Goal: Task Accomplishment & Management: Manage account settings

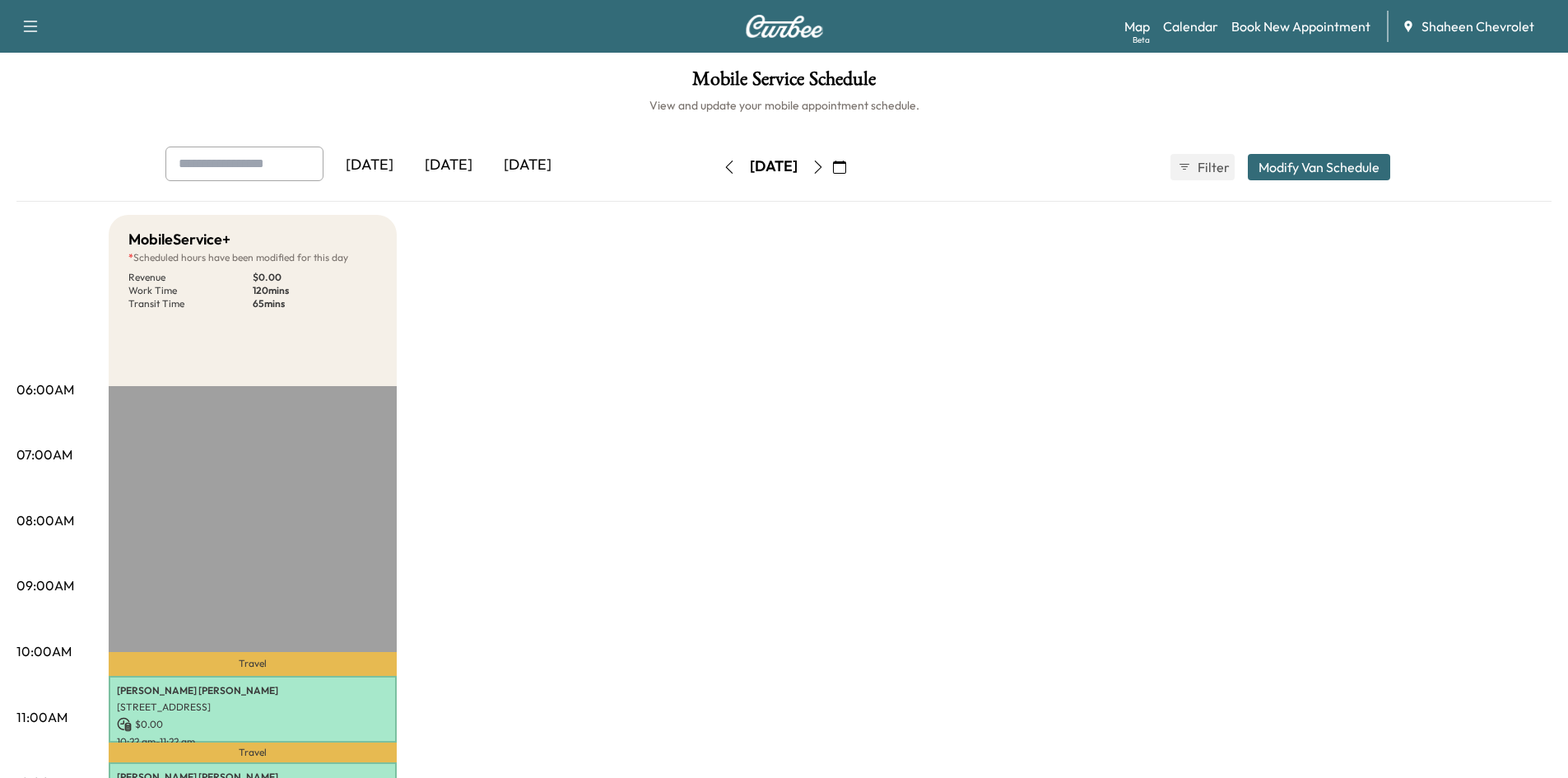
click at [716, 174] on button "button" at bounding box center [729, 167] width 28 height 26
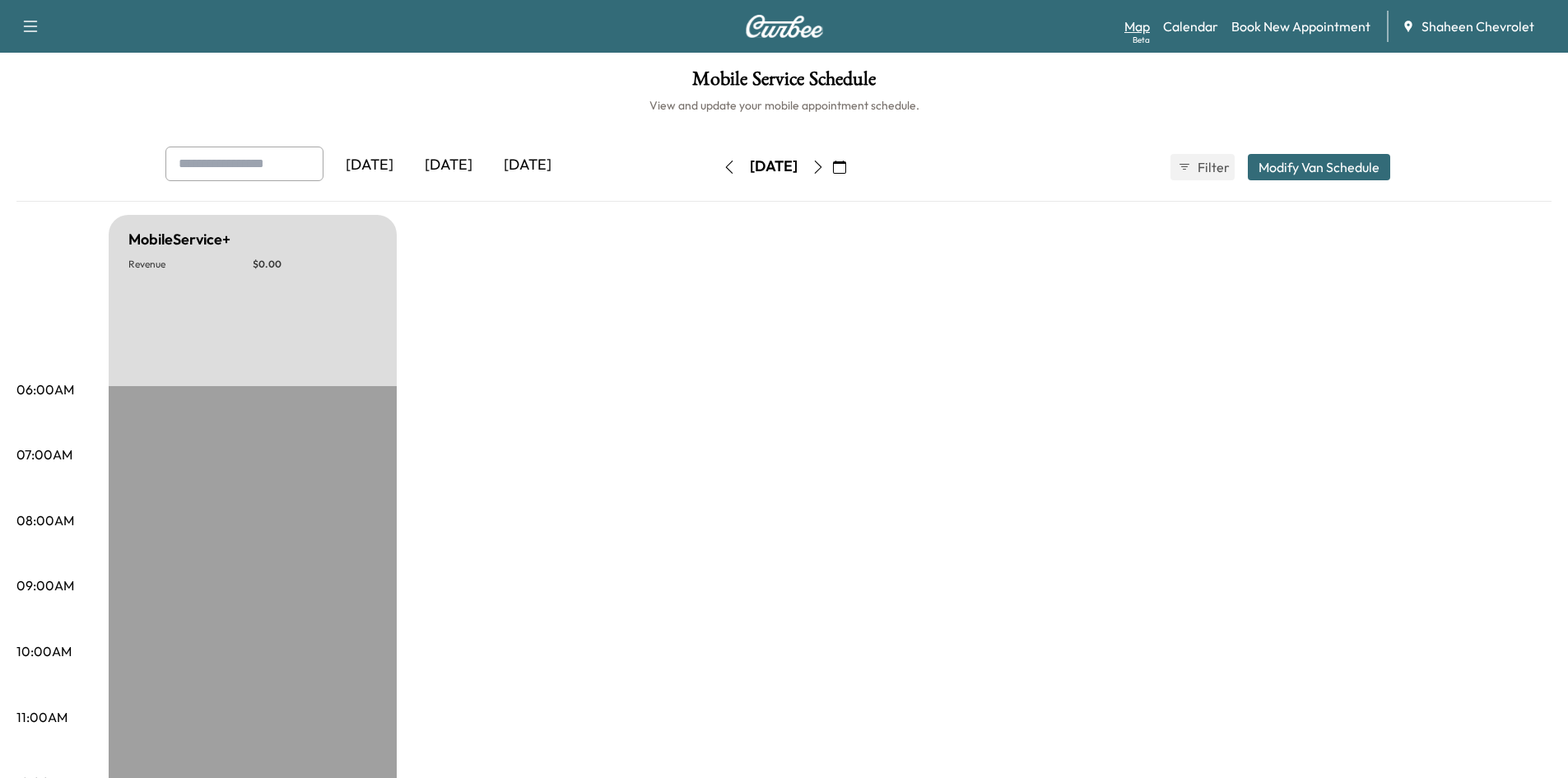
click at [1143, 29] on link "Map Beta" at bounding box center [1137, 26] width 25 height 20
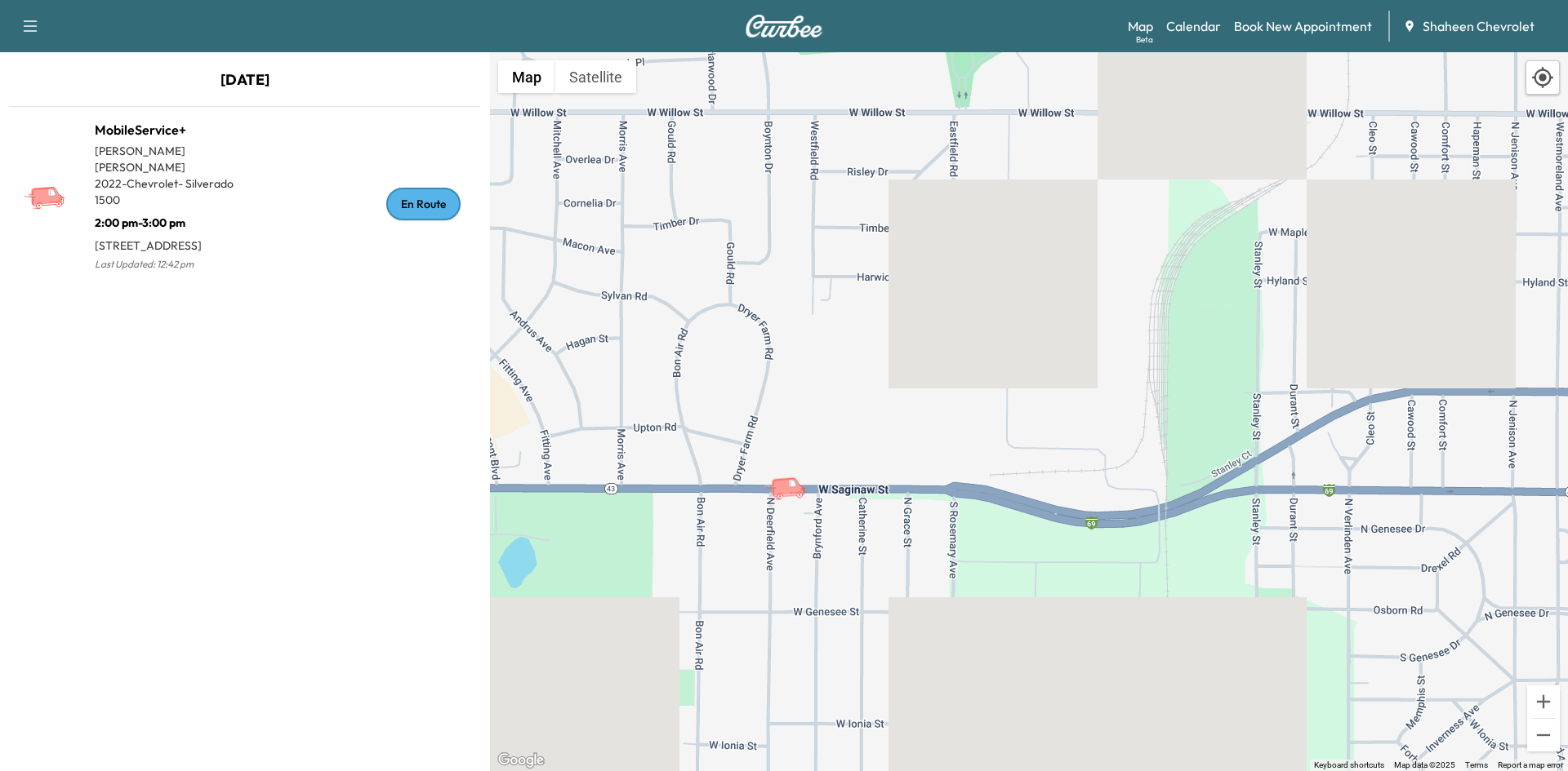
click at [37, 24] on icon "button" at bounding box center [31, 26] width 20 height 20
drag, startPoint x: 377, startPoint y: 73, endPoint x: 389, endPoint y: 69, distance: 12.6
click at [377, 73] on p "[DATE]" at bounding box center [244, 84] width 490 height 31
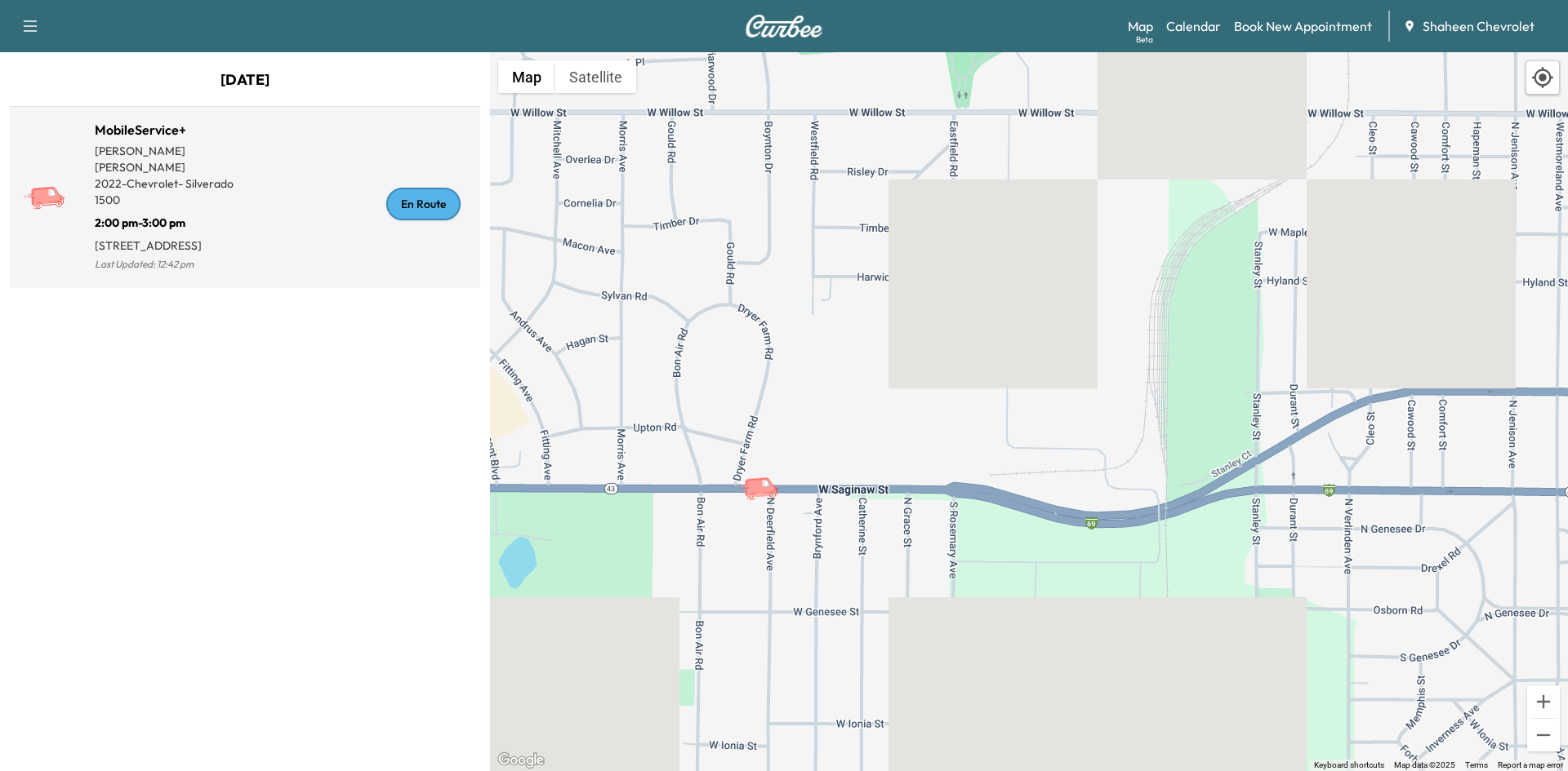
click at [408, 206] on div "En Route" at bounding box center [423, 204] width 74 height 32
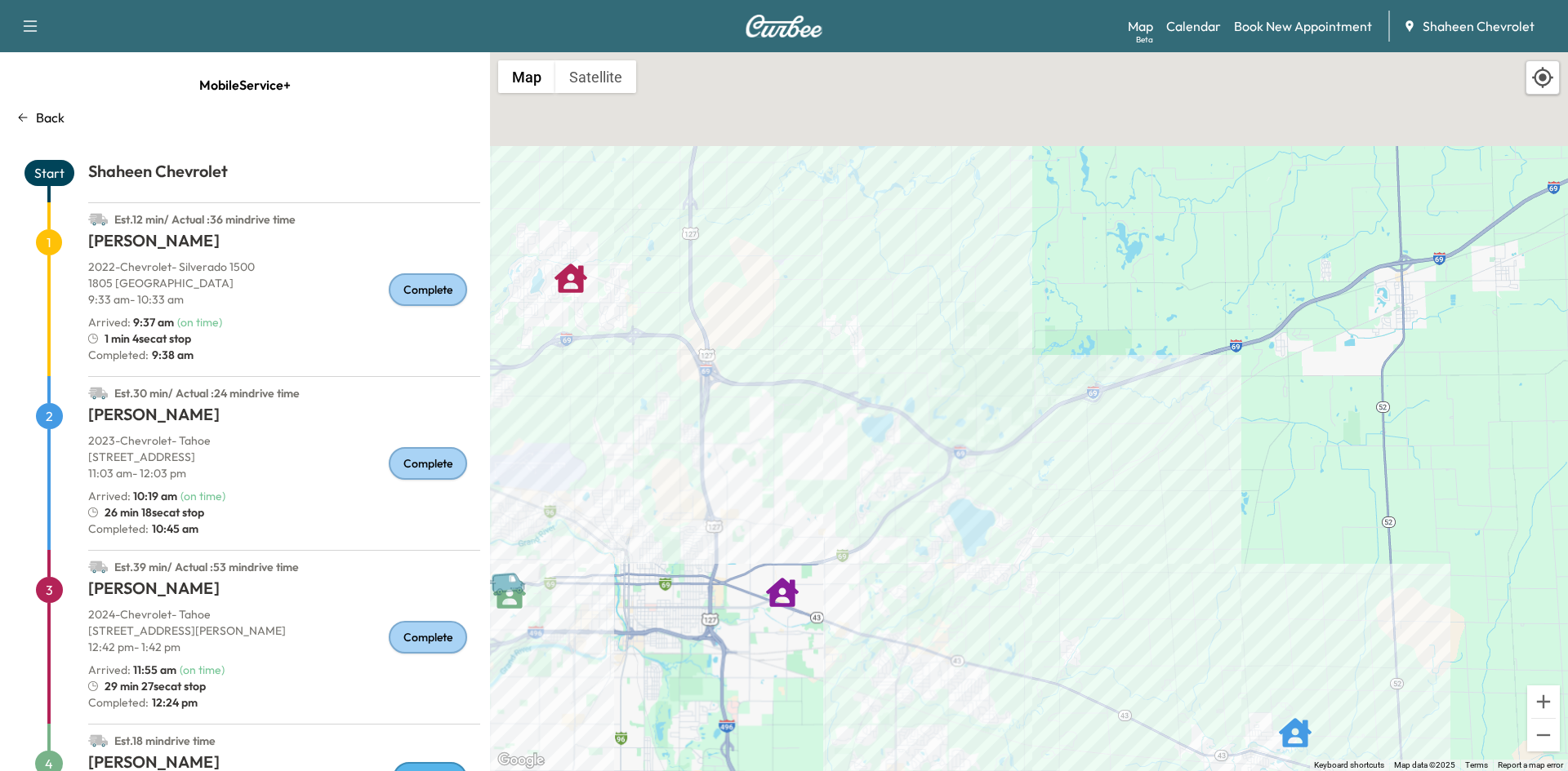
drag, startPoint x: 1113, startPoint y: 258, endPoint x: 938, endPoint y: 641, distance: 421.1
click at [938, 641] on div "To activate drag with keyboard, press Alt + Enter. Once in keyboard drag state,…" at bounding box center [1028, 411] width 1078 height 719
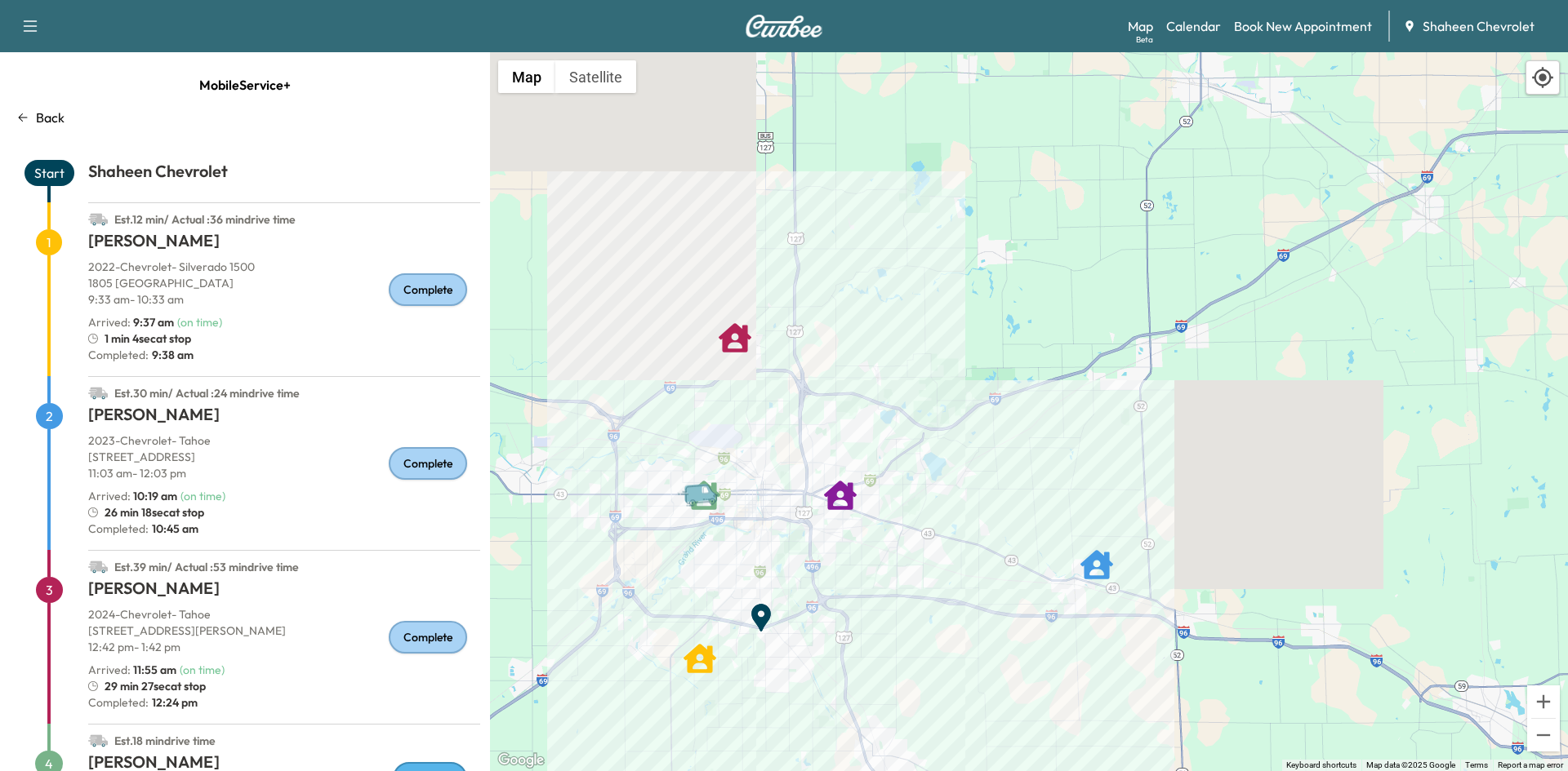
drag, startPoint x: 741, startPoint y: 581, endPoint x: 801, endPoint y: 520, distance: 85.6
click at [801, 520] on div "To activate drag with keyboard, press Alt + Enter. Once in keyboard drag state,…" at bounding box center [1028, 411] width 1078 height 719
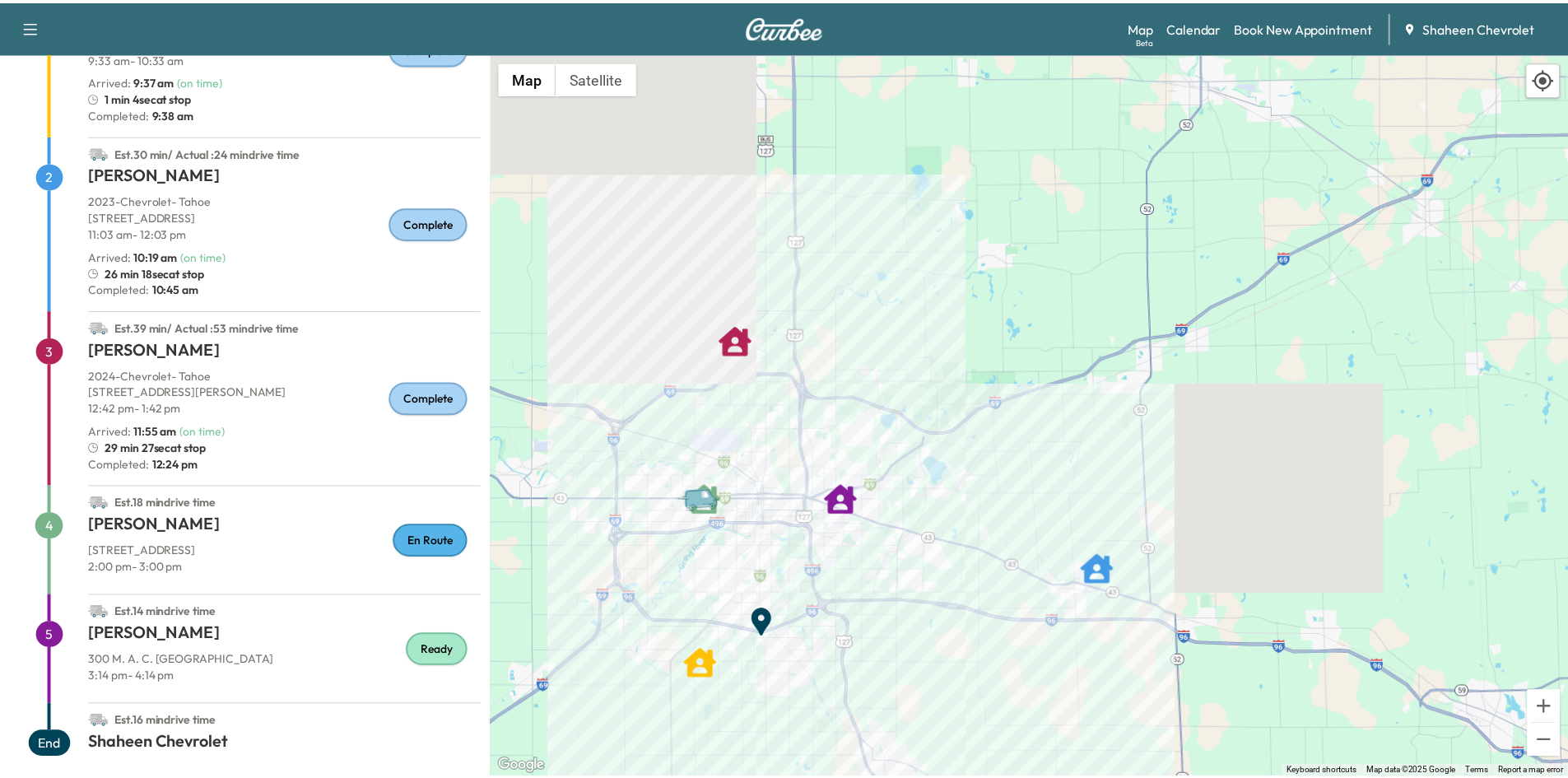
scroll to position [258, 0]
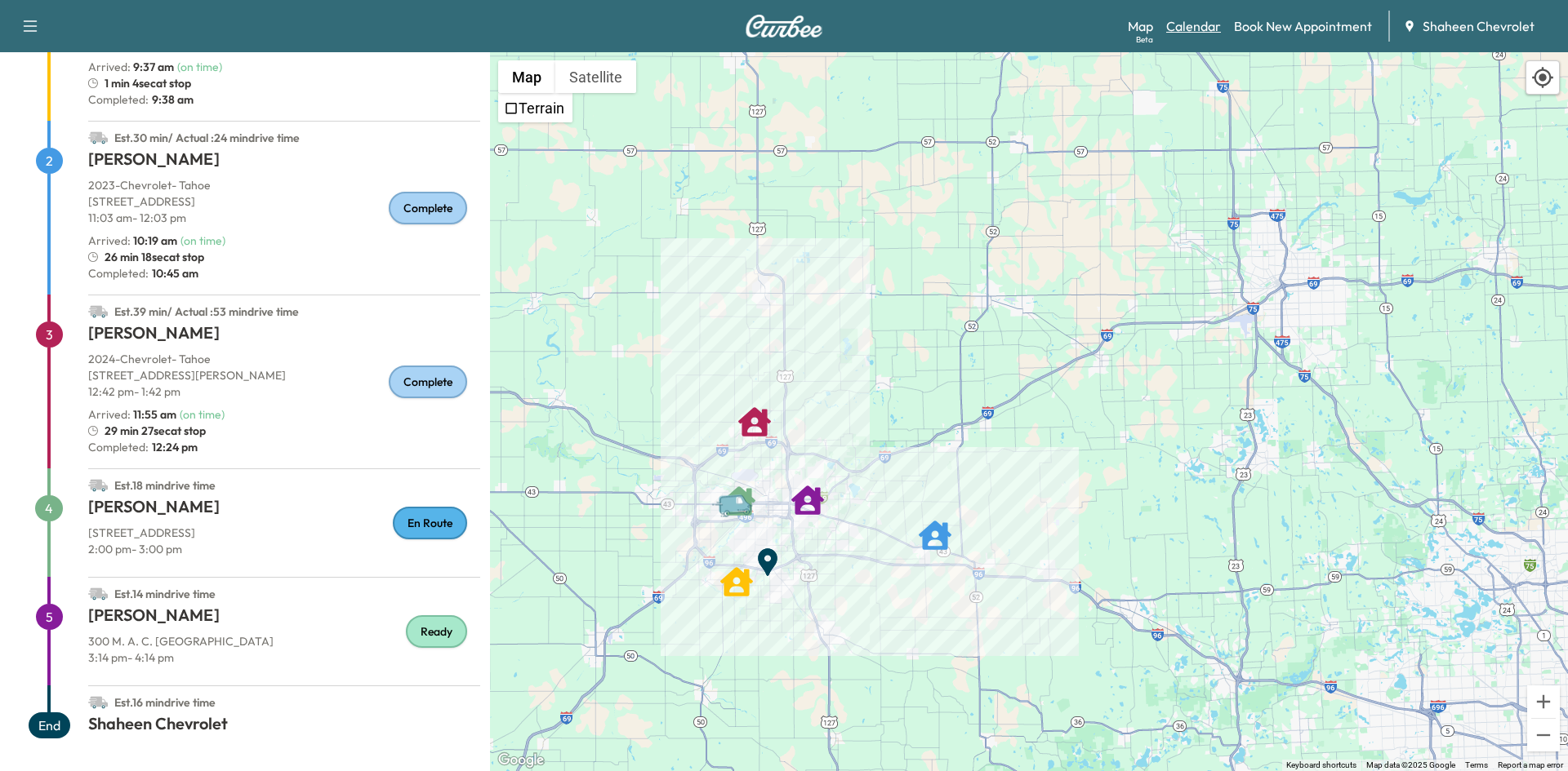
click at [1177, 33] on link "Calendar" at bounding box center [1194, 26] width 55 height 20
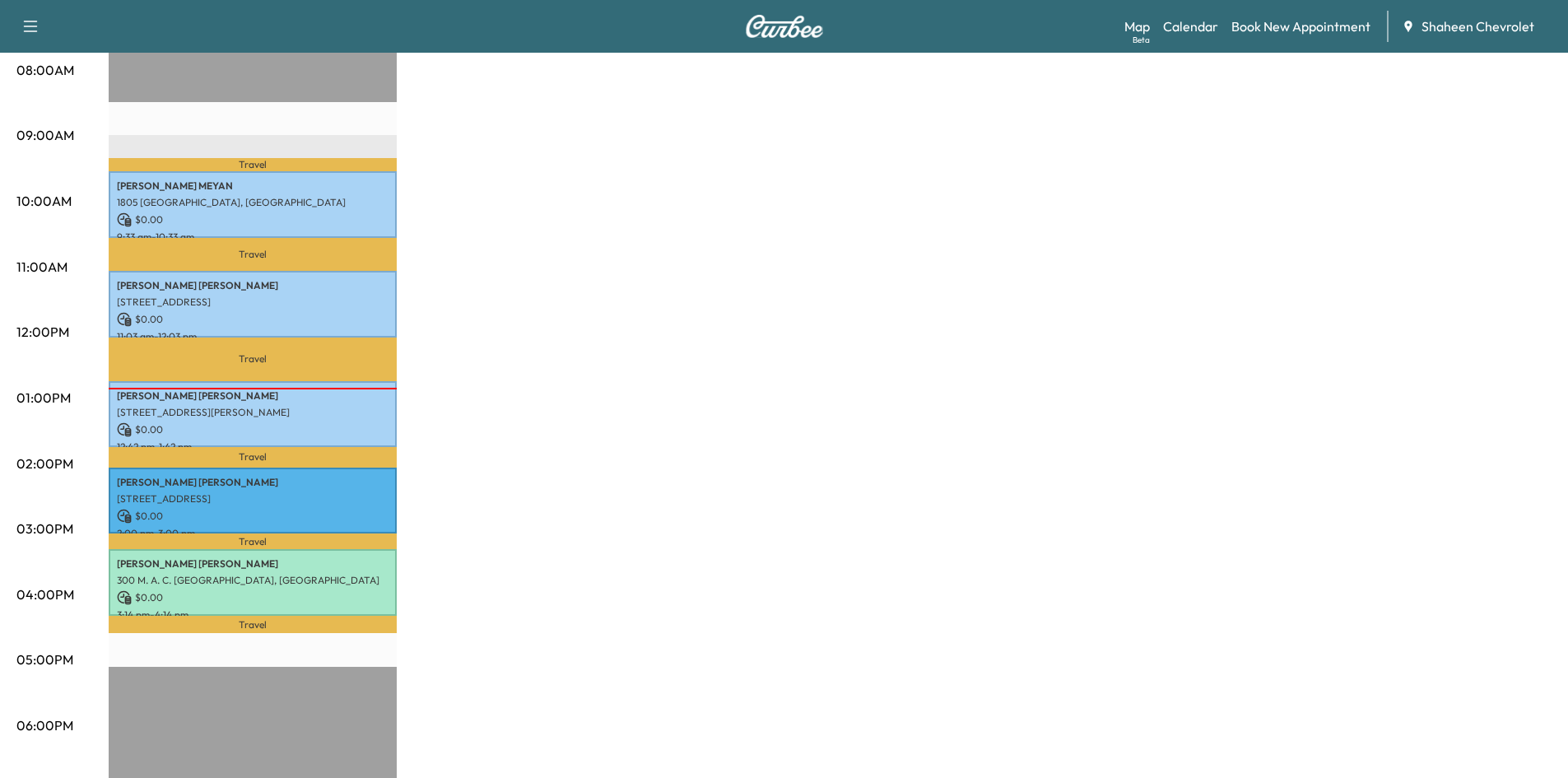
scroll to position [412, 0]
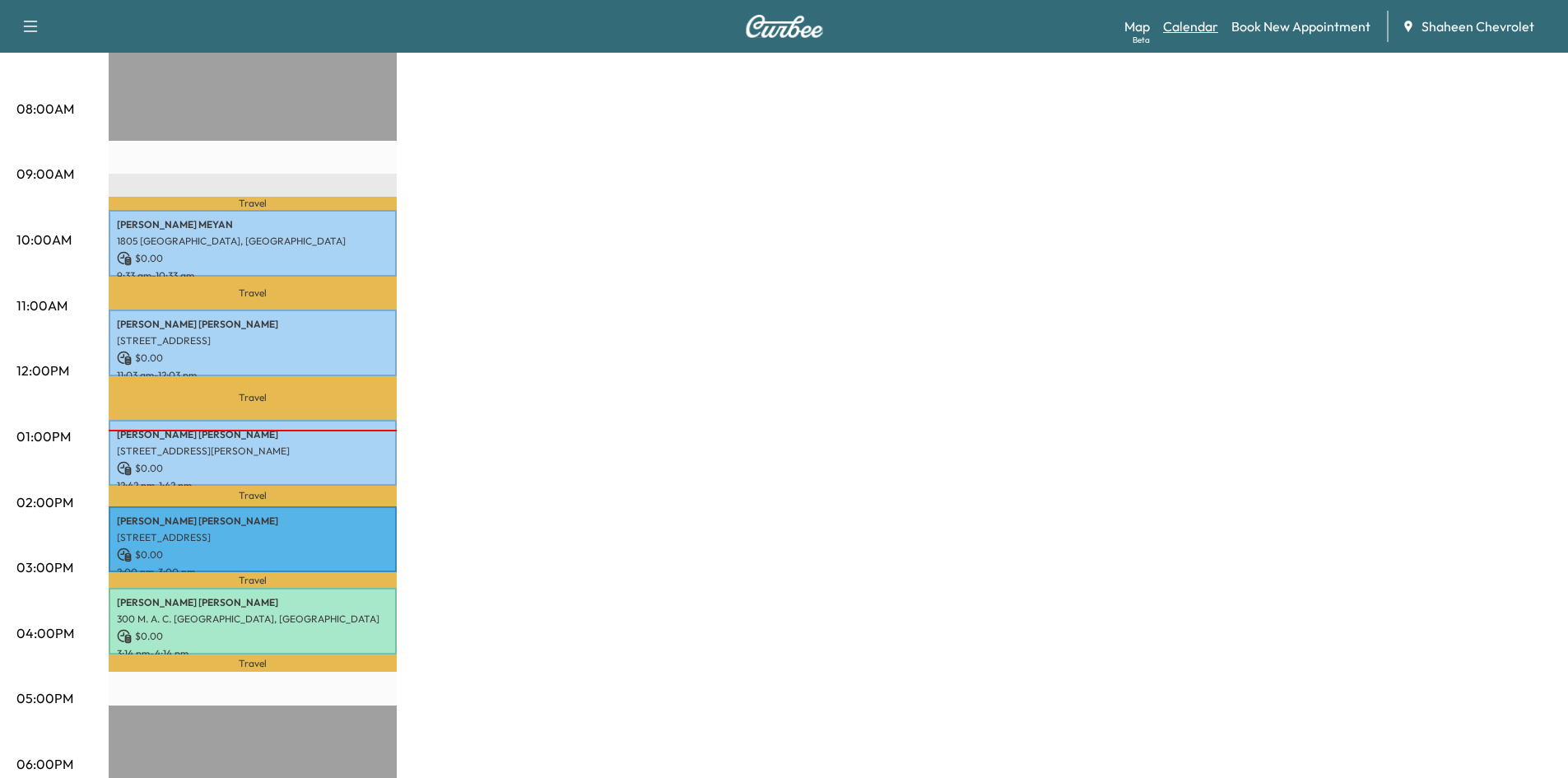
click at [1192, 23] on link "Calendar" at bounding box center [1191, 26] width 55 height 20
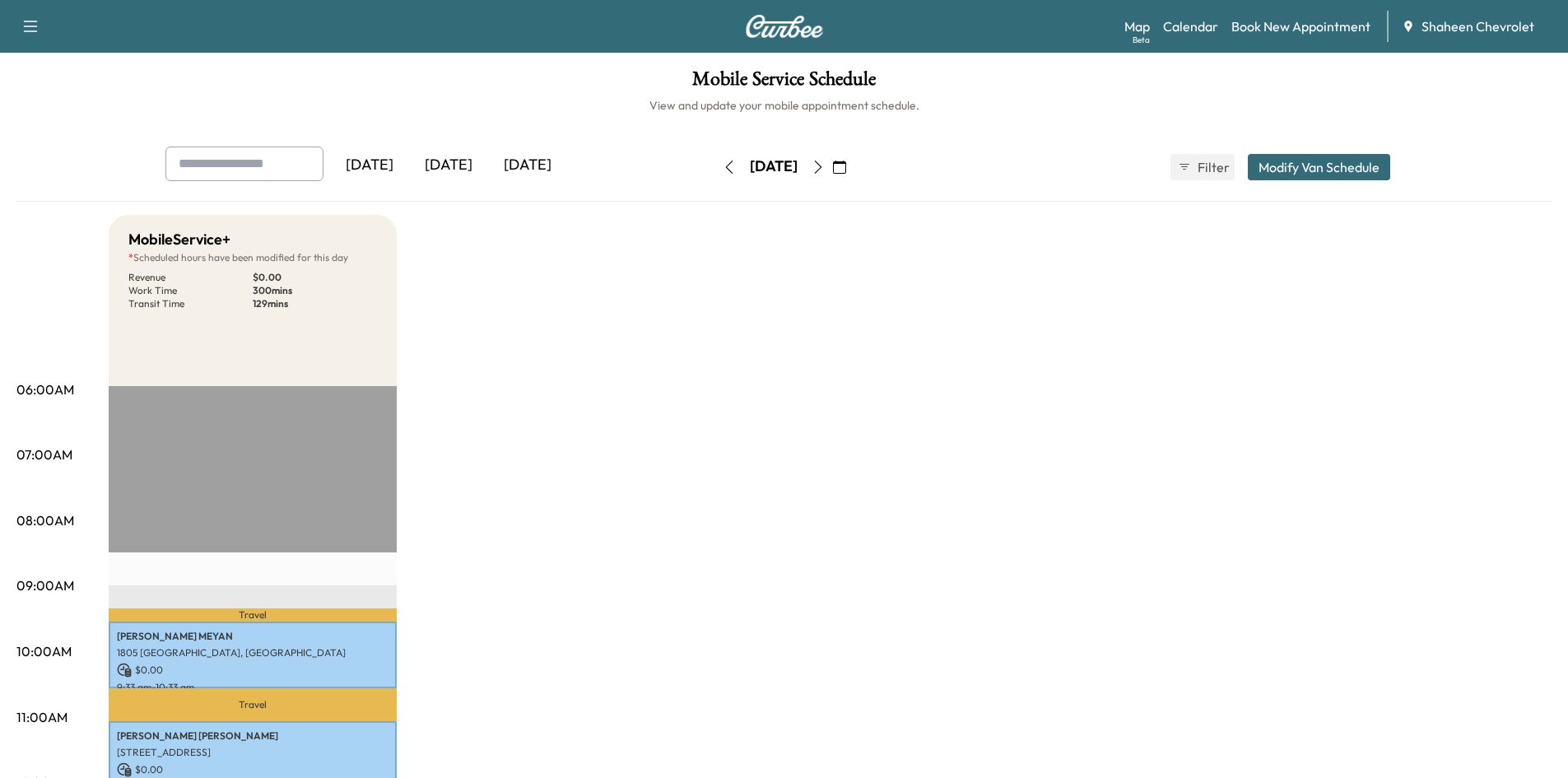
click at [825, 162] on icon "button" at bounding box center [819, 167] width 13 height 13
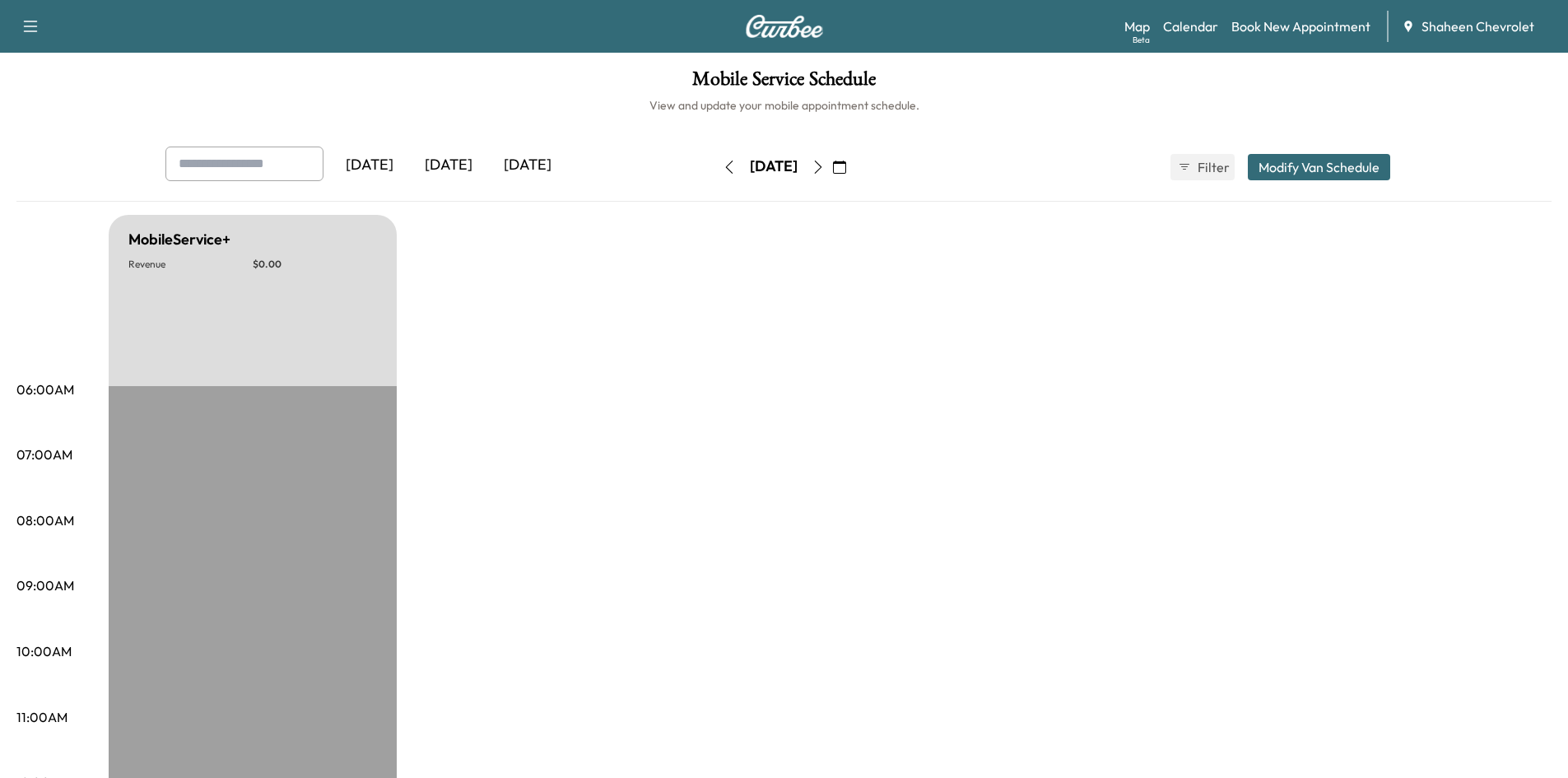
click at [825, 167] on icon "button" at bounding box center [819, 167] width 13 height 13
click at [821, 167] on icon "button" at bounding box center [818, 167] width 7 height 13
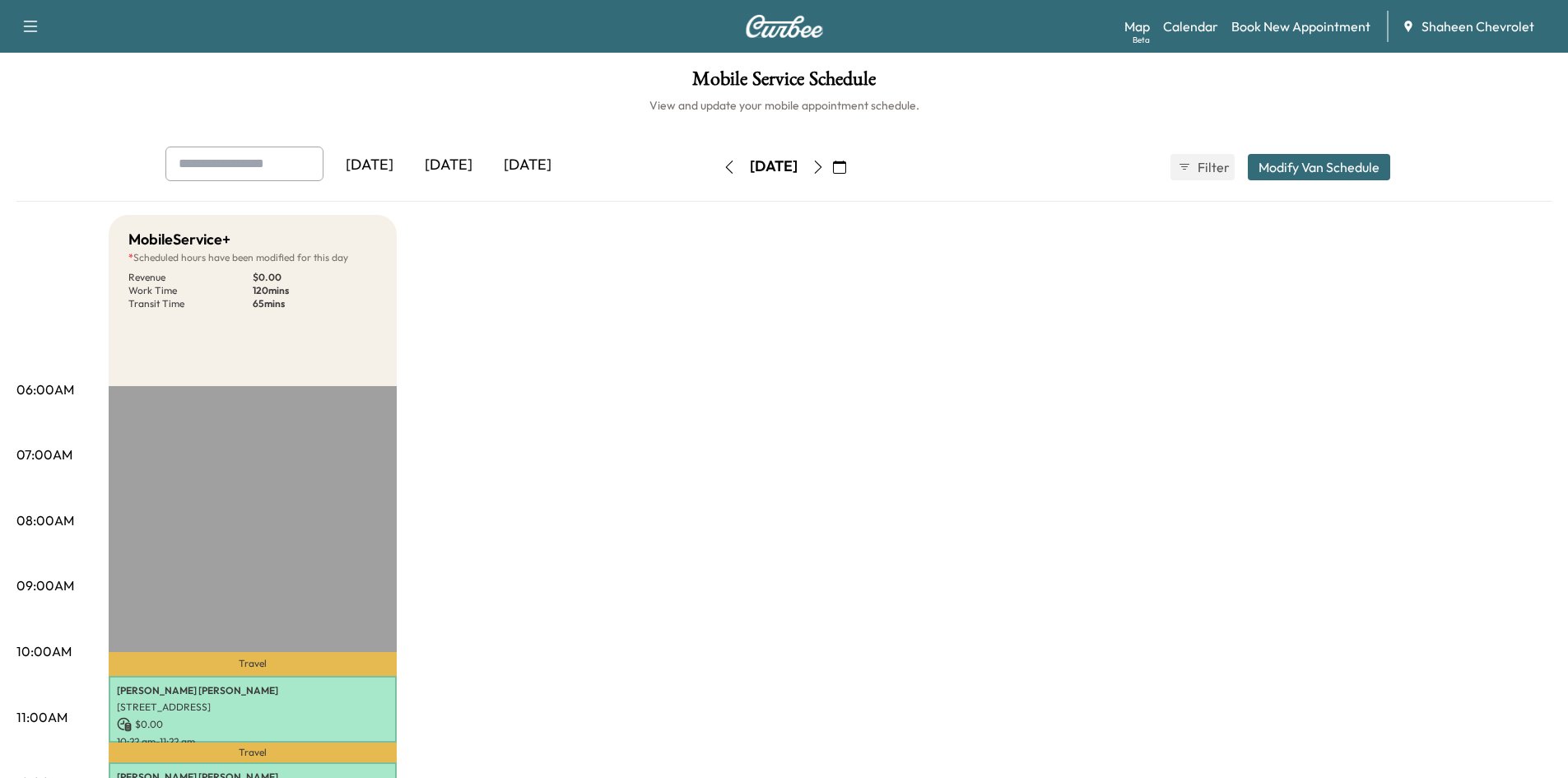
click at [832, 174] on button "button" at bounding box center [818, 167] width 28 height 26
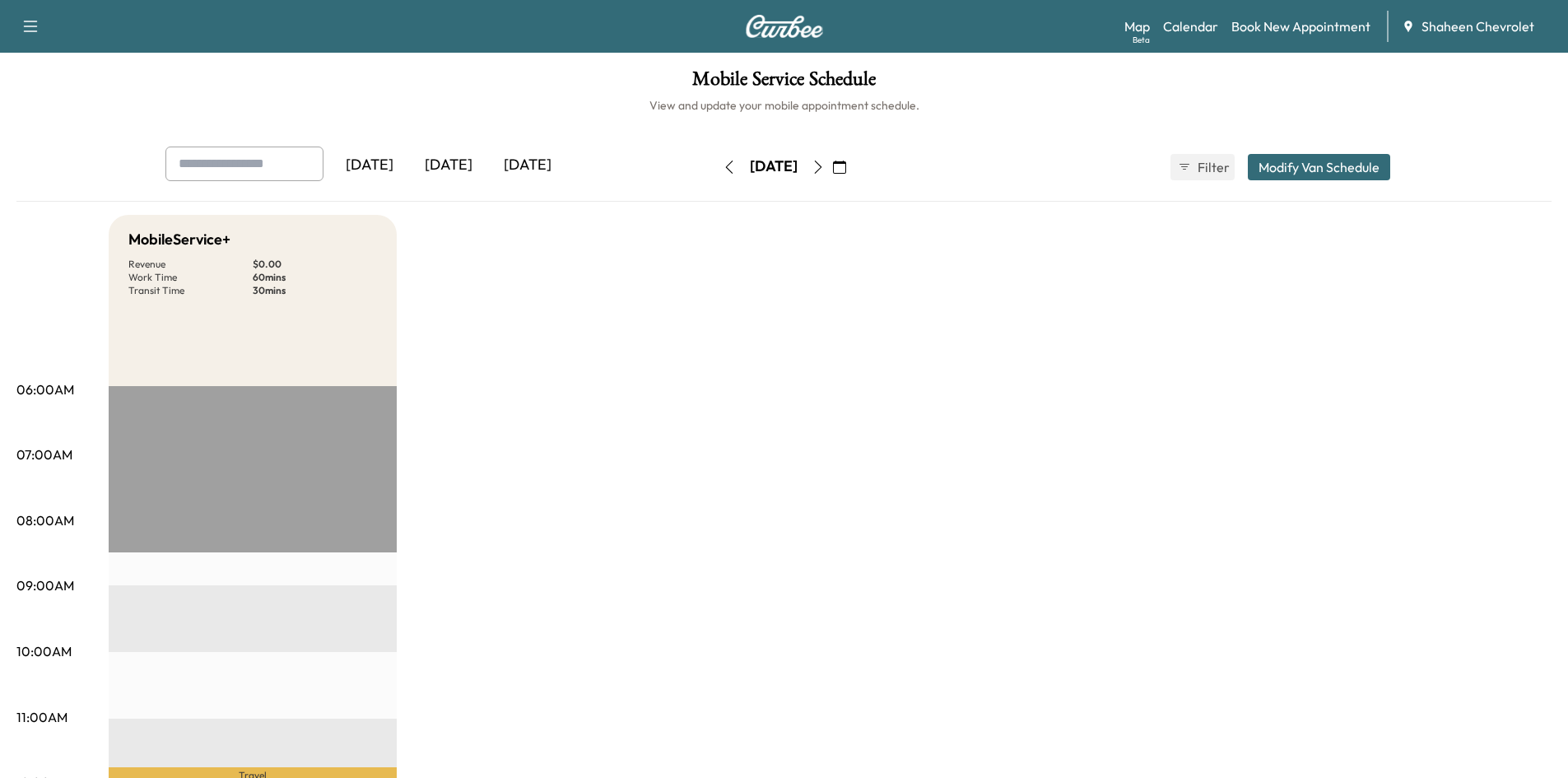
click at [825, 169] on icon "button" at bounding box center [819, 167] width 13 height 13
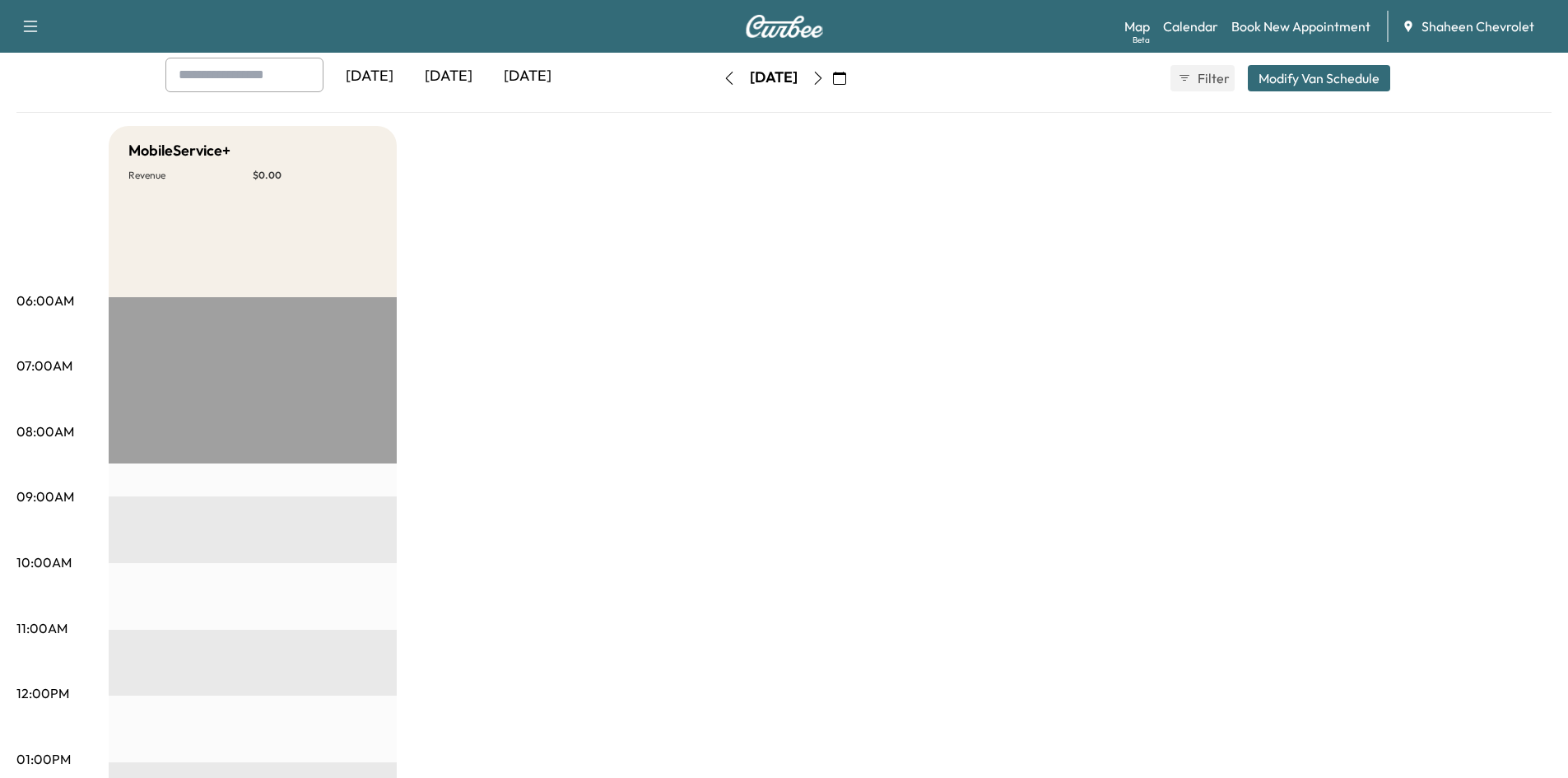
scroll to position [83, 0]
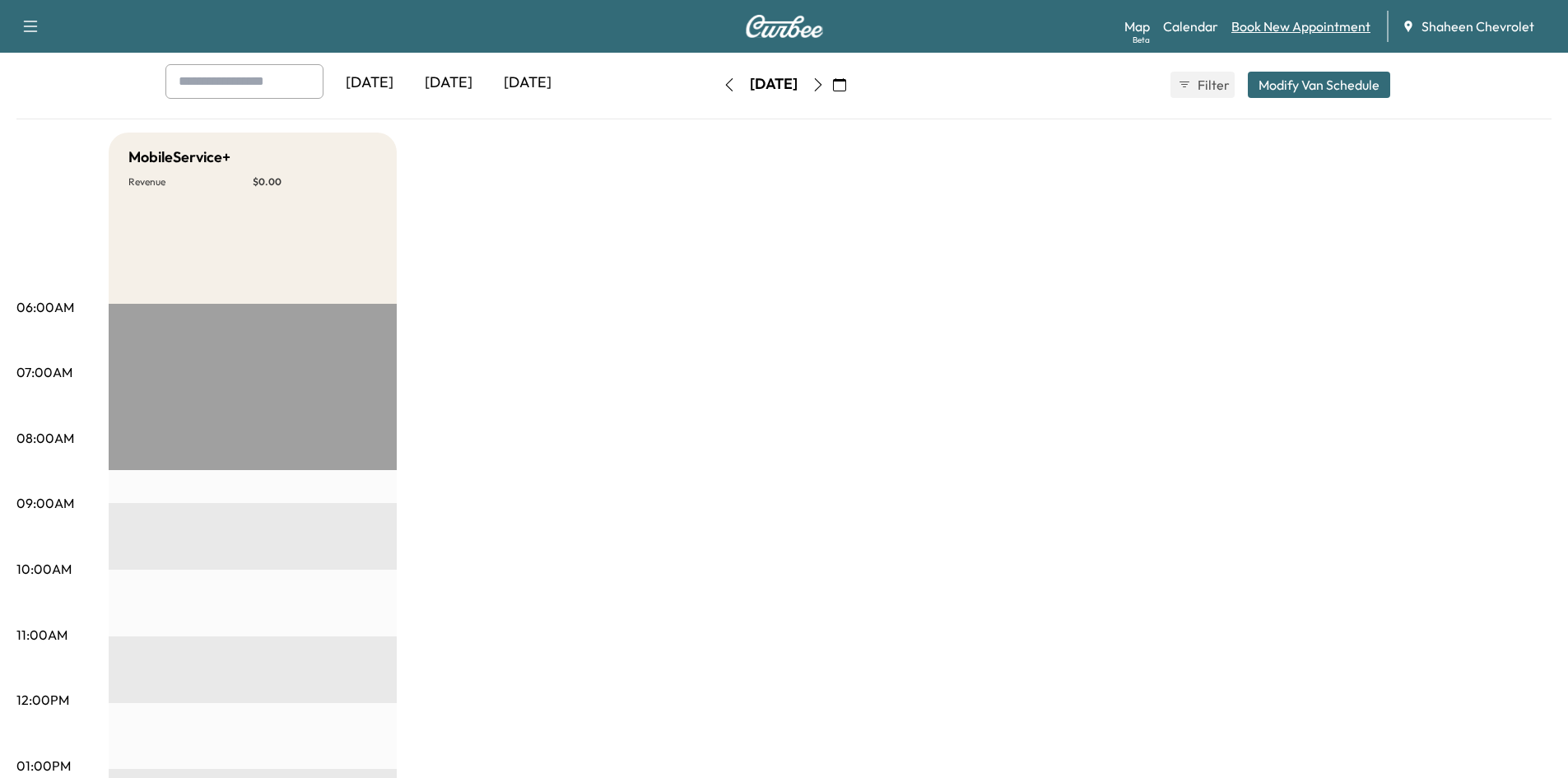
click at [1279, 21] on link "Book New Appointment" at bounding box center [1301, 26] width 139 height 20
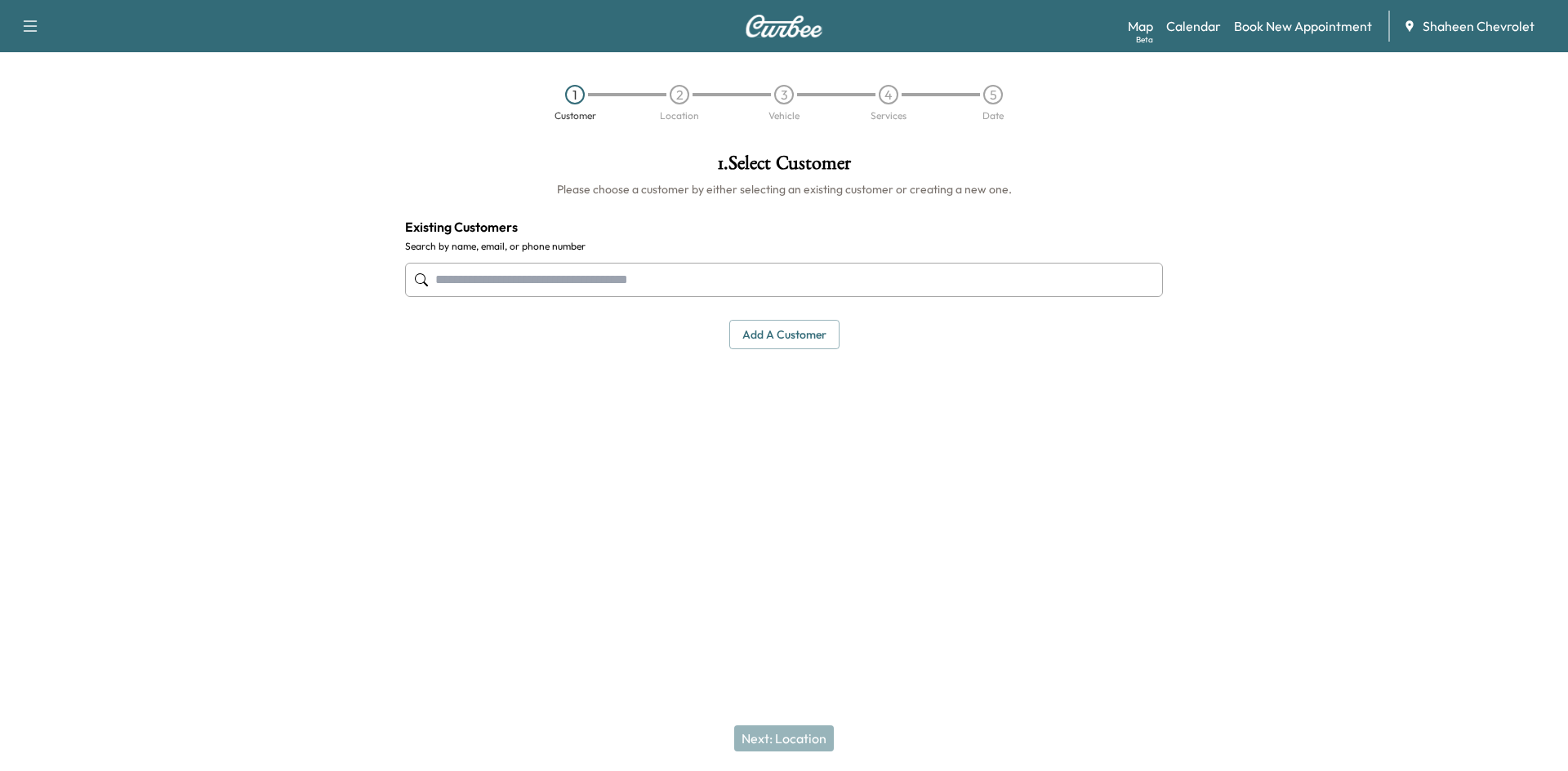
click at [757, 331] on button "Add a customer" at bounding box center [784, 335] width 110 height 30
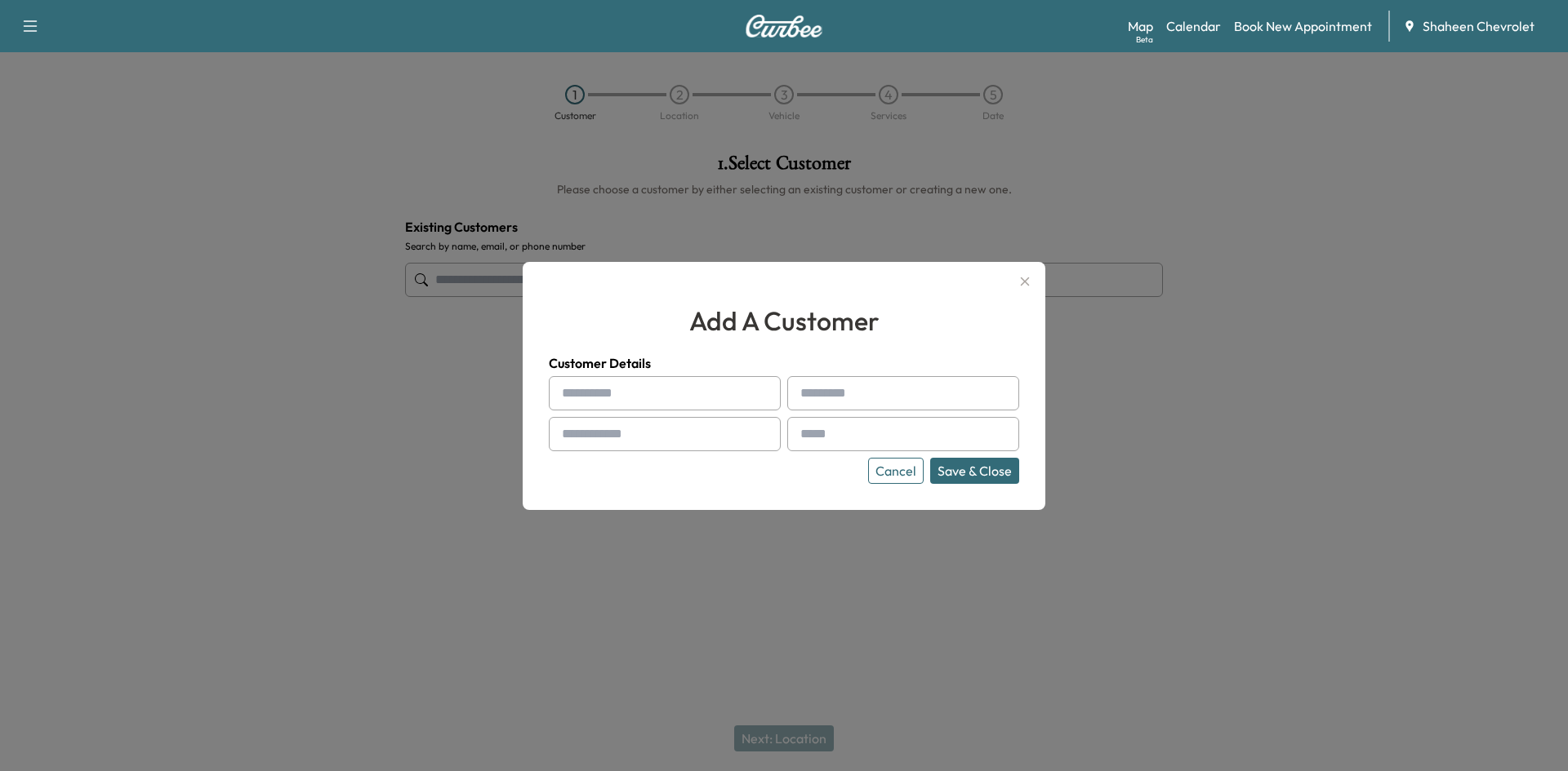
click at [645, 391] on input "text" at bounding box center [664, 393] width 232 height 34
type input "*"
type input "****"
type input "*****"
click at [619, 435] on input "text" at bounding box center [664, 435] width 232 height 34
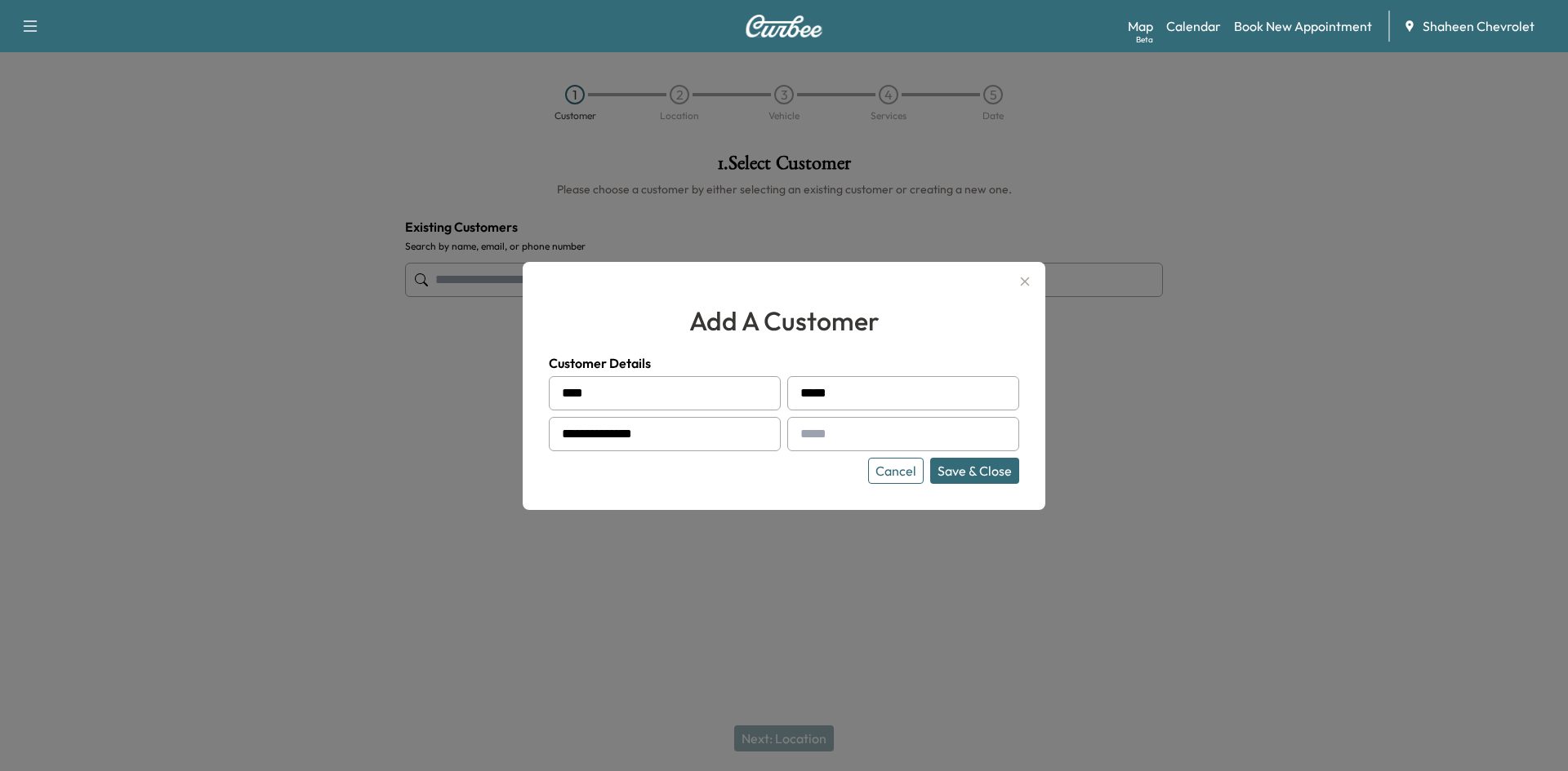
type input "**********"
click at [838, 437] on input "text" at bounding box center [903, 435] width 232 height 34
type input "**********"
click at [980, 469] on button "Save & Close" at bounding box center [974, 471] width 89 height 26
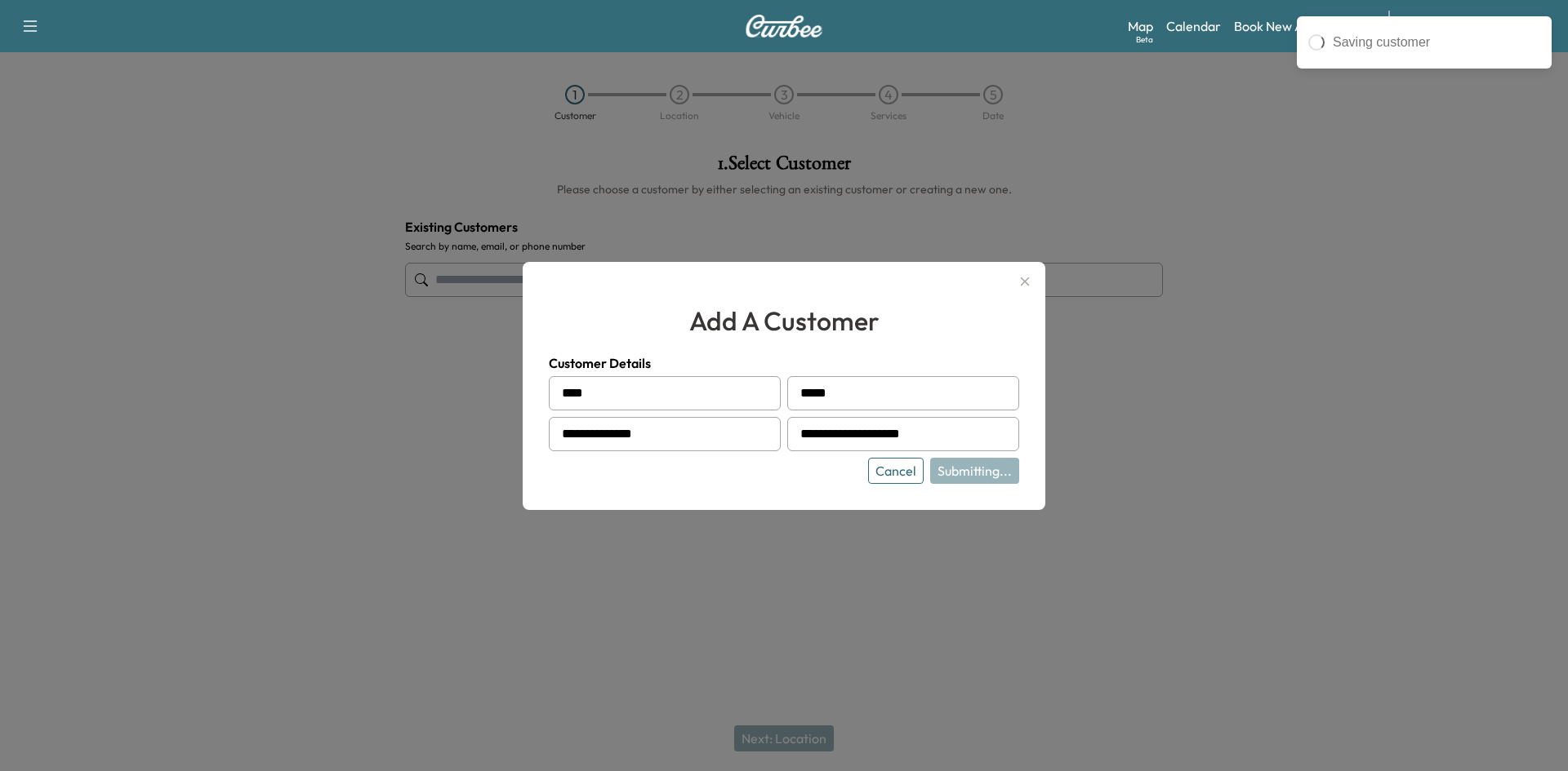
type input "**********"
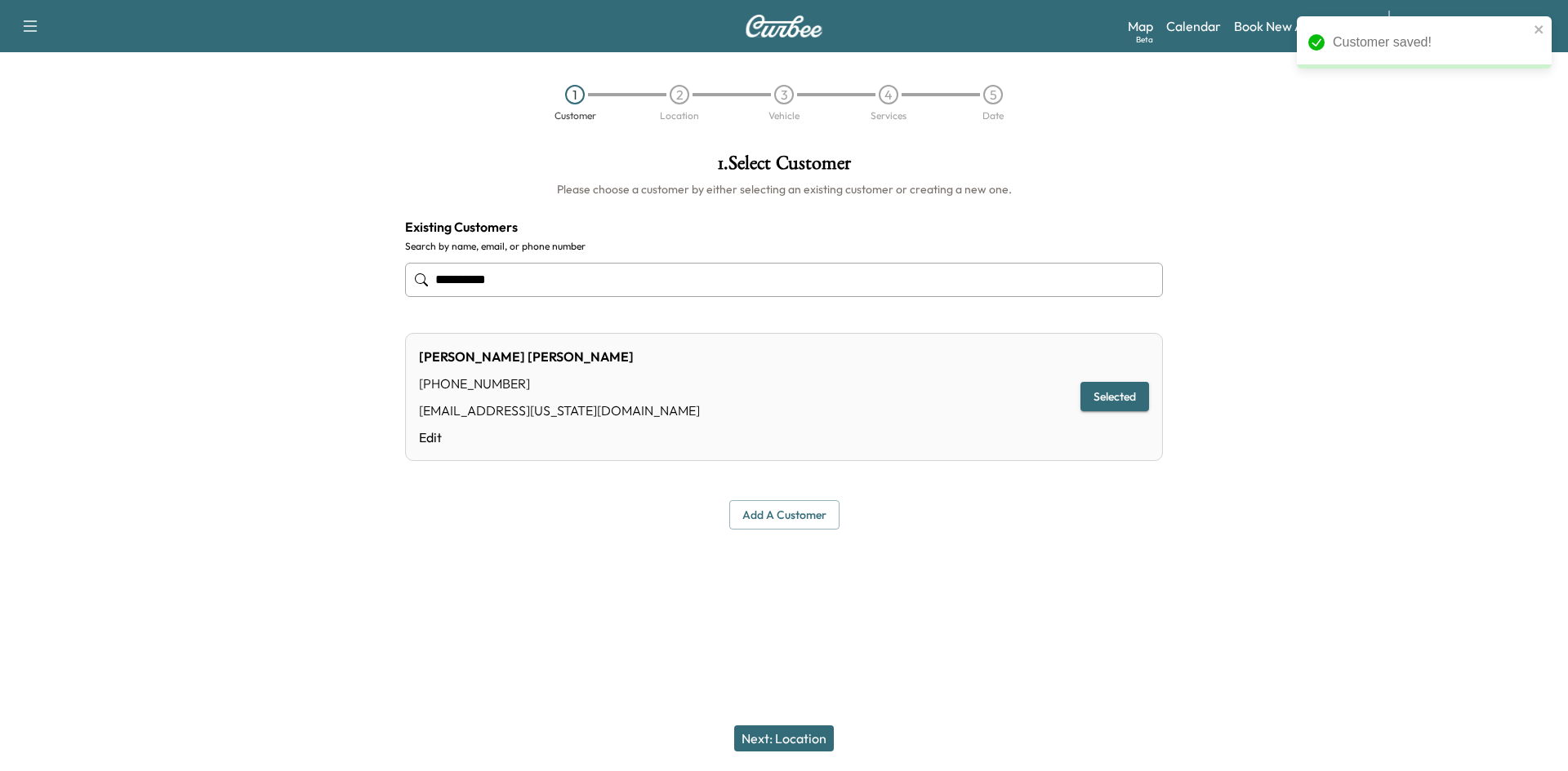
click at [792, 742] on button "Next: Location" at bounding box center [784, 739] width 99 height 26
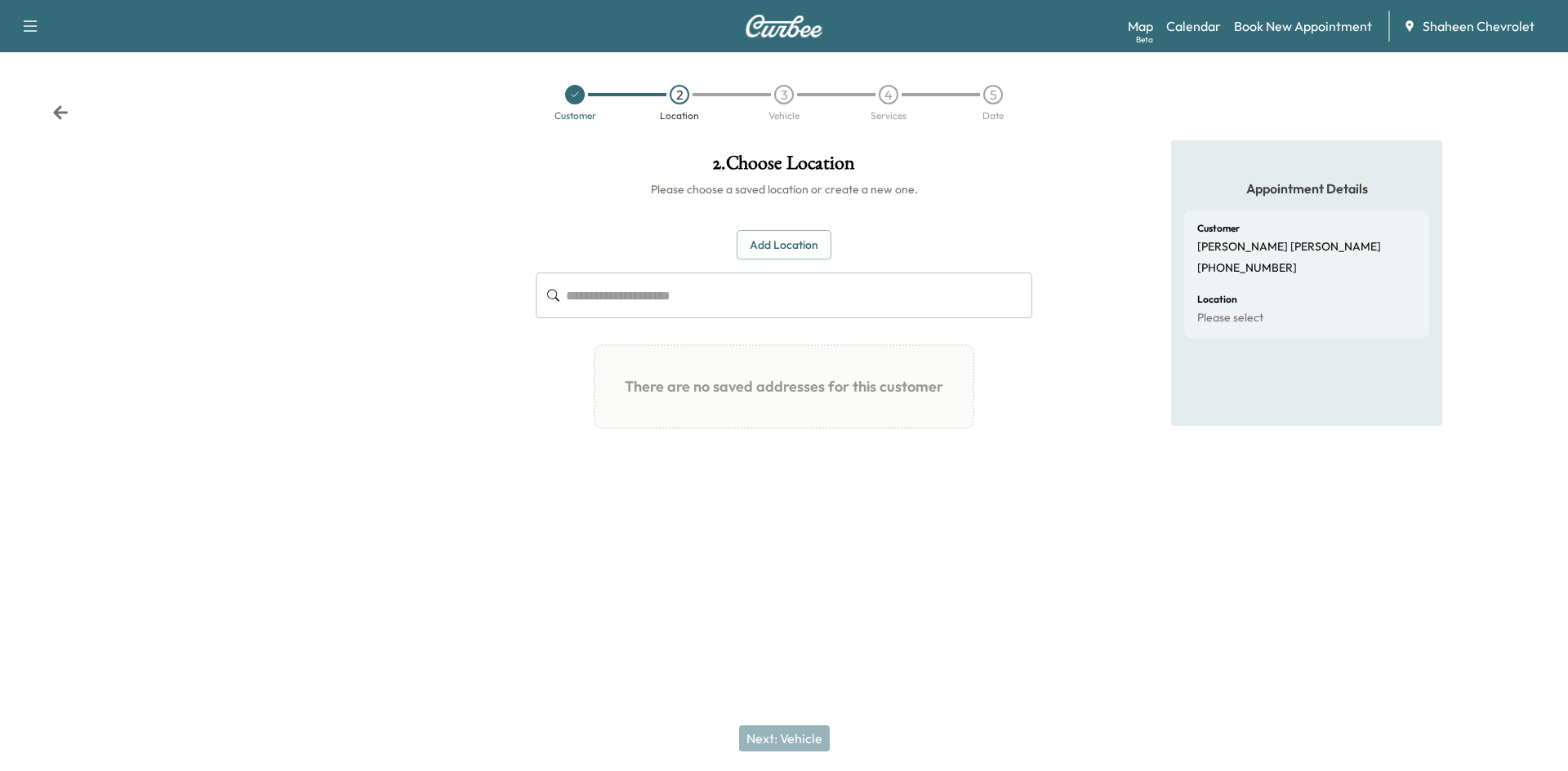
click at [804, 246] on button "Add Location" at bounding box center [783, 244] width 95 height 30
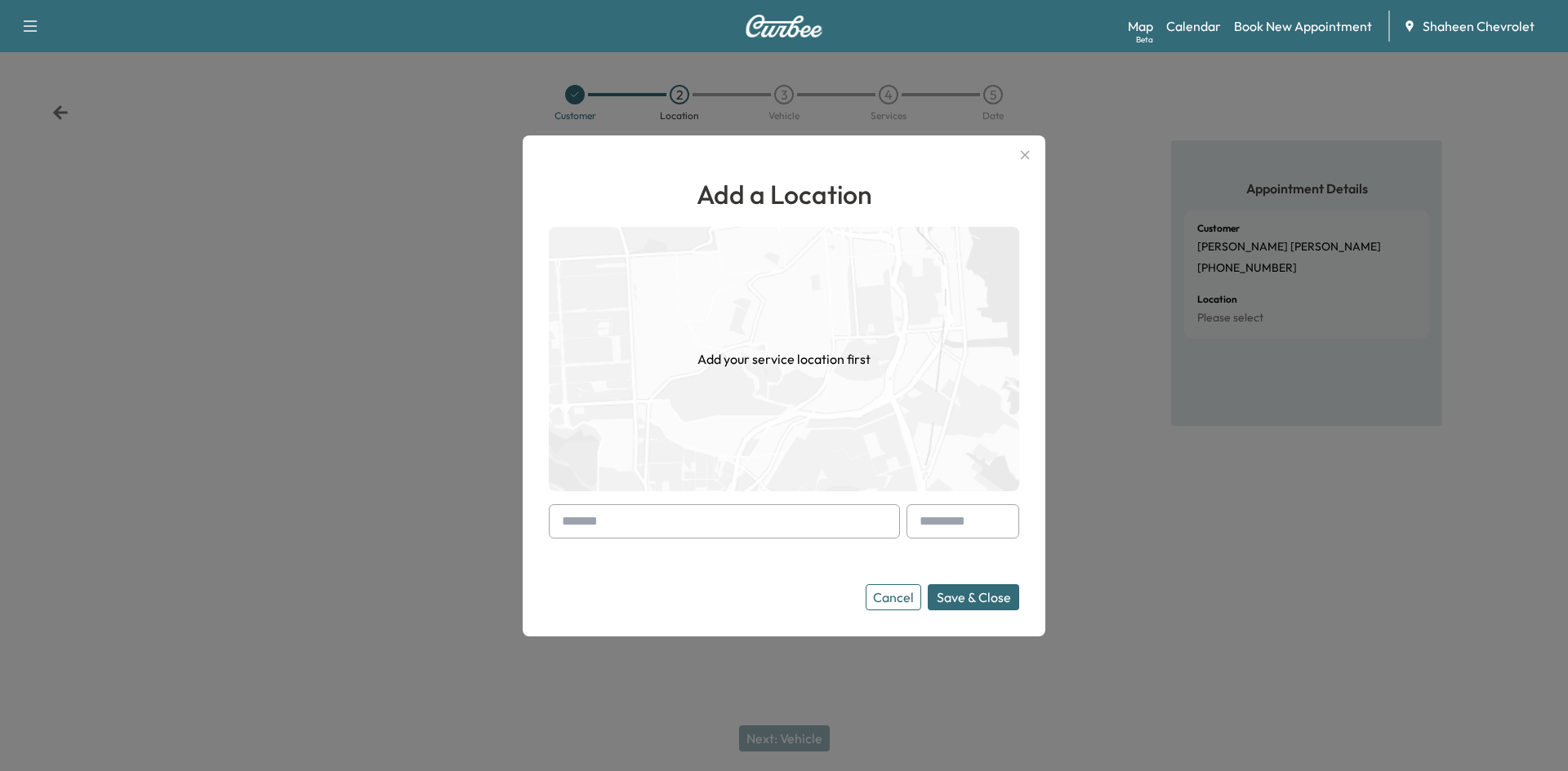
click at [716, 510] on input "text" at bounding box center [724, 521] width 351 height 34
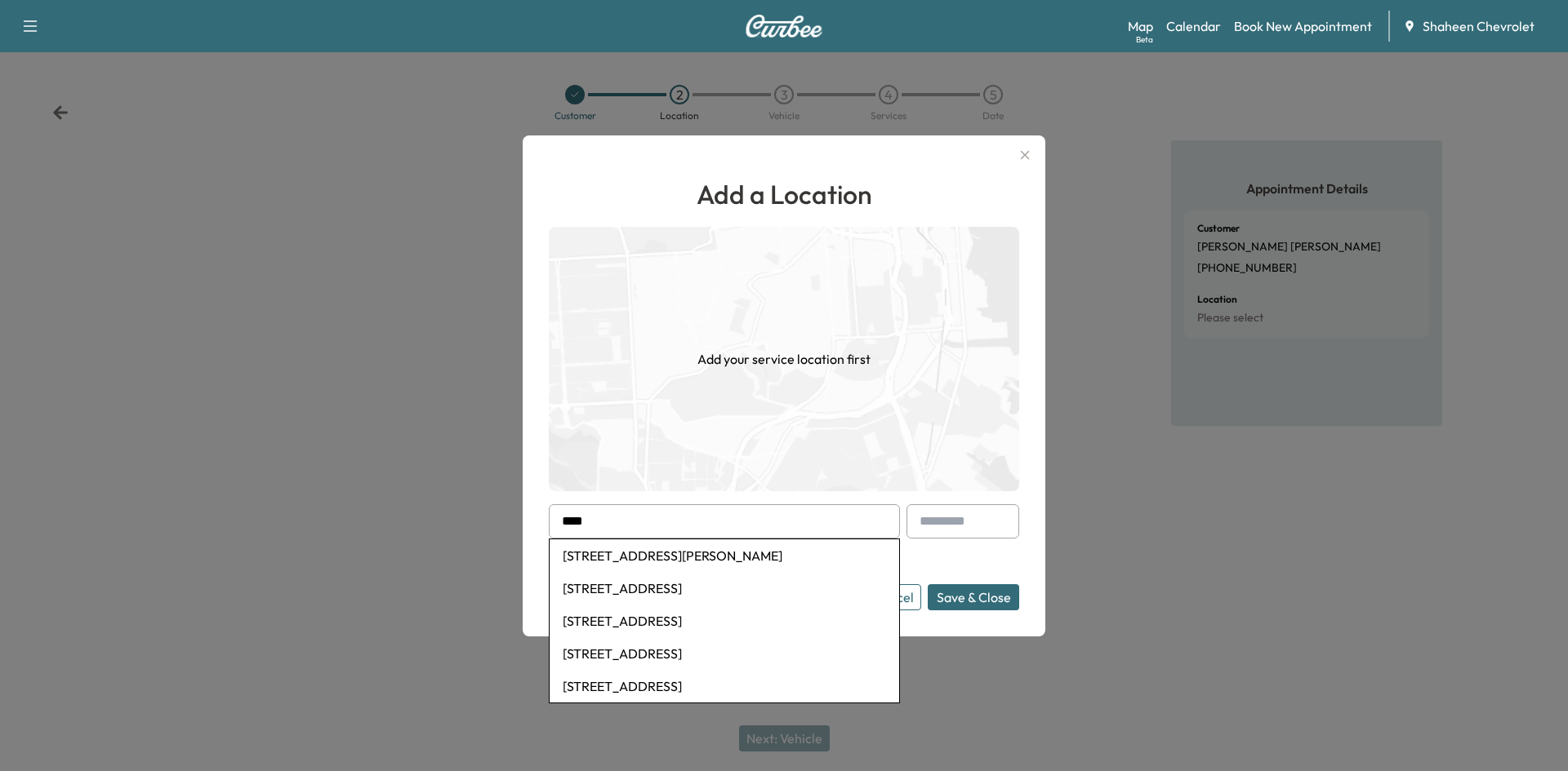
click at [711, 562] on li "[STREET_ADDRESS][PERSON_NAME]" at bounding box center [724, 555] width 349 height 32
type input "**********"
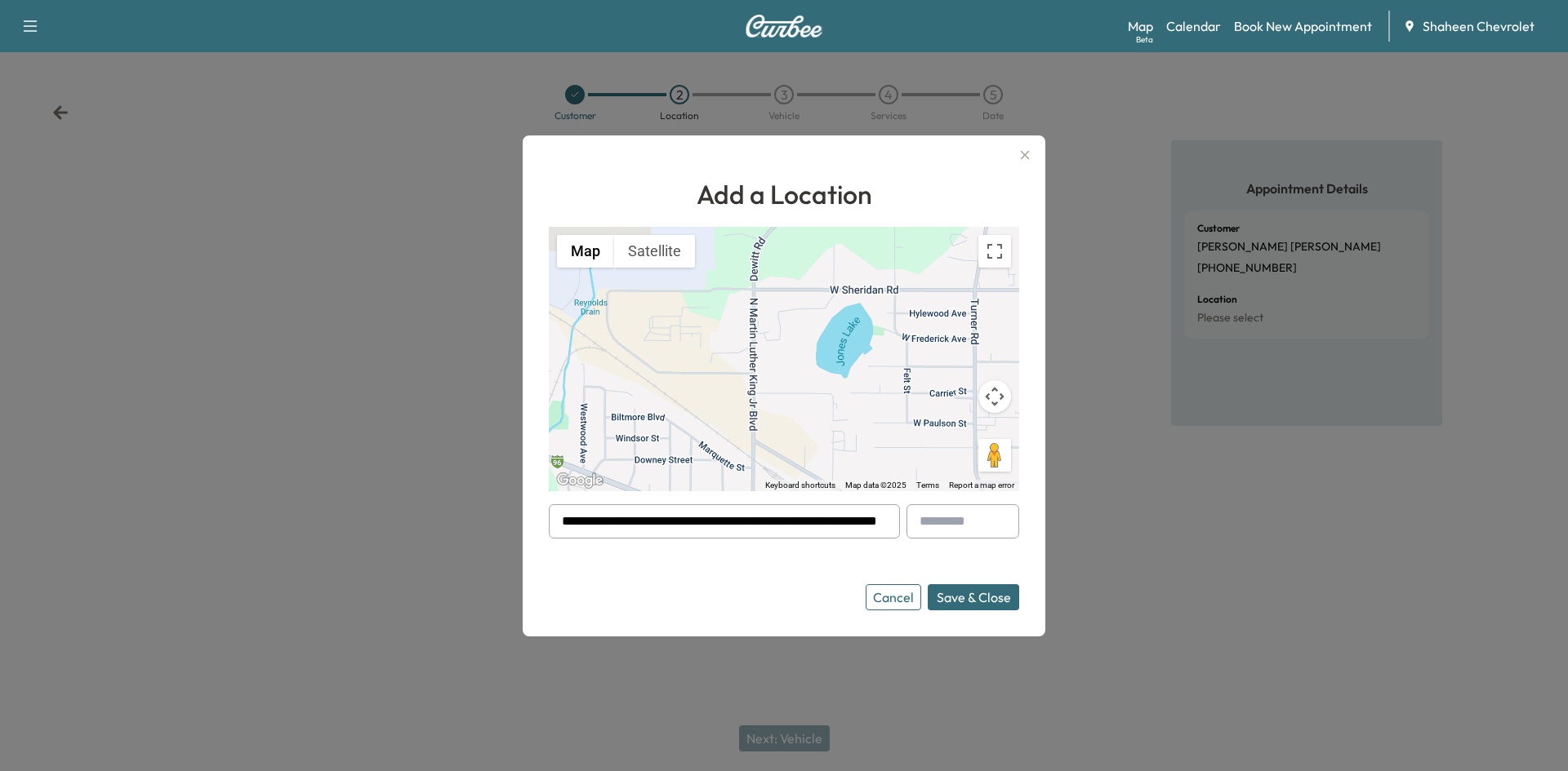
click at [973, 598] on button "Save & Close" at bounding box center [973, 597] width 91 height 26
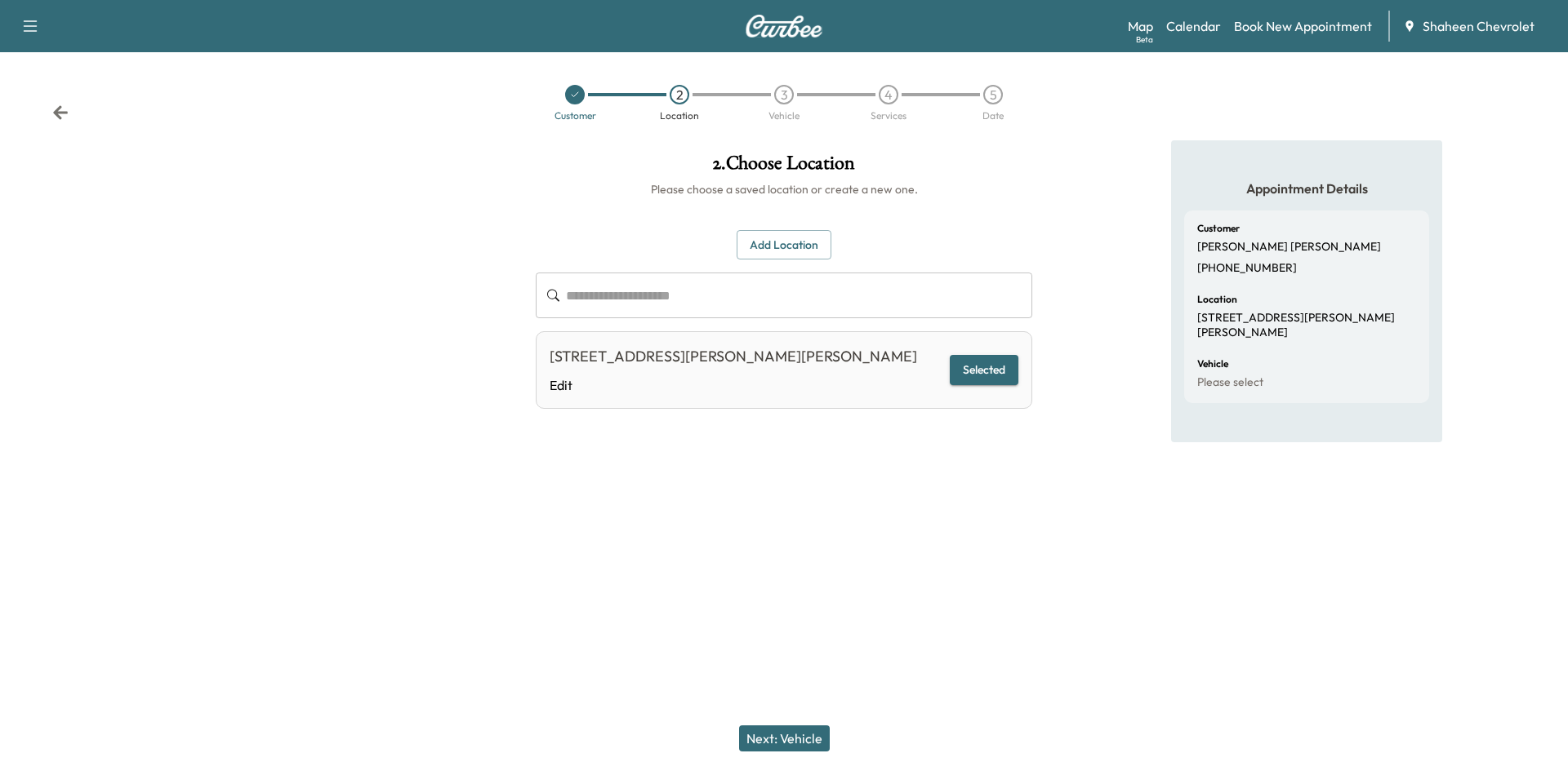
click at [797, 739] on button "Next: Vehicle" at bounding box center [784, 739] width 90 height 26
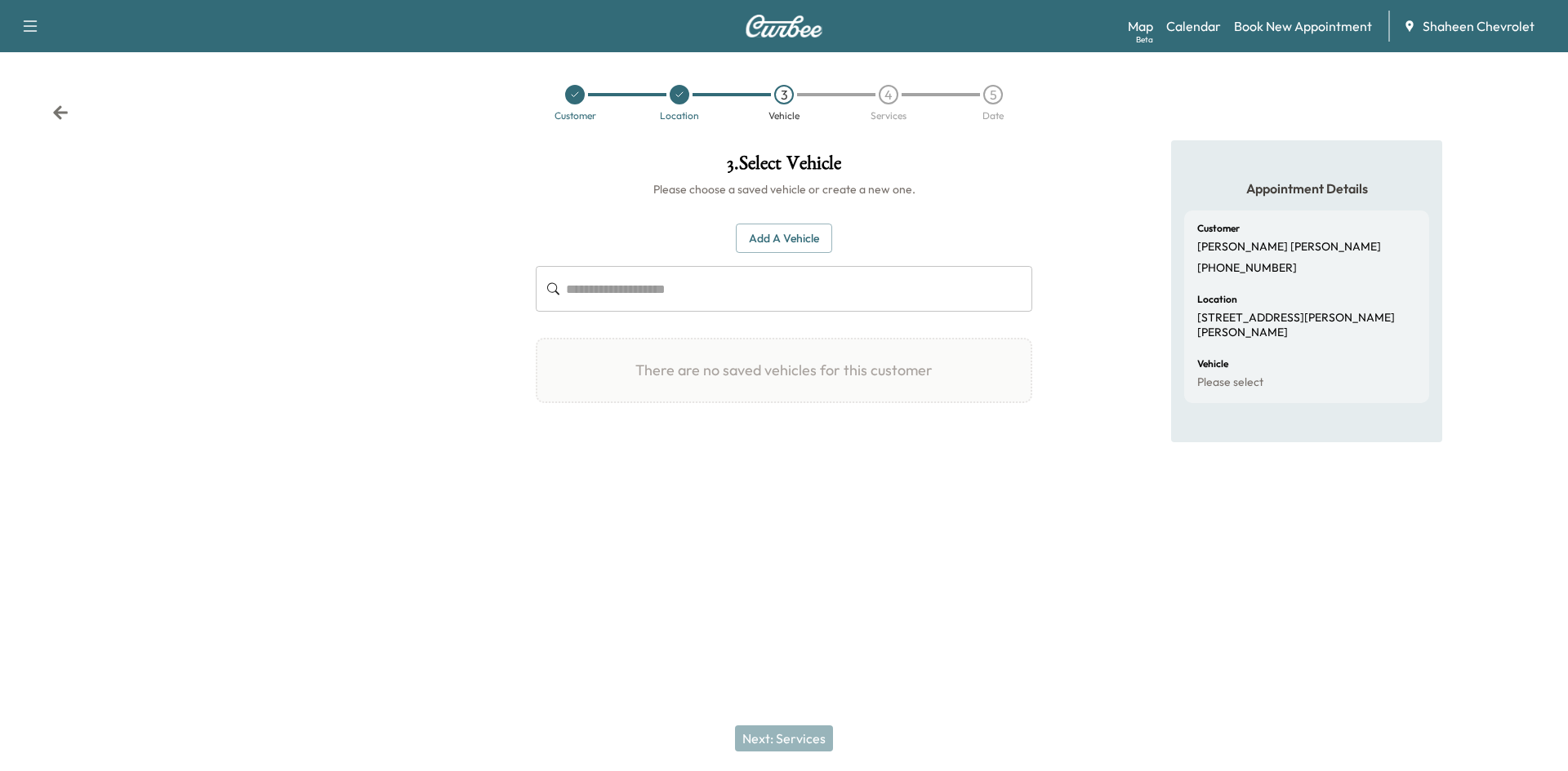
click at [777, 239] on button "Add a Vehicle" at bounding box center [784, 238] width 97 height 30
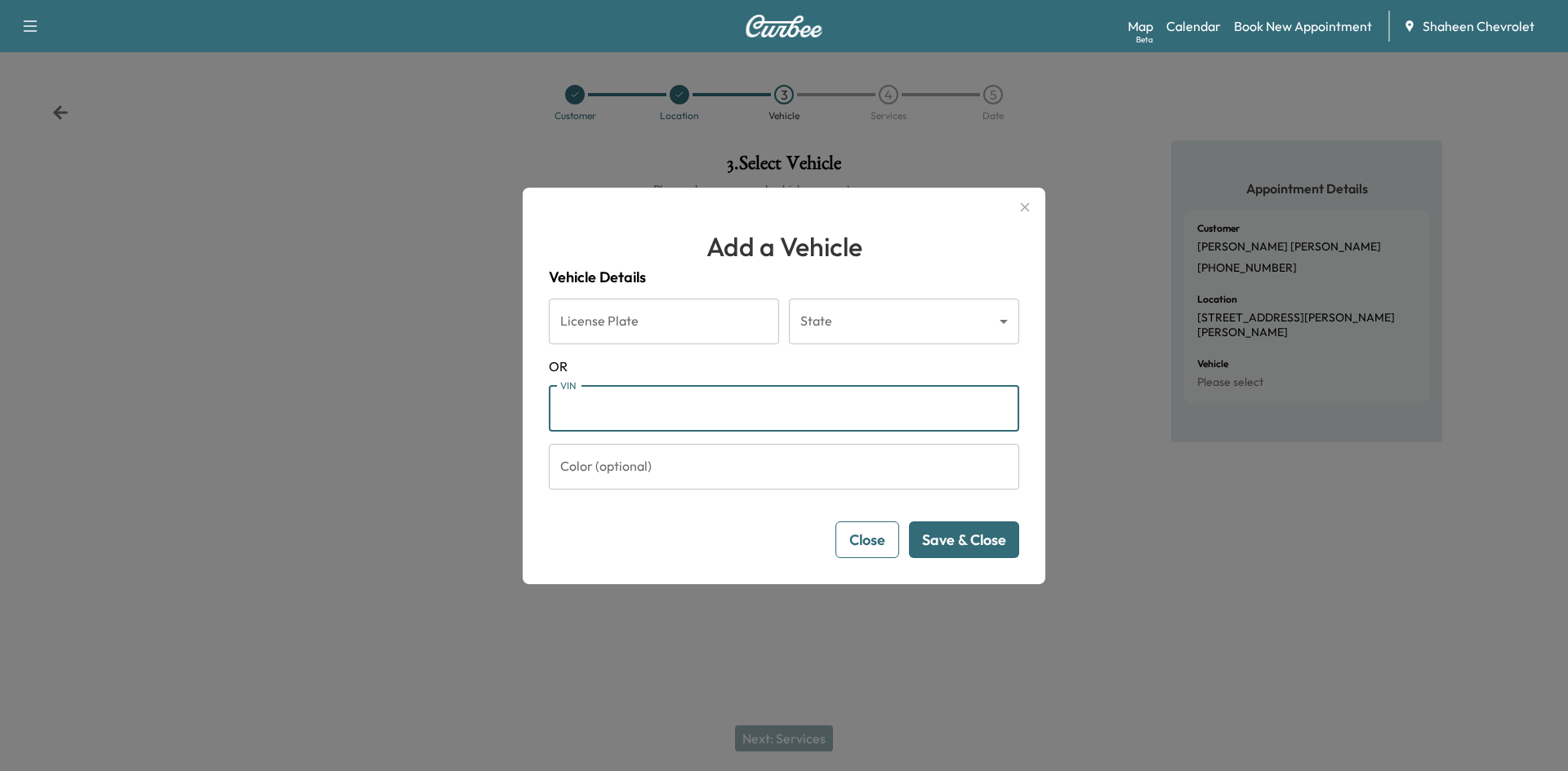
paste input "**********"
type input "**********"
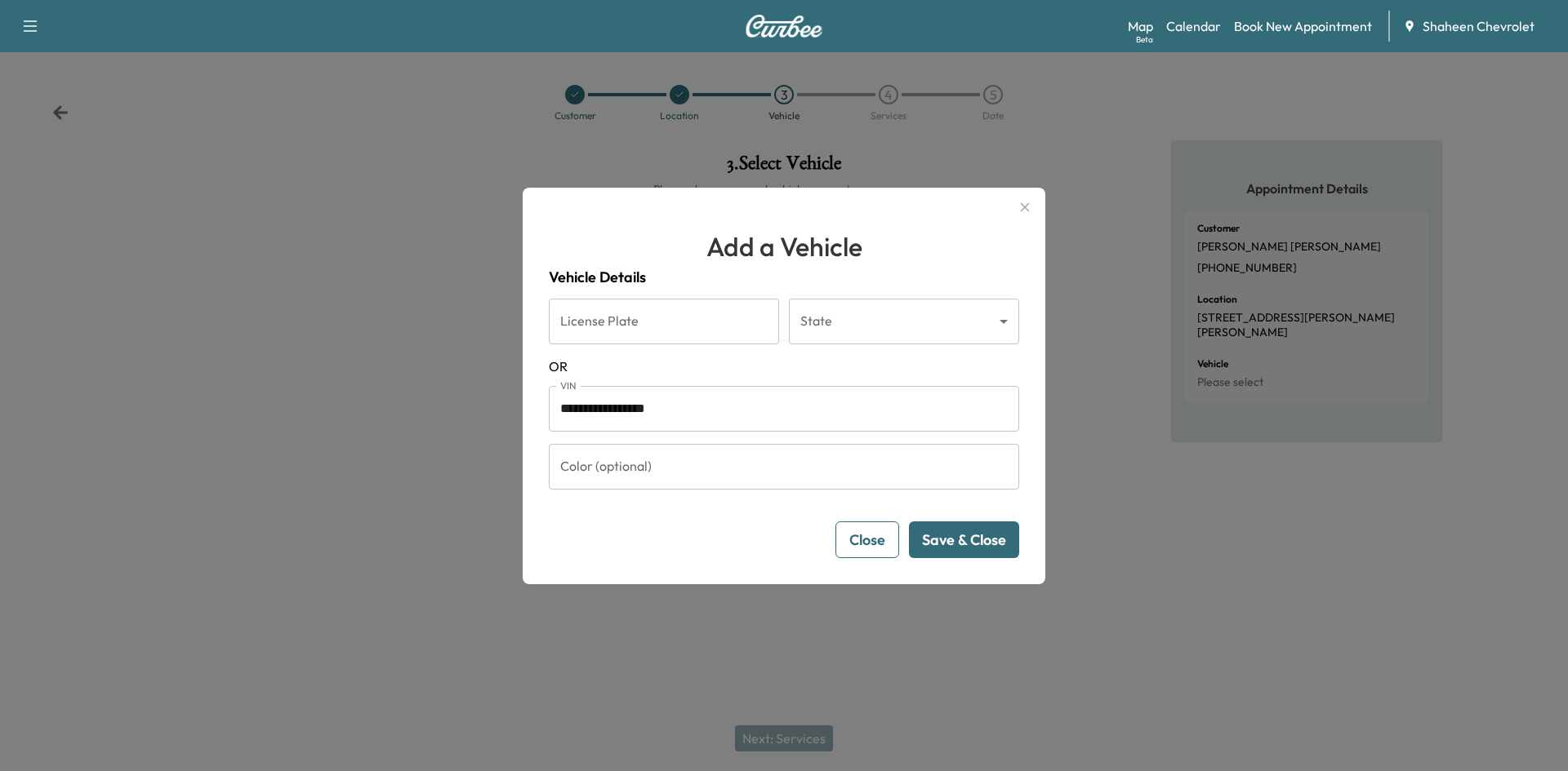
click at [978, 543] on button "Save & Close" at bounding box center [964, 539] width 110 height 37
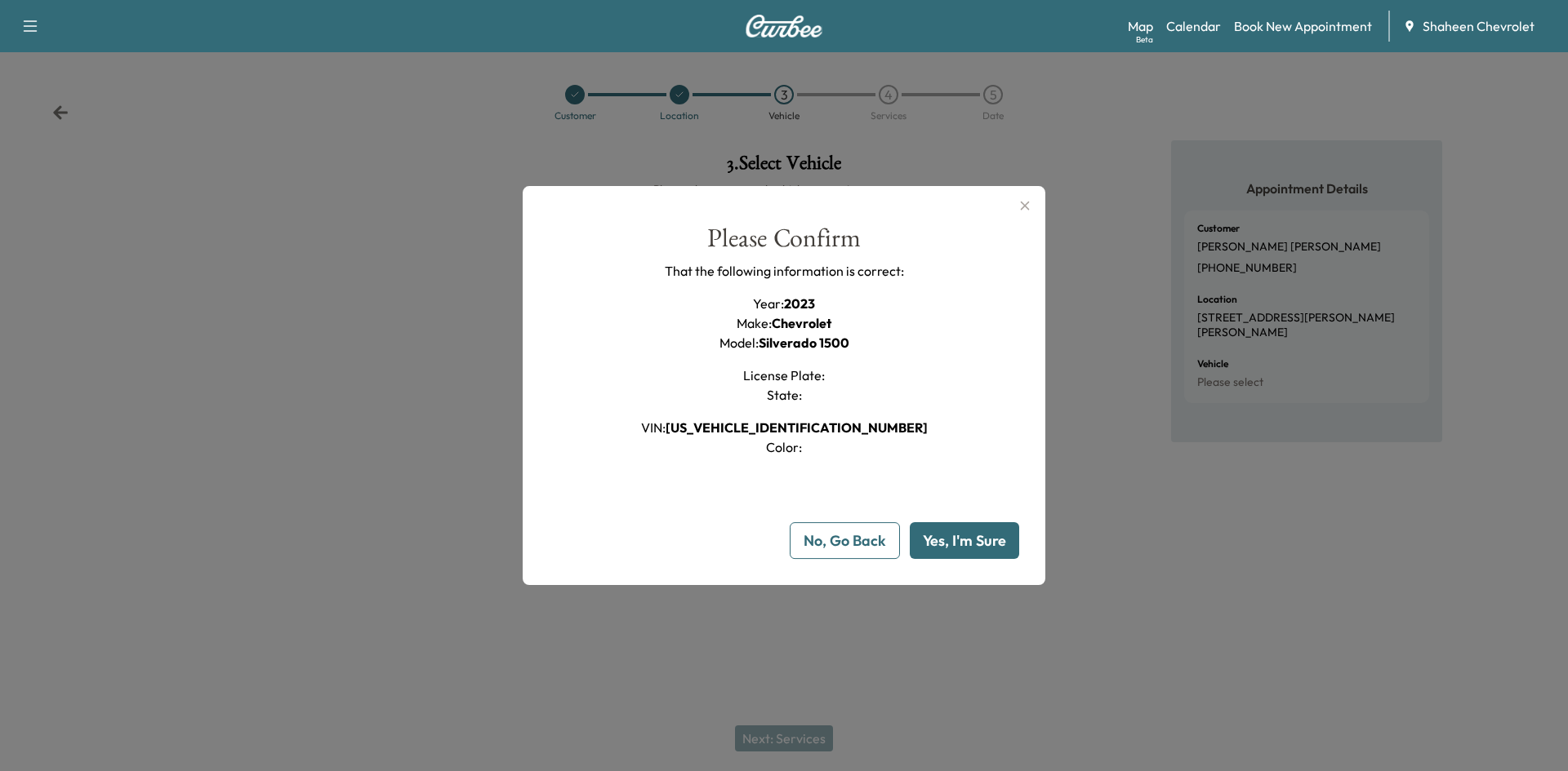
click at [956, 537] on button "Yes, I'm Sure" at bounding box center [964, 540] width 109 height 37
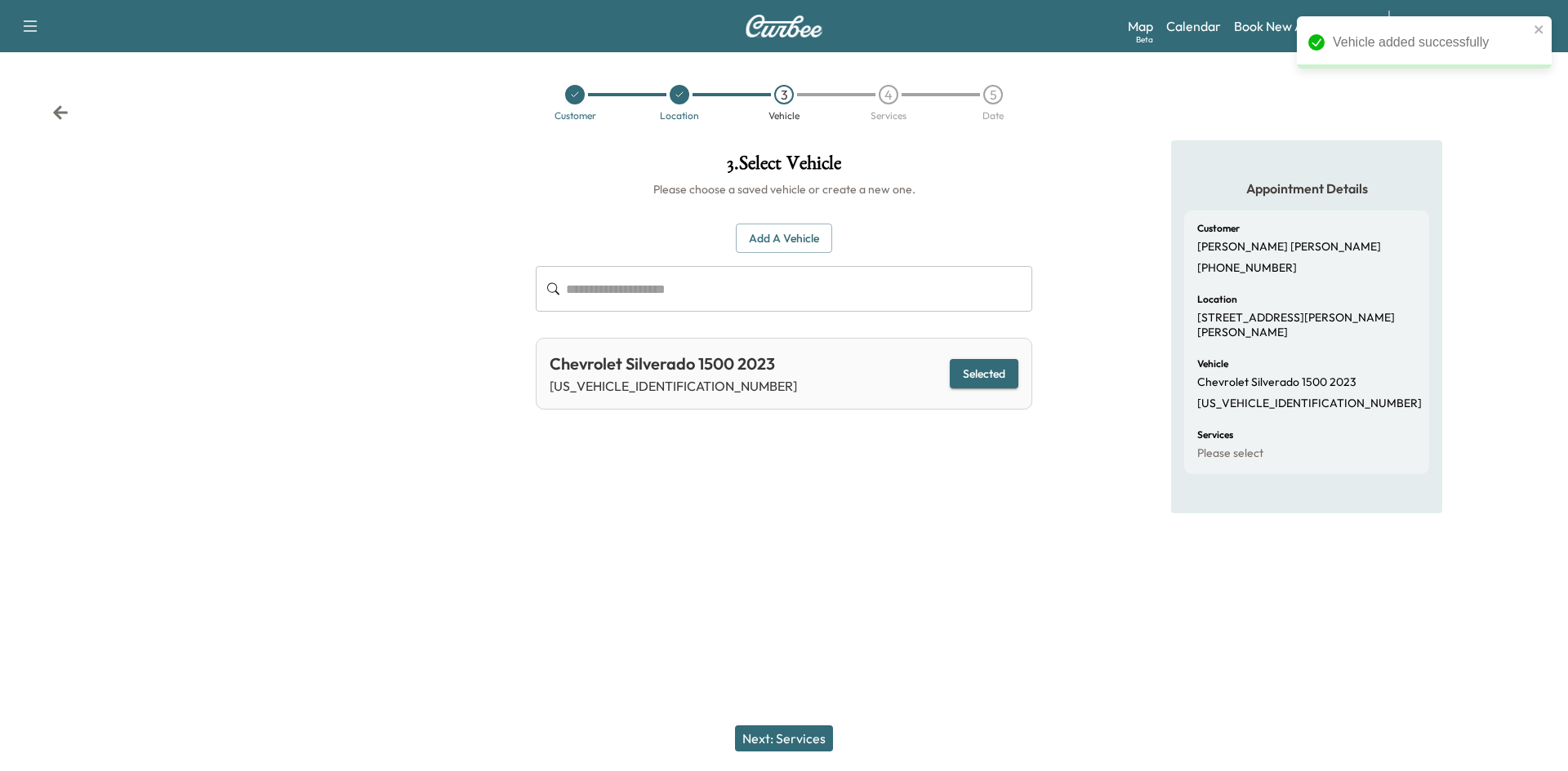
click at [782, 730] on button "Next: Services" at bounding box center [784, 739] width 98 height 26
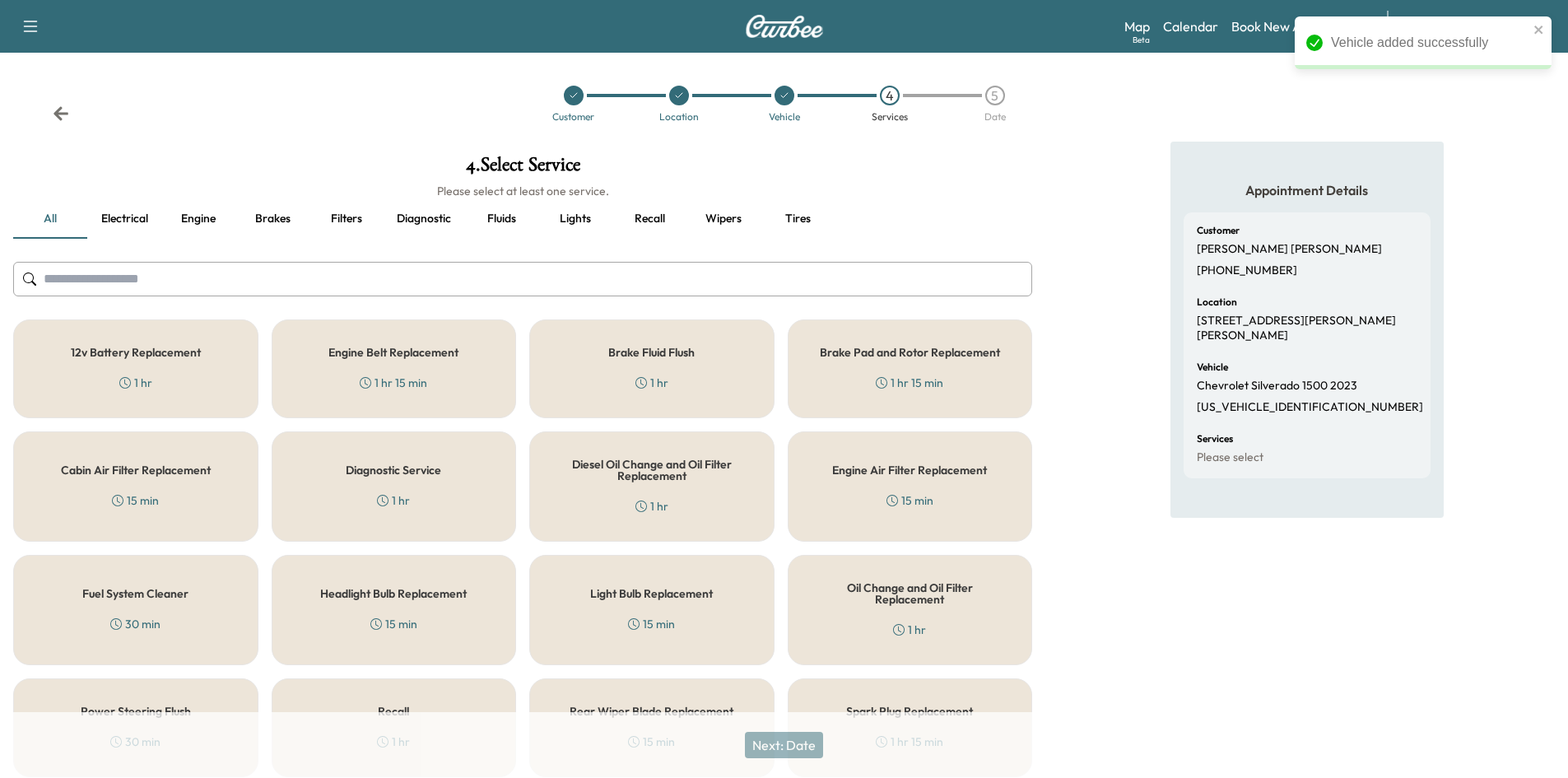
click at [199, 272] on input "text" at bounding box center [522, 279] width 1020 height 35
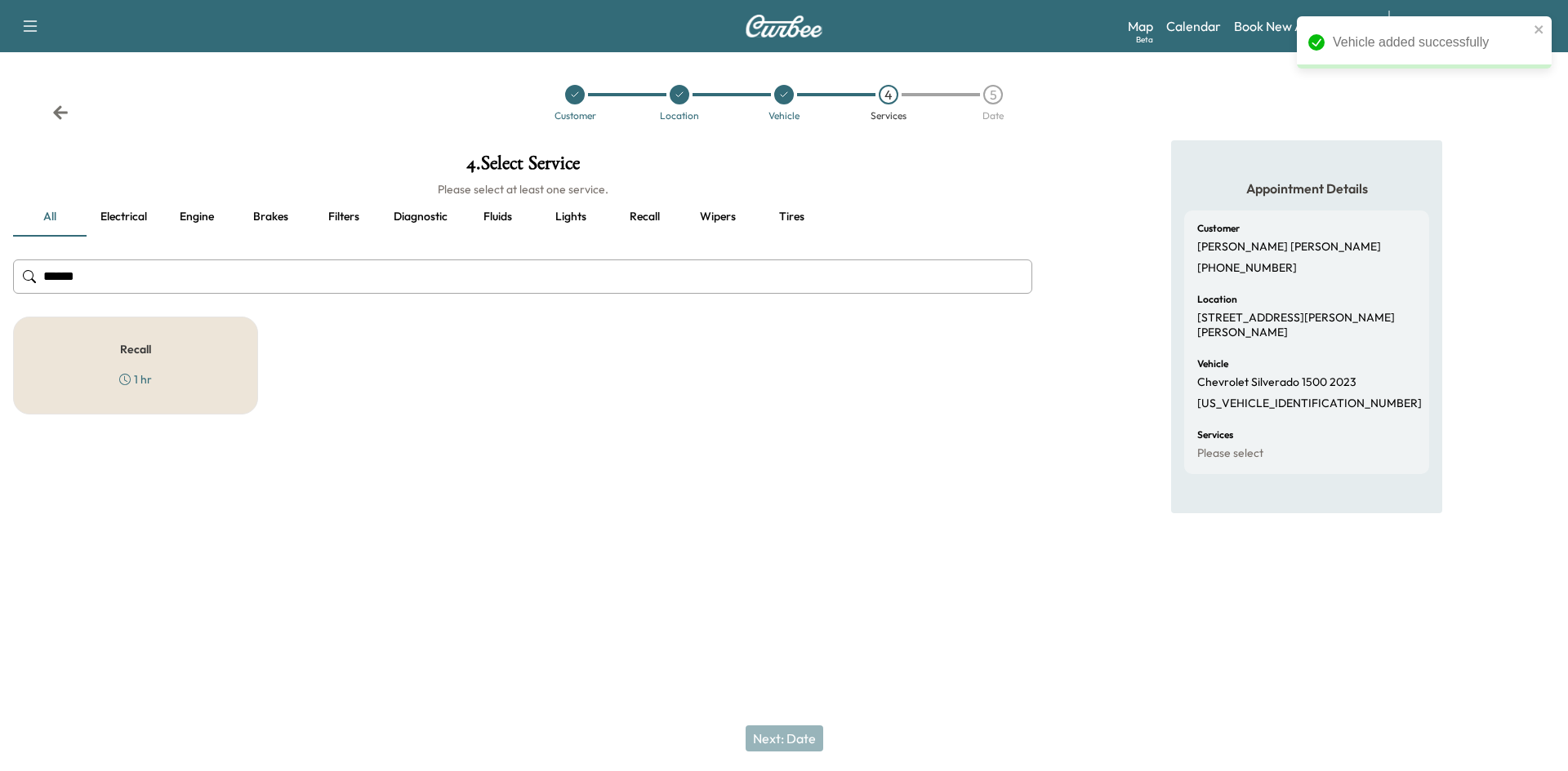
type input "******"
click at [127, 331] on div "Recall 1 hr" at bounding box center [135, 365] width 245 height 98
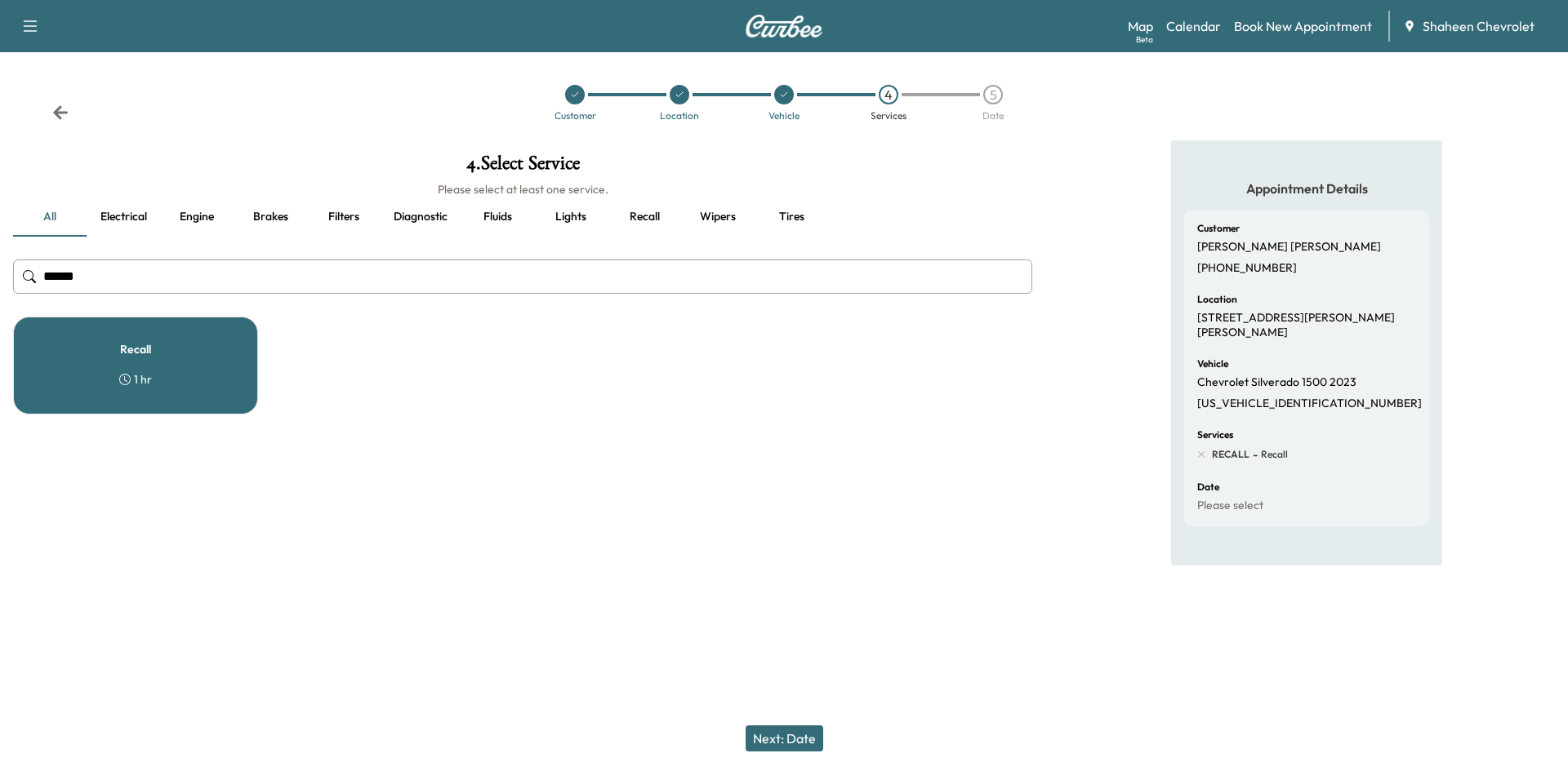
click at [794, 726] on button "Next: Date" at bounding box center [784, 739] width 78 height 26
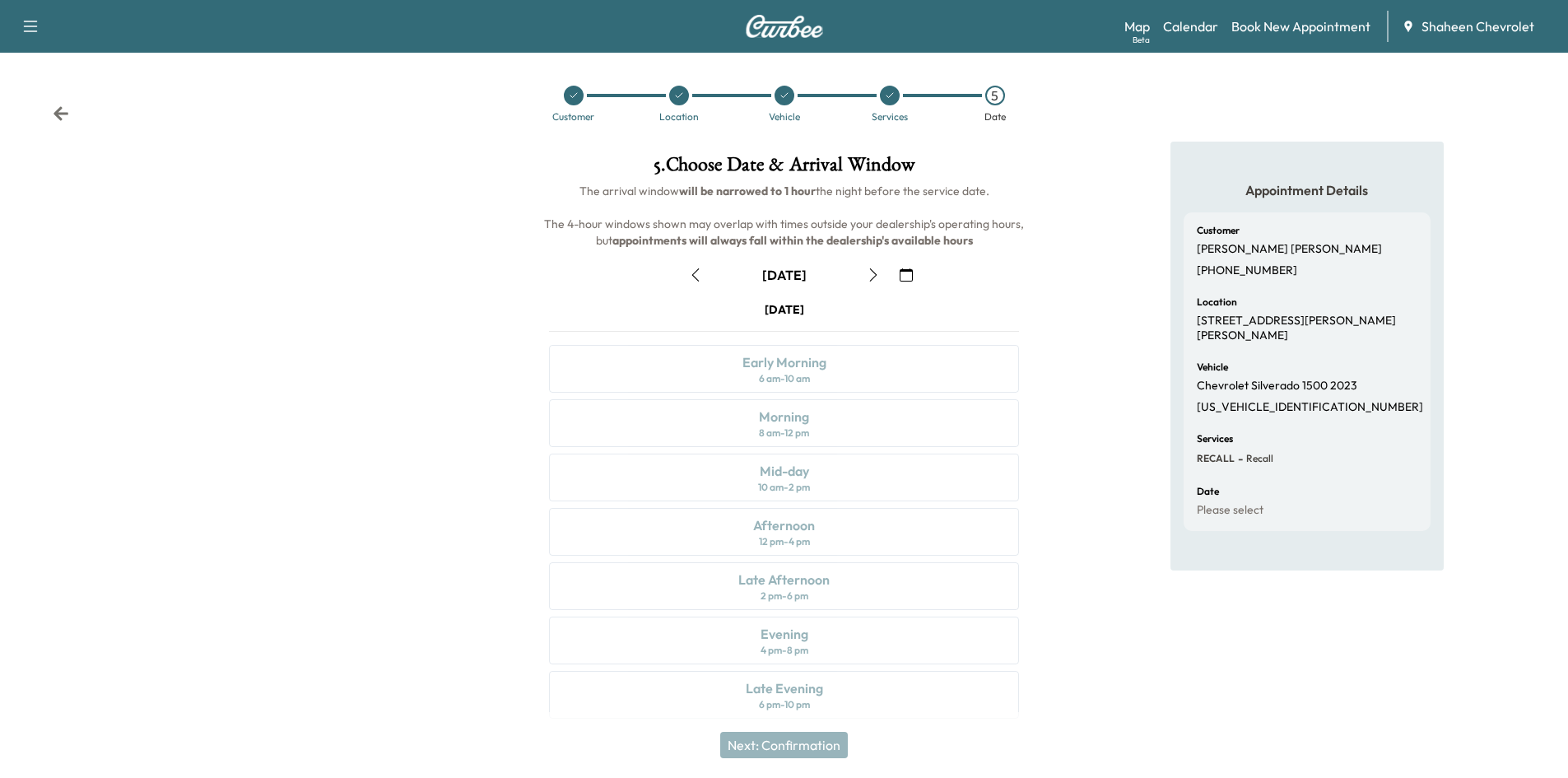
click at [875, 269] on icon "button" at bounding box center [873, 275] width 13 height 13
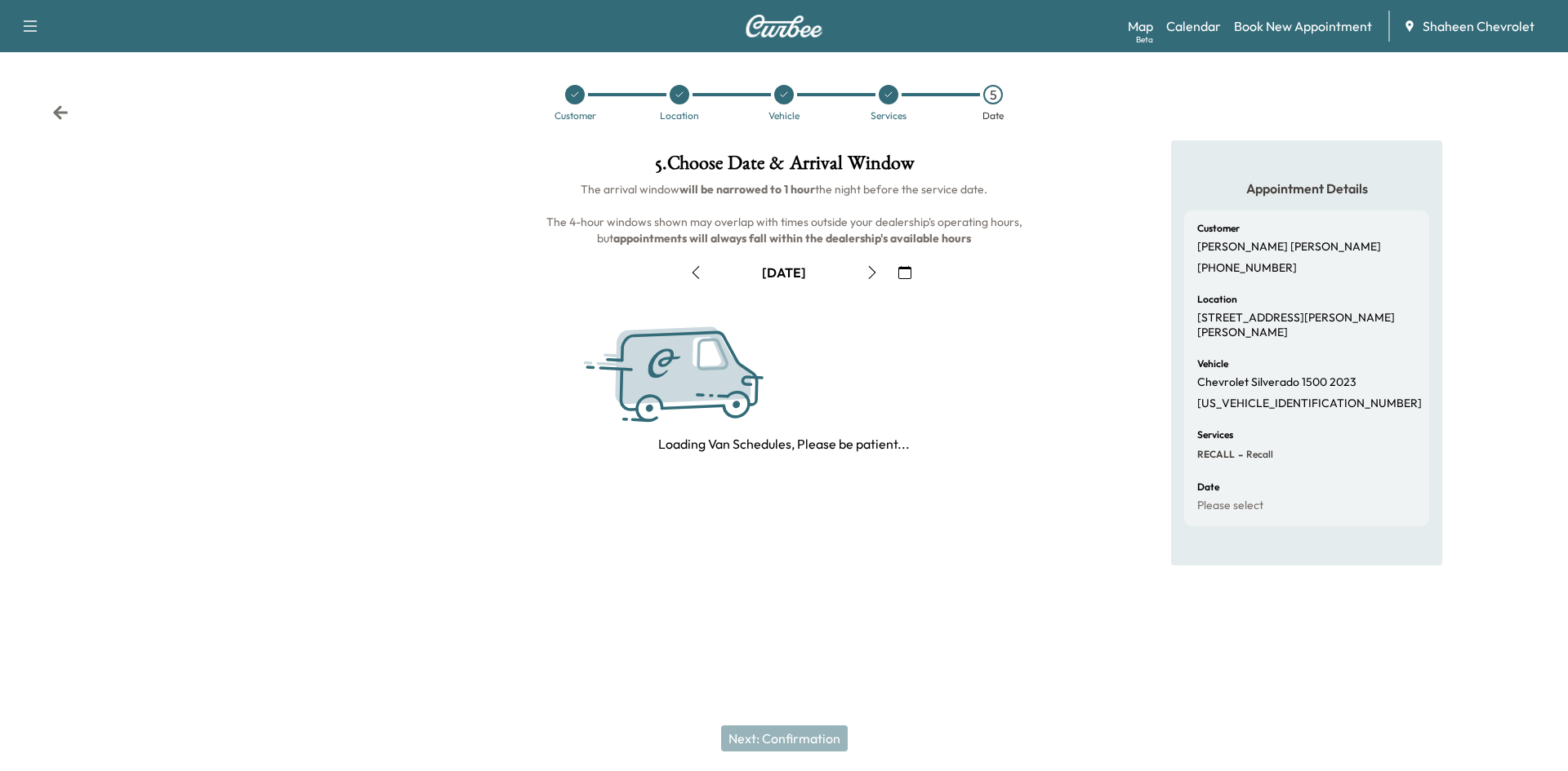
click at [868, 267] on icon "button" at bounding box center [872, 272] width 13 height 13
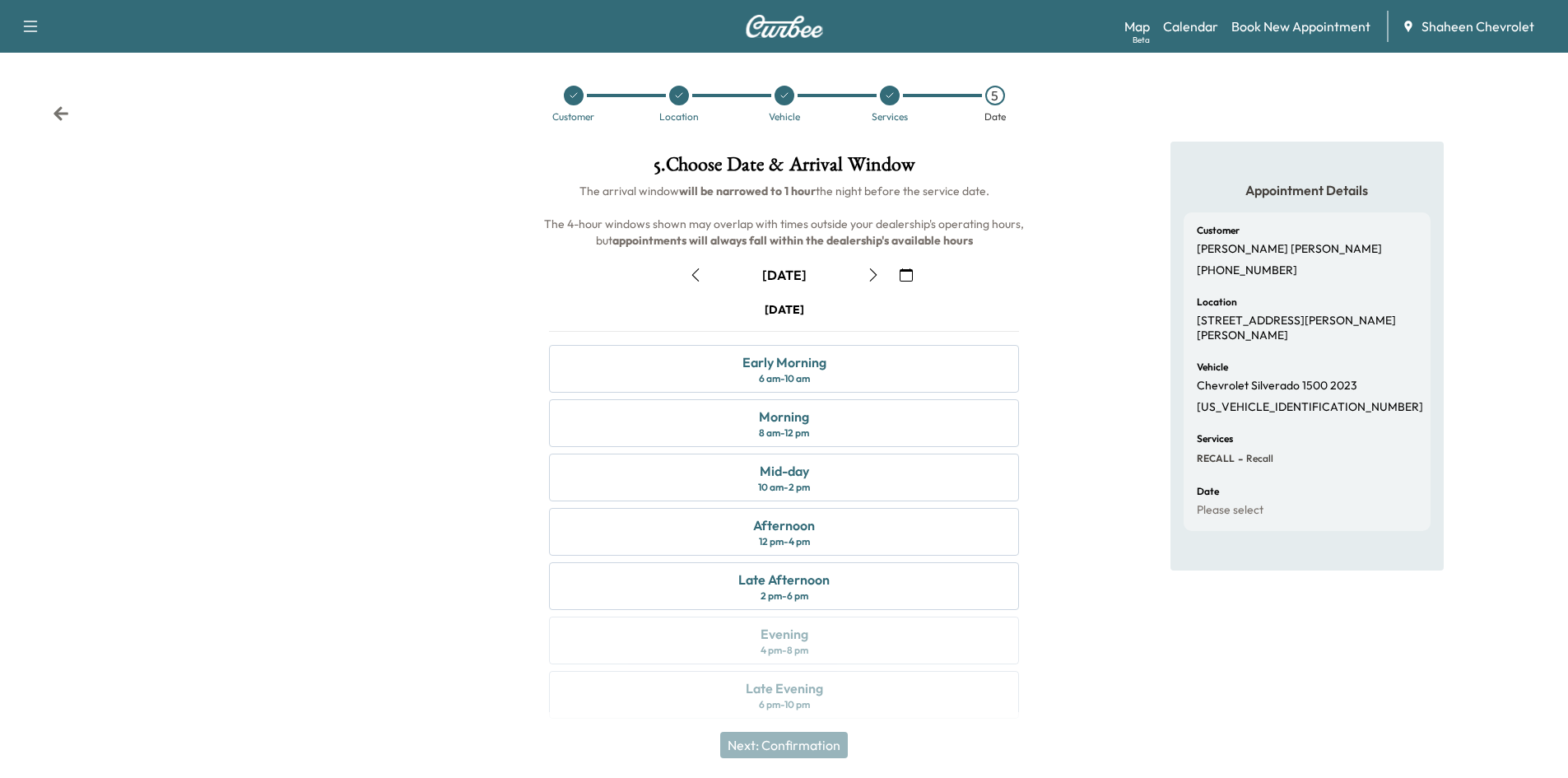
click at [875, 269] on icon "button" at bounding box center [873, 275] width 13 height 13
click at [850, 588] on div "Late Afternoon 2 pm - 6 pm" at bounding box center [784, 586] width 470 height 48
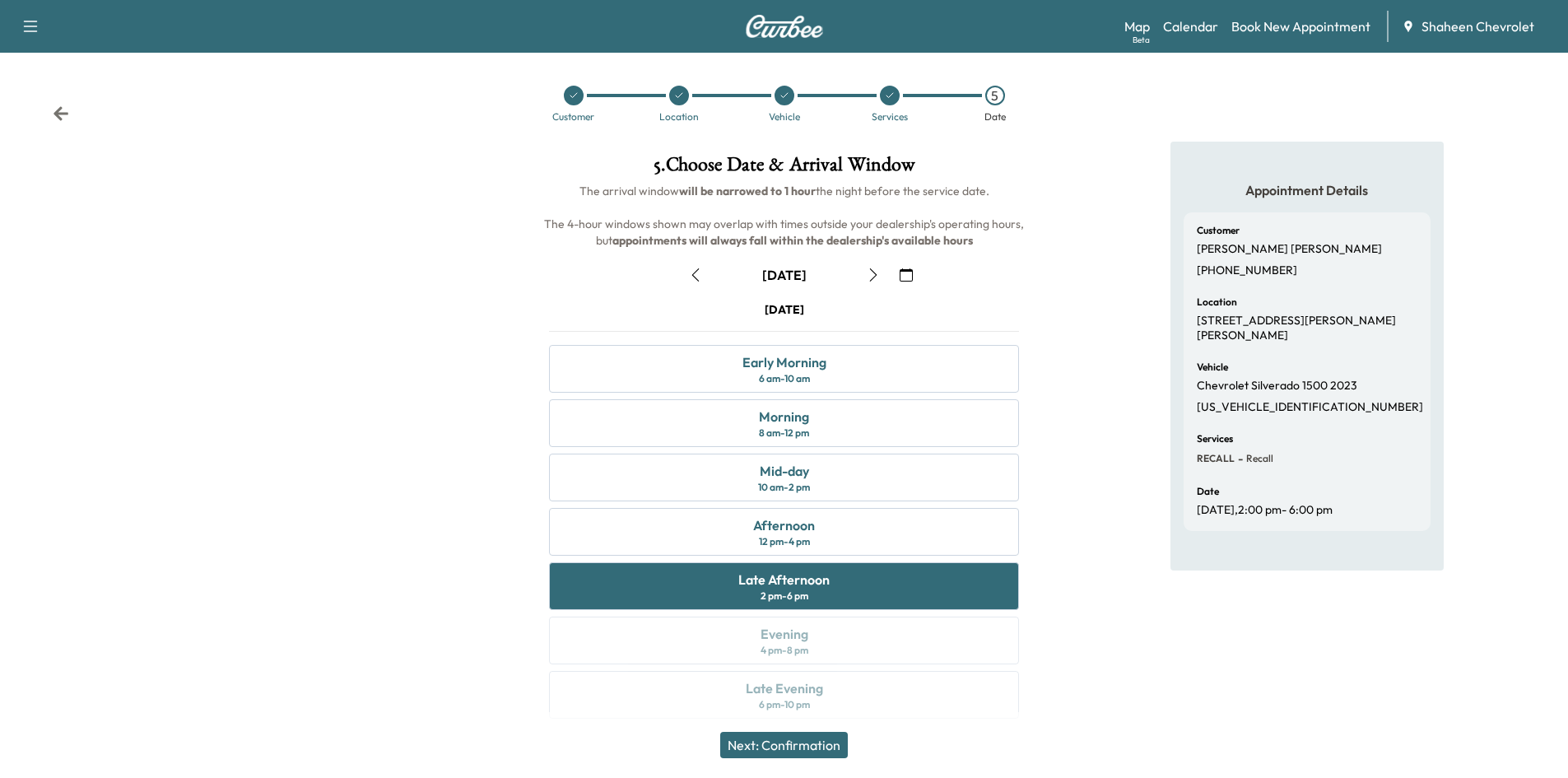
click at [827, 743] on button "Next: Confirmation" at bounding box center [784, 745] width 127 height 26
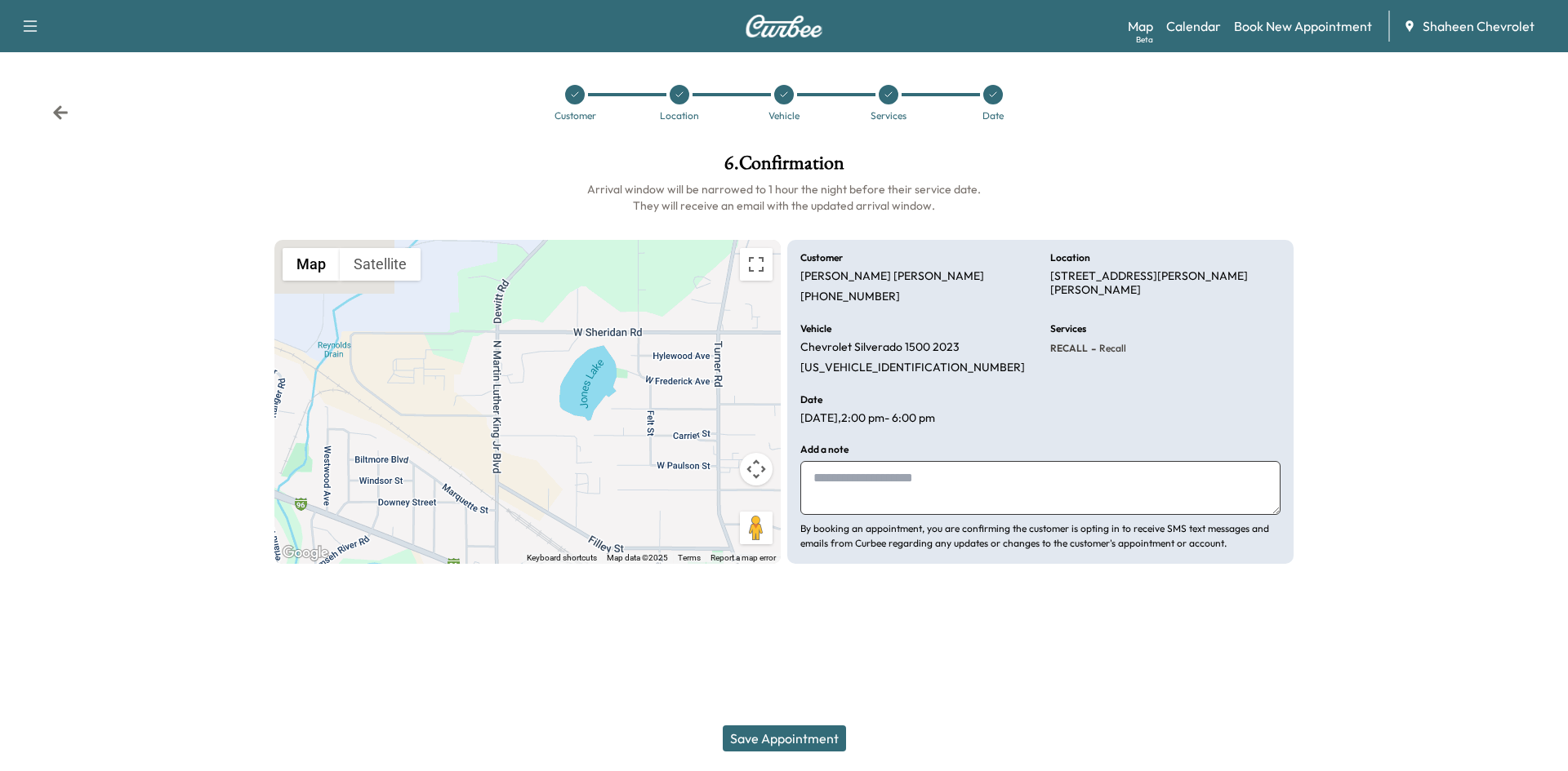
click at [816, 739] on button "Save Appointment" at bounding box center [784, 739] width 124 height 26
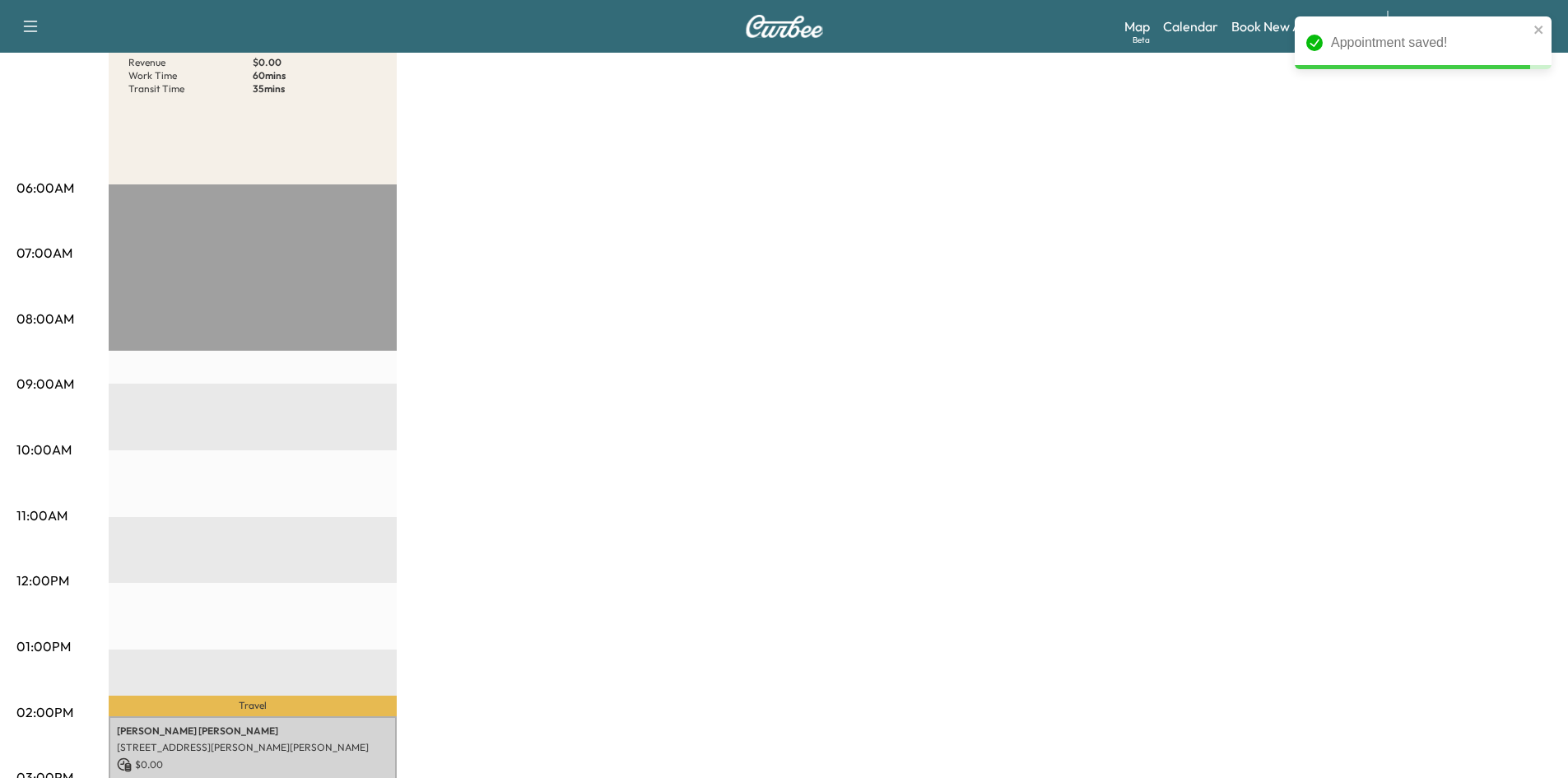
scroll to position [329, 0]
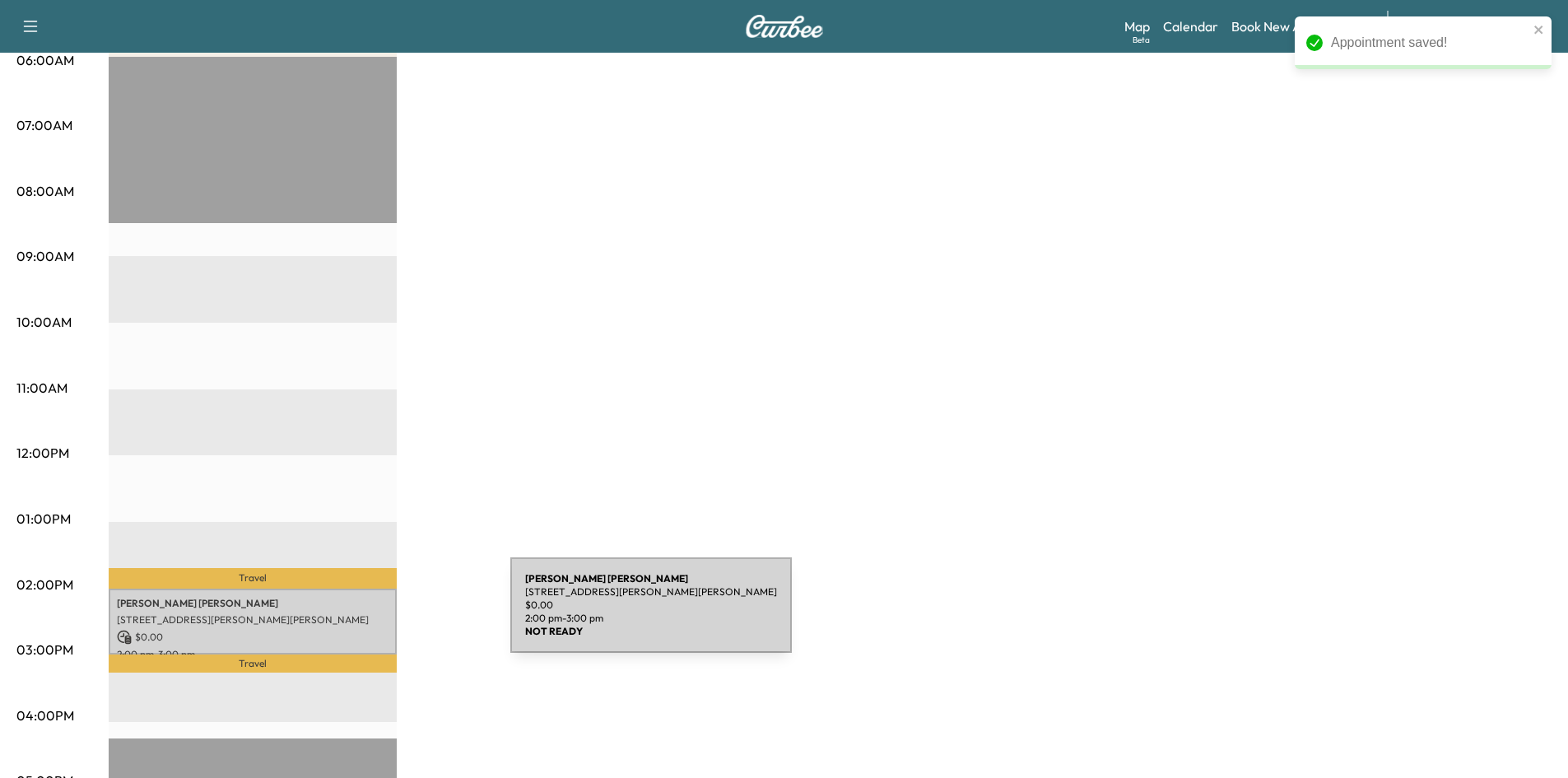
click at [375, 619] on p "[STREET_ADDRESS][PERSON_NAME][PERSON_NAME]" at bounding box center [253, 620] width 272 height 13
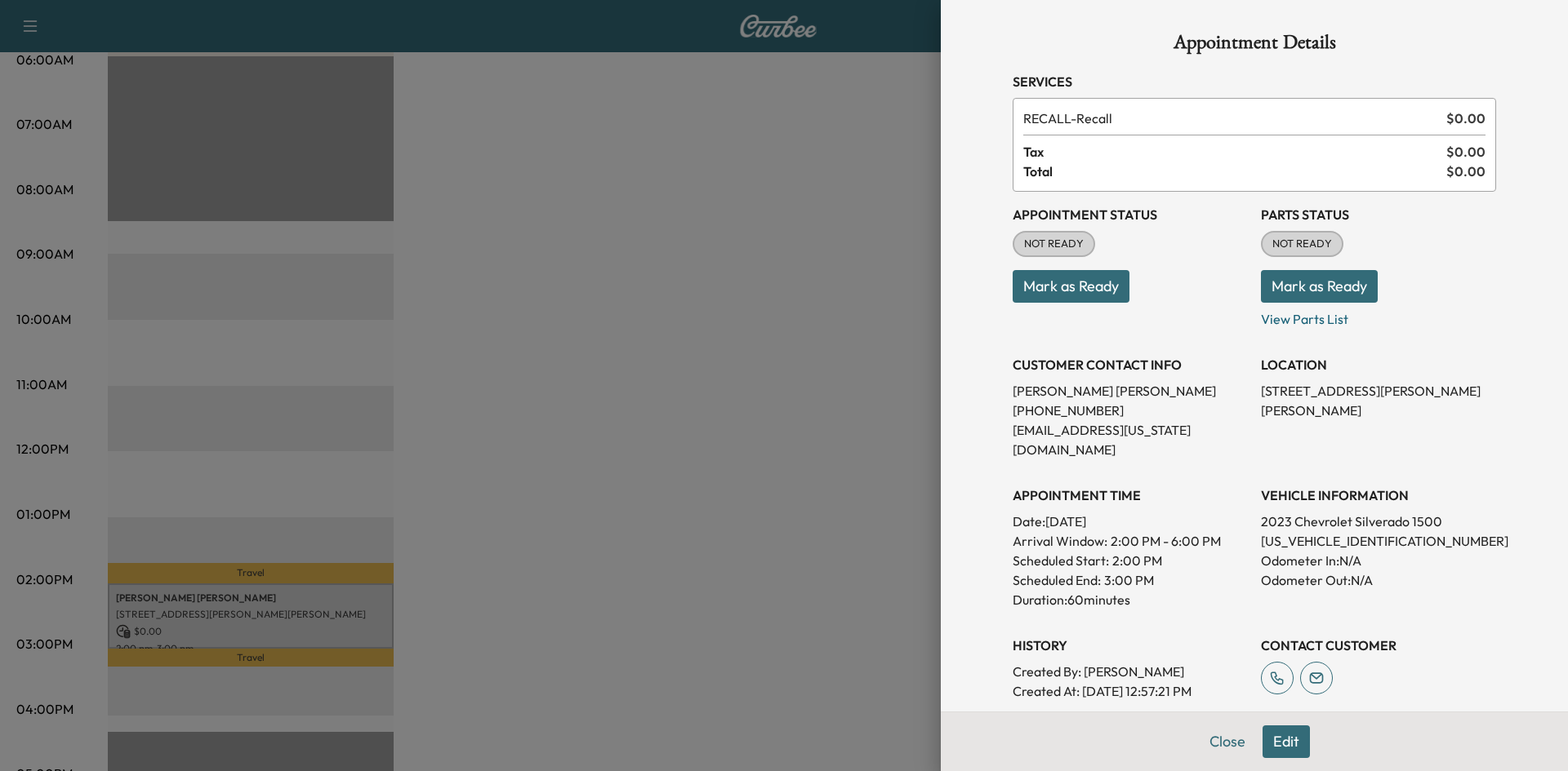
click at [1081, 294] on button "Mark as Ready" at bounding box center [1070, 287] width 116 height 32
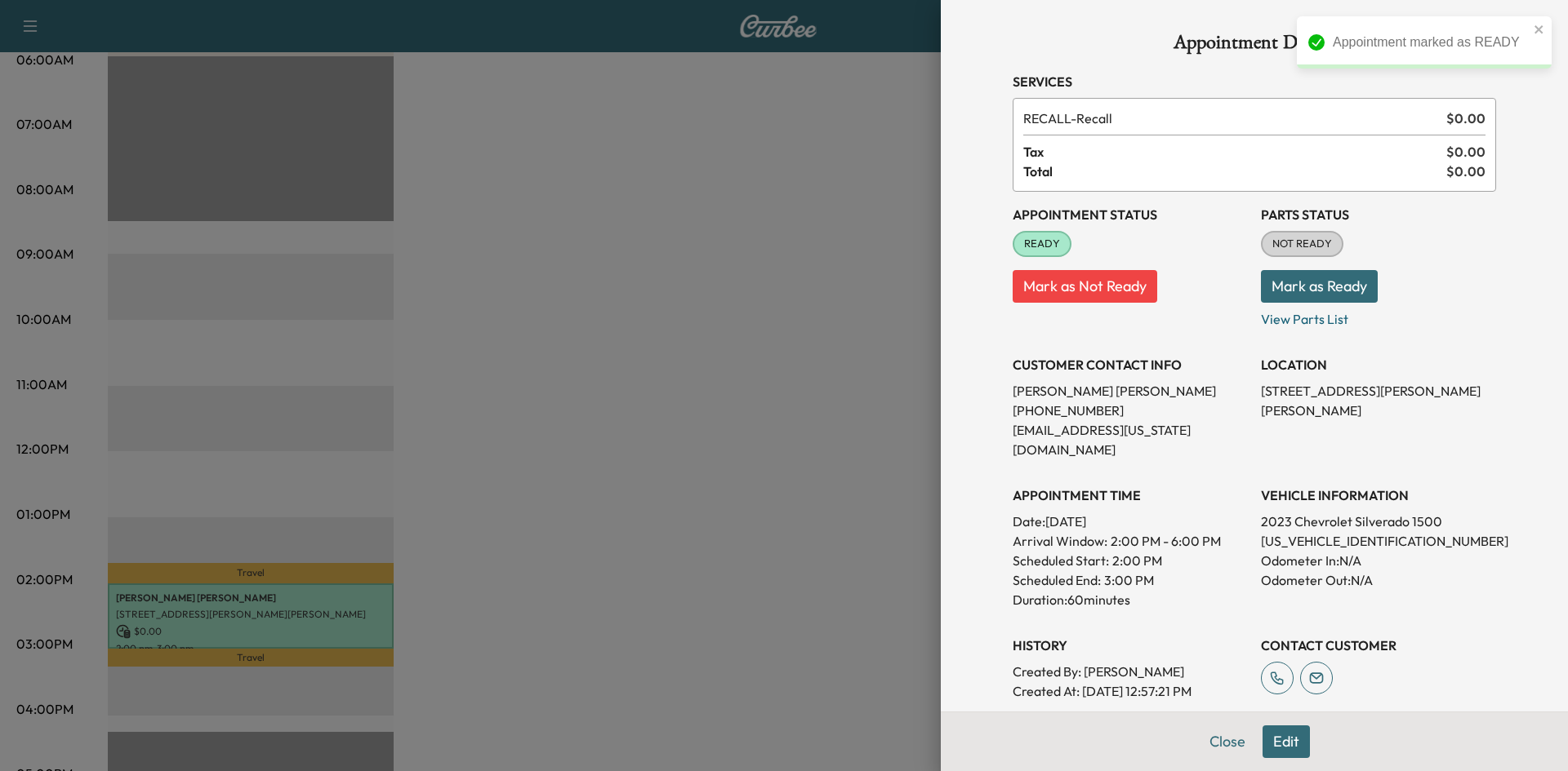
click at [1302, 291] on button "Mark as Ready" at bounding box center [1319, 287] width 116 height 32
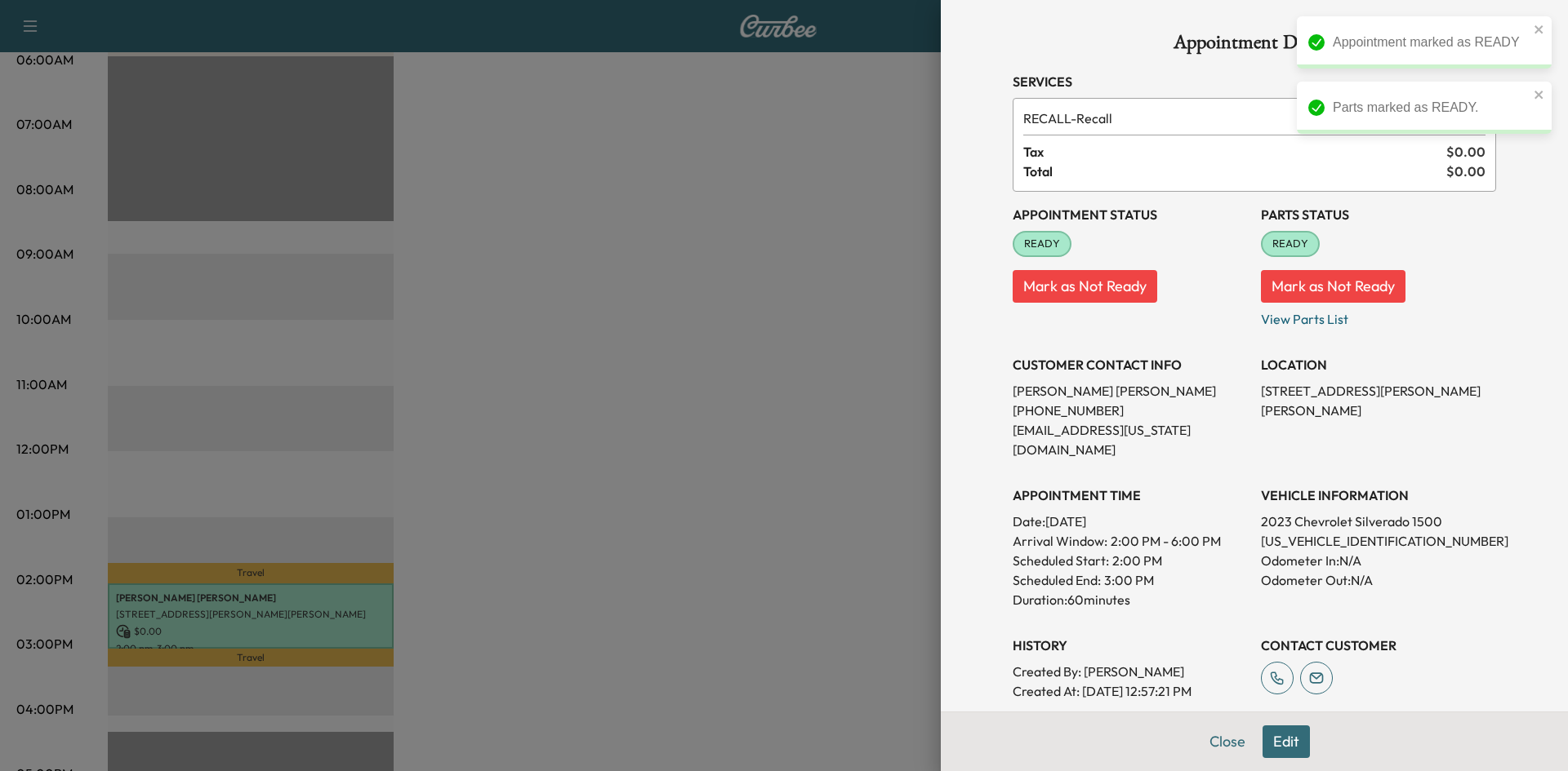
click at [693, 354] on div at bounding box center [784, 385] width 1568 height 771
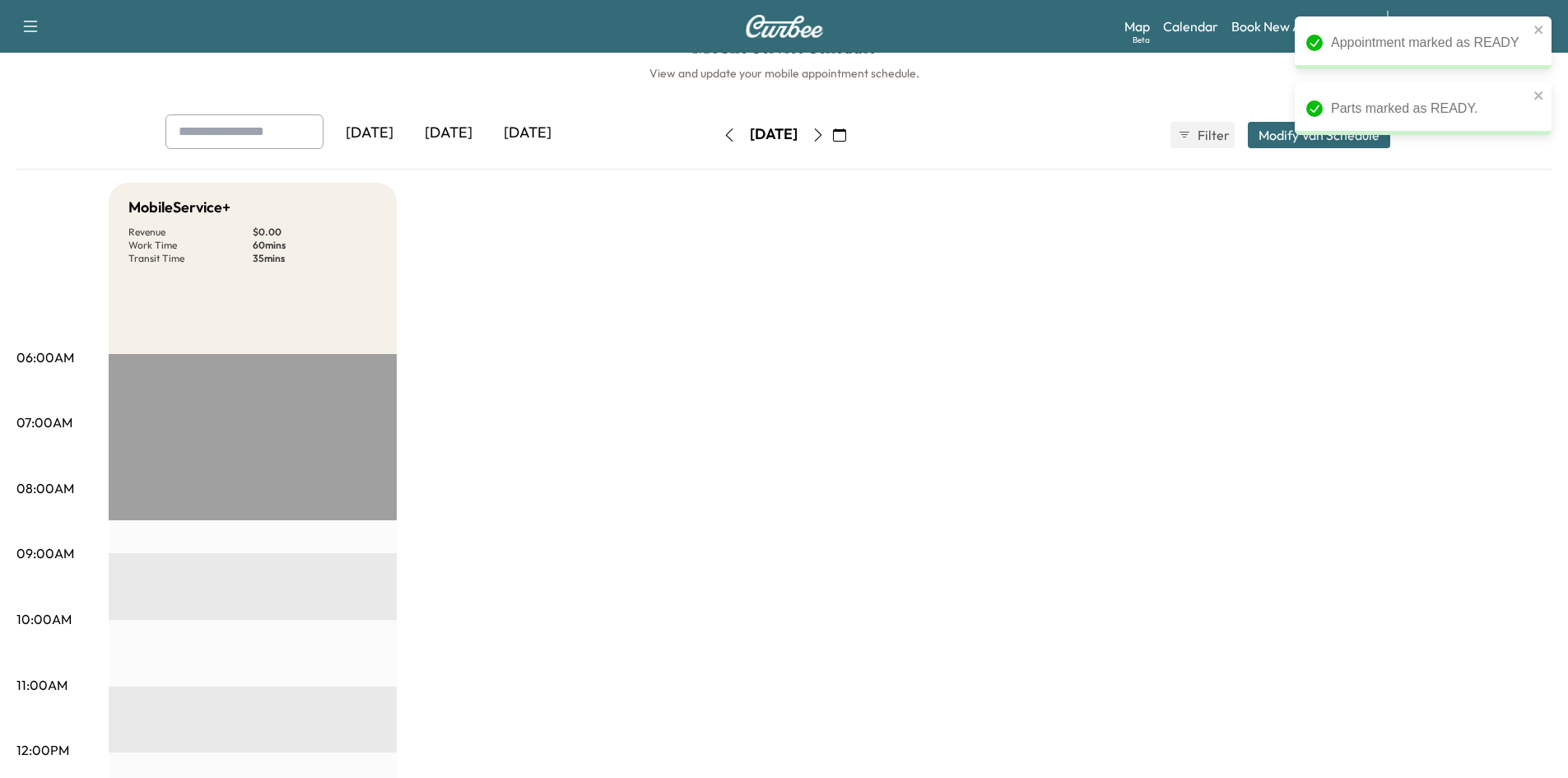
scroll to position [0, 0]
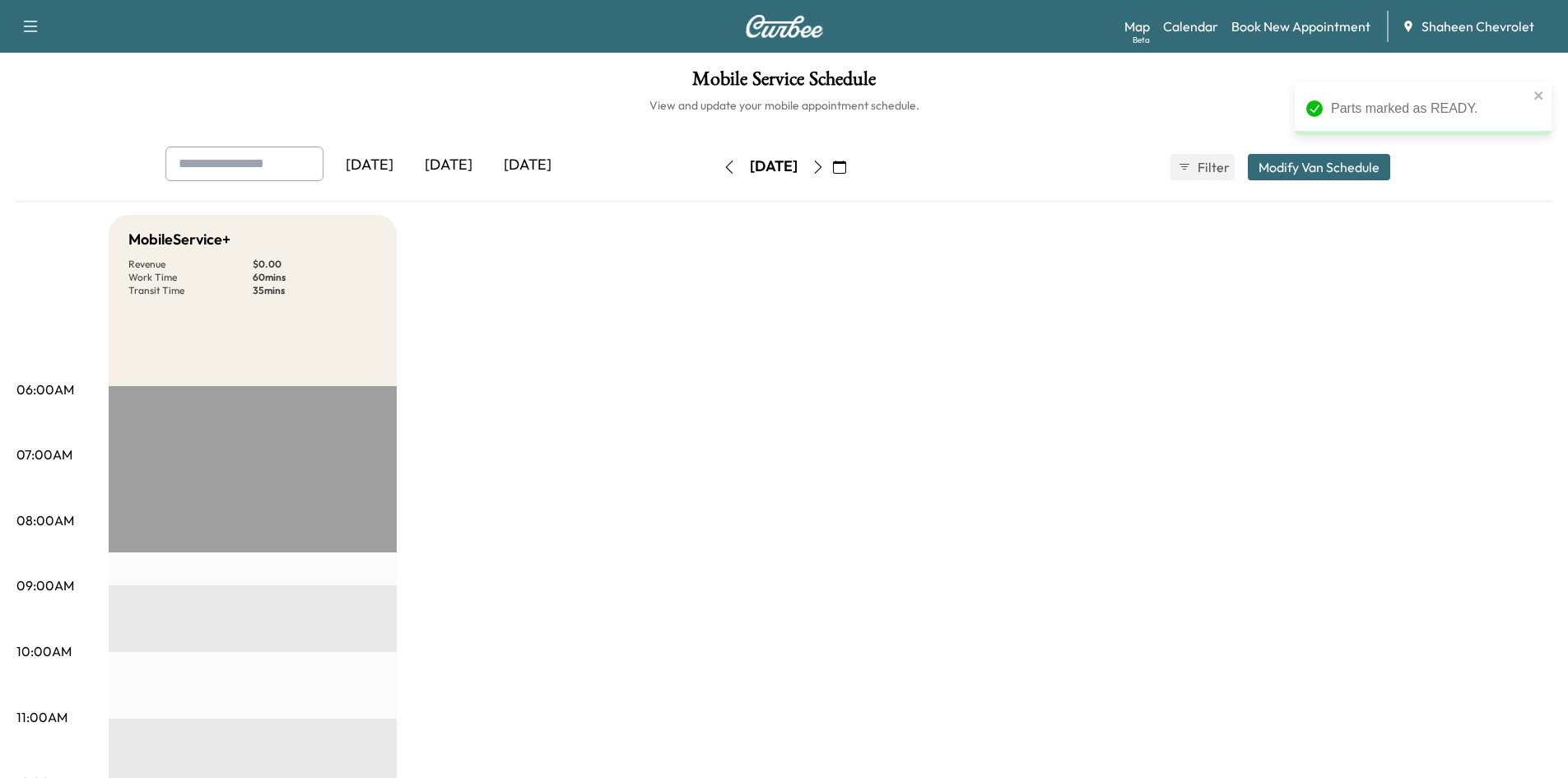
click at [450, 169] on div "[DATE]" at bounding box center [448, 166] width 79 height 38
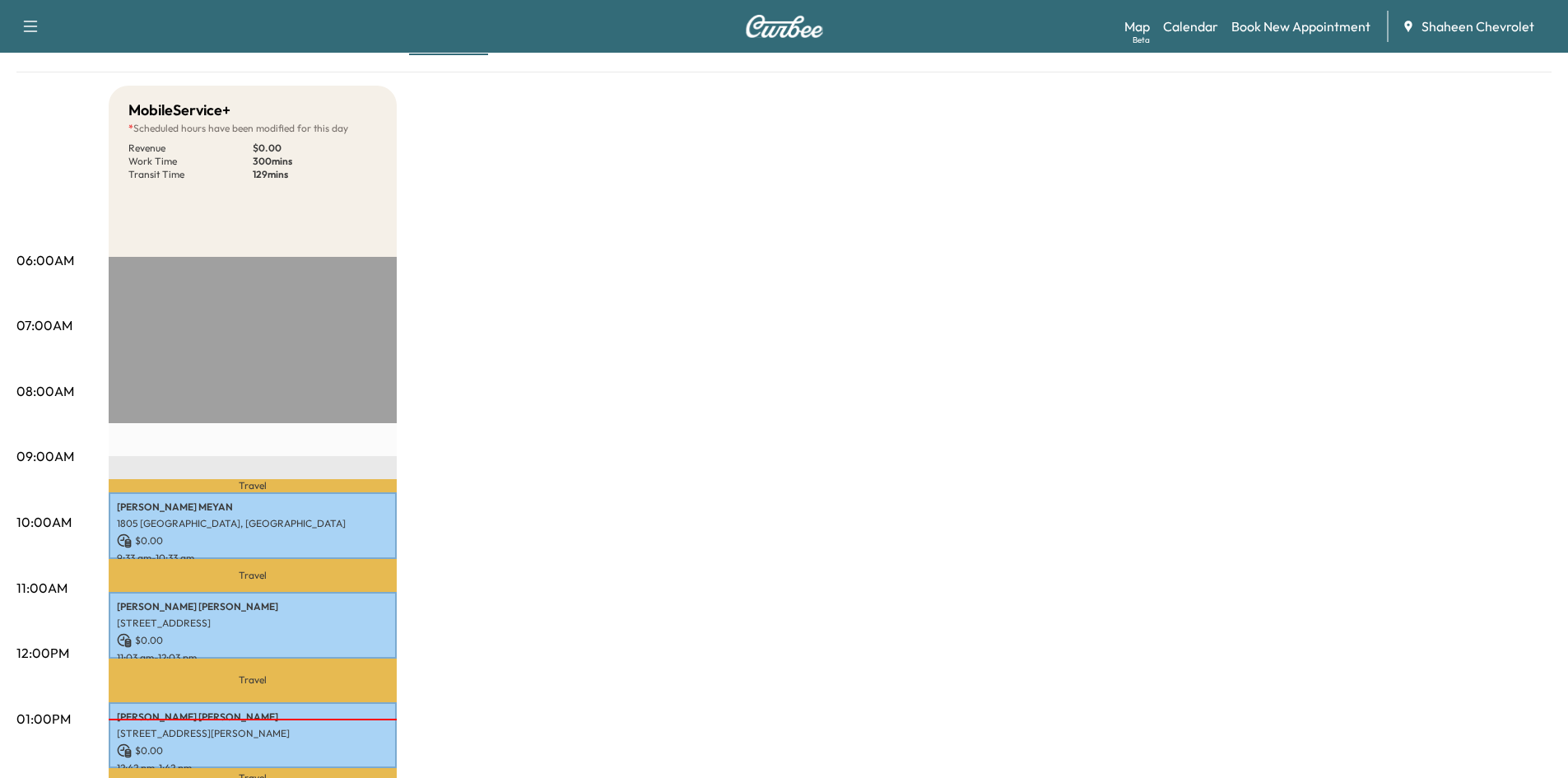
scroll to position [83, 0]
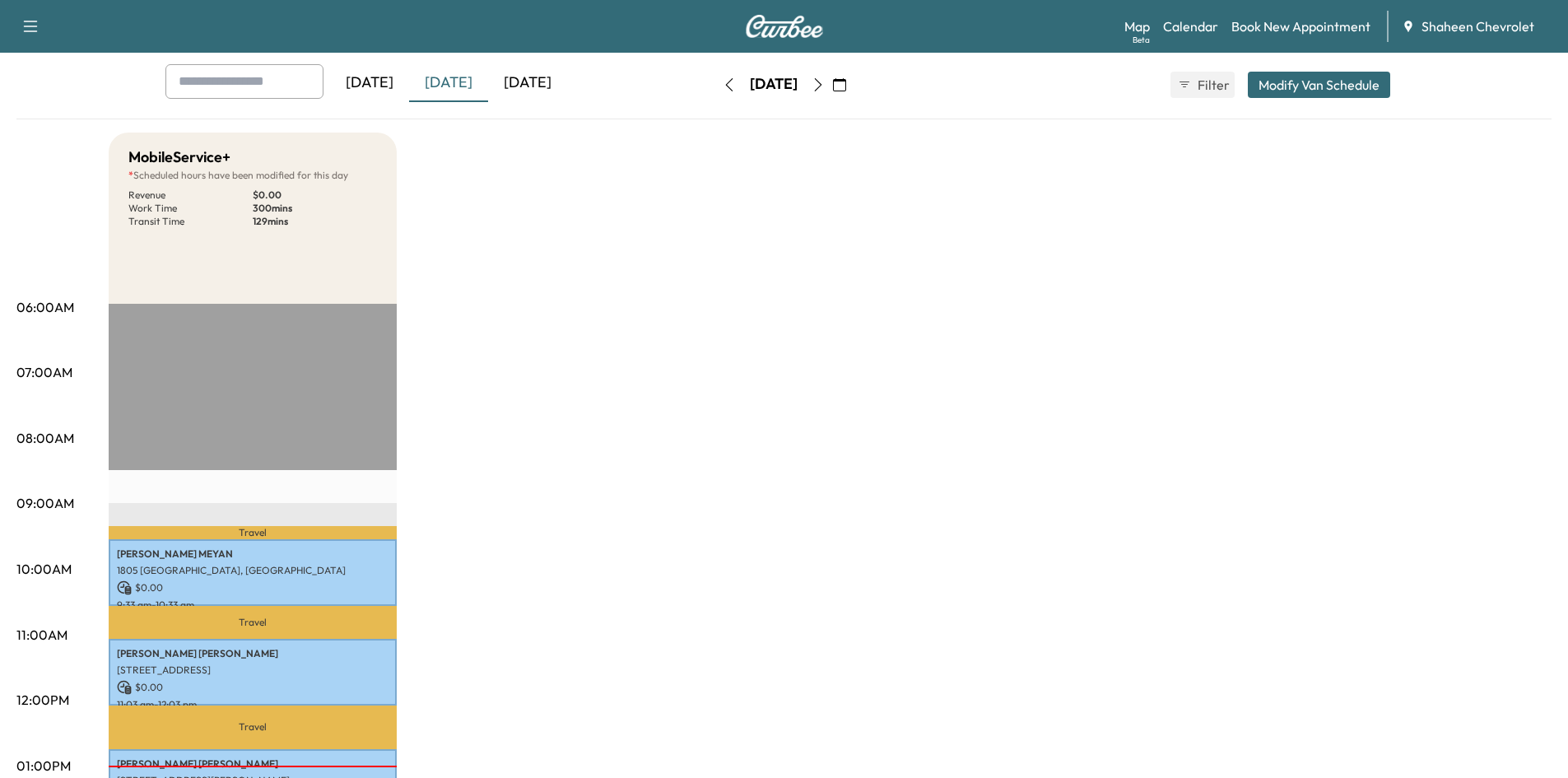
click at [825, 83] on icon "button" at bounding box center [819, 85] width 13 height 13
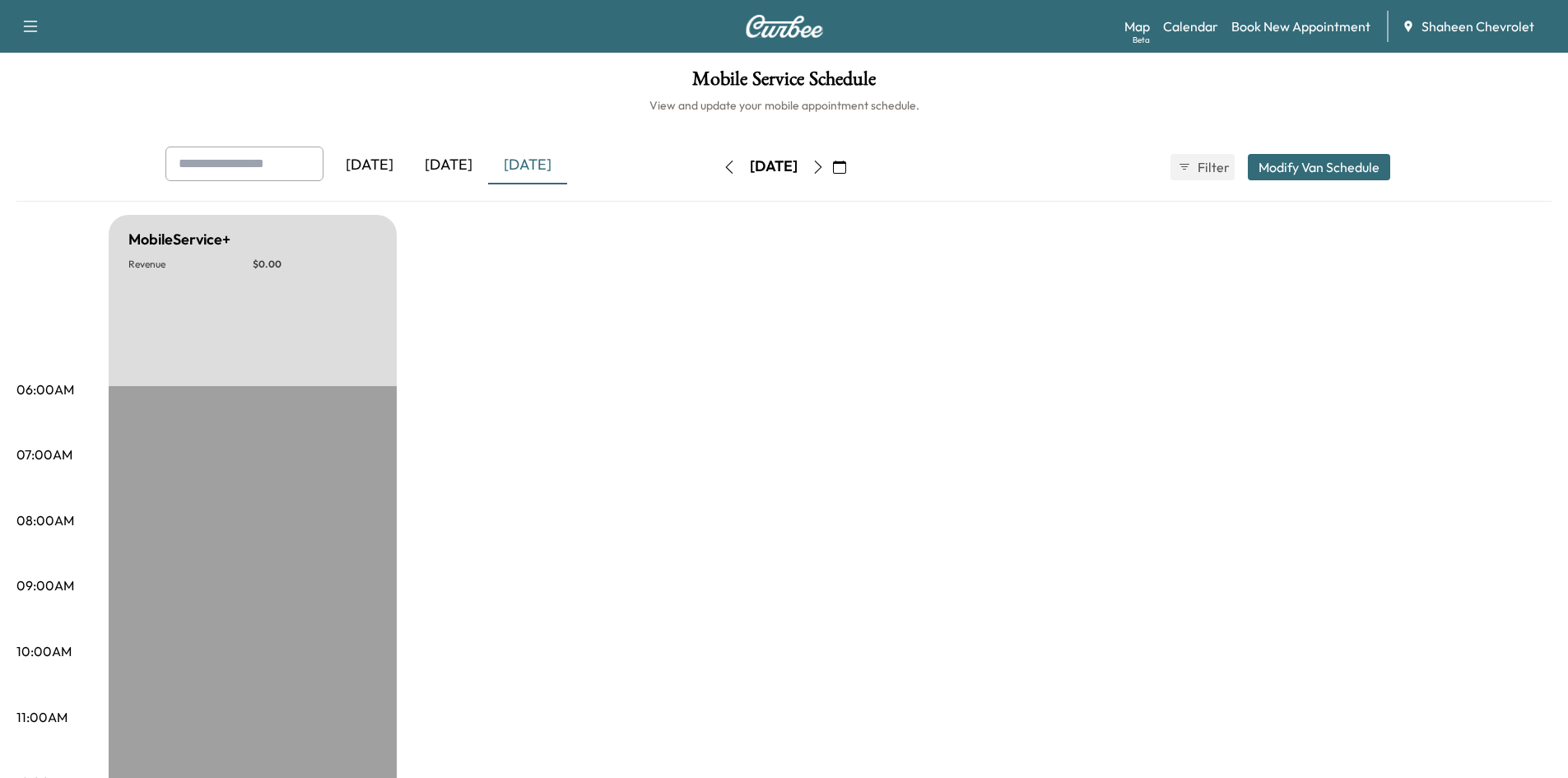
click at [825, 167] on icon "button" at bounding box center [819, 167] width 13 height 13
click at [821, 167] on icon "button" at bounding box center [818, 167] width 7 height 13
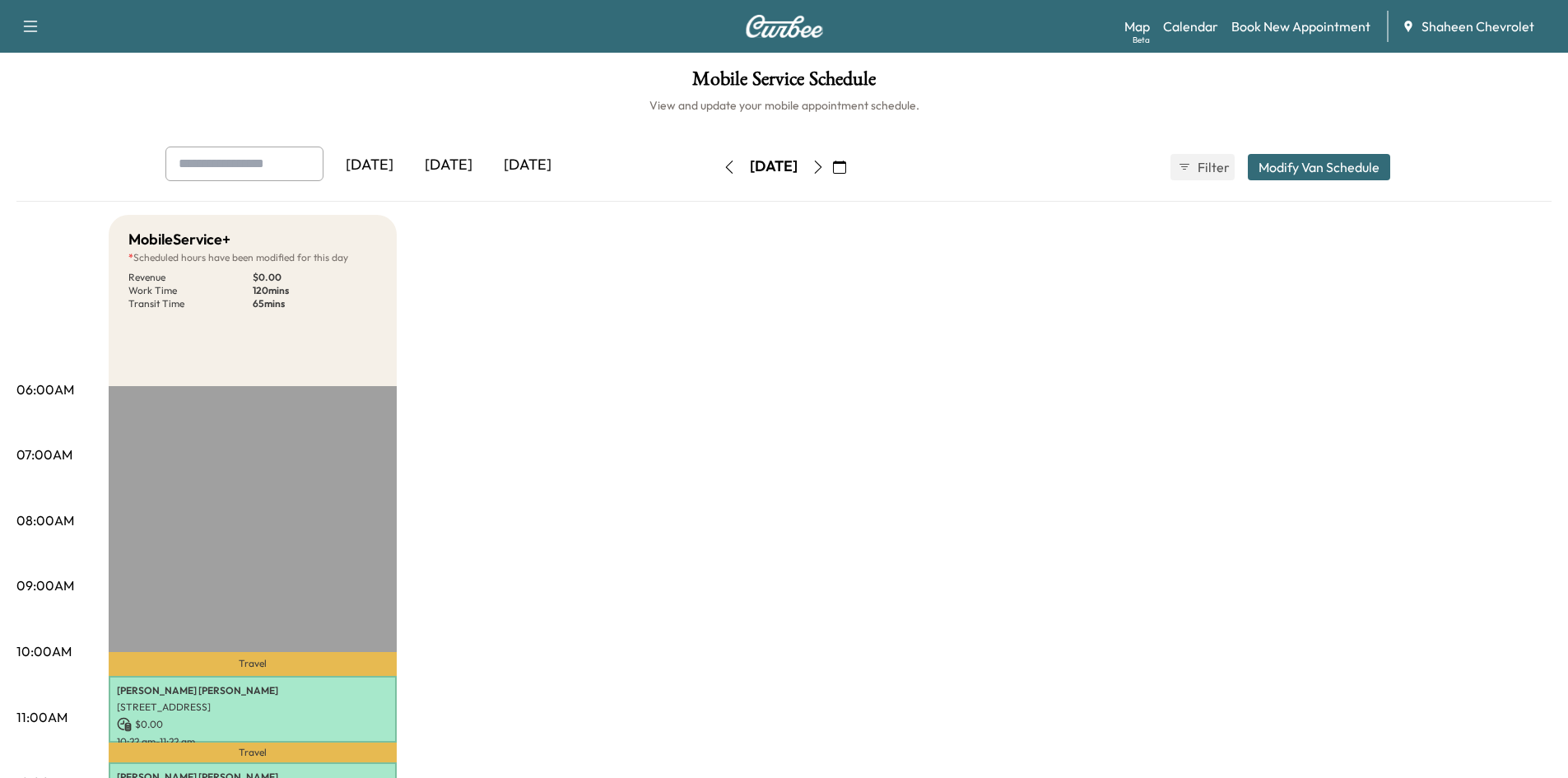
click at [825, 168] on icon "button" at bounding box center [819, 167] width 13 height 13
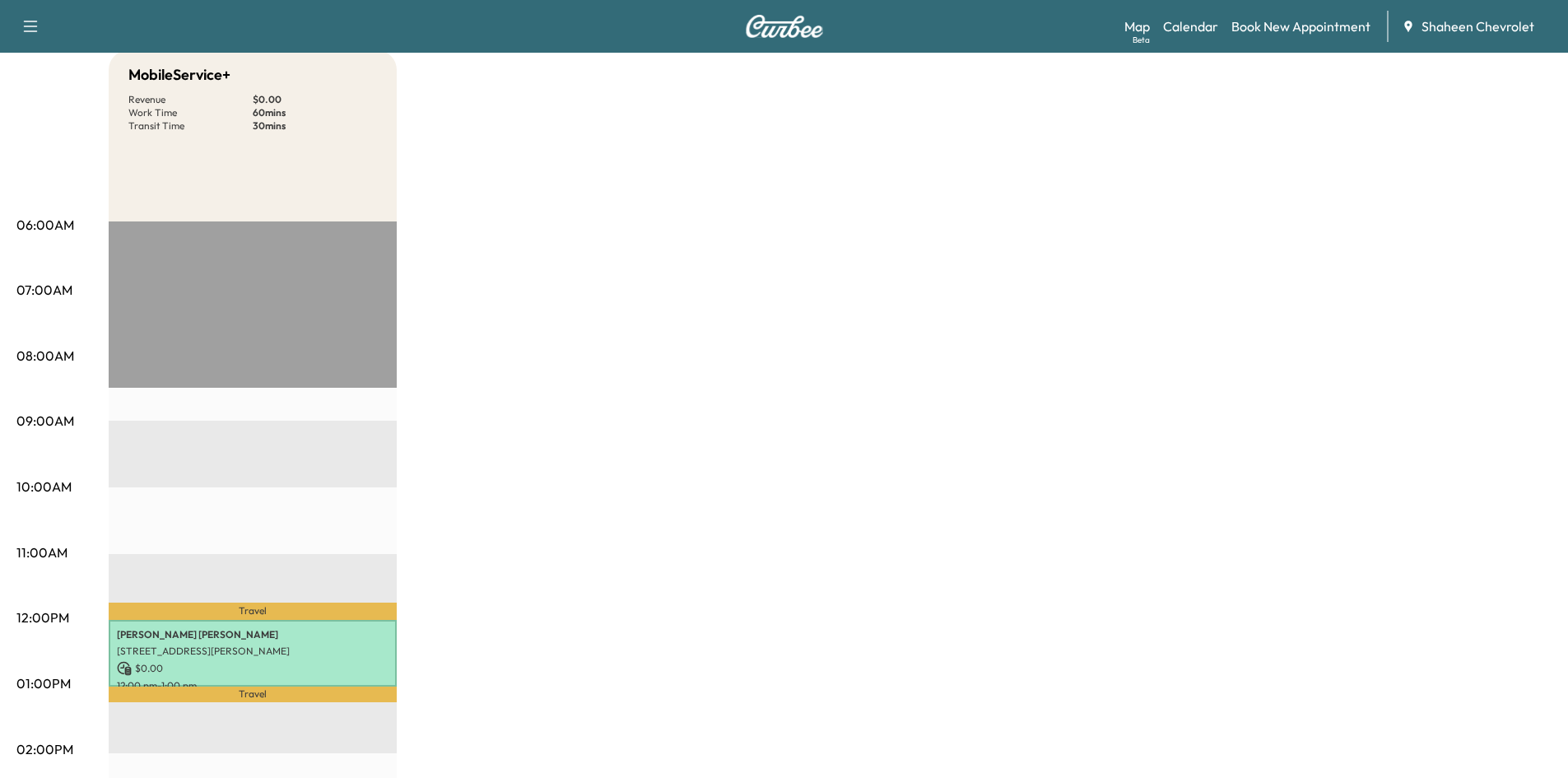
scroll to position [248, 0]
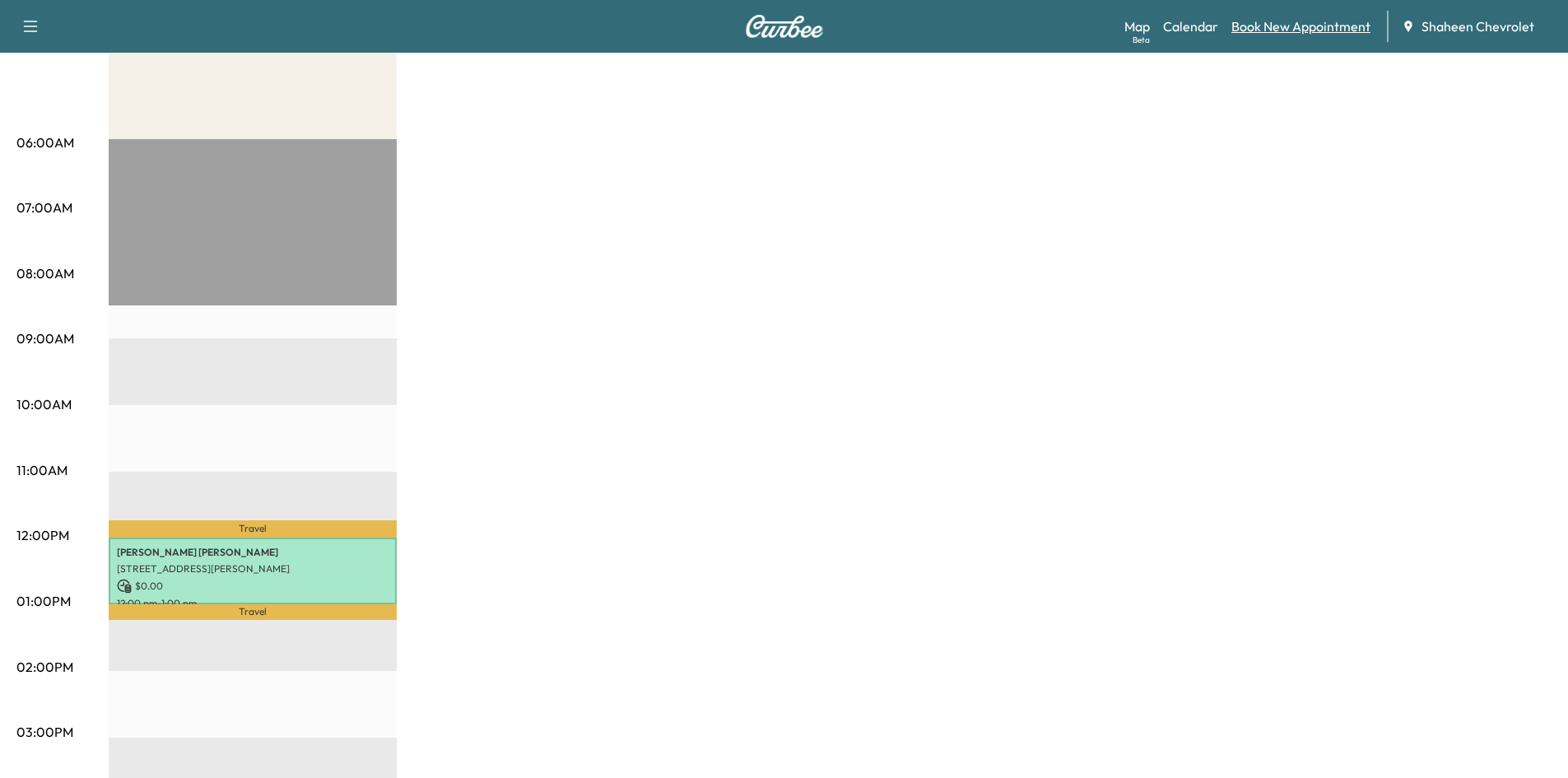
click at [1268, 24] on link "Book New Appointment" at bounding box center [1301, 26] width 139 height 20
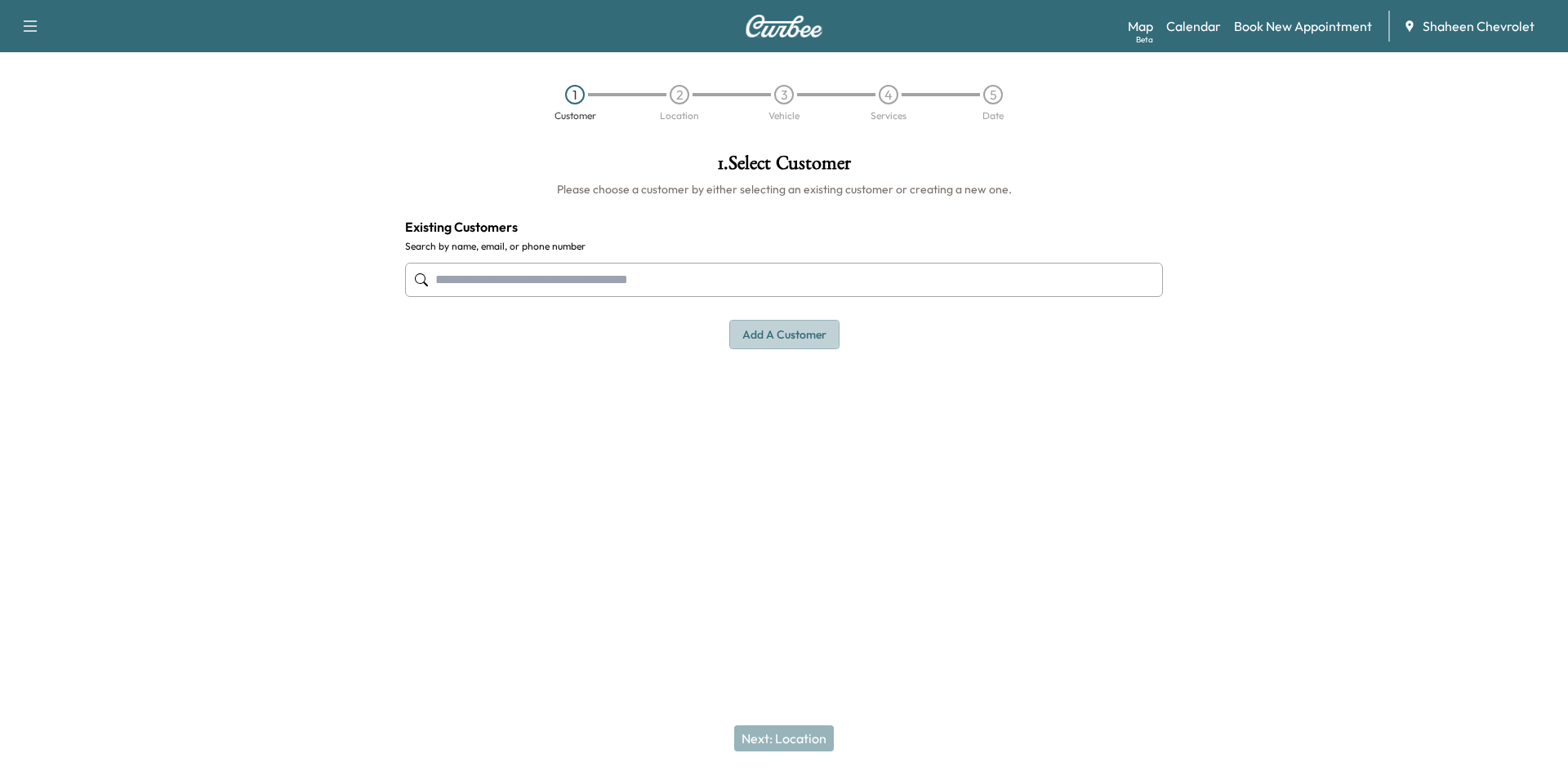
click at [770, 339] on button "Add a customer" at bounding box center [784, 335] width 110 height 30
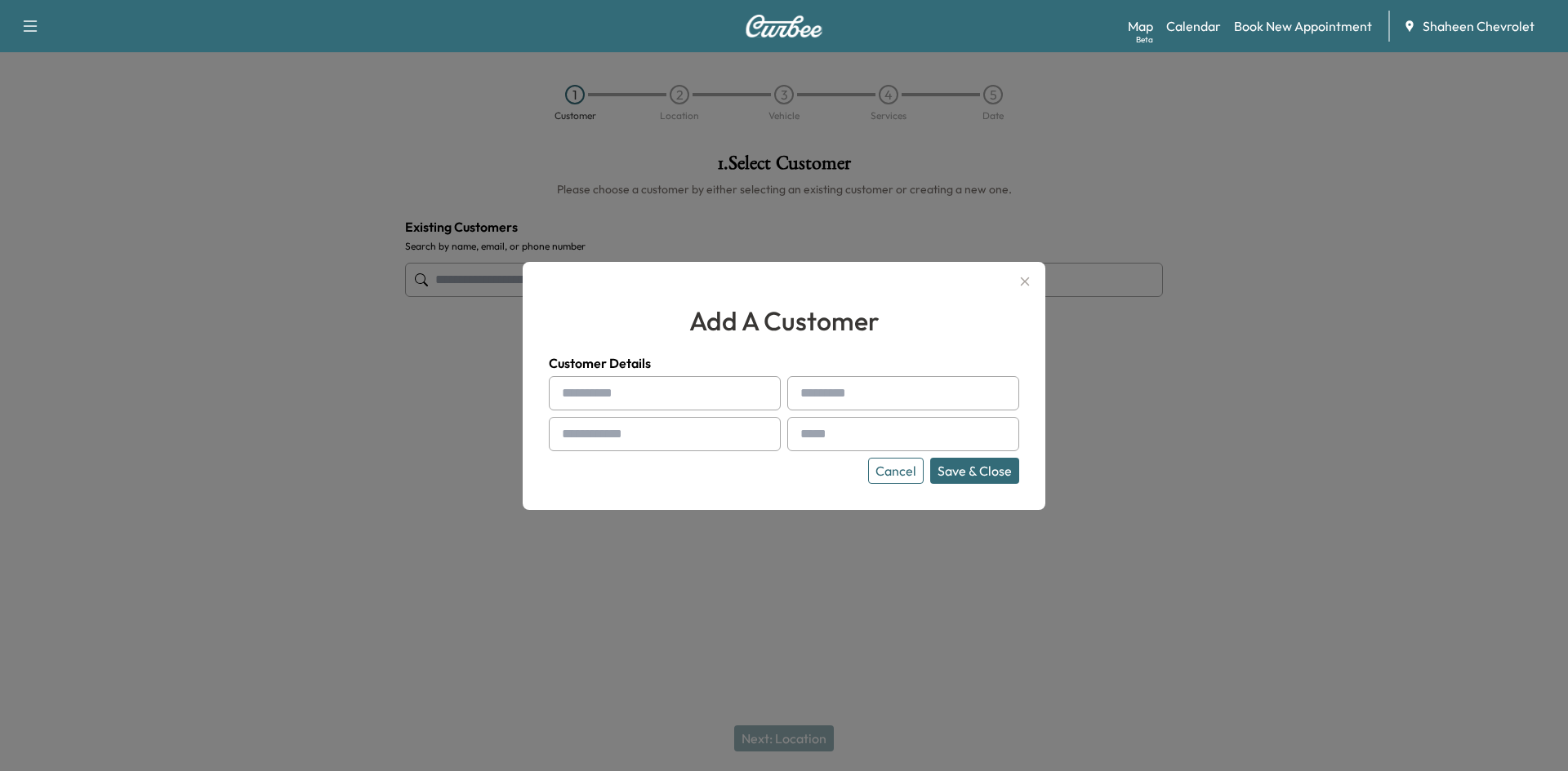
click at [619, 383] on input "text" at bounding box center [664, 393] width 232 height 34
type input "*"
type input "****"
type input "*****"
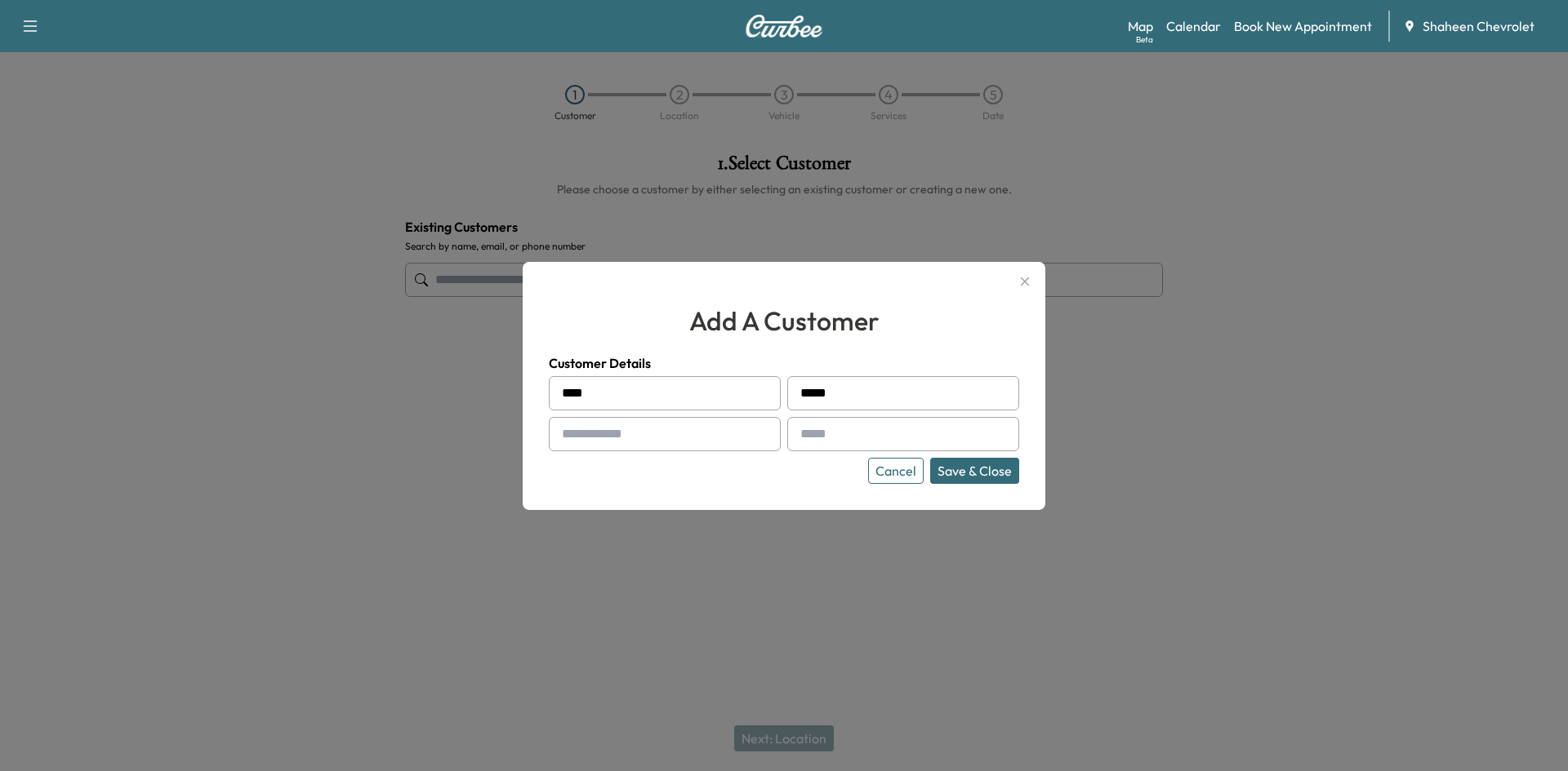
click at [623, 443] on input "text" at bounding box center [664, 435] width 232 height 34
type input "**********"
click at [859, 434] on input "text" at bounding box center [903, 435] width 232 height 34
type input "**********"
click at [959, 476] on button "Save & Close" at bounding box center [974, 471] width 89 height 26
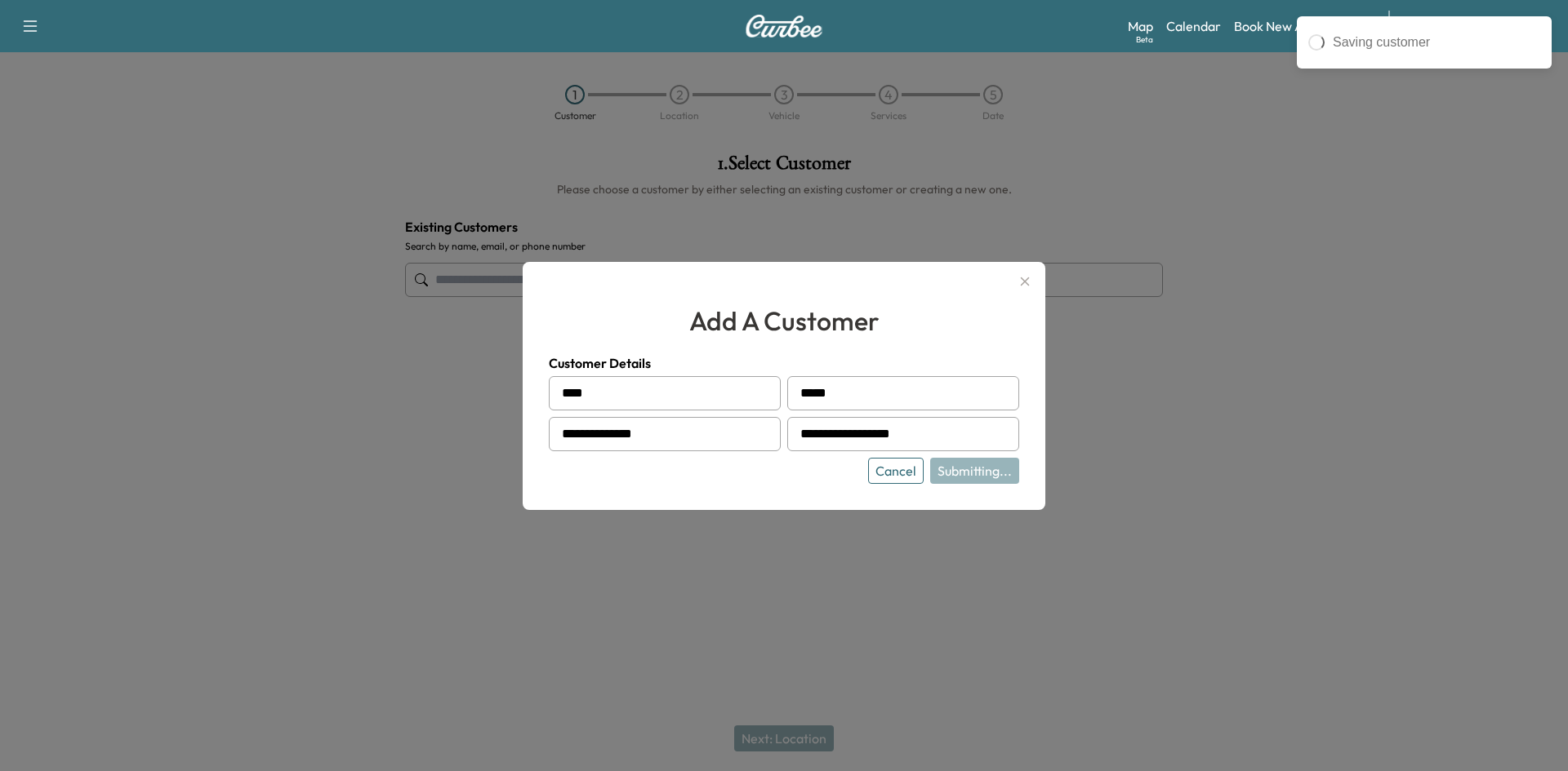
type input "**********"
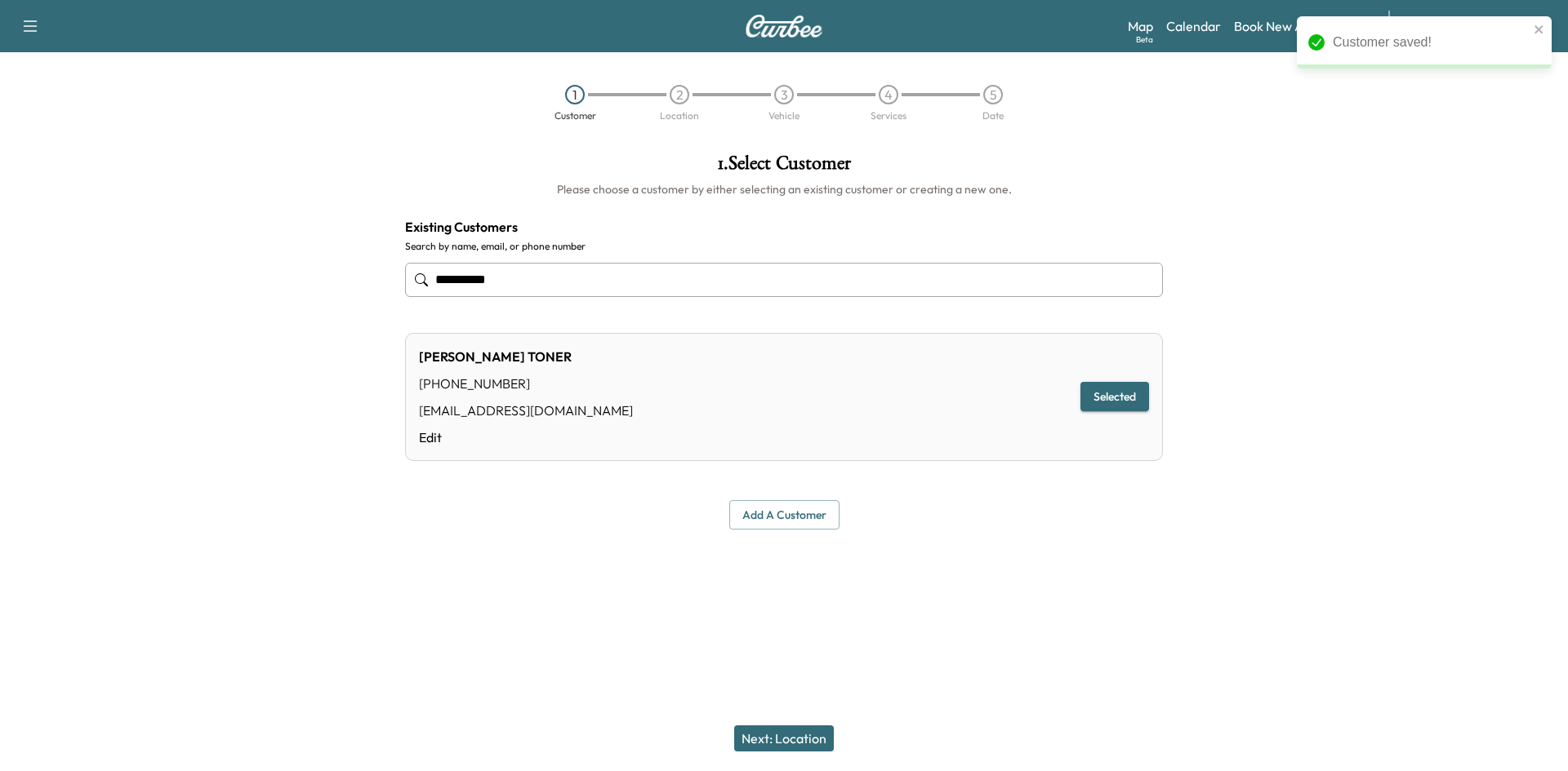
click at [805, 749] on button "Next: Location" at bounding box center [784, 739] width 99 height 26
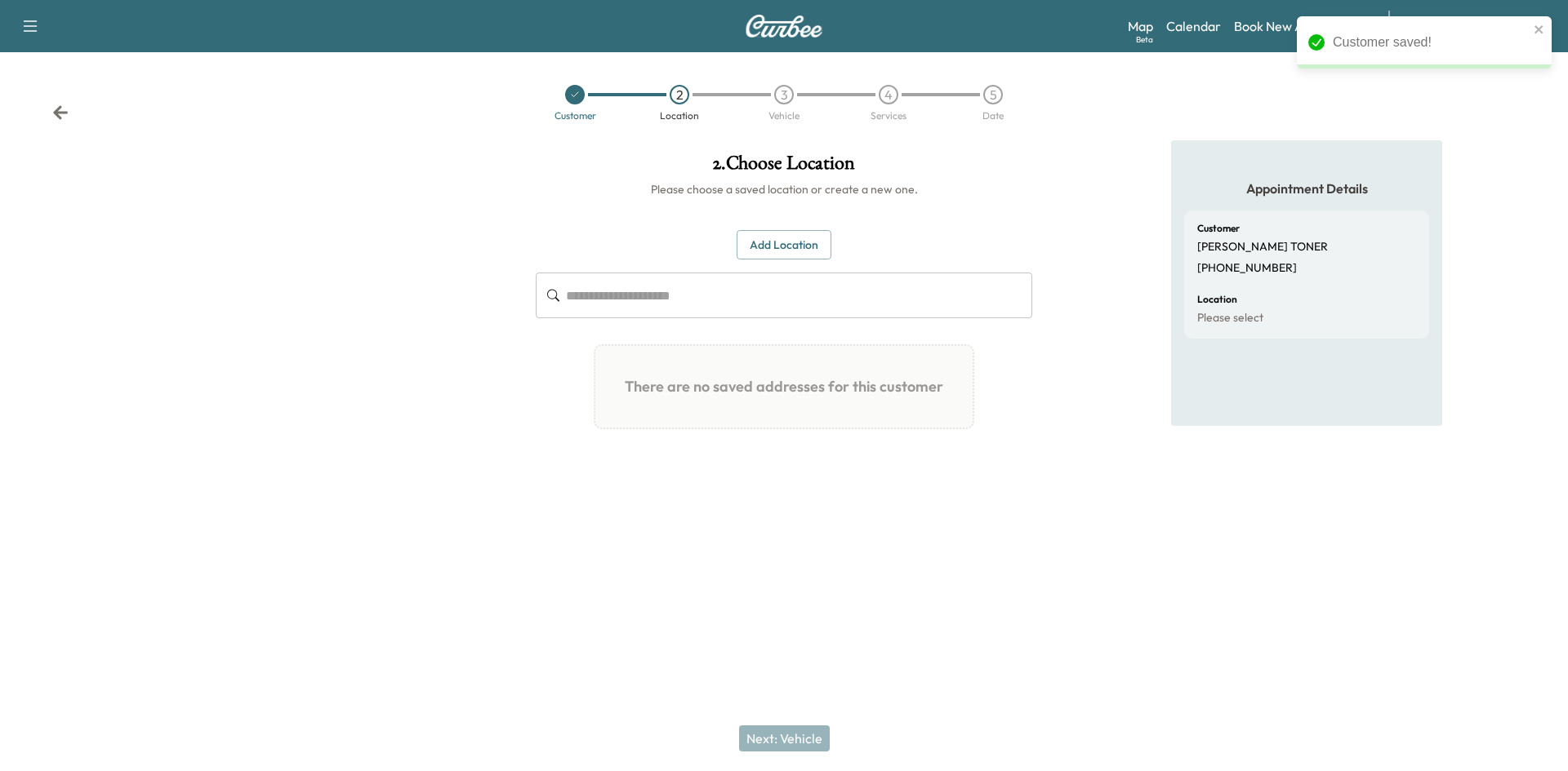
click at [779, 250] on button "Add Location" at bounding box center [783, 244] width 95 height 30
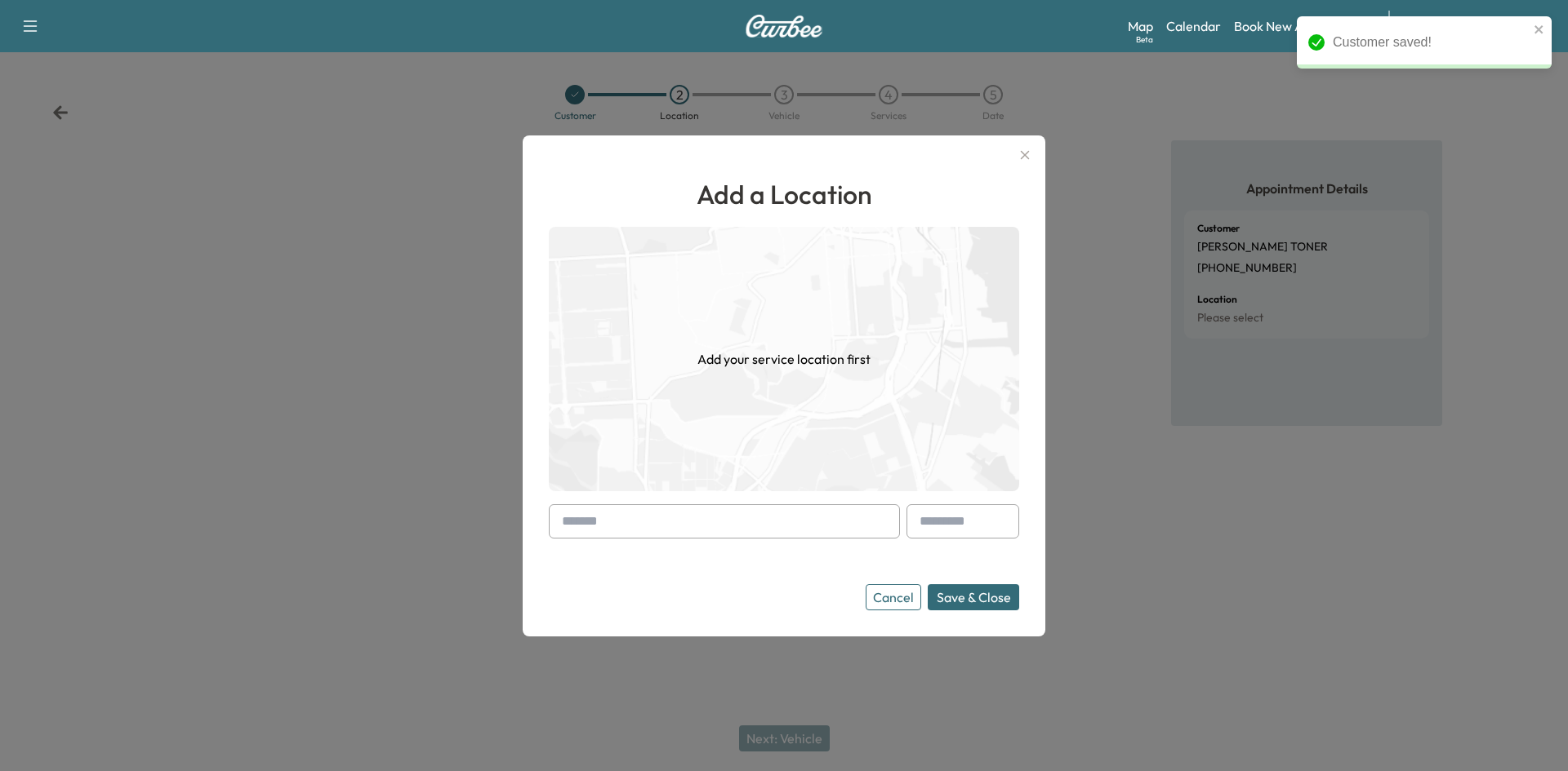
click at [628, 504] on input "text" at bounding box center [724, 521] width 351 height 34
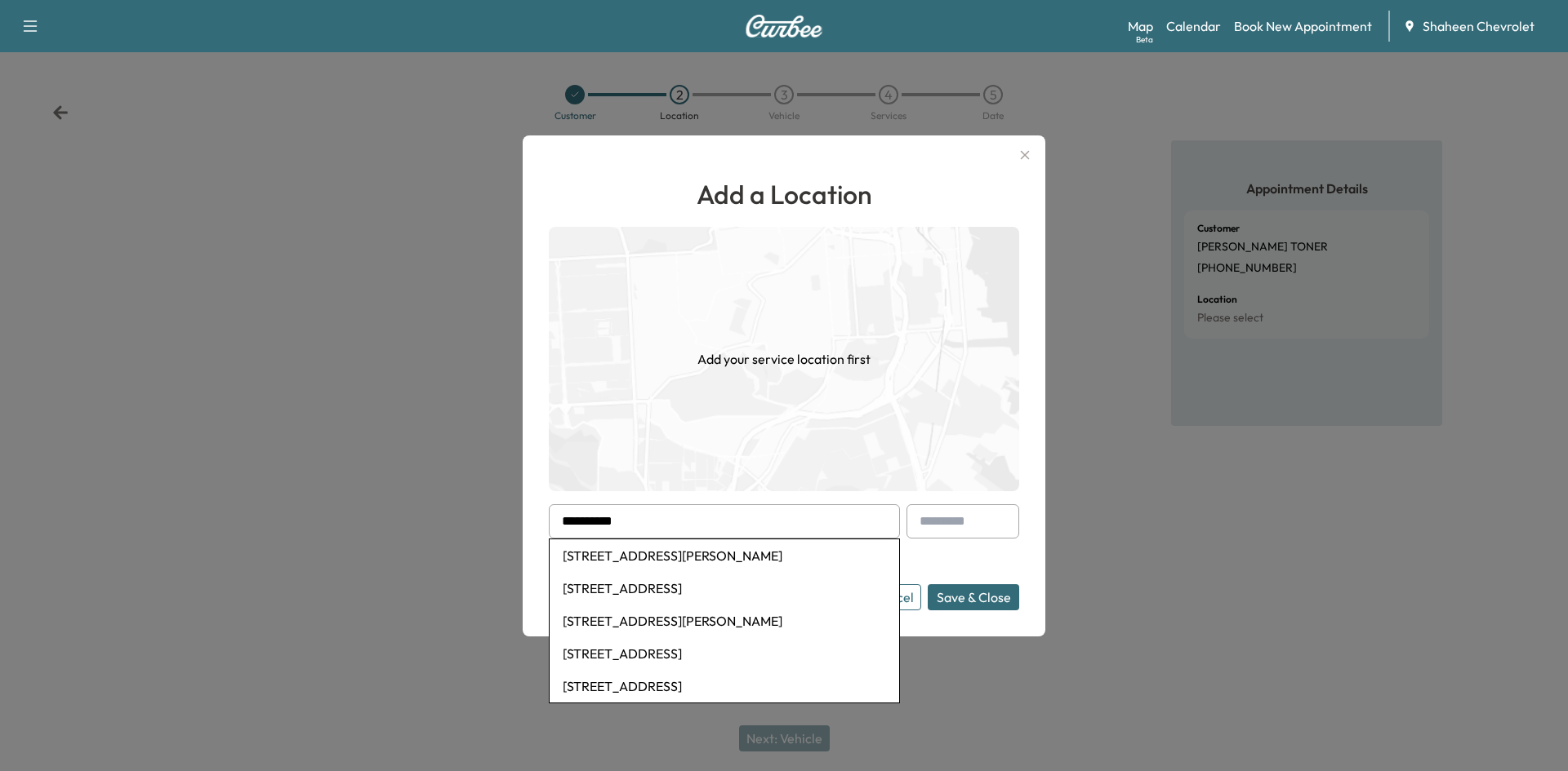
click at [709, 622] on li "[STREET_ADDRESS][PERSON_NAME]" at bounding box center [724, 621] width 349 height 32
type input "**********"
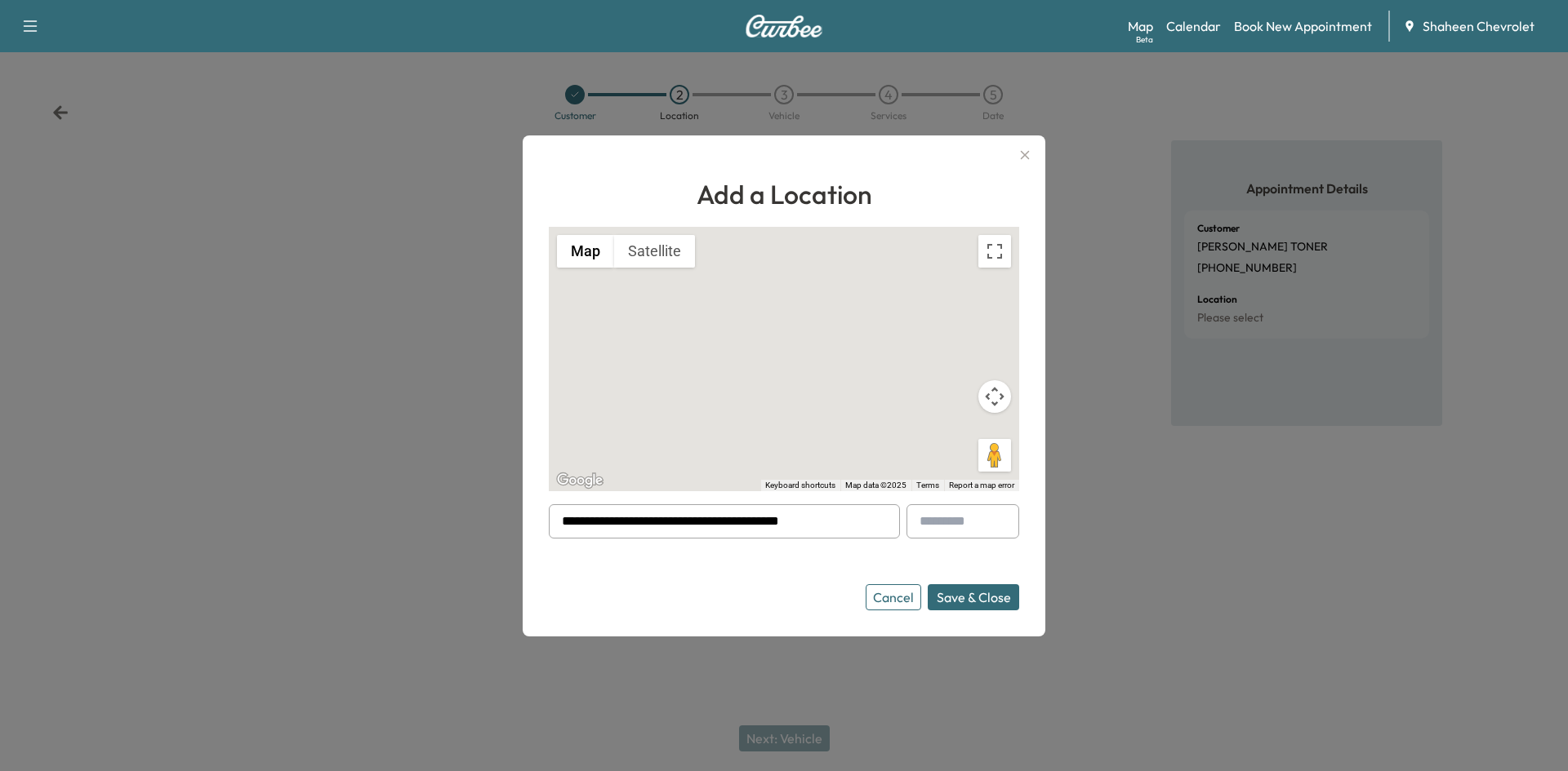
click at [973, 605] on button "Save & Close" at bounding box center [973, 597] width 91 height 26
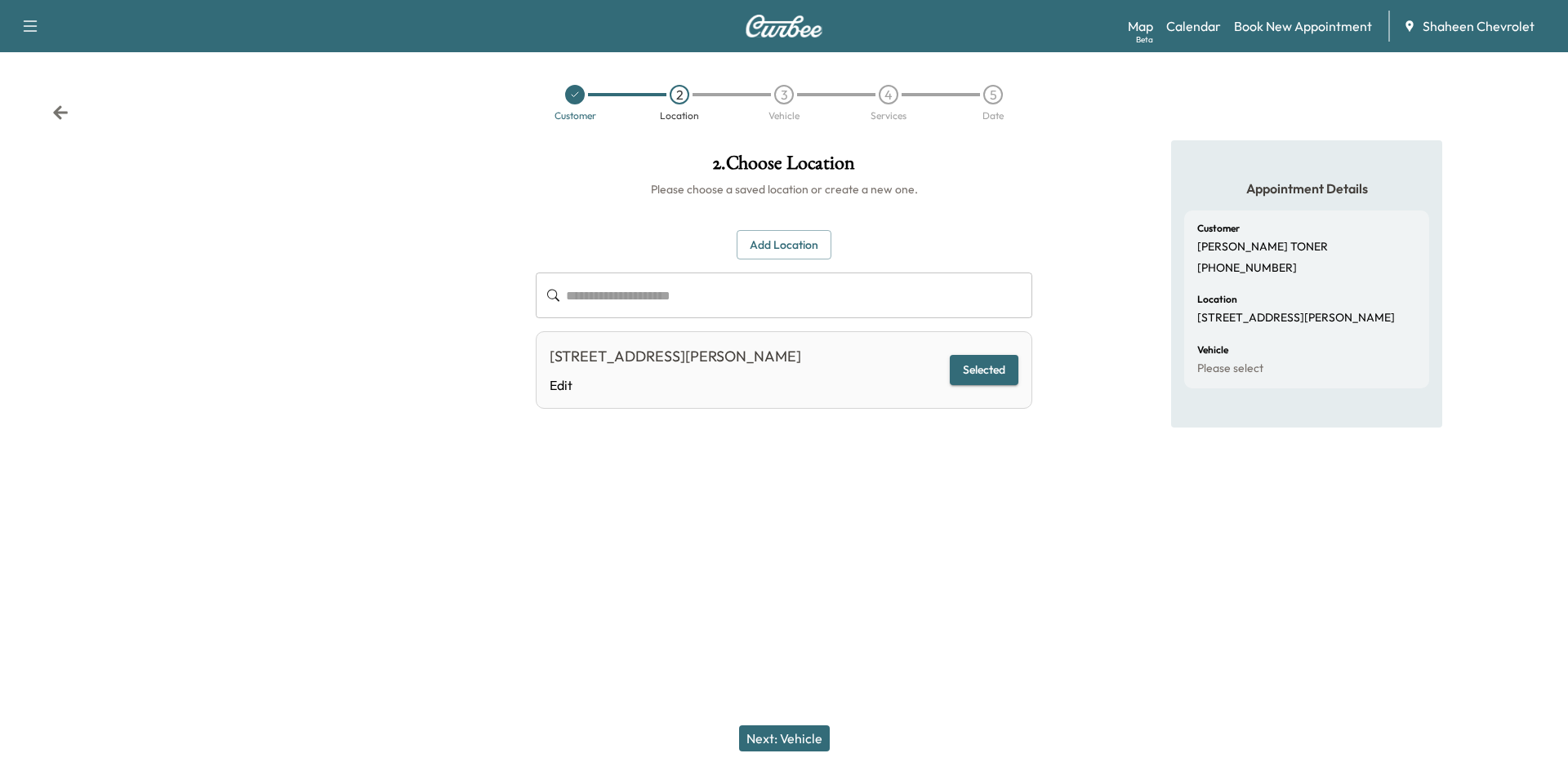
click at [772, 740] on button "Next: Vehicle" at bounding box center [784, 739] width 90 height 26
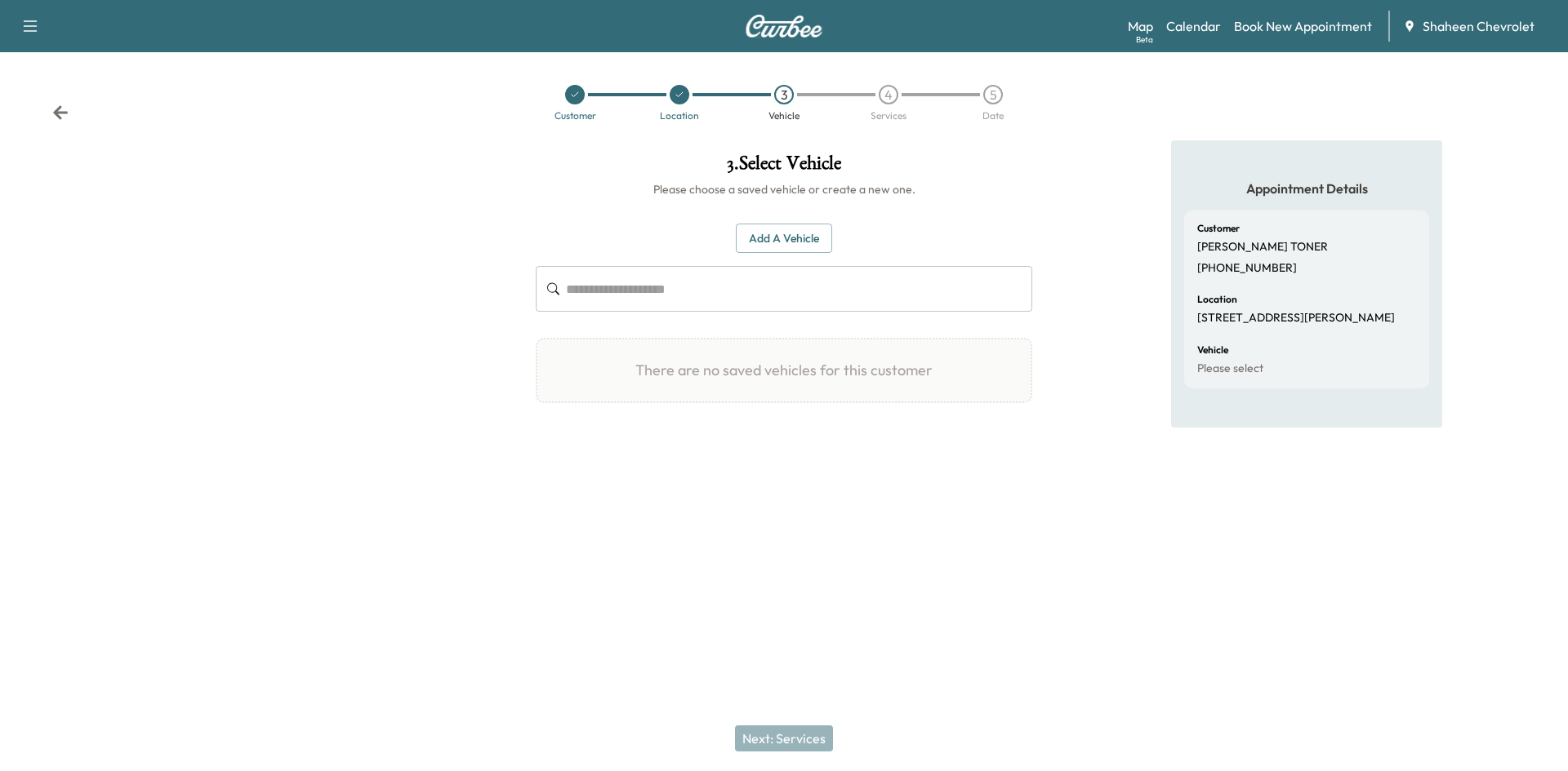
click at [788, 241] on button "Add a Vehicle" at bounding box center [784, 238] width 97 height 30
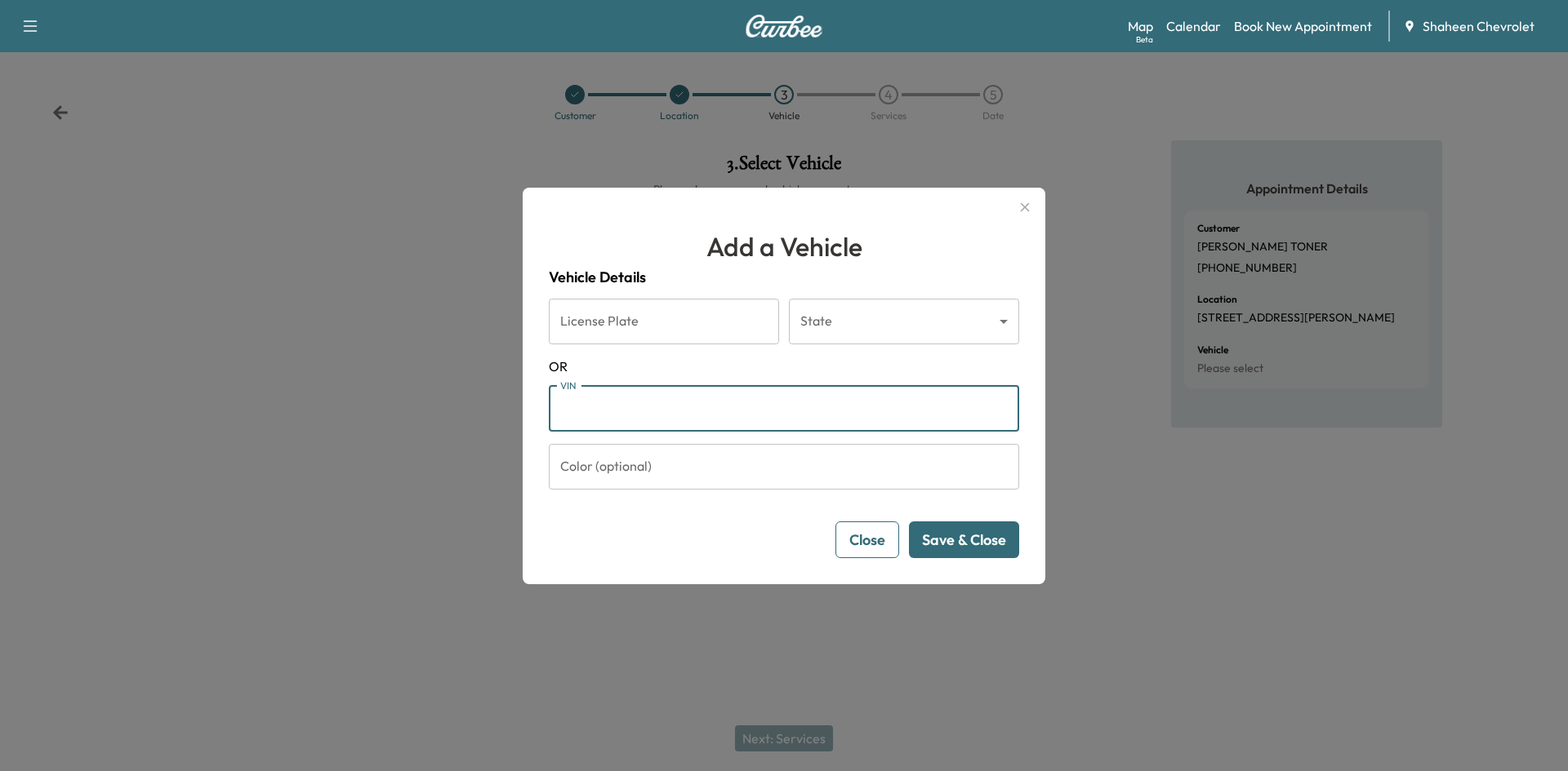
paste input "**********"
type input "**********"
click at [960, 546] on button "Save & Close" at bounding box center [964, 539] width 110 height 37
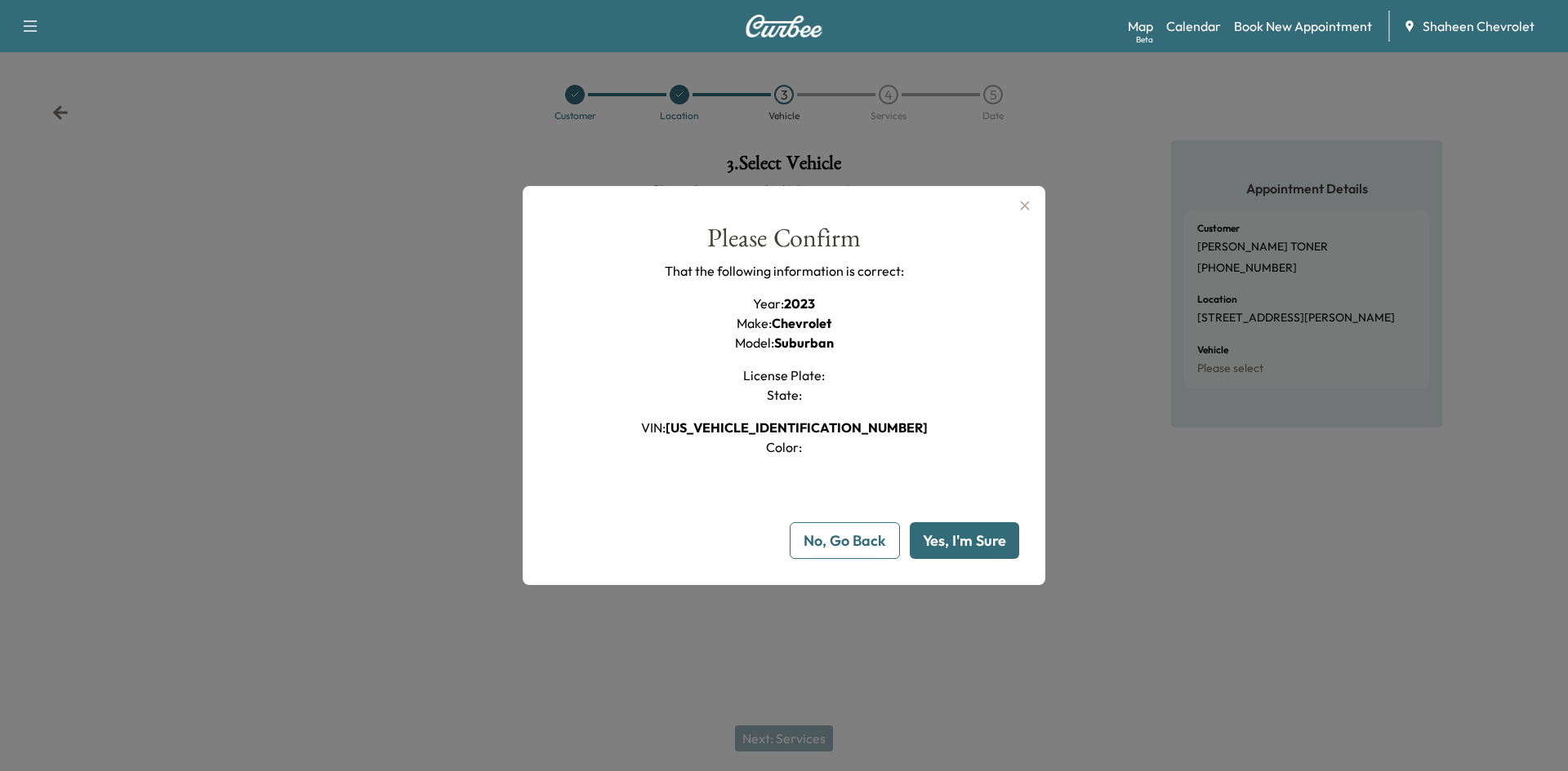
click at [960, 546] on button "Yes, I'm Sure" at bounding box center [964, 540] width 109 height 37
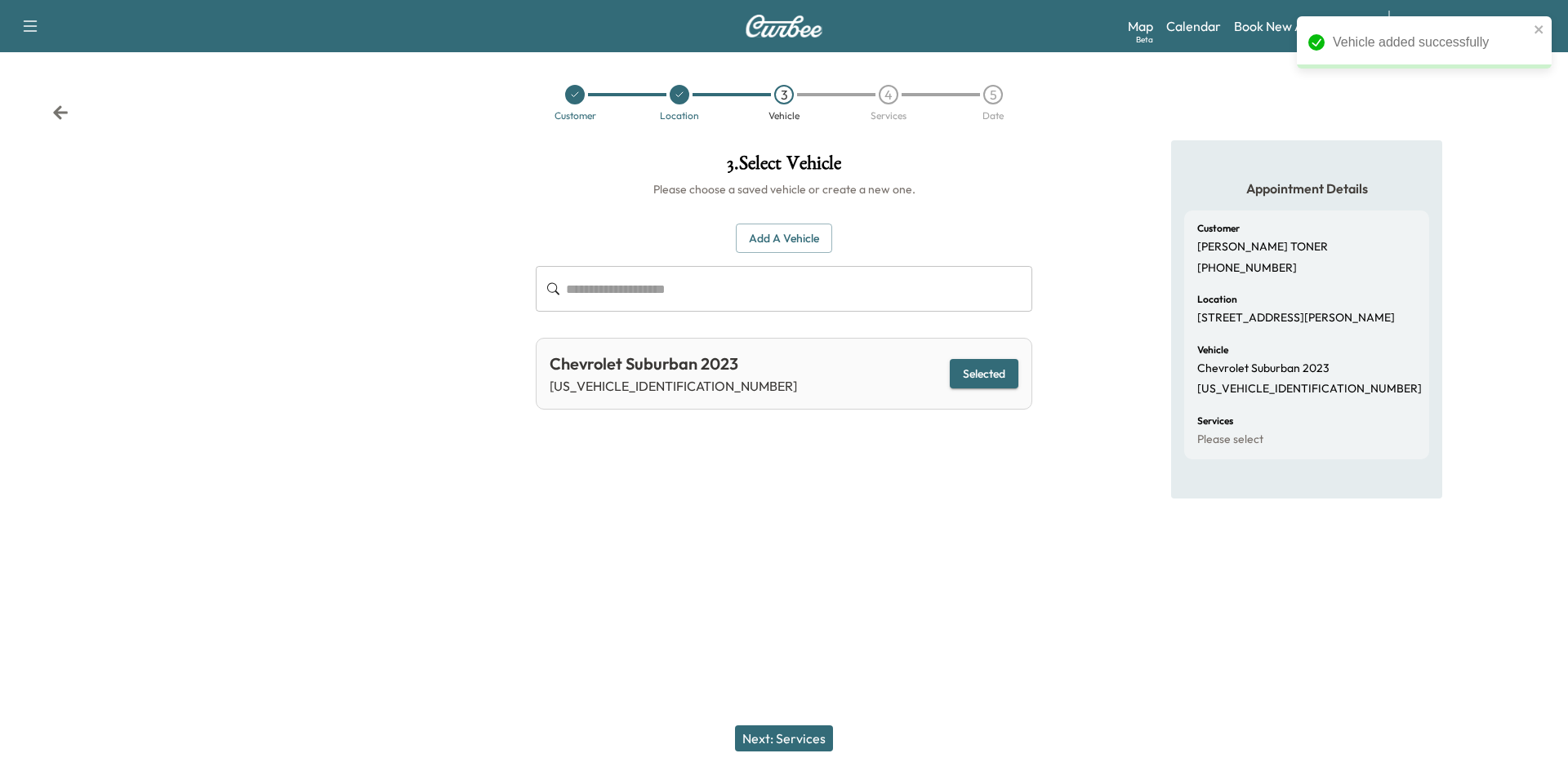
click at [789, 733] on button "Next: Services" at bounding box center [784, 739] width 98 height 26
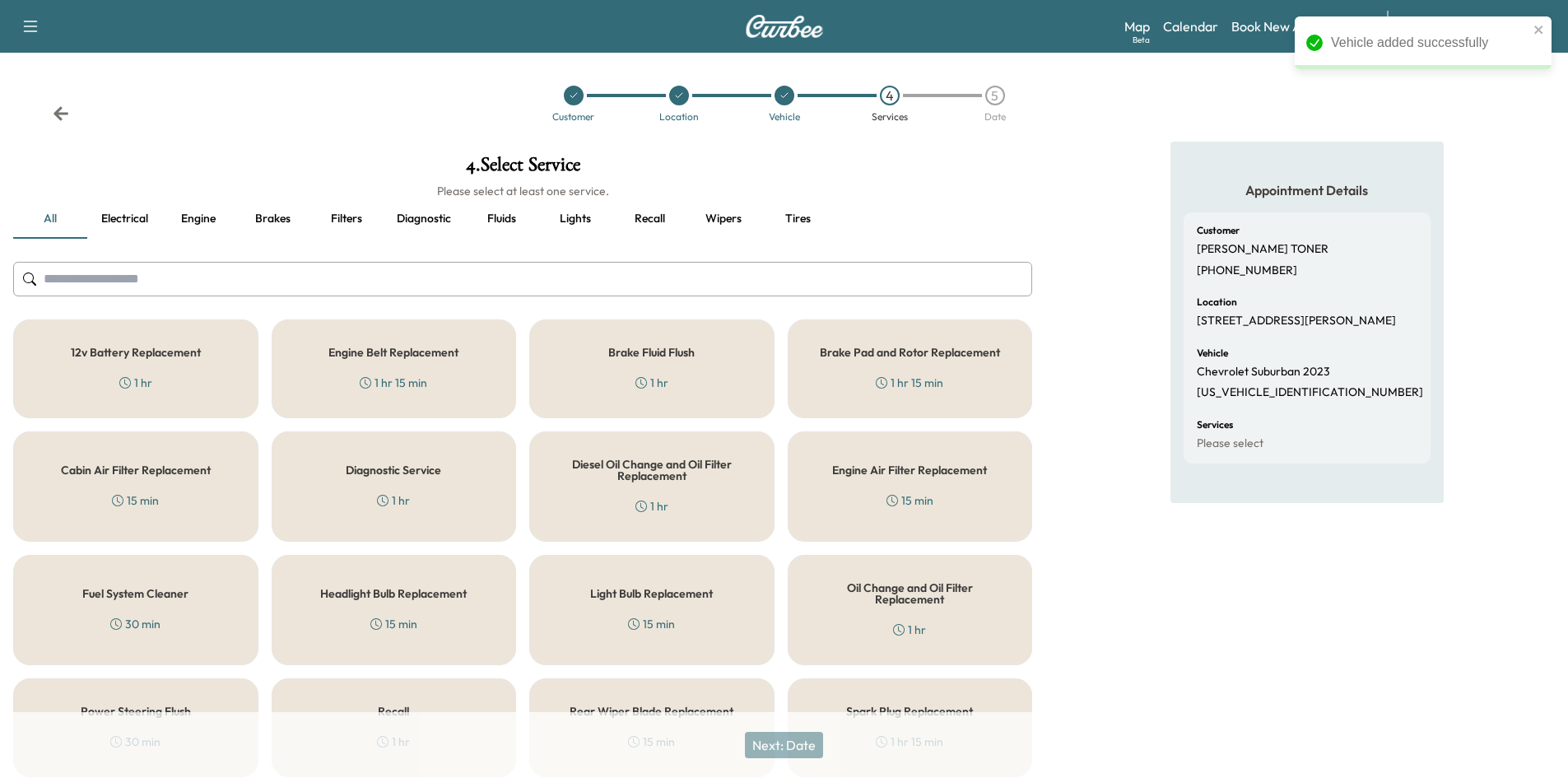
click at [343, 277] on input "text" at bounding box center [522, 279] width 1020 height 35
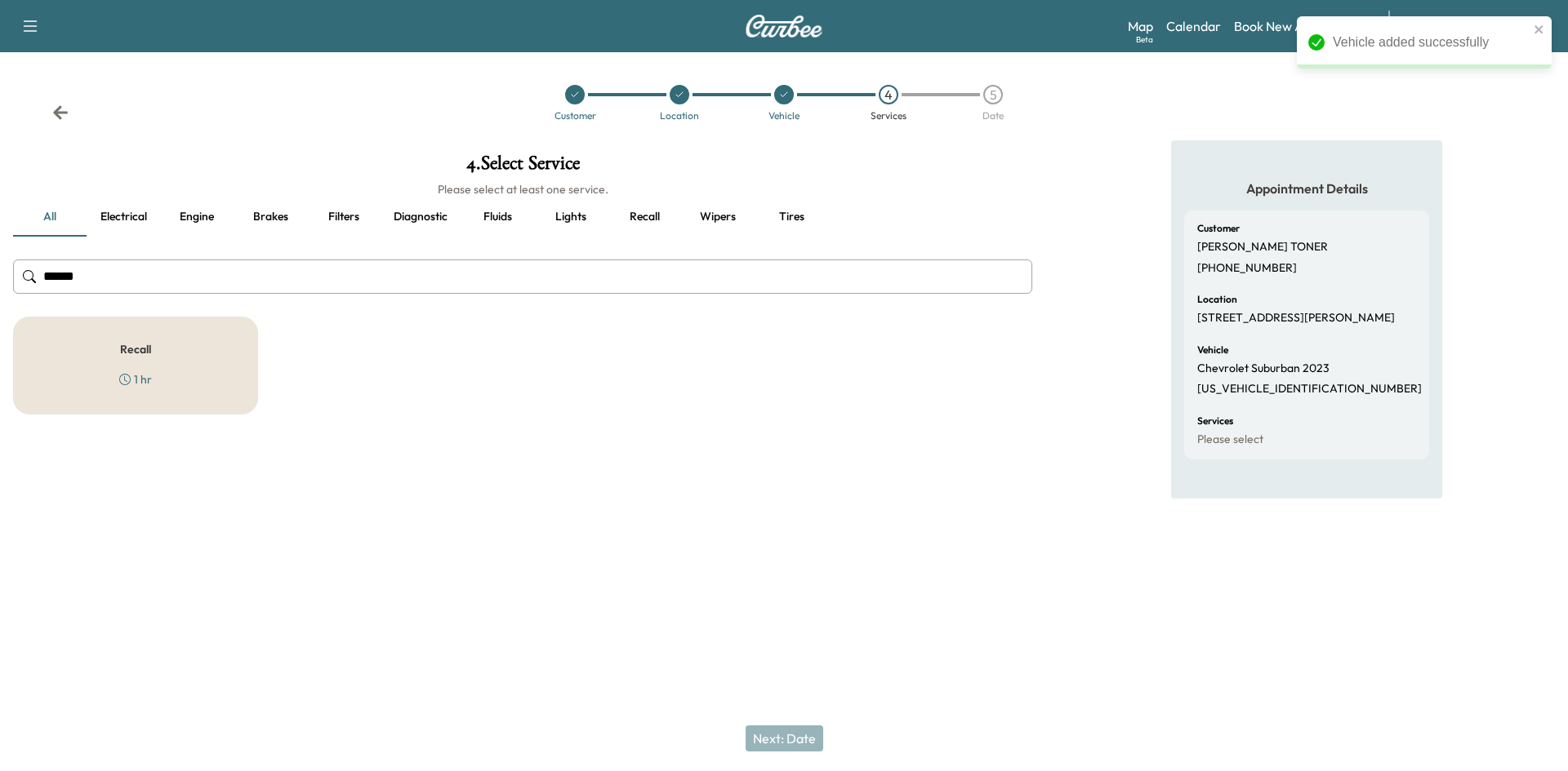
type input "******"
click at [189, 385] on div "Recall 1 hr" at bounding box center [135, 365] width 245 height 98
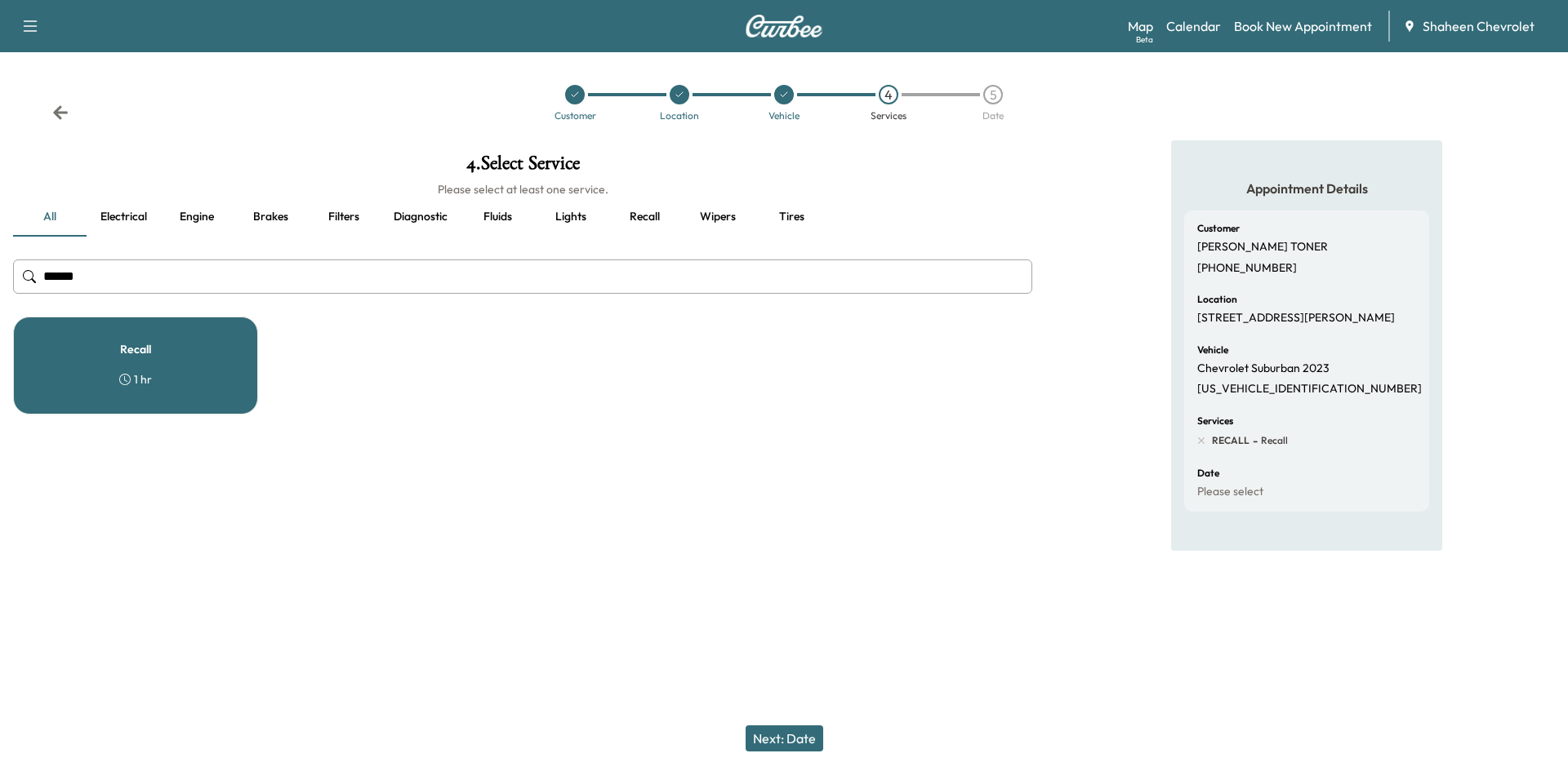
click at [793, 745] on button "Next: Date" at bounding box center [784, 739] width 78 height 26
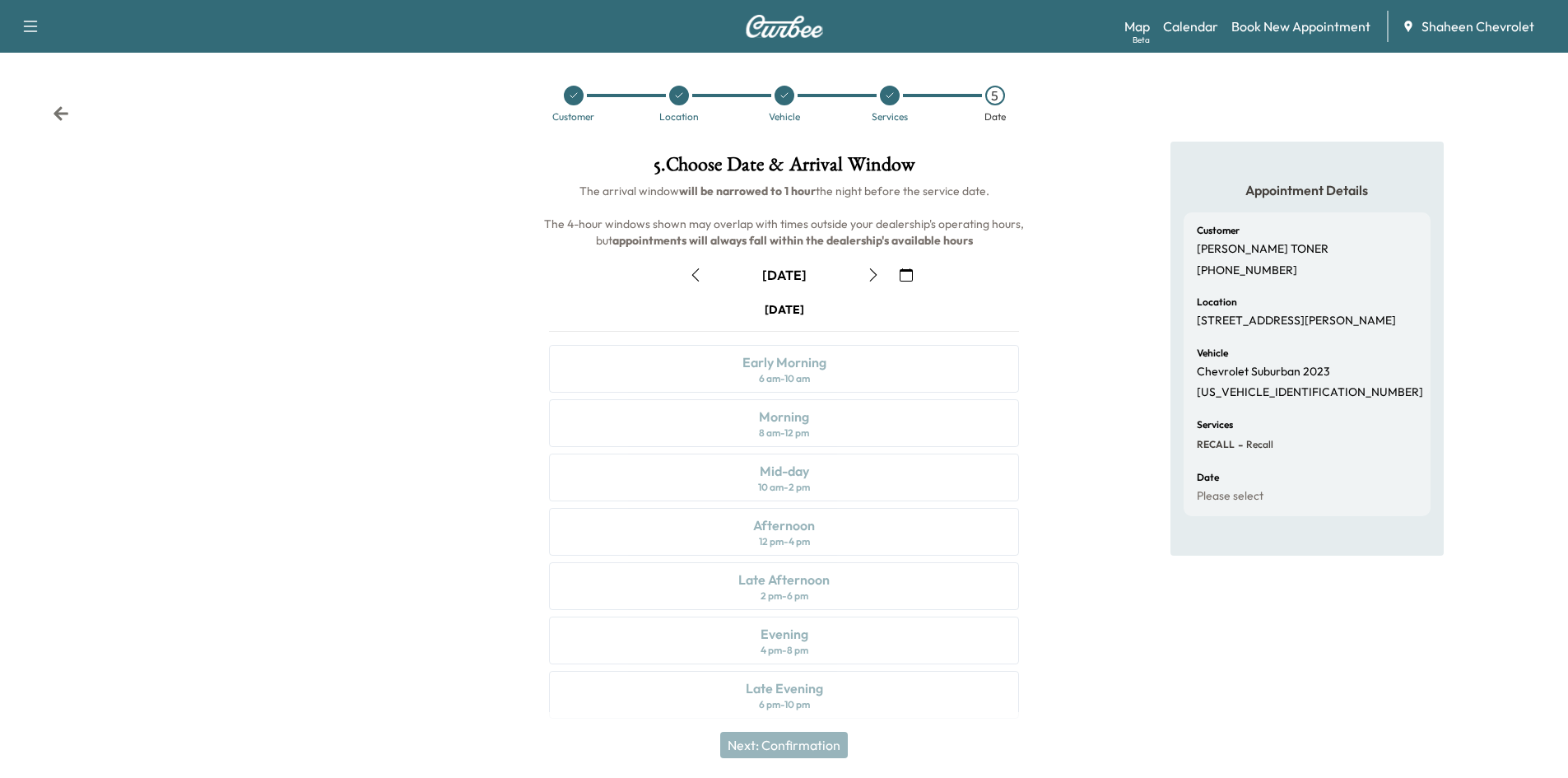
click at [864, 268] on button "button" at bounding box center [873, 275] width 28 height 26
click at [872, 274] on icon "button" at bounding box center [873, 275] width 13 height 13
click at [814, 424] on div "Morning 8 am - 12 pm" at bounding box center [784, 423] width 470 height 48
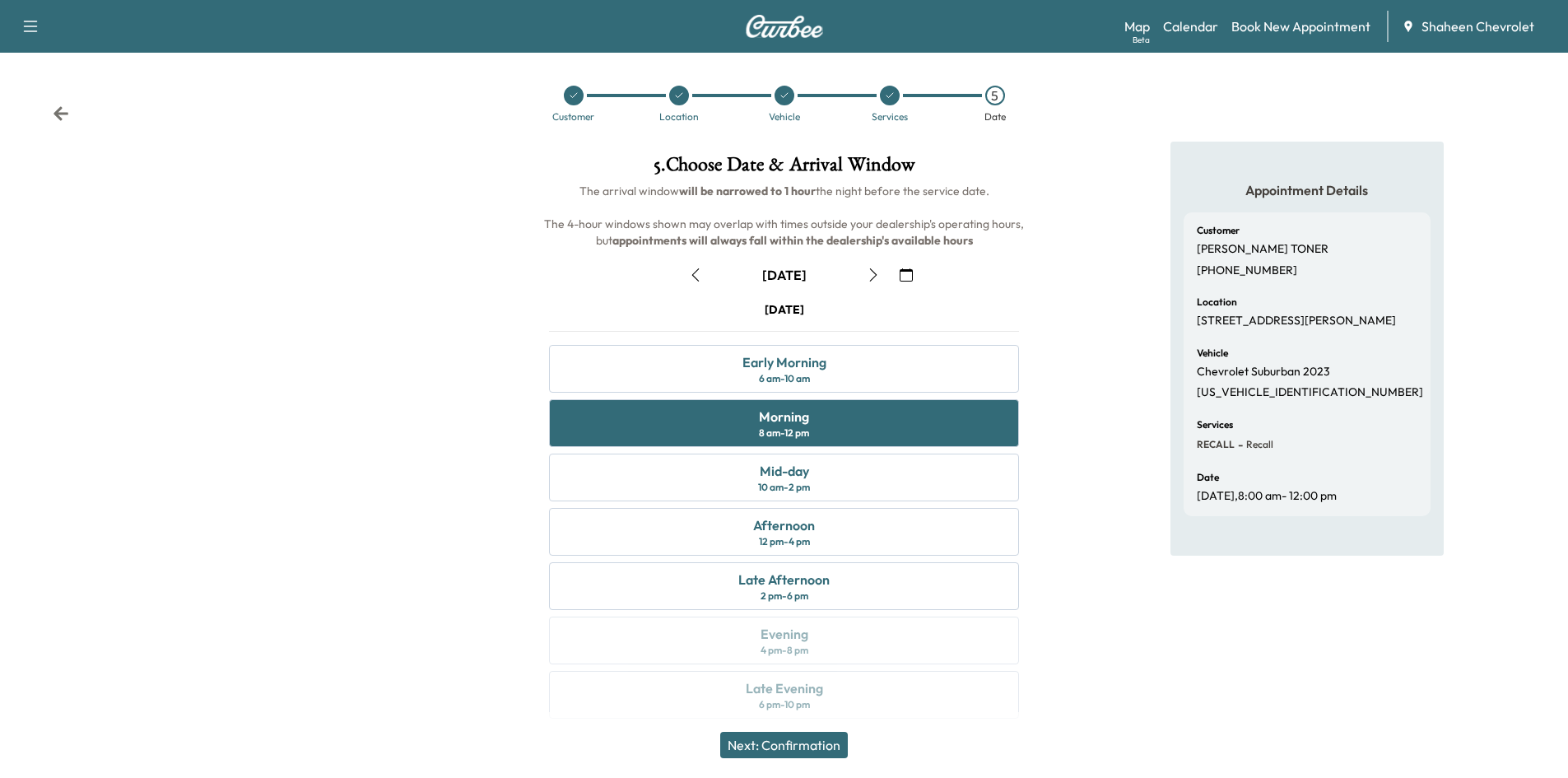
click at [814, 752] on button "Next: Confirmation" at bounding box center [784, 745] width 127 height 26
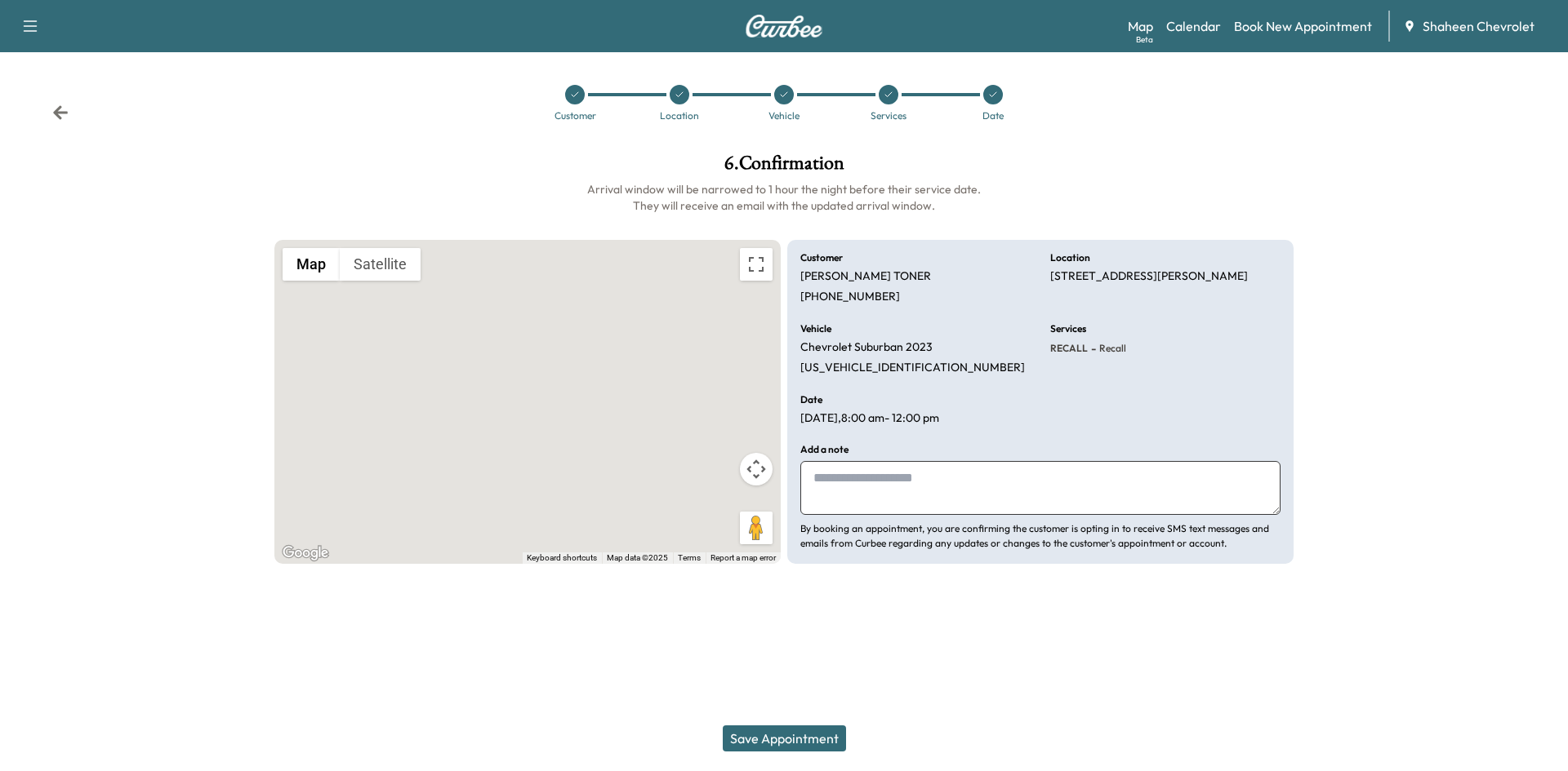
click at [807, 739] on button "Save Appointment" at bounding box center [784, 739] width 124 height 26
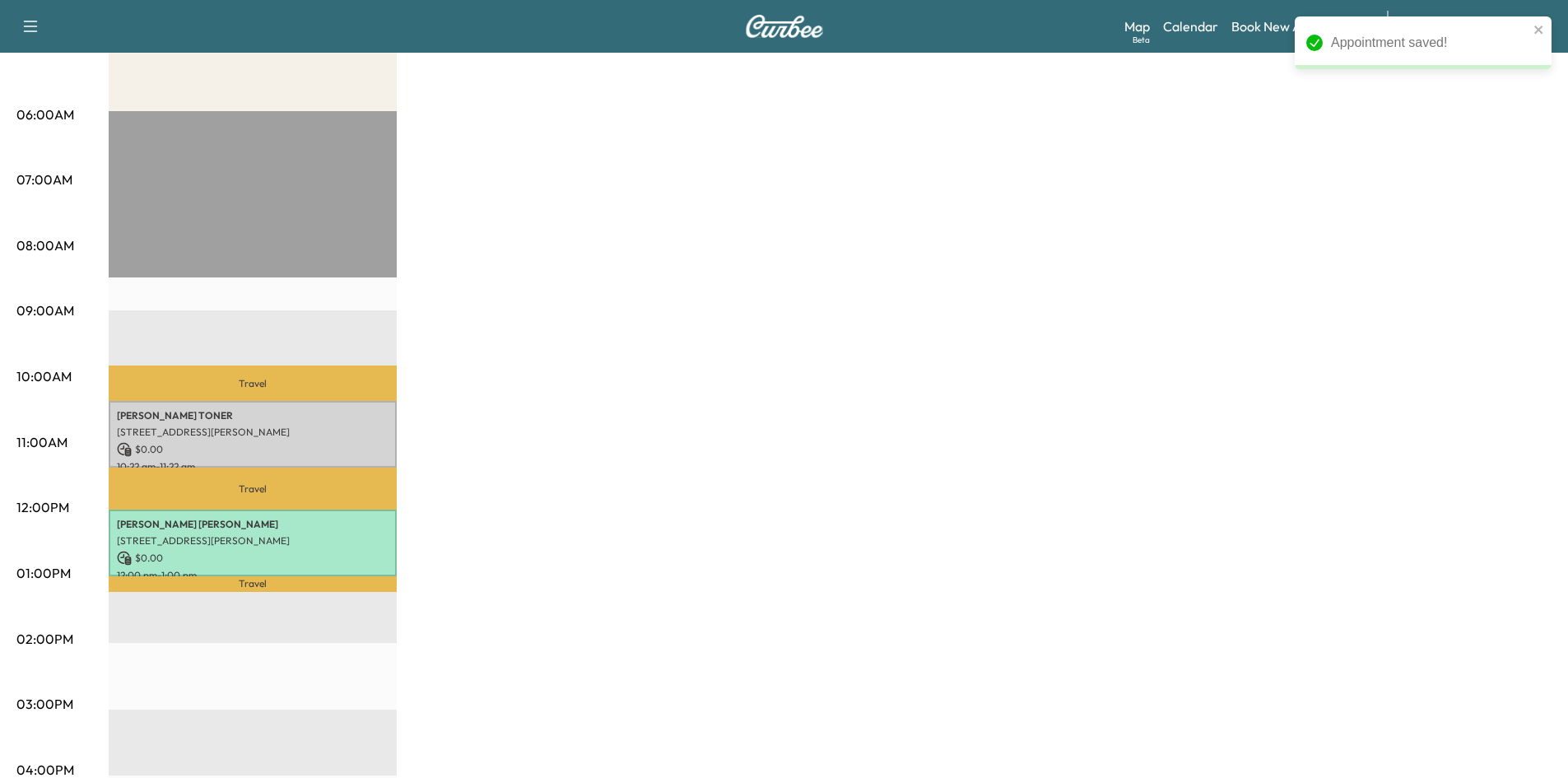
scroll to position [248, 0]
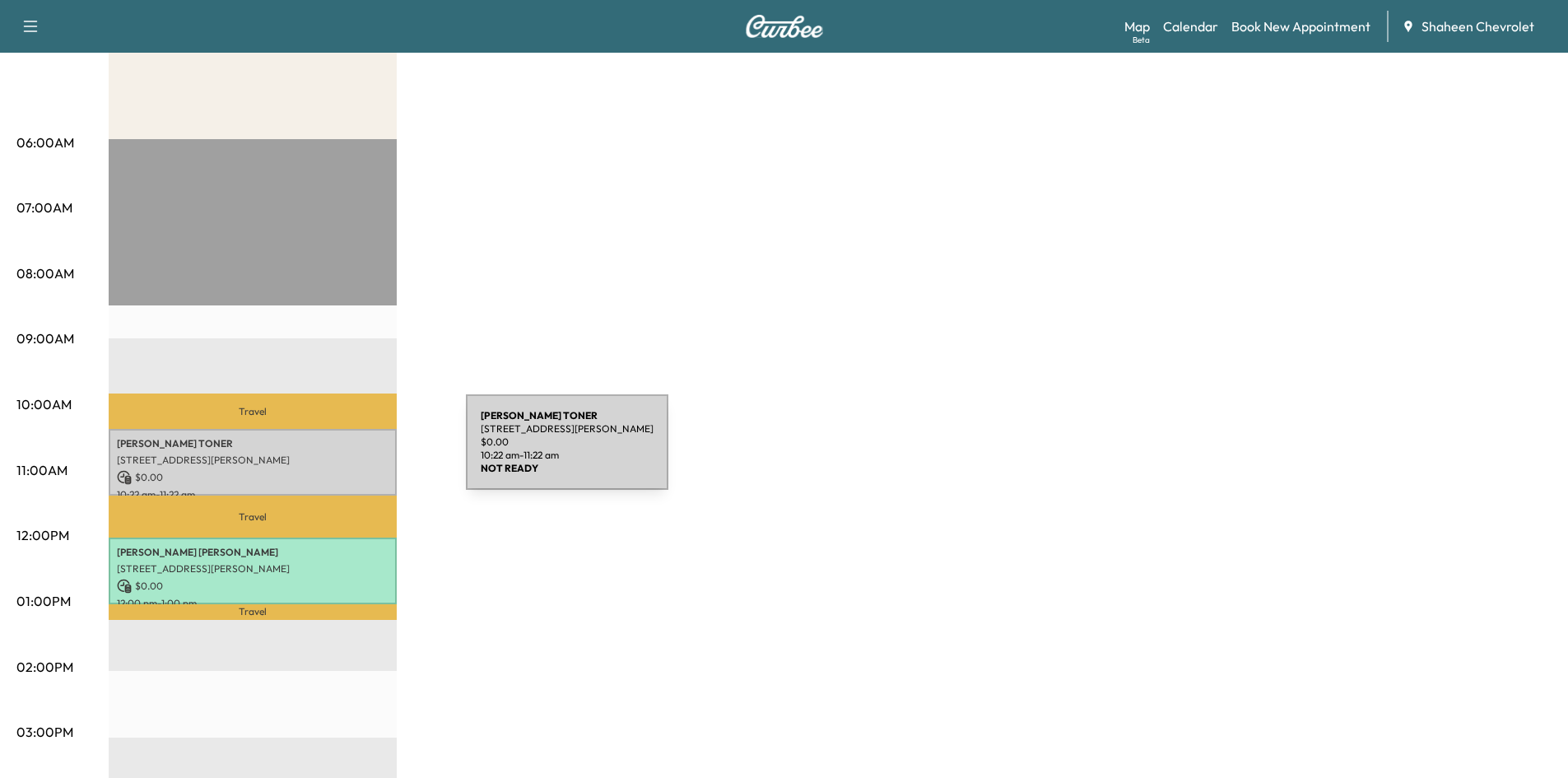
click at [343, 454] on p "[STREET_ADDRESS][PERSON_NAME]" at bounding box center [253, 460] width 272 height 13
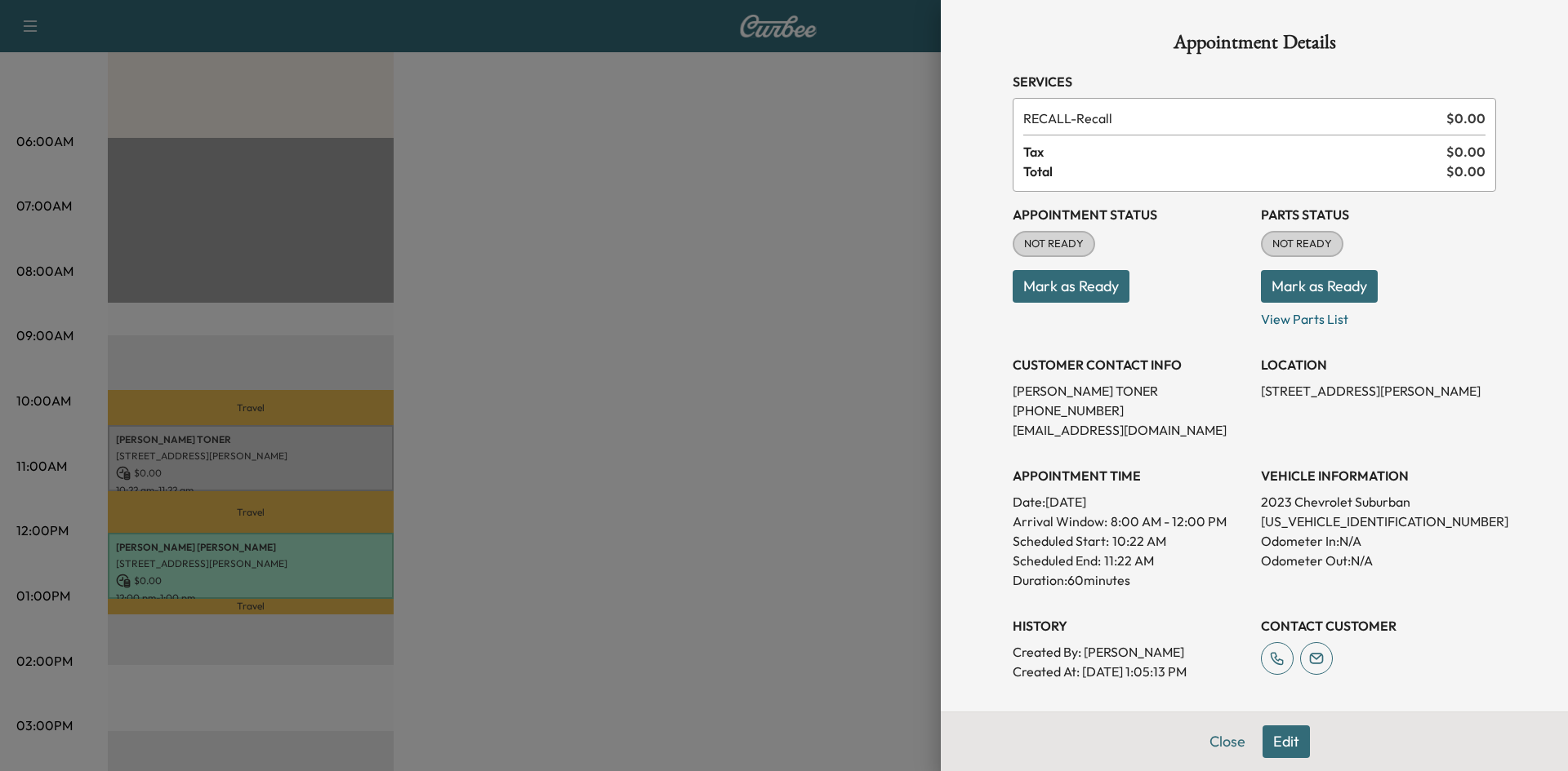
click at [1098, 289] on button "Mark as Ready" at bounding box center [1070, 287] width 116 height 32
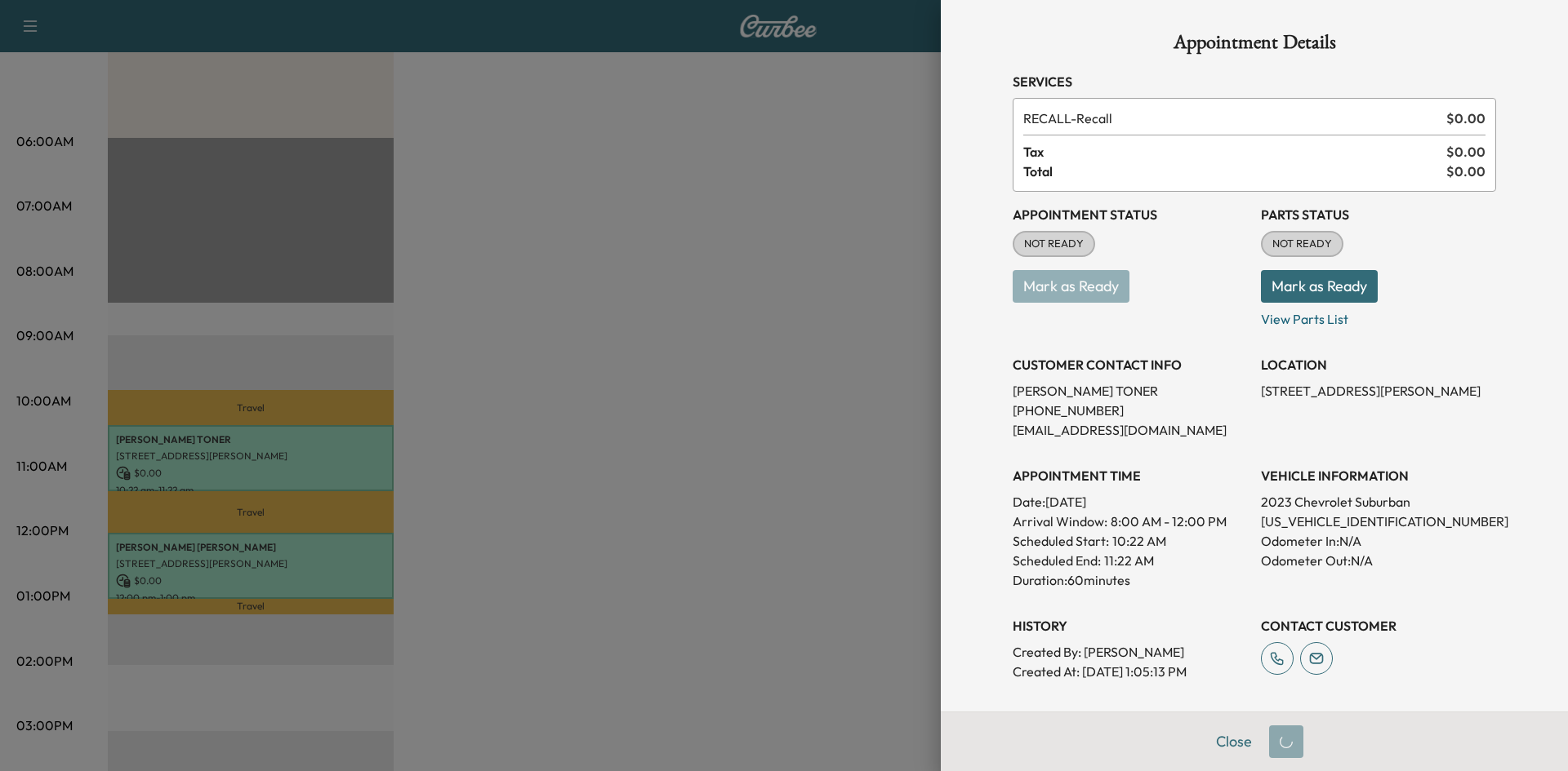
click at [1290, 283] on button "Mark as Ready" at bounding box center [1319, 287] width 116 height 32
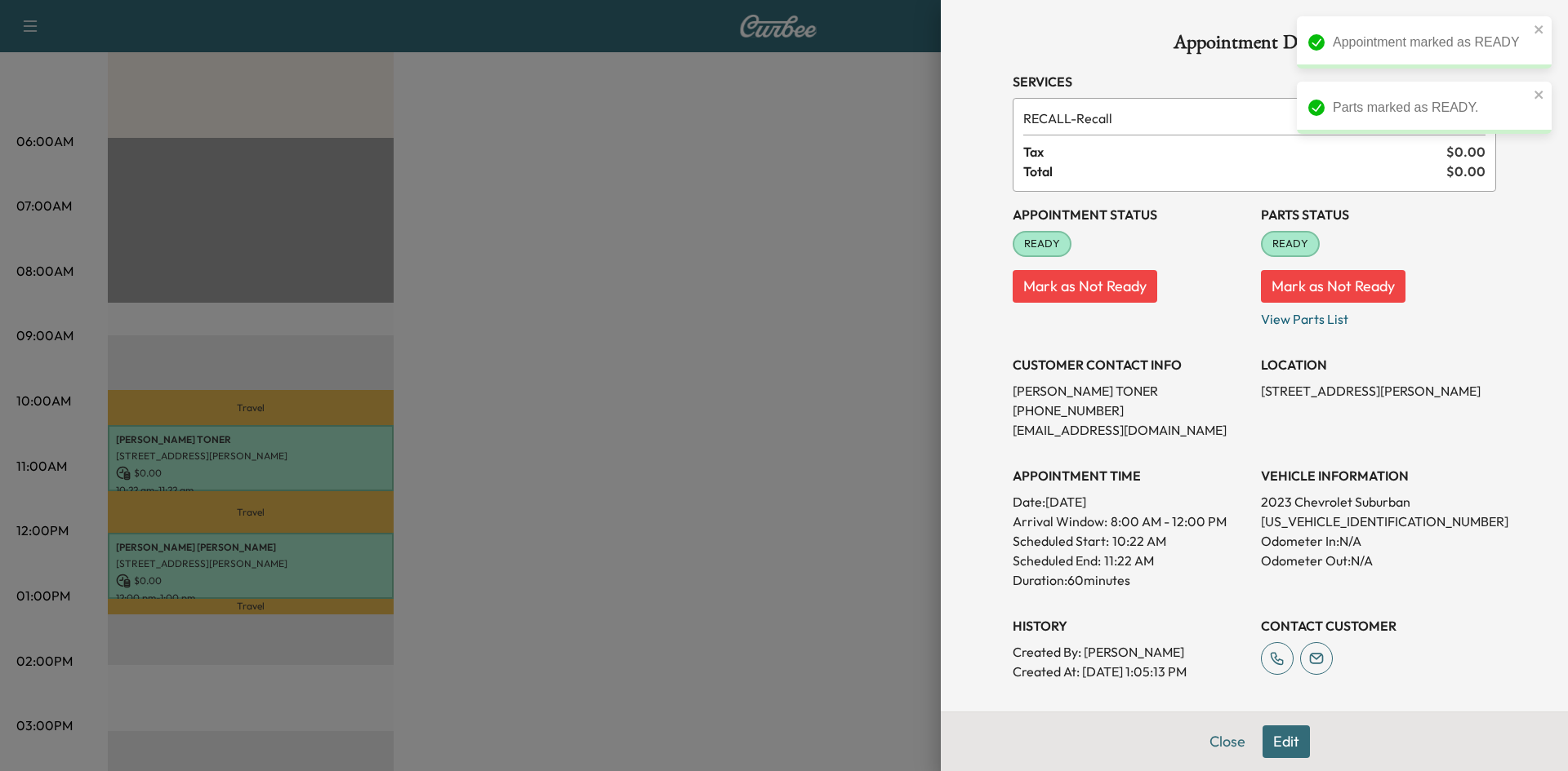
click at [717, 289] on div at bounding box center [784, 385] width 1568 height 771
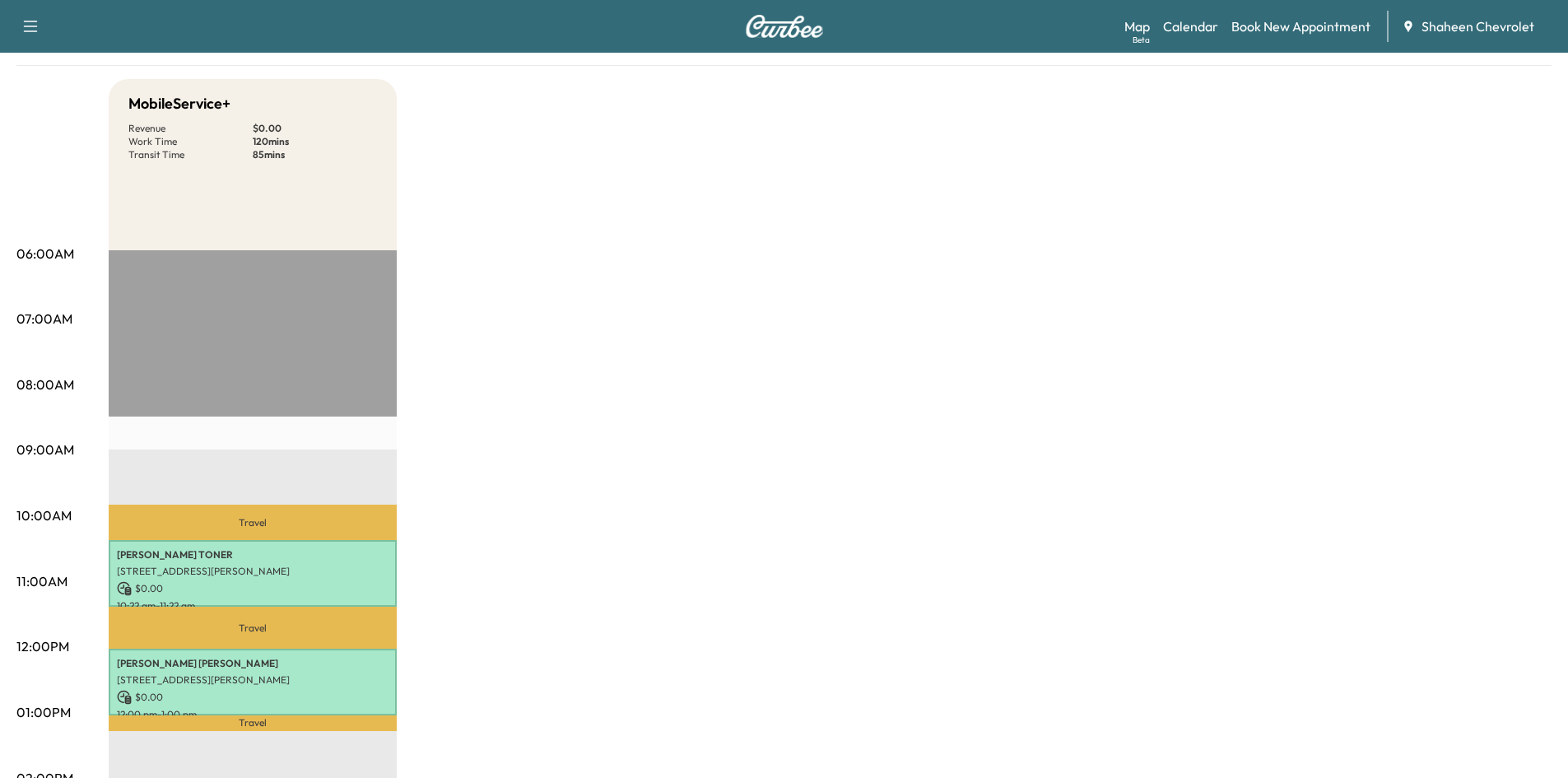
scroll to position [0, 0]
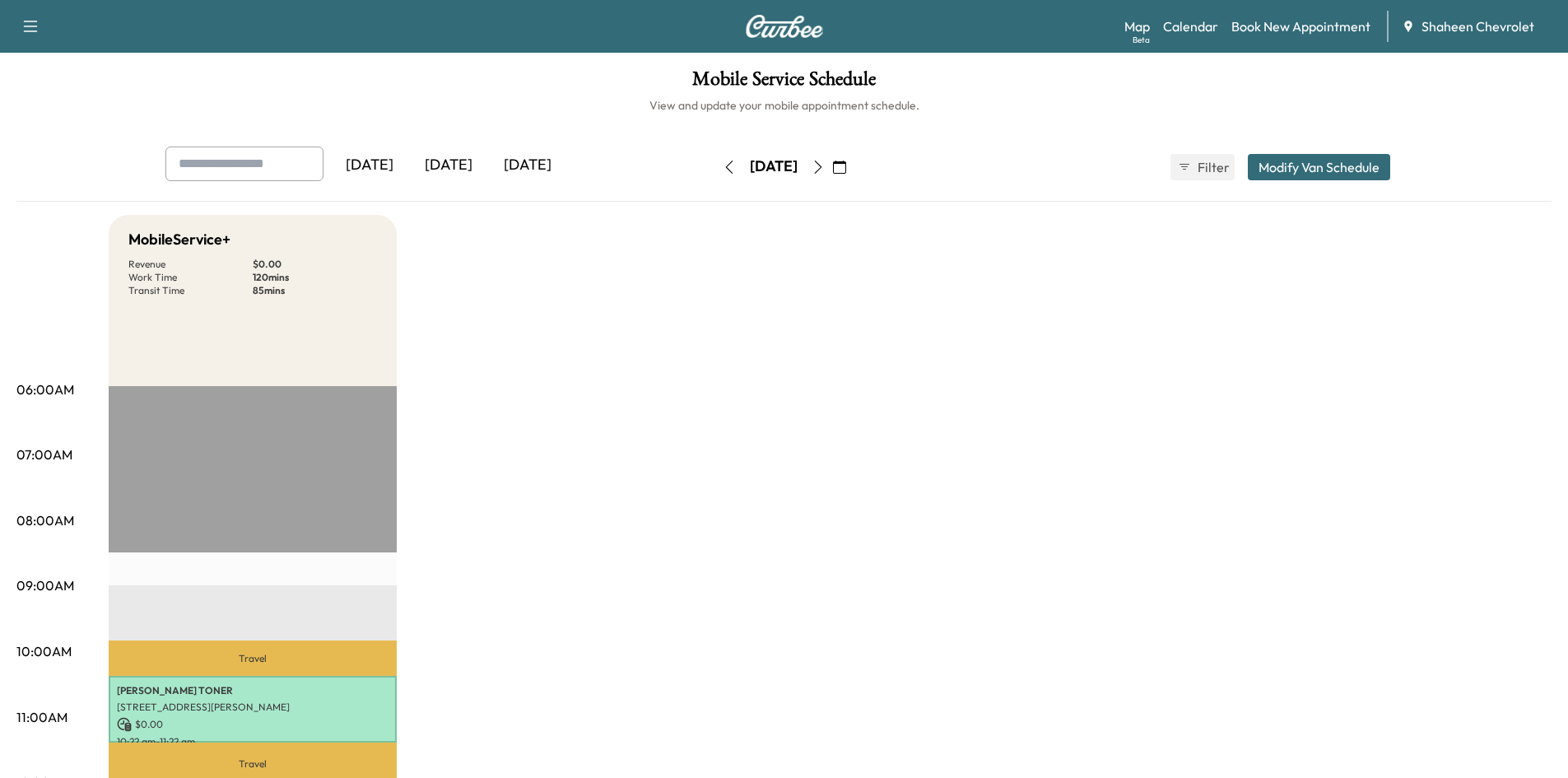
click at [723, 166] on icon "button" at bounding box center [729, 167] width 13 height 13
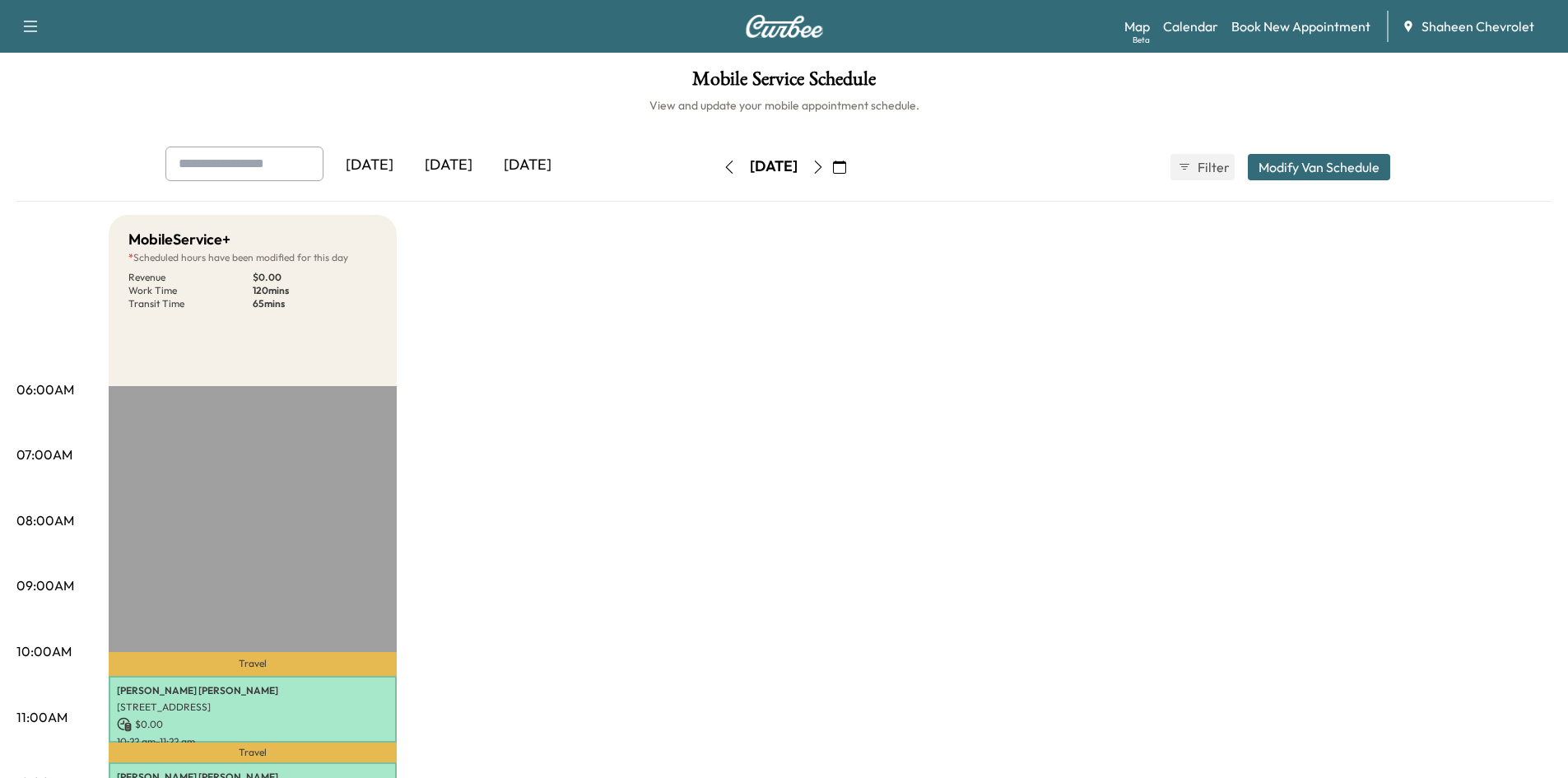
click at [821, 167] on icon "button" at bounding box center [818, 167] width 7 height 13
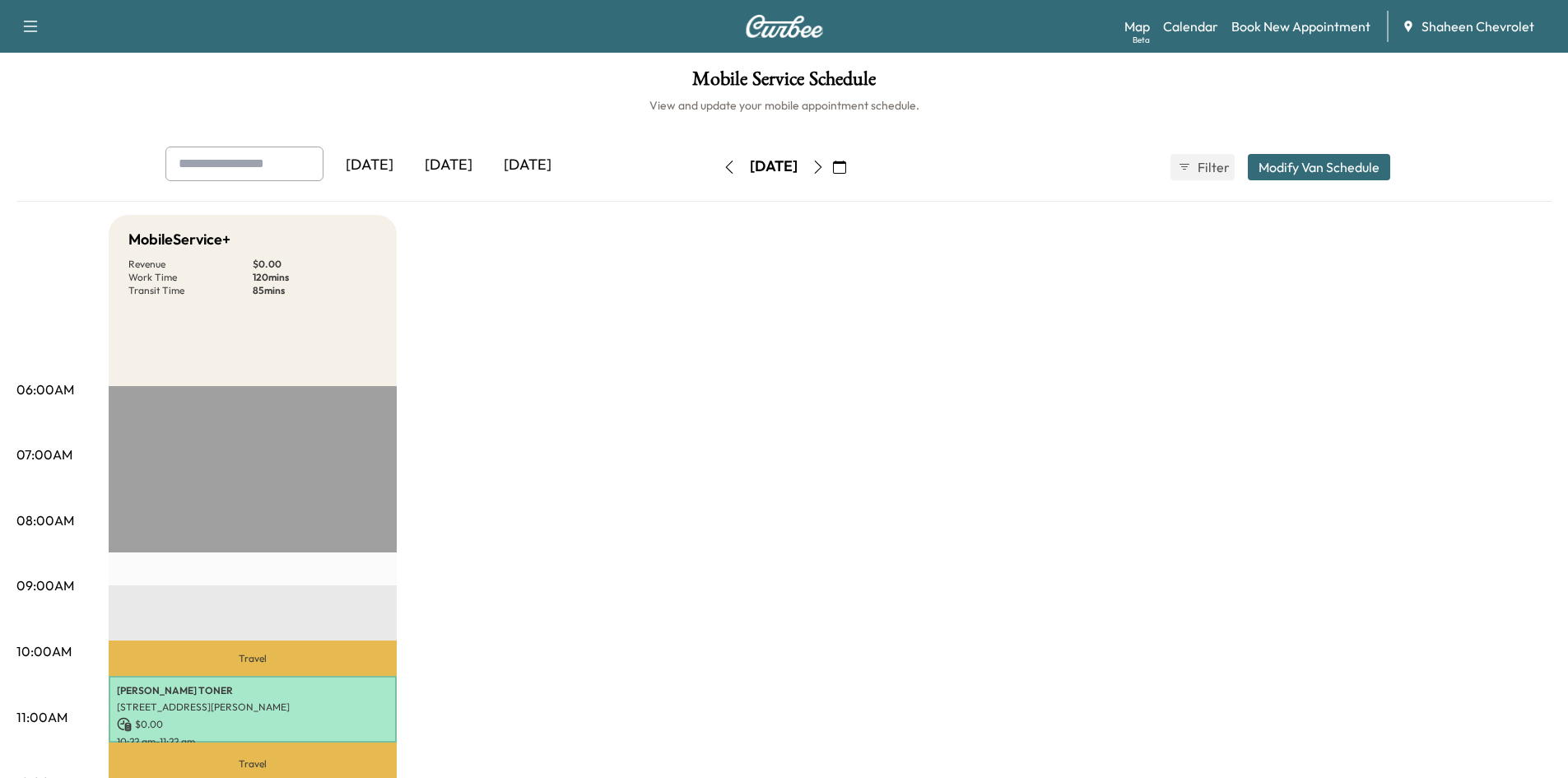
click at [821, 167] on icon "button" at bounding box center [818, 167] width 7 height 13
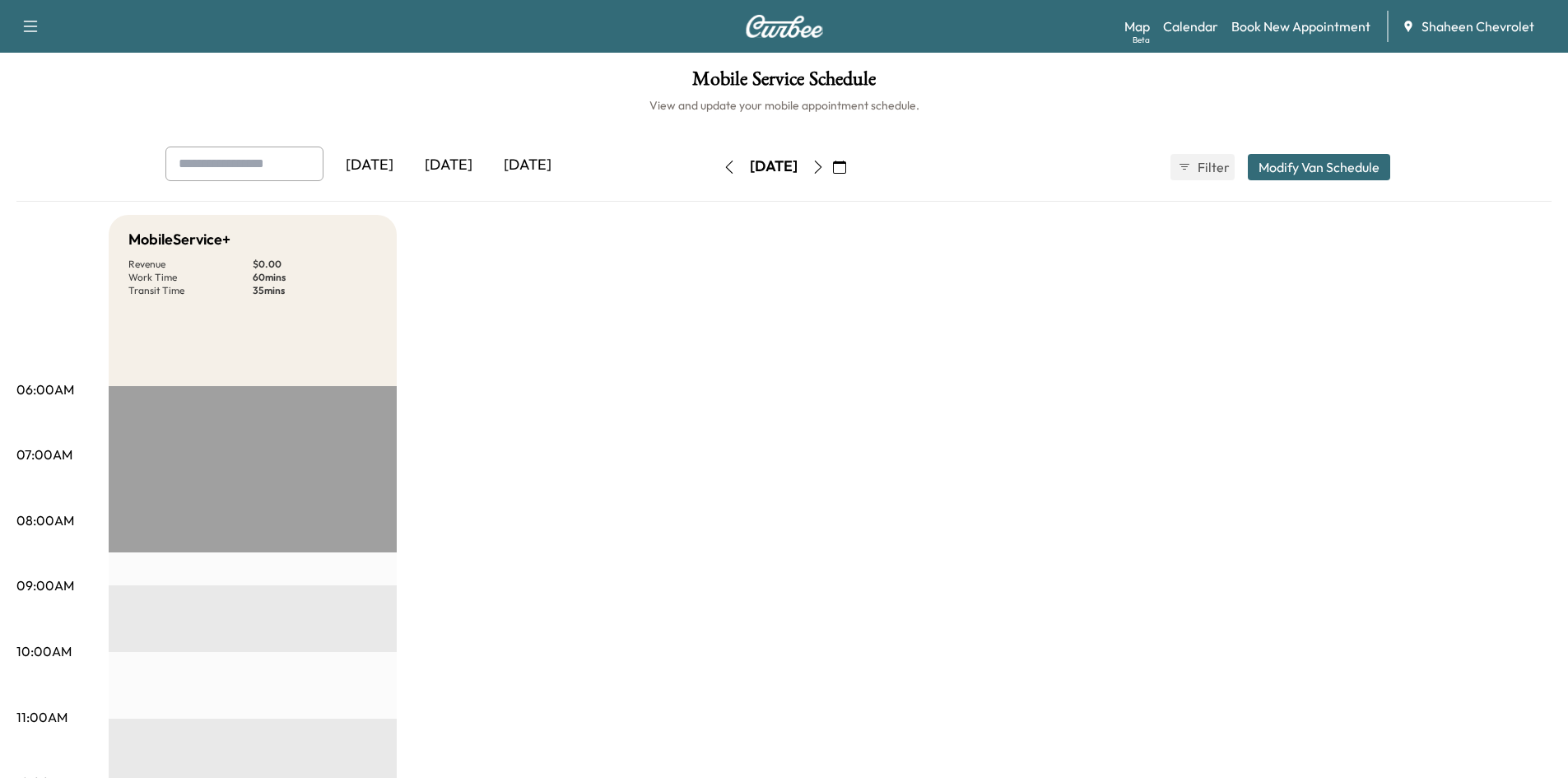
click at [825, 167] on icon "button" at bounding box center [819, 167] width 13 height 13
click at [825, 165] on icon "button" at bounding box center [819, 167] width 13 height 13
click at [723, 169] on icon "button" at bounding box center [729, 167] width 13 height 13
click at [1272, 29] on link "Book New Appointment" at bounding box center [1301, 26] width 139 height 20
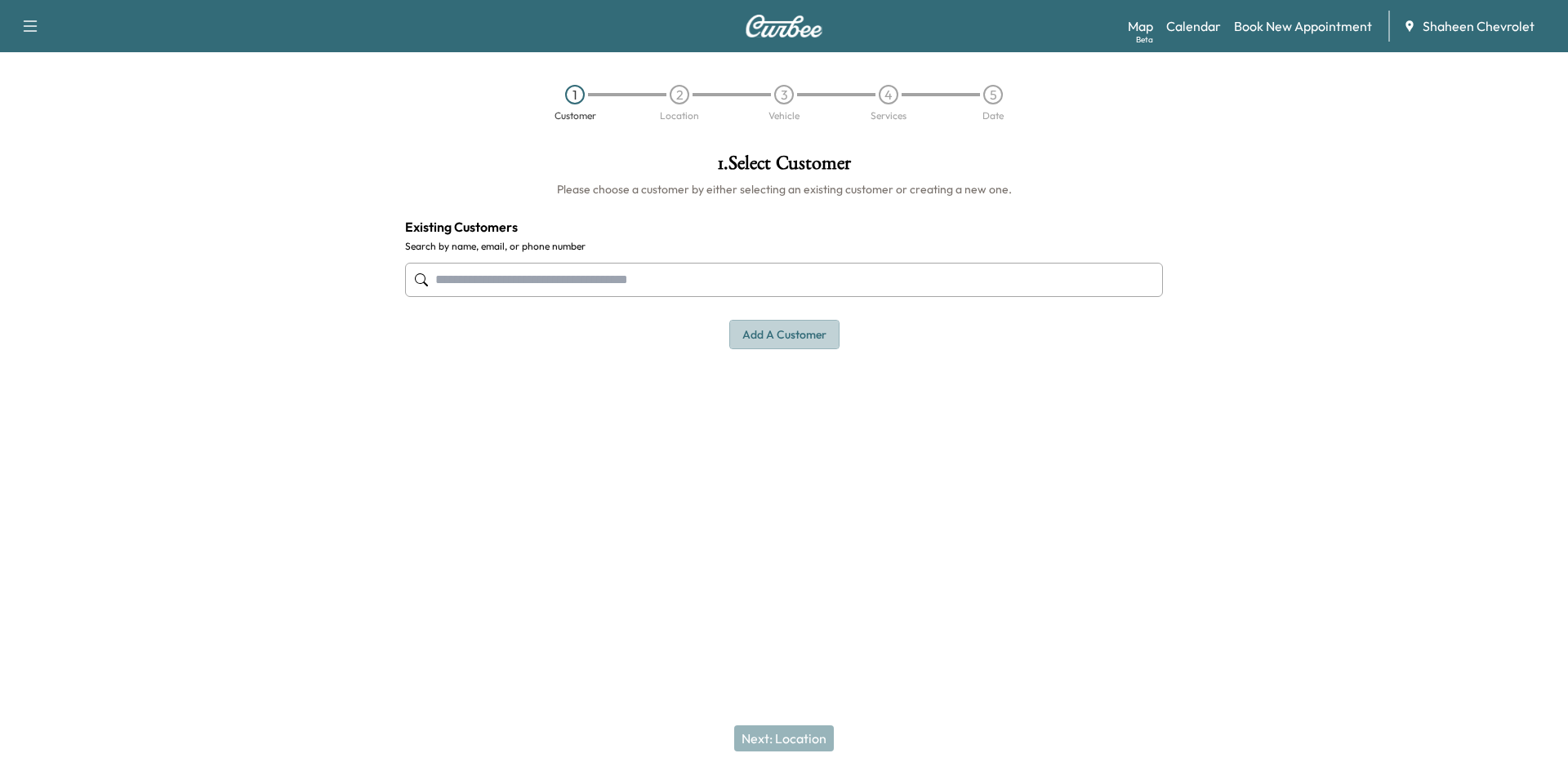
click at [806, 337] on button "Add a customer" at bounding box center [784, 335] width 110 height 30
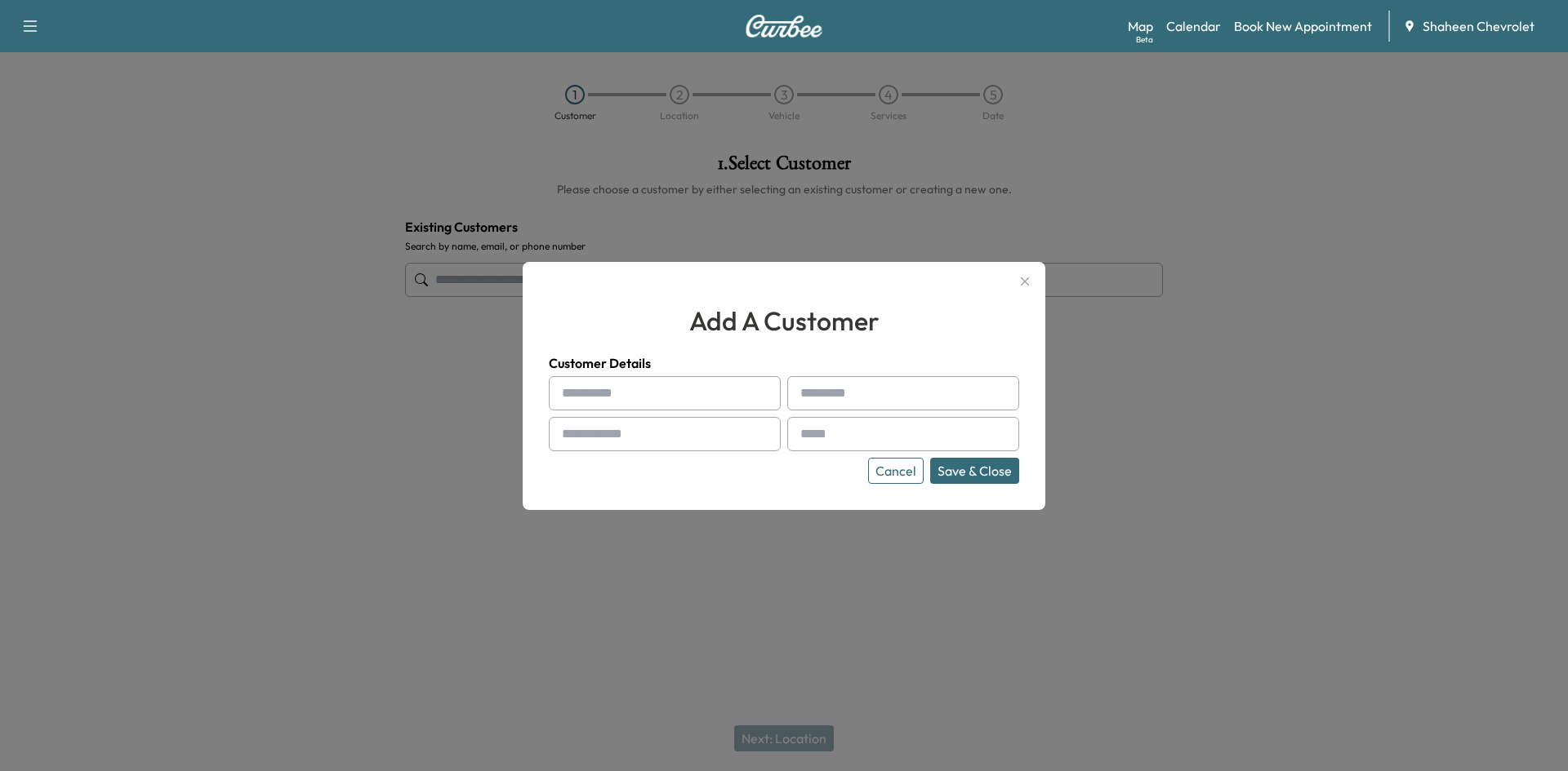
click at [607, 383] on input "text" at bounding box center [664, 393] width 232 height 34
type input "******"
type input "*****"
type input "**********"
click at [842, 436] on input "text" at bounding box center [903, 435] width 232 height 34
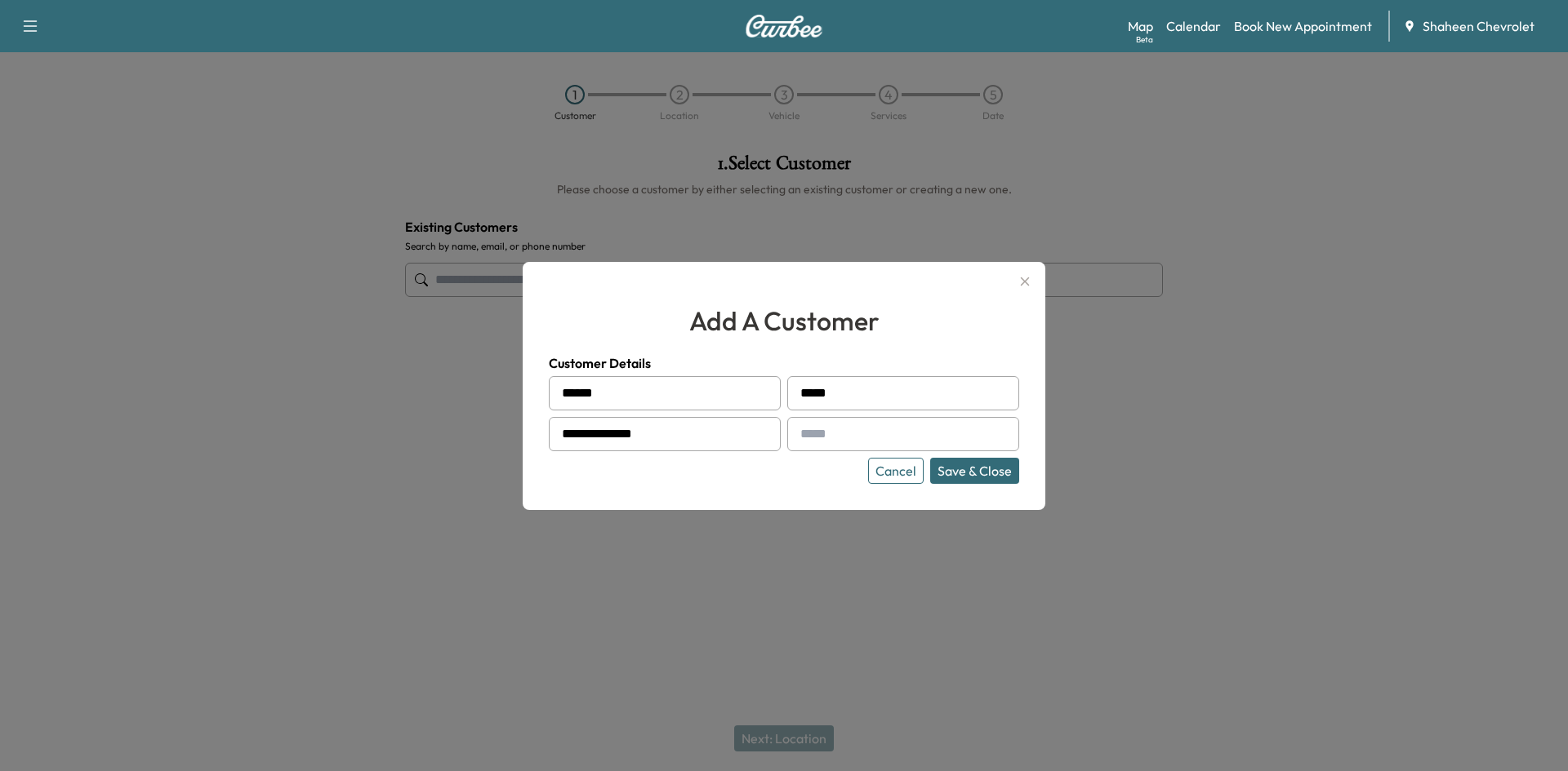
click at [855, 429] on input "text" at bounding box center [903, 435] width 232 height 34
type input "**********"
click at [960, 472] on button "Save & Close" at bounding box center [974, 471] width 89 height 26
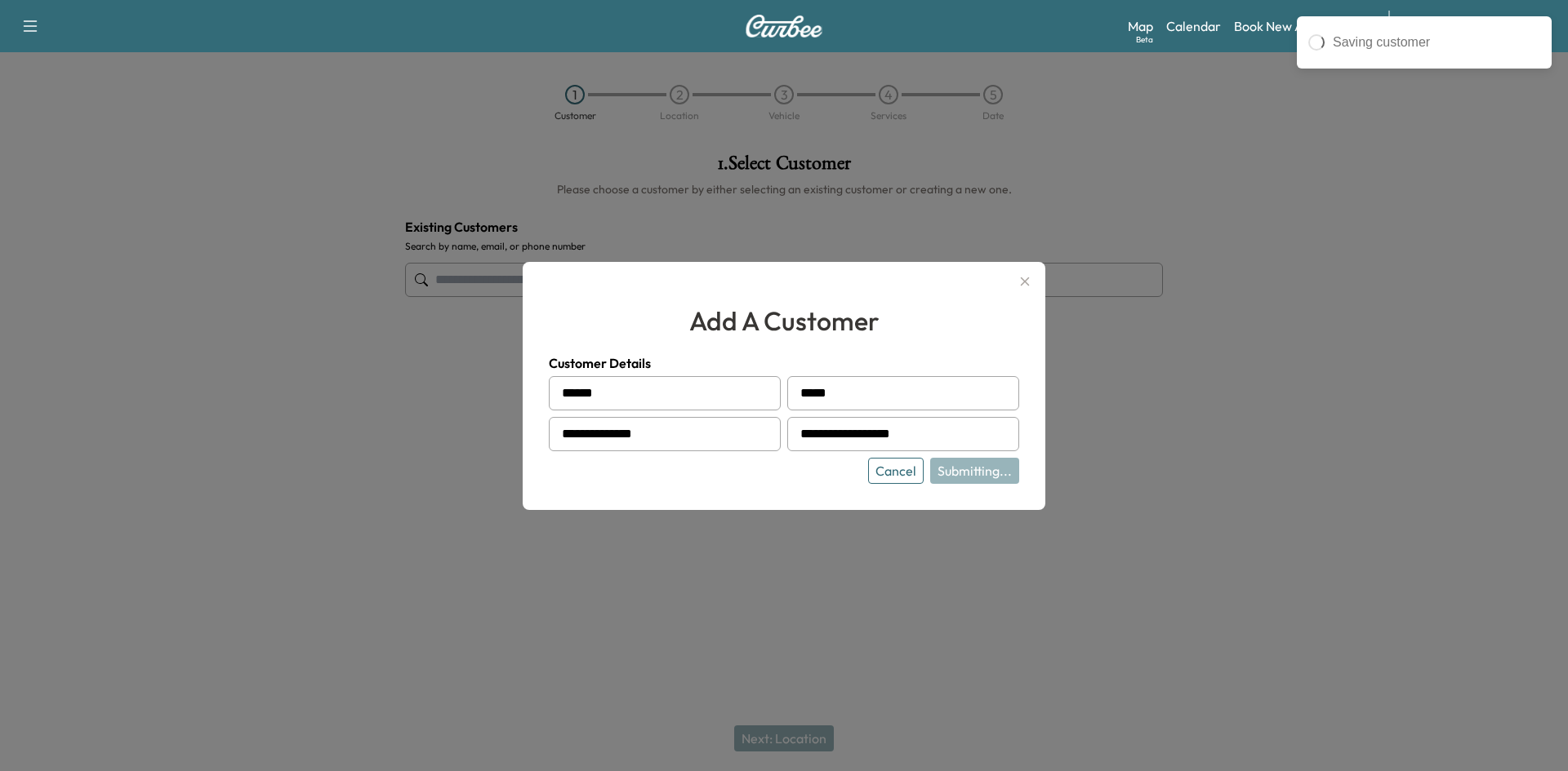
type input "**********"
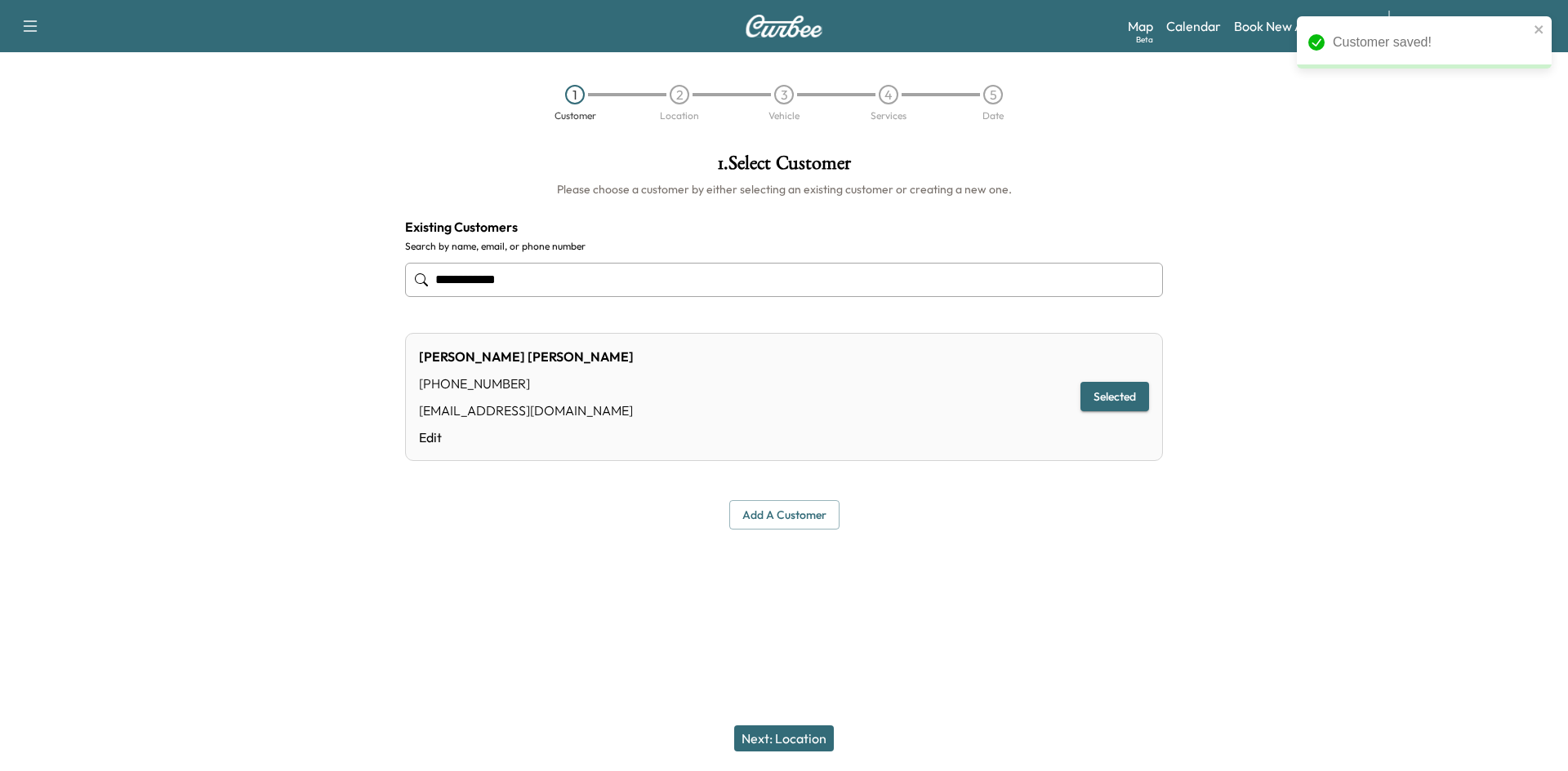
click at [778, 744] on button "Next: Location" at bounding box center [784, 739] width 99 height 26
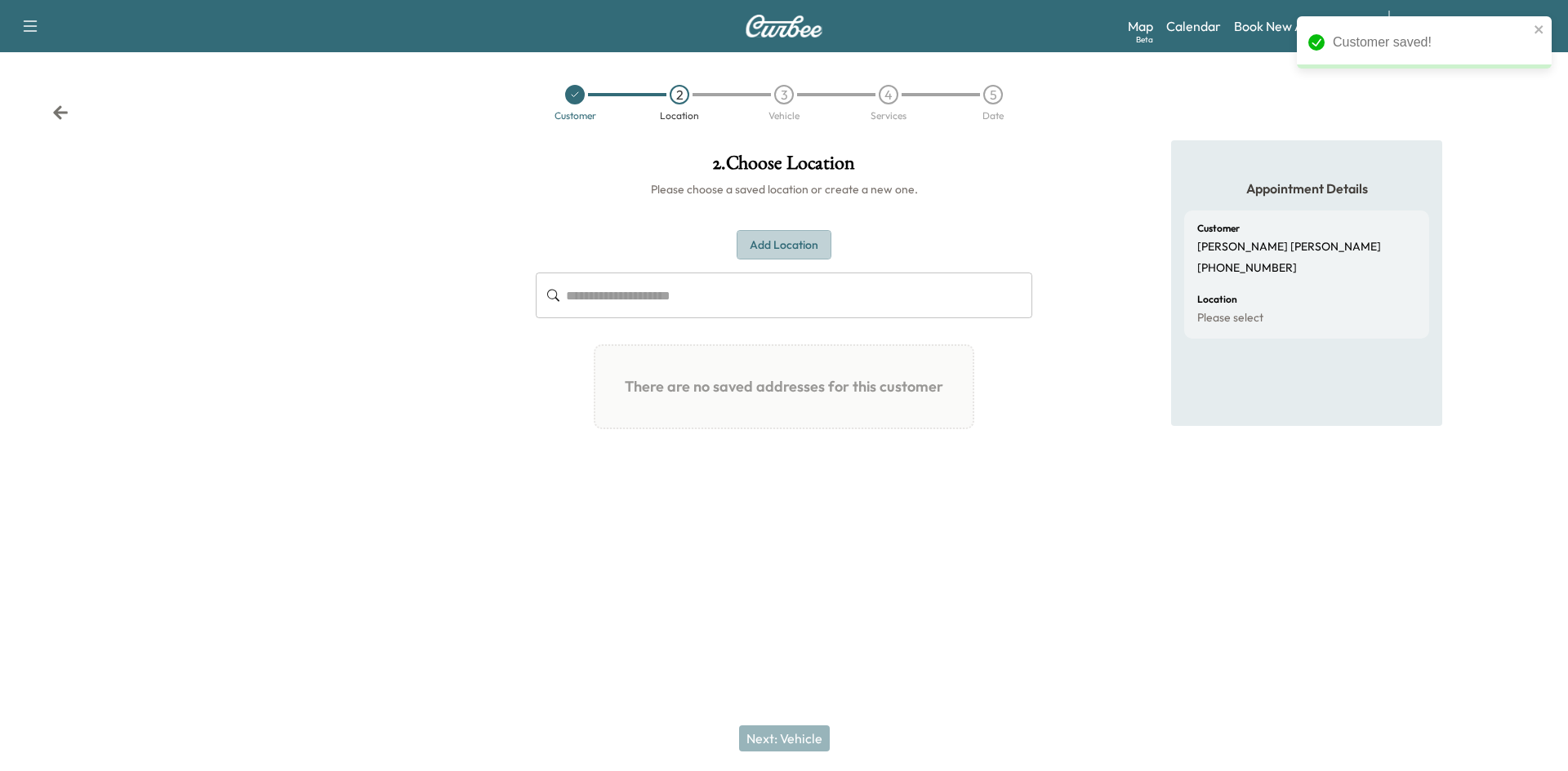
click at [769, 246] on button "Add Location" at bounding box center [783, 244] width 95 height 30
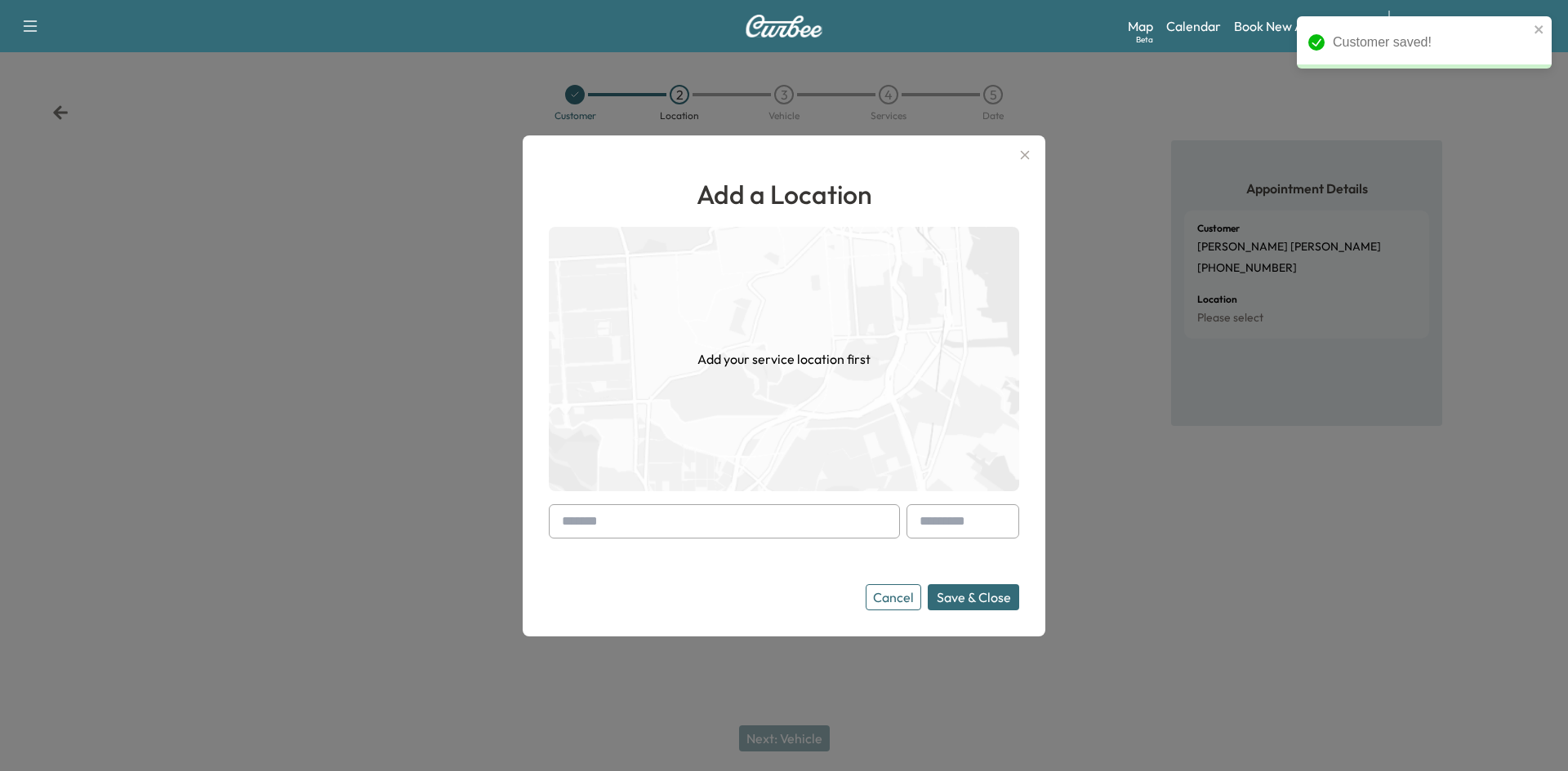
click at [629, 526] on input "text" at bounding box center [724, 521] width 351 height 34
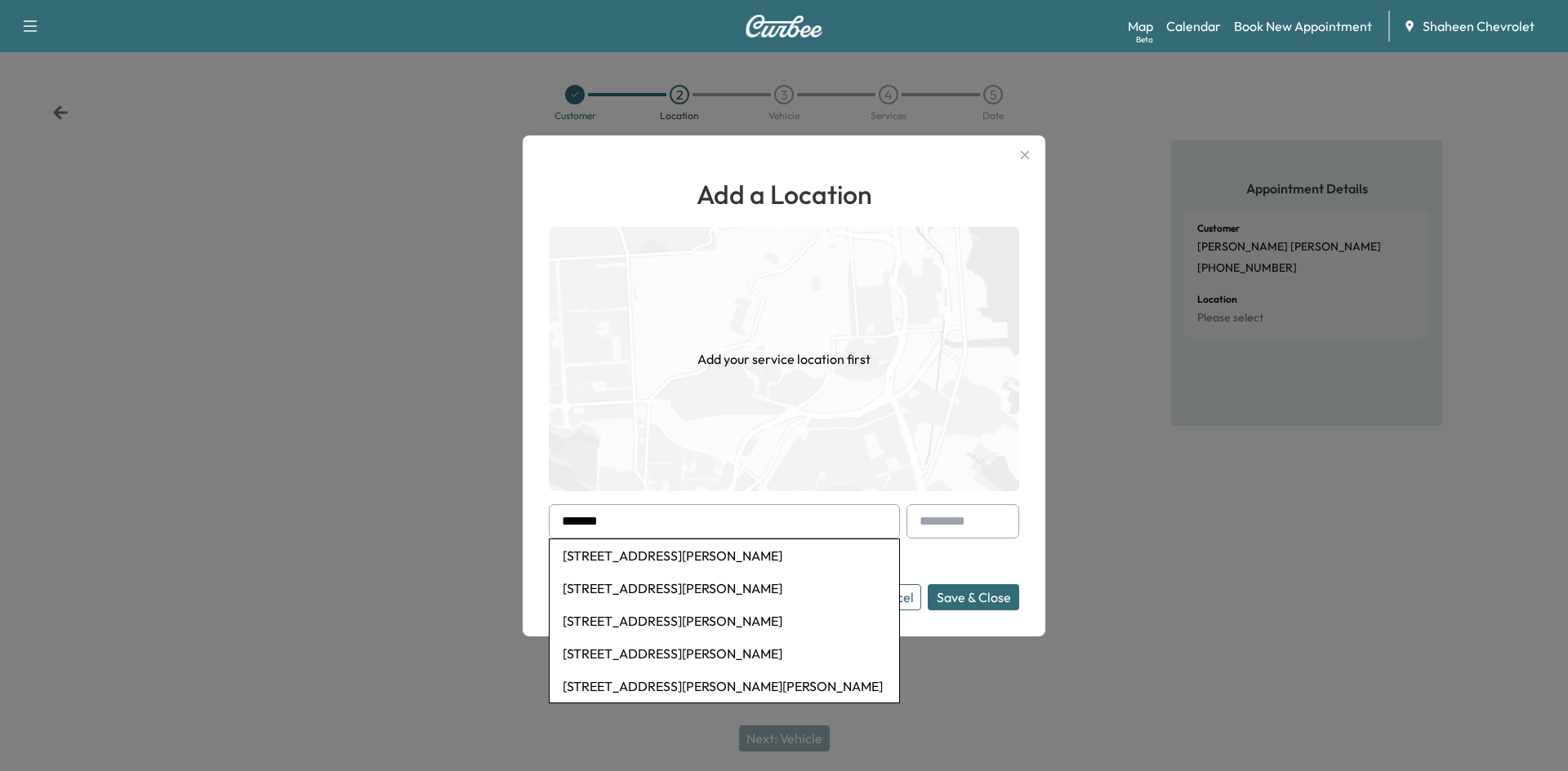
click at [641, 559] on li "[STREET_ADDRESS][PERSON_NAME]" at bounding box center [724, 555] width 349 height 32
type input "**********"
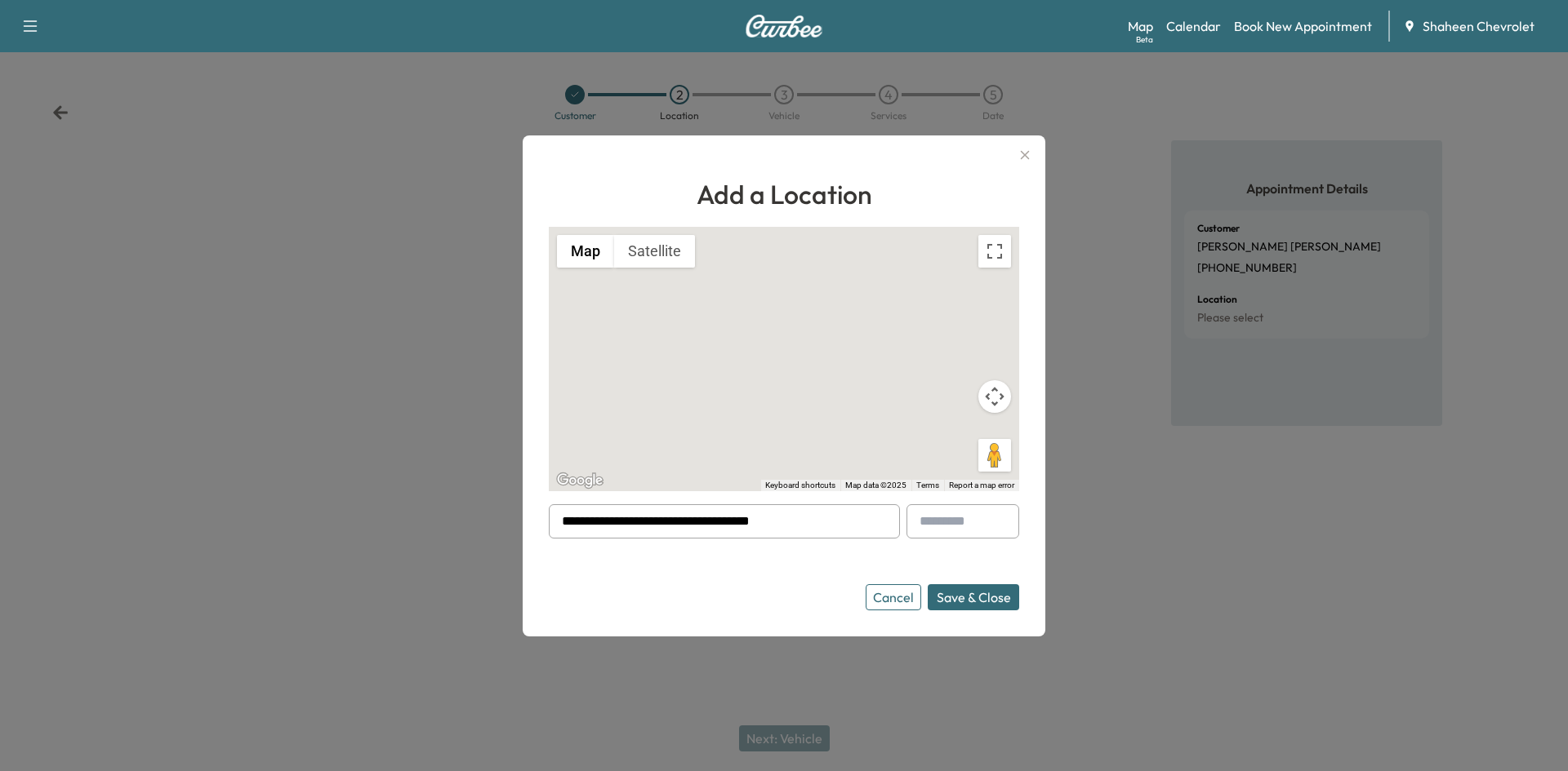
click at [964, 604] on button "Save & Close" at bounding box center [973, 597] width 91 height 26
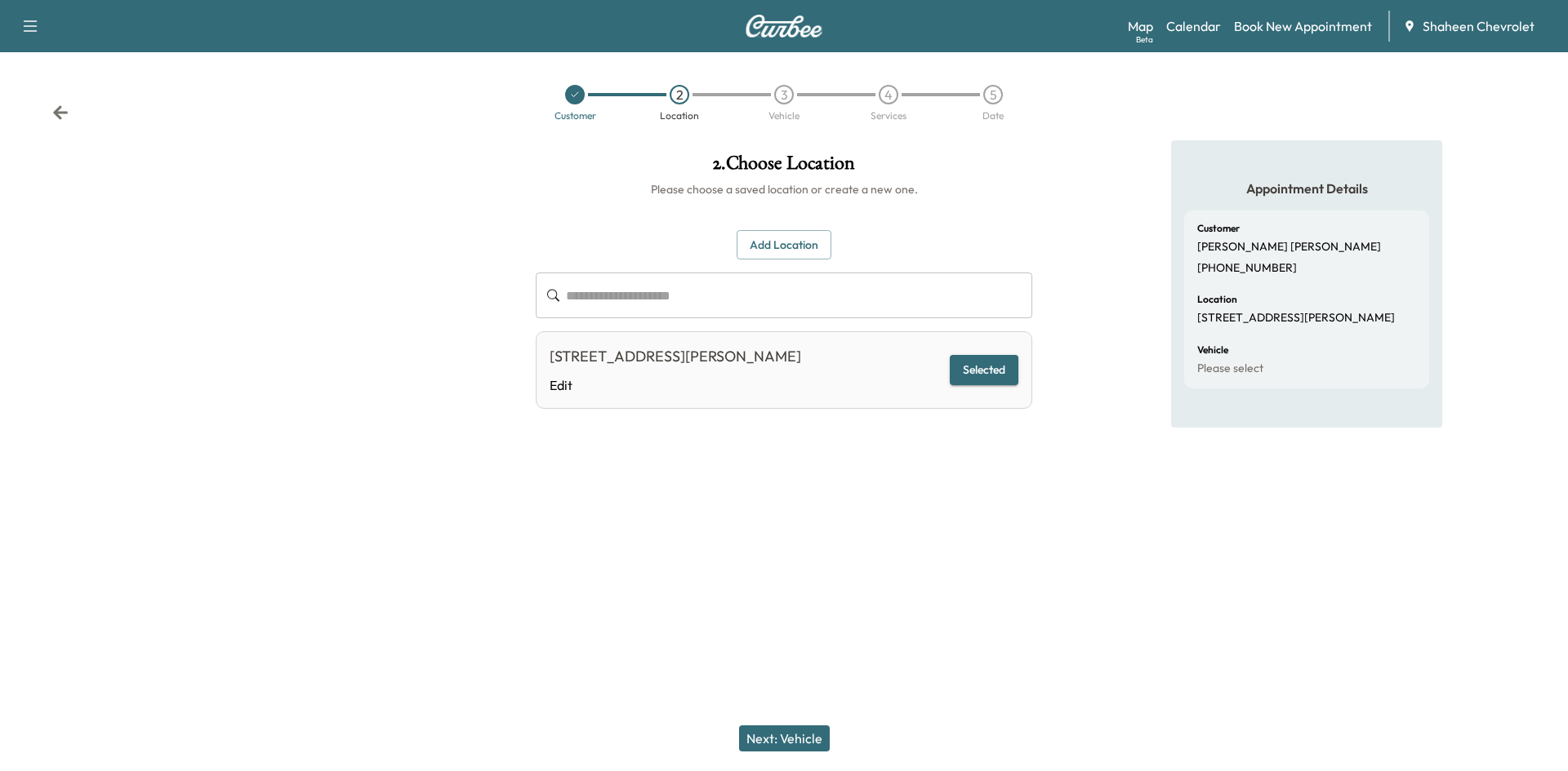
click at [781, 741] on button "Next: Vehicle" at bounding box center [784, 739] width 90 height 26
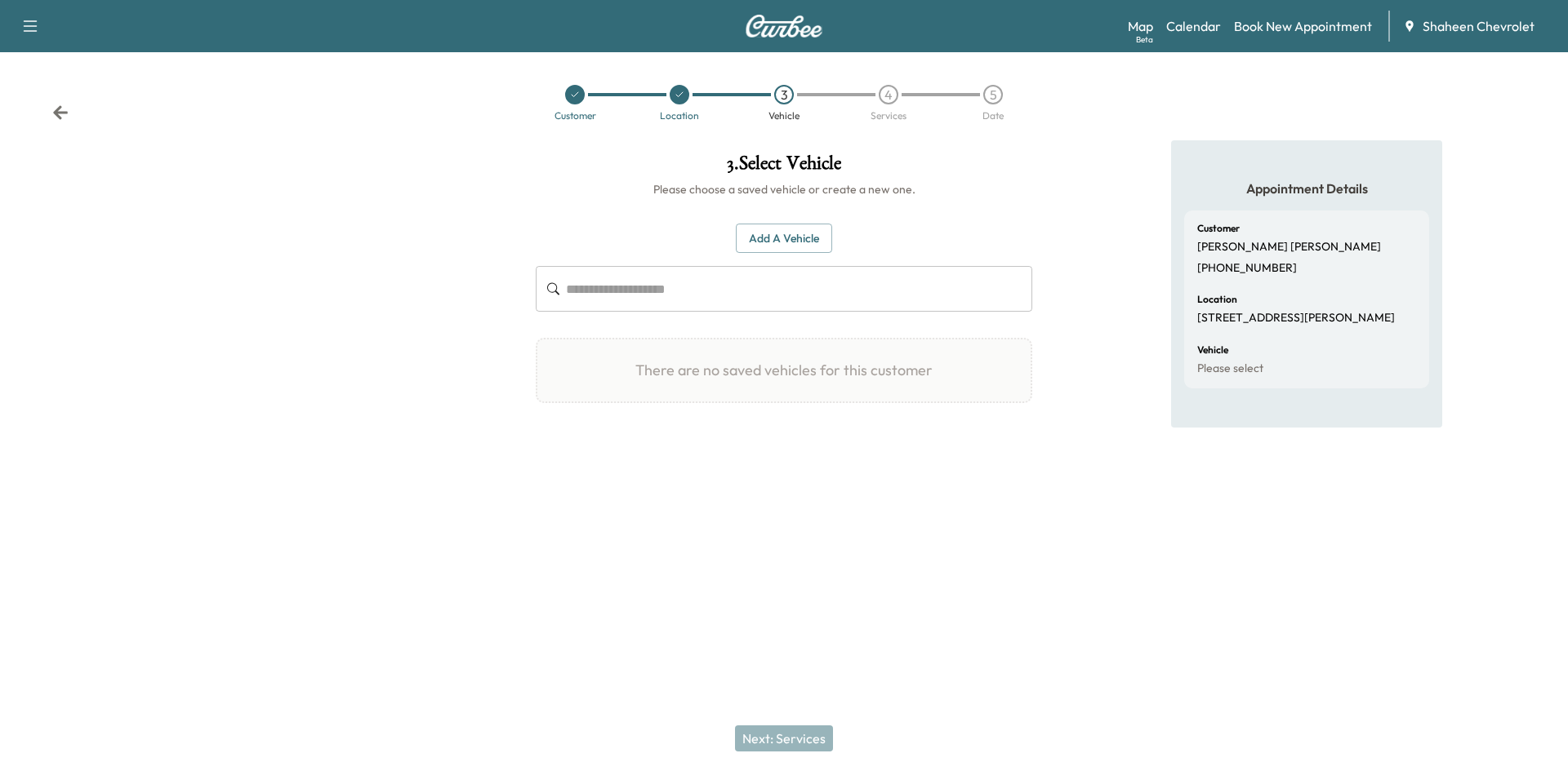
click at [647, 275] on input "text" at bounding box center [798, 289] width 466 height 46
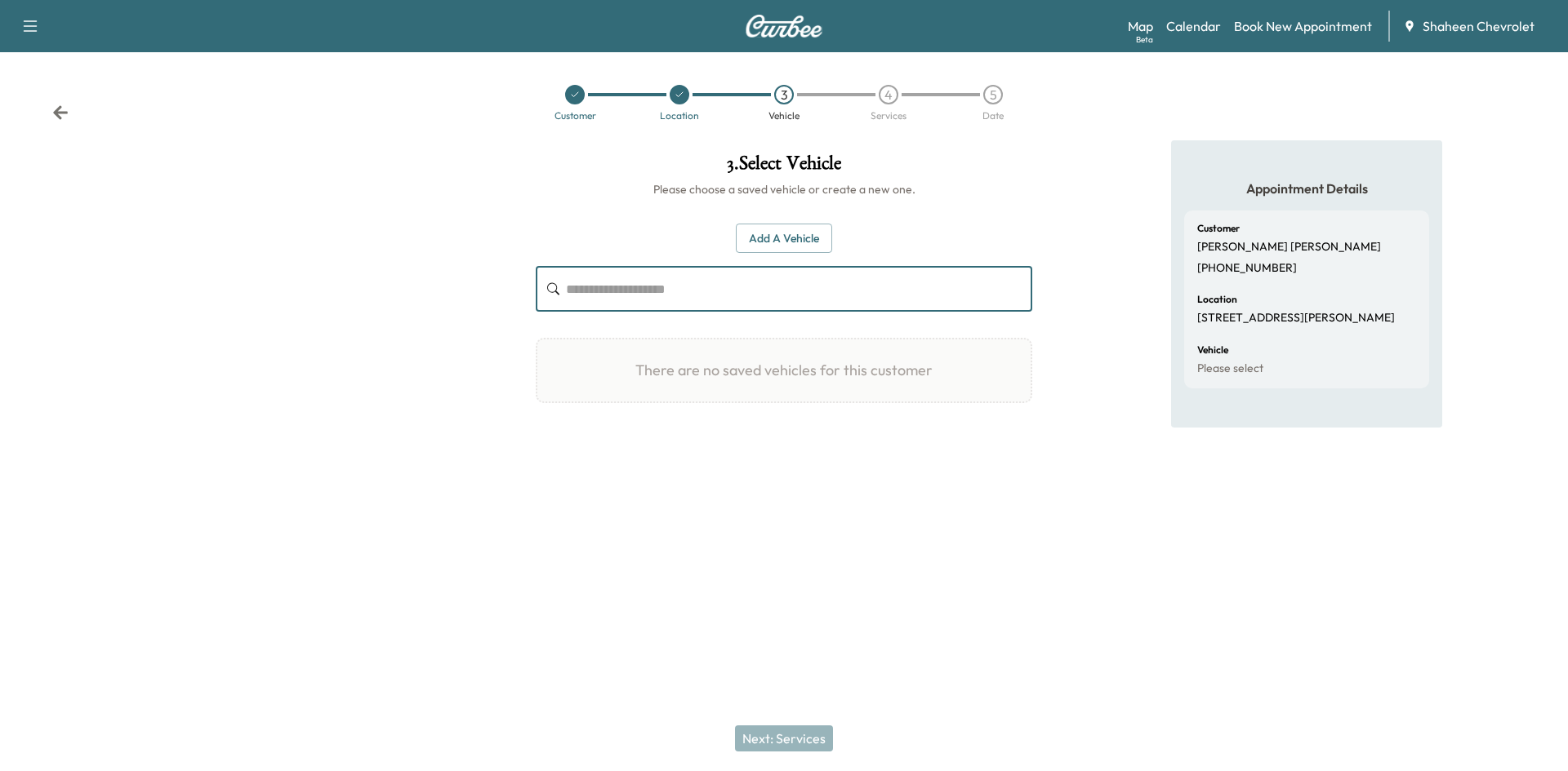
click at [773, 227] on button "Add a Vehicle" at bounding box center [784, 238] width 97 height 30
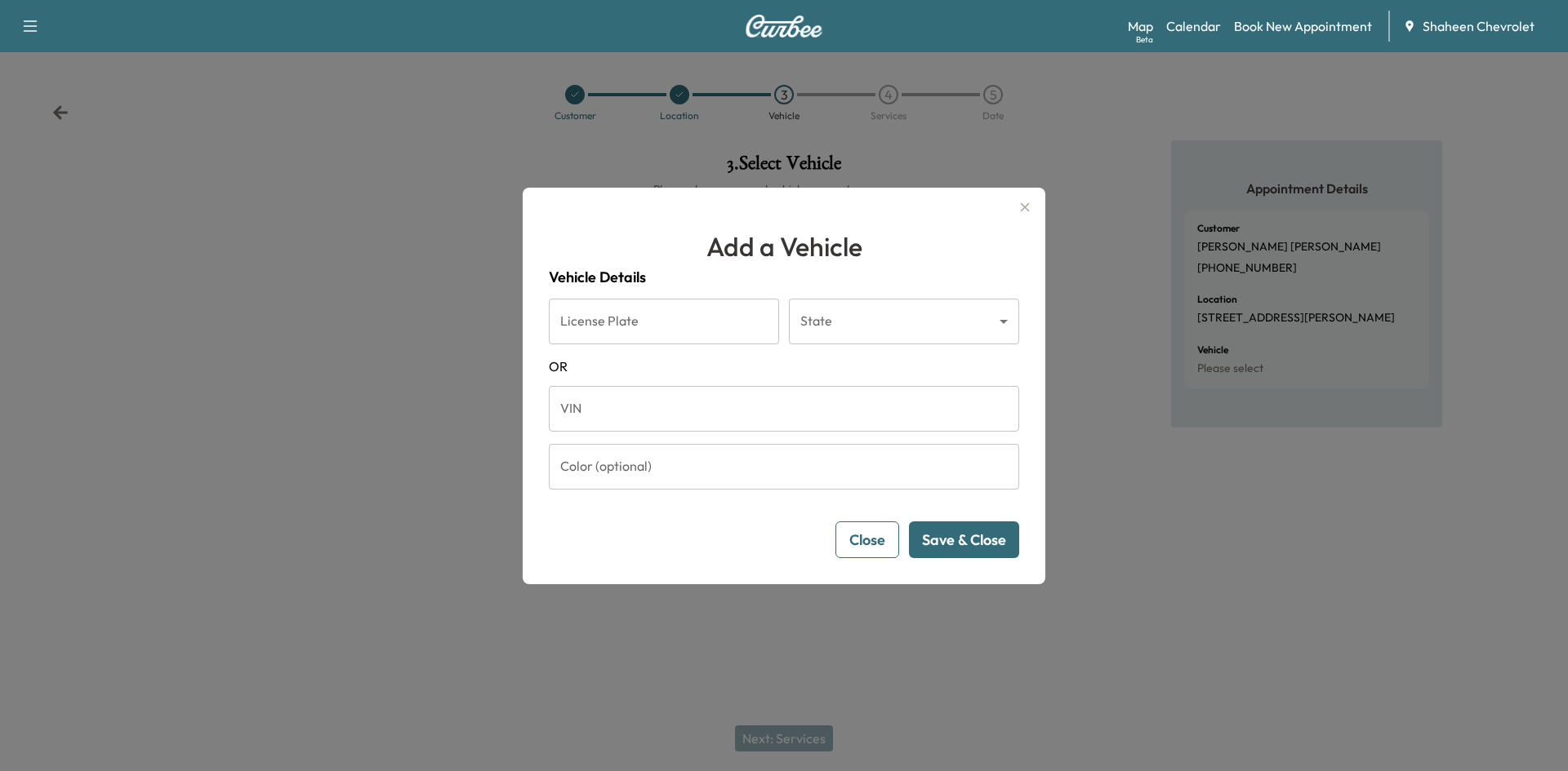
click at [632, 415] on input "VIN" at bounding box center [783, 408] width 470 height 46
paste input "**********"
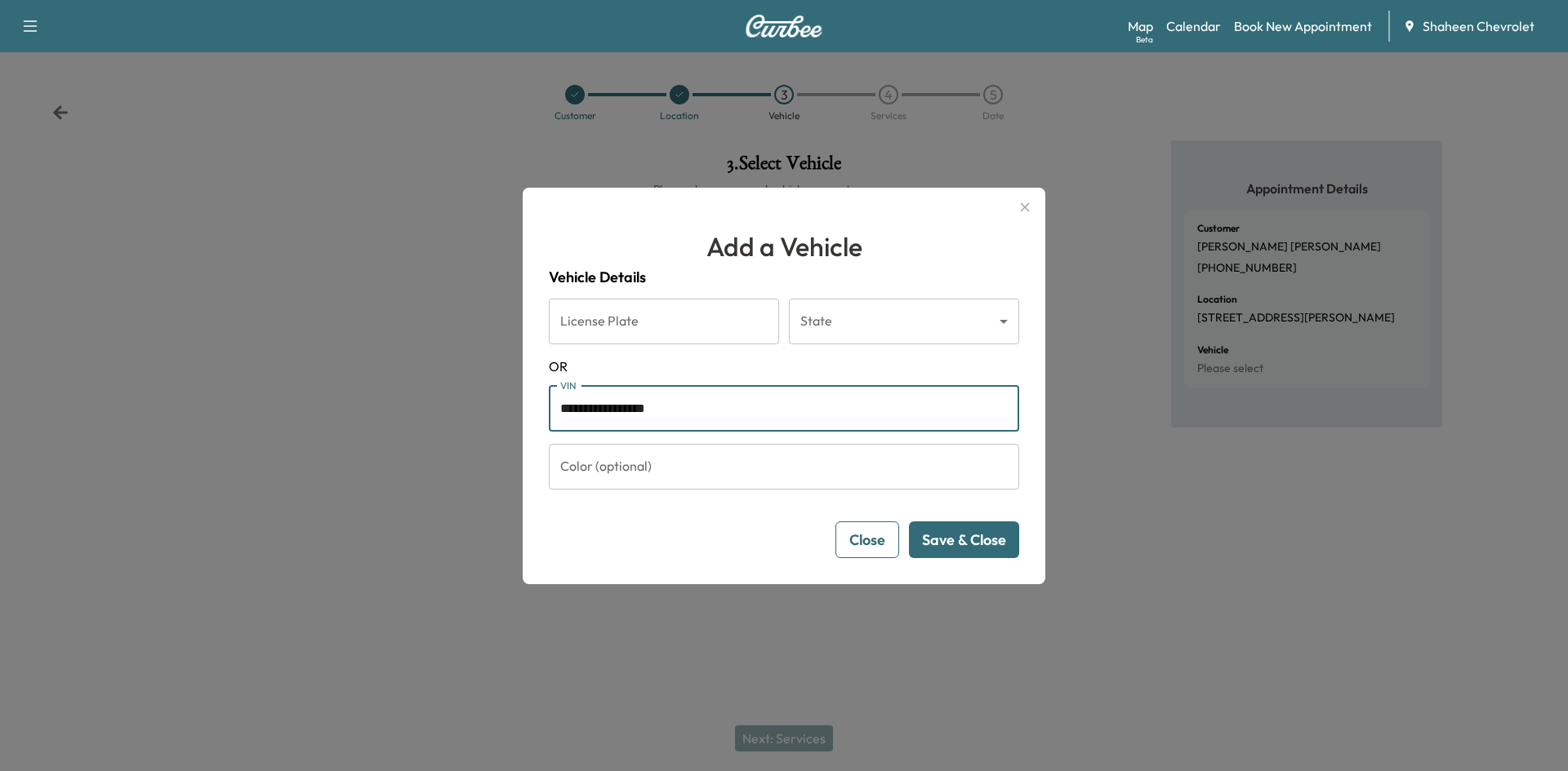
type input "**********"
click at [965, 546] on button "Save & Close" at bounding box center [964, 539] width 110 height 37
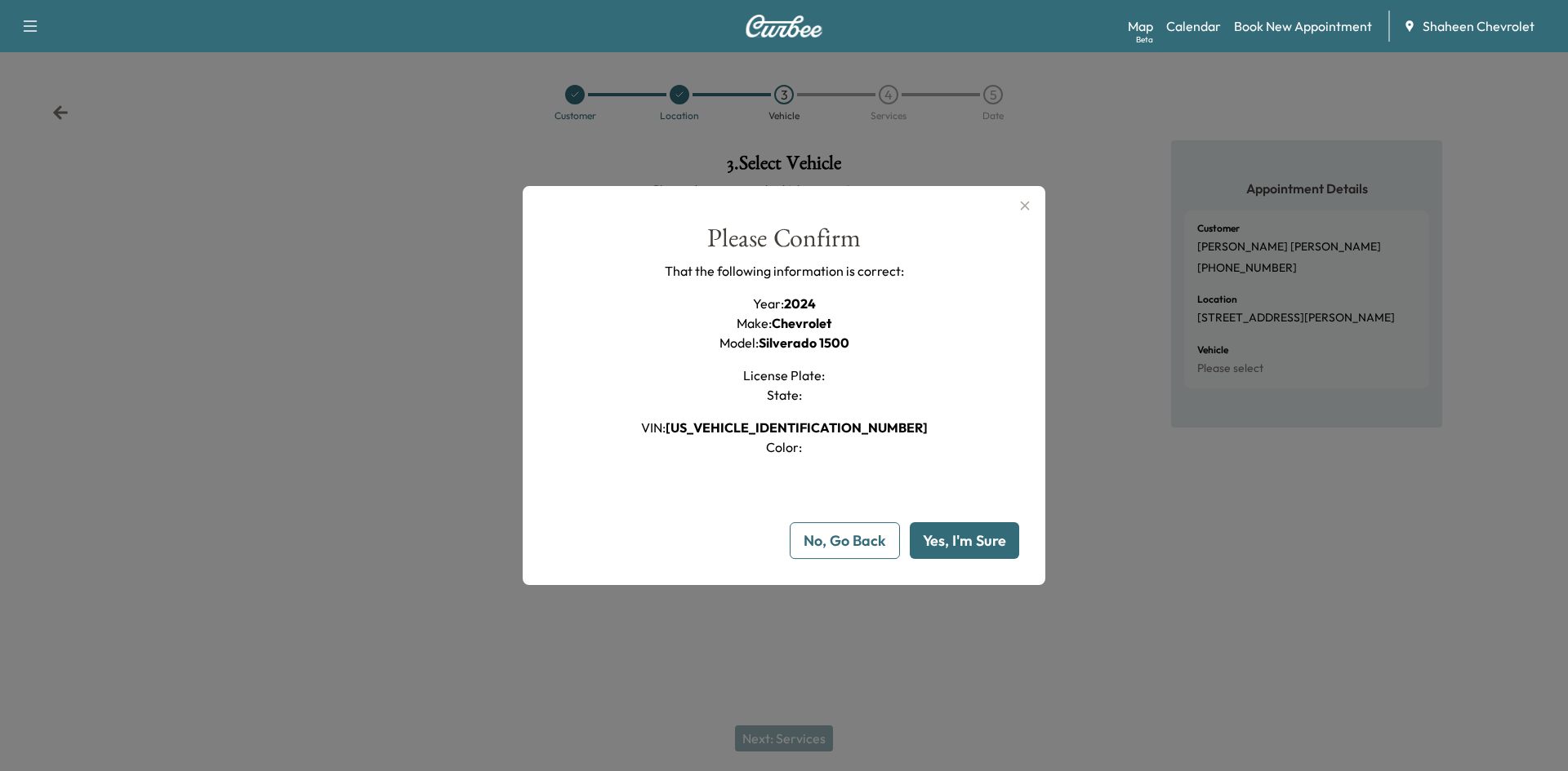
click at [965, 546] on button "Yes, I'm Sure" at bounding box center [964, 540] width 109 height 37
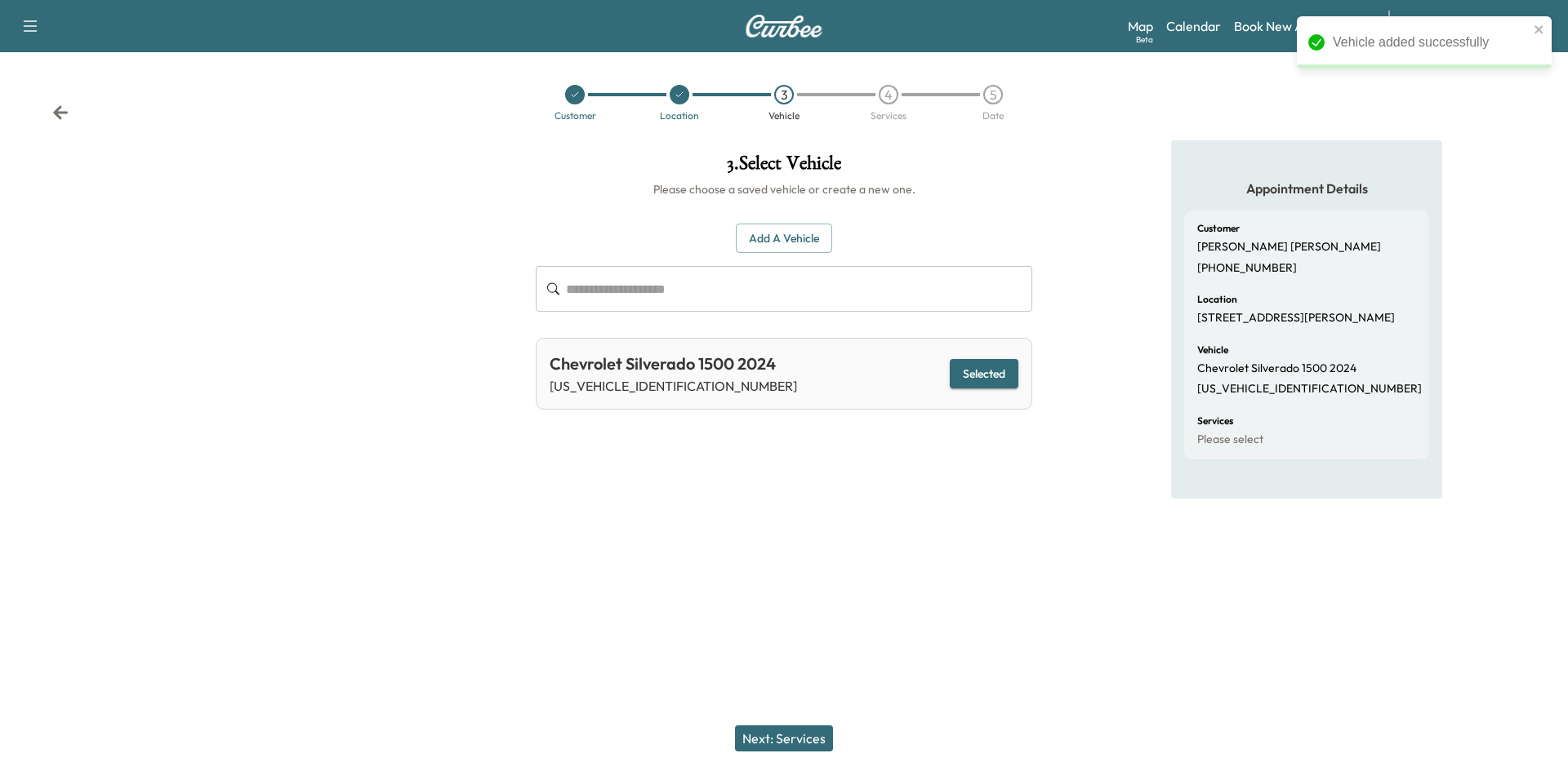
click at [803, 736] on button "Next: Services" at bounding box center [784, 739] width 98 height 26
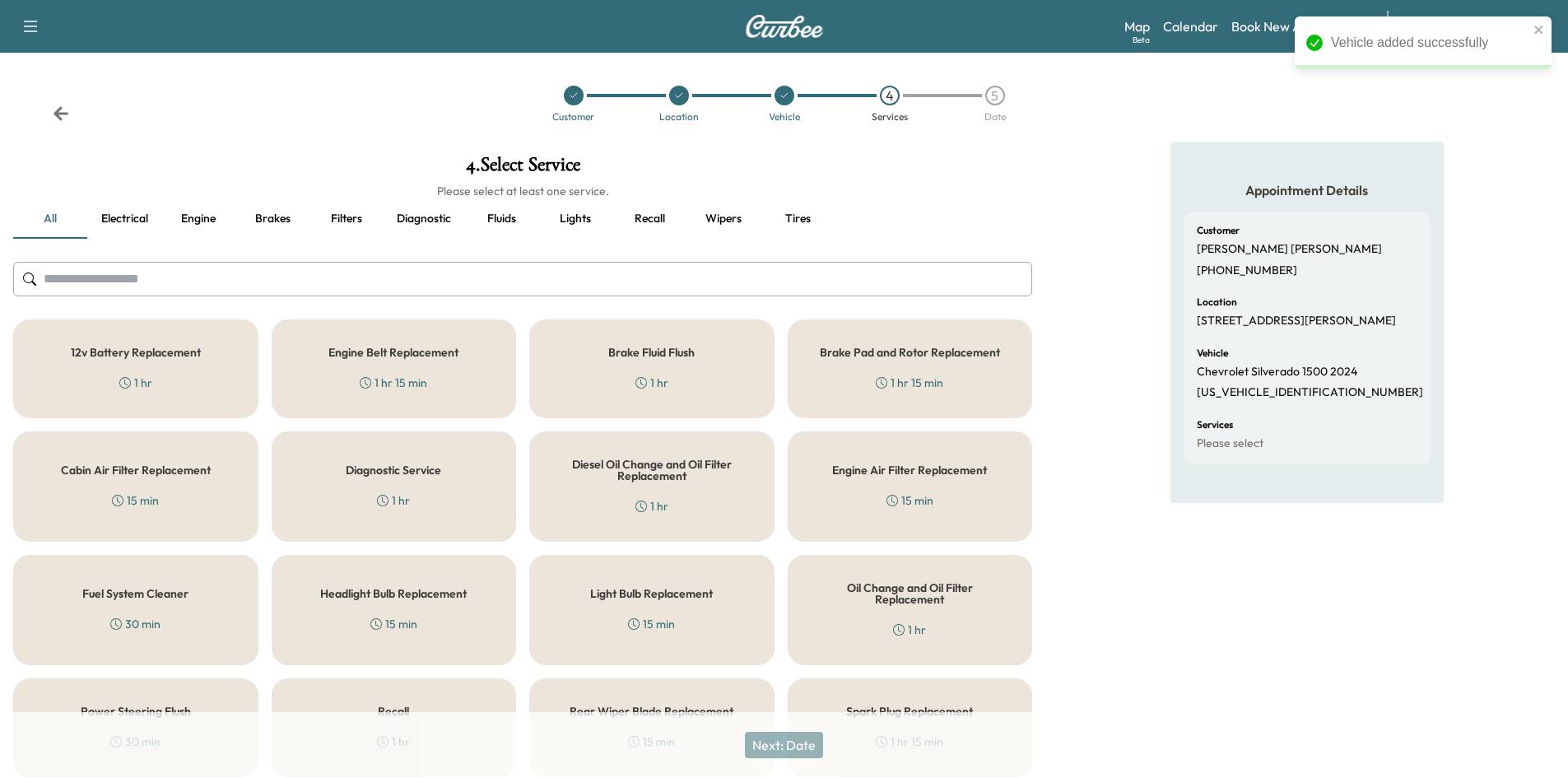
click at [256, 287] on input "text" at bounding box center [522, 279] width 1020 height 35
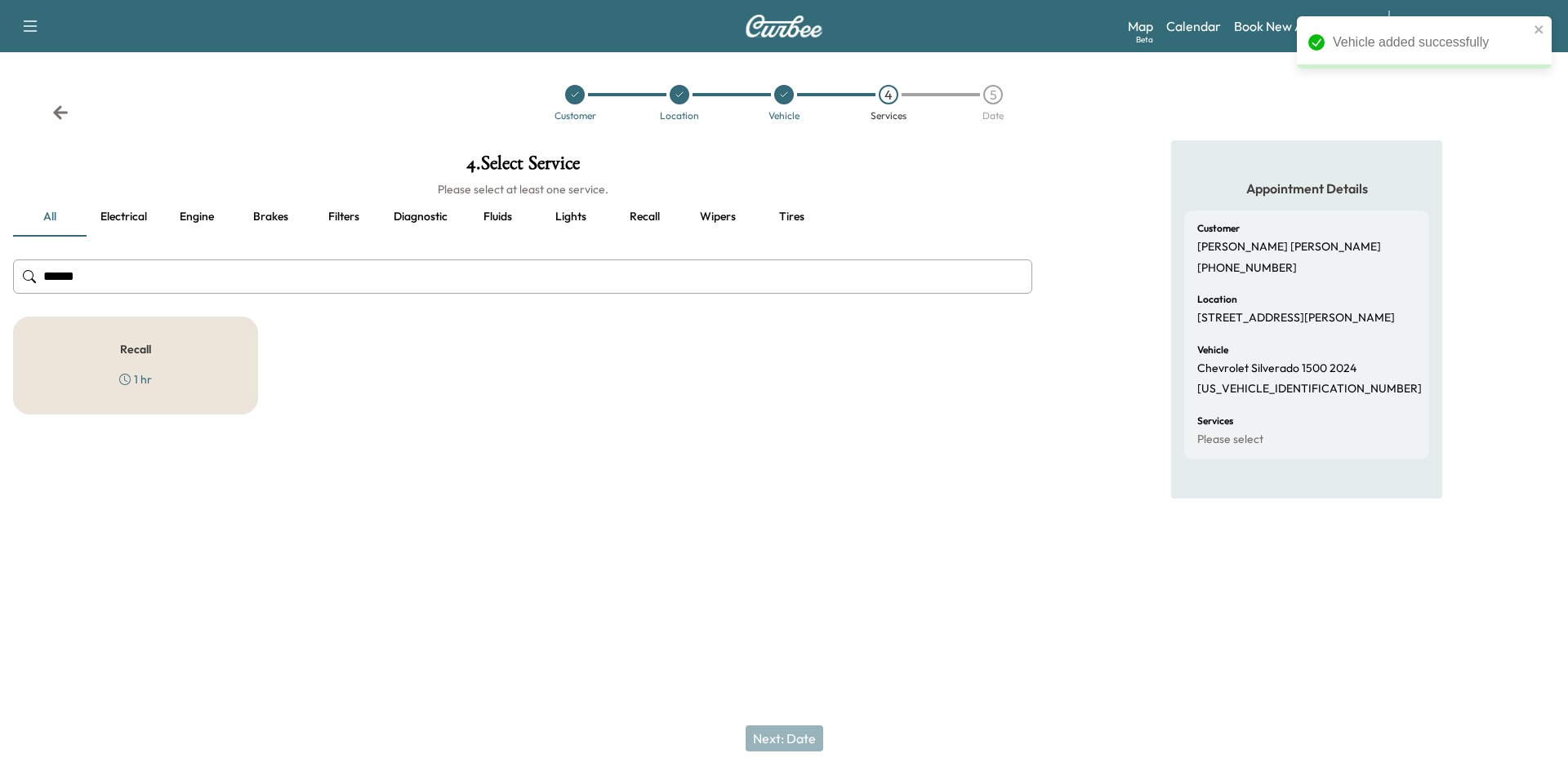
type input "******"
click at [220, 404] on div "Recall 1 hr" at bounding box center [135, 365] width 245 height 98
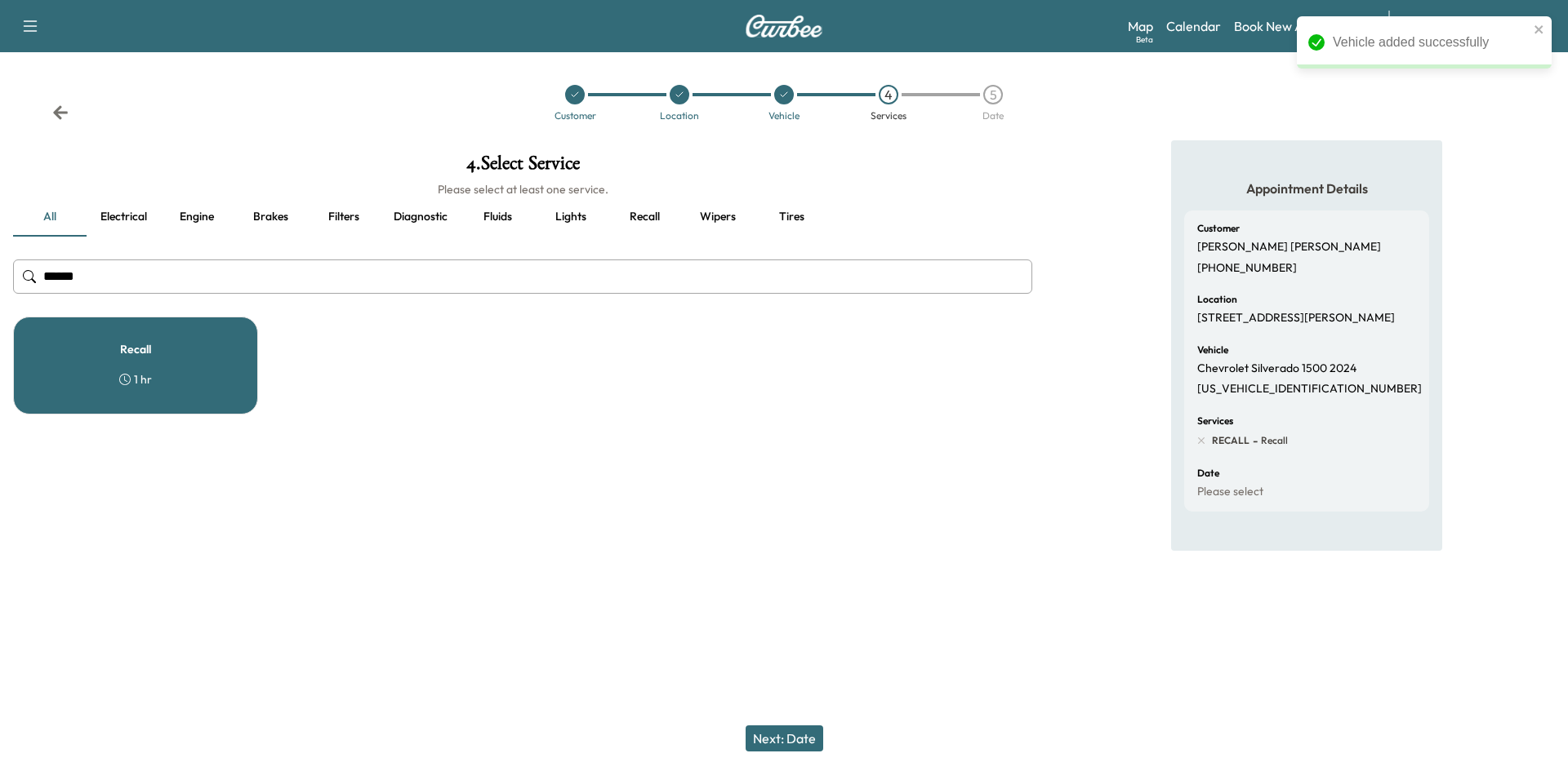
click at [812, 736] on button "Next: Date" at bounding box center [784, 739] width 78 height 26
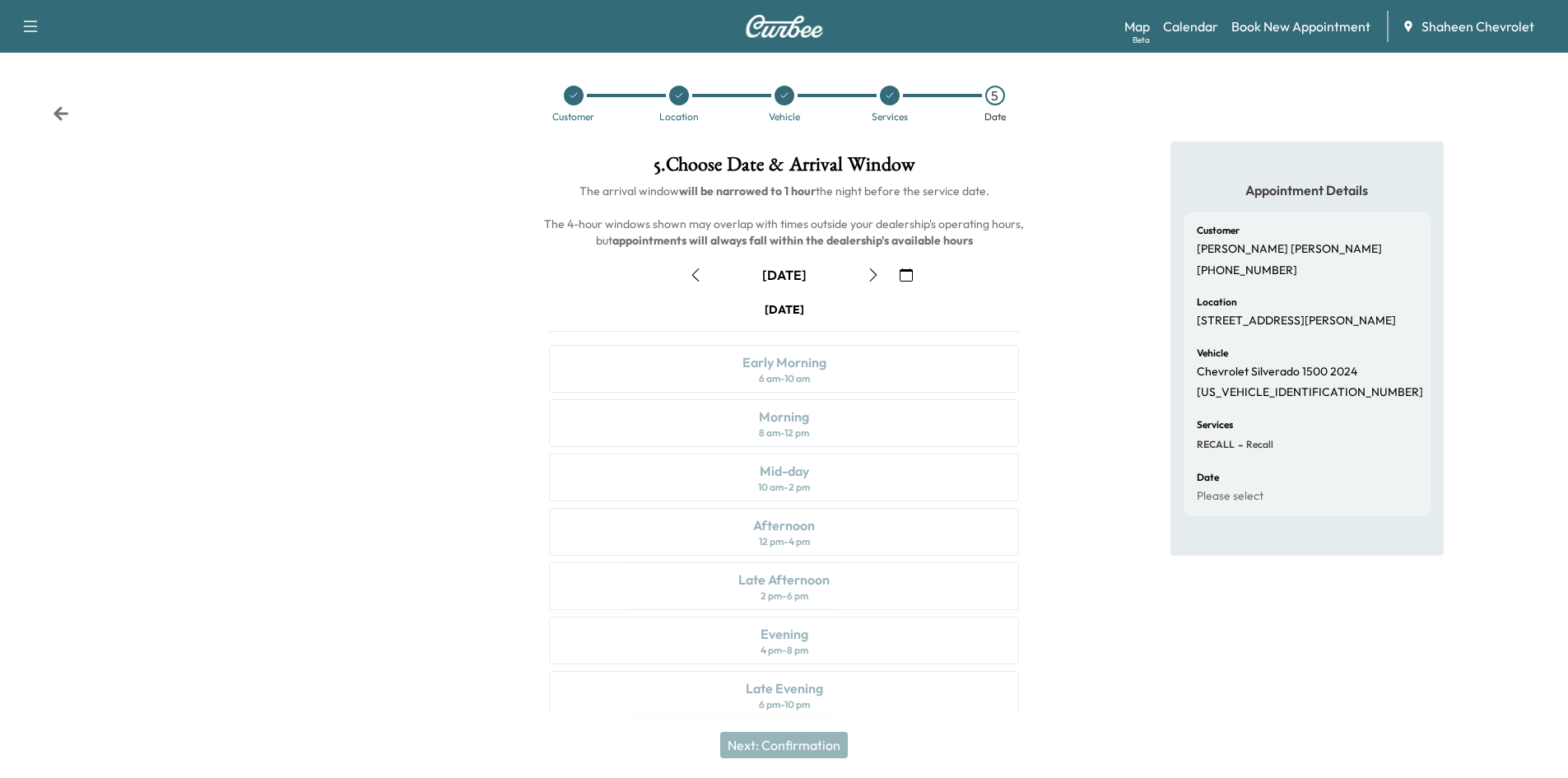
click at [877, 276] on icon "button" at bounding box center [873, 275] width 13 height 13
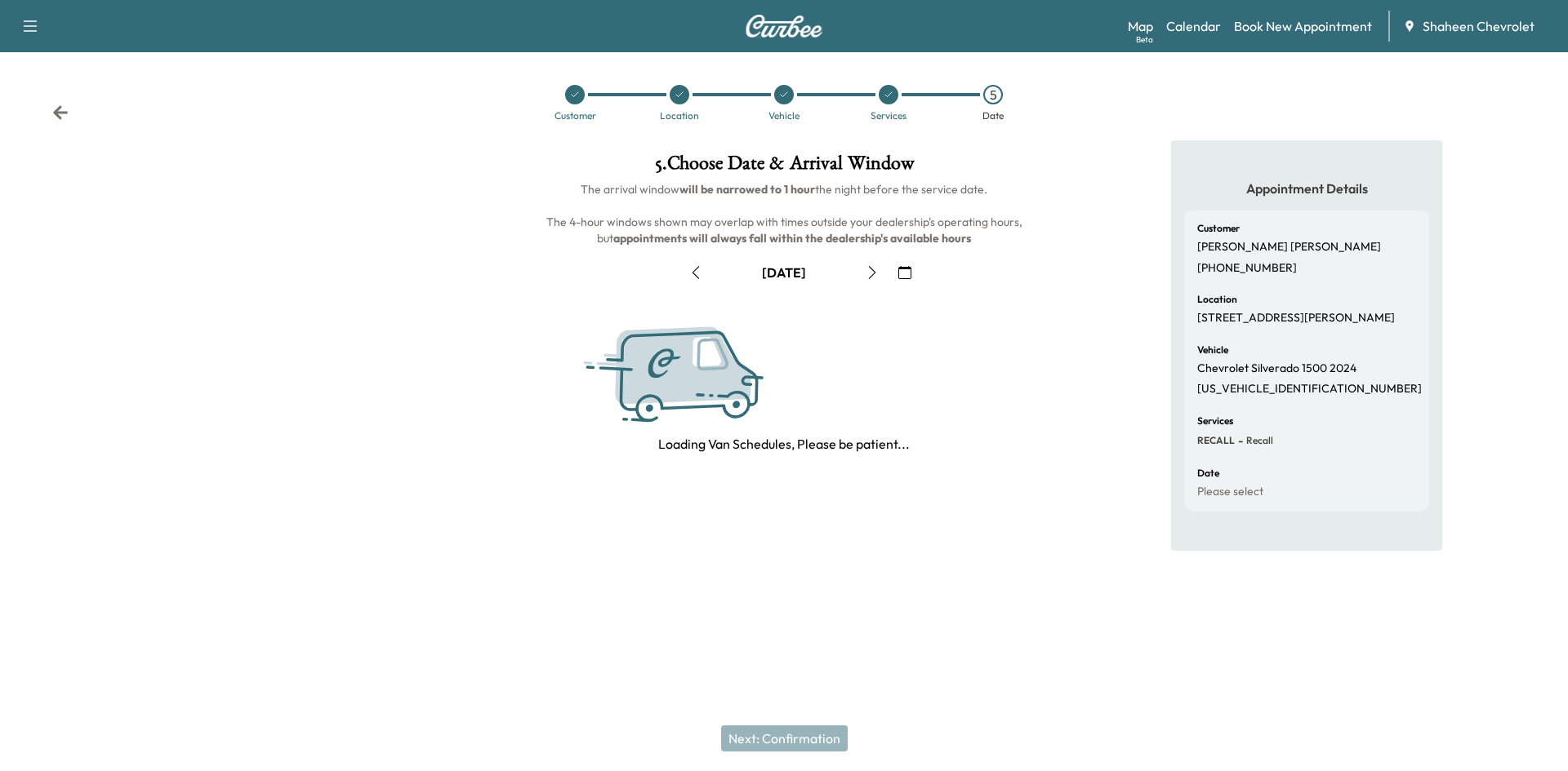
click at [870, 273] on icon "button" at bounding box center [872, 272] width 13 height 13
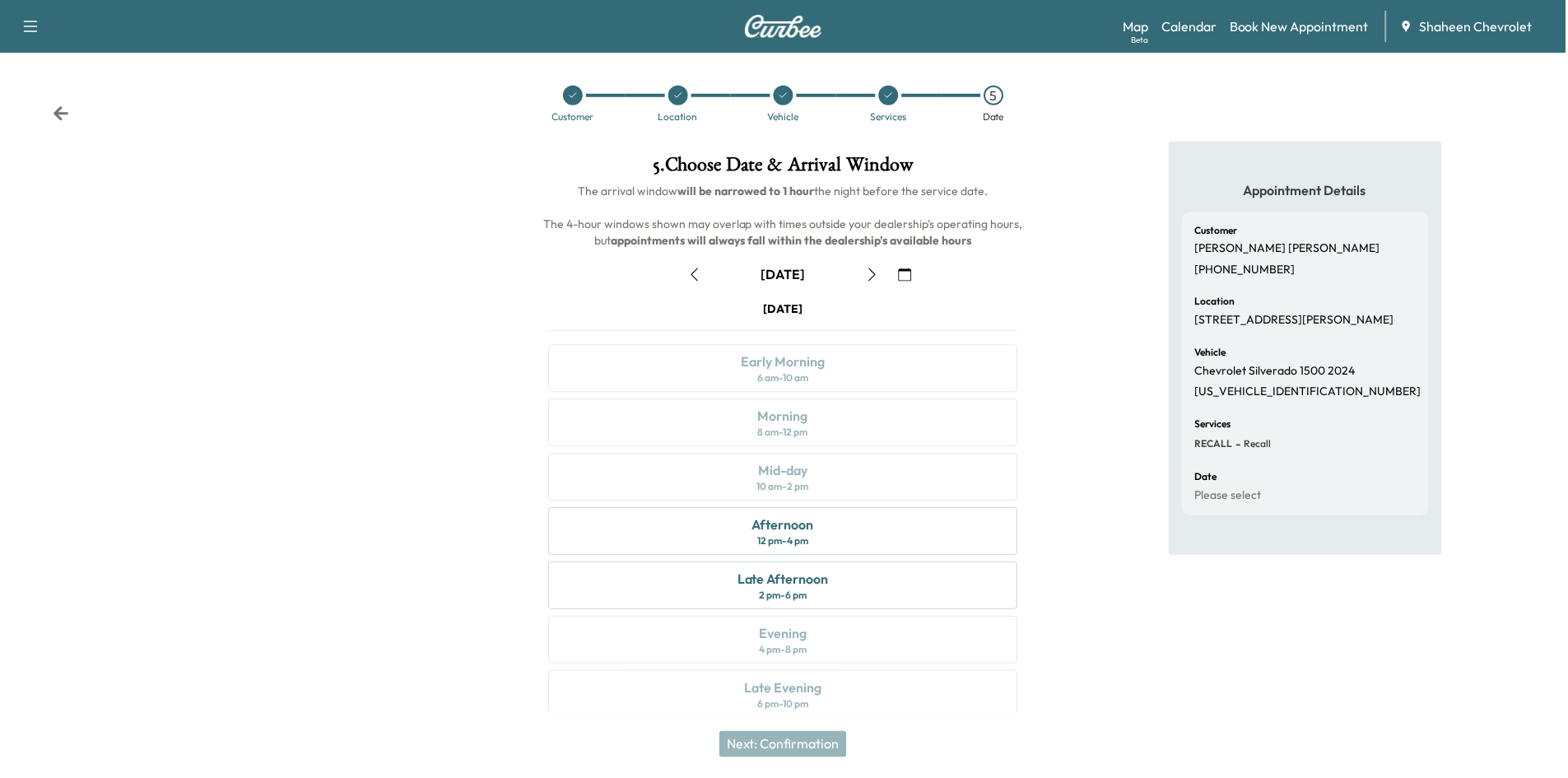
click at [877, 276] on icon "button" at bounding box center [873, 275] width 13 height 13
click at [849, 382] on div "Early Morning 6 am - 10 am" at bounding box center [784, 369] width 470 height 48
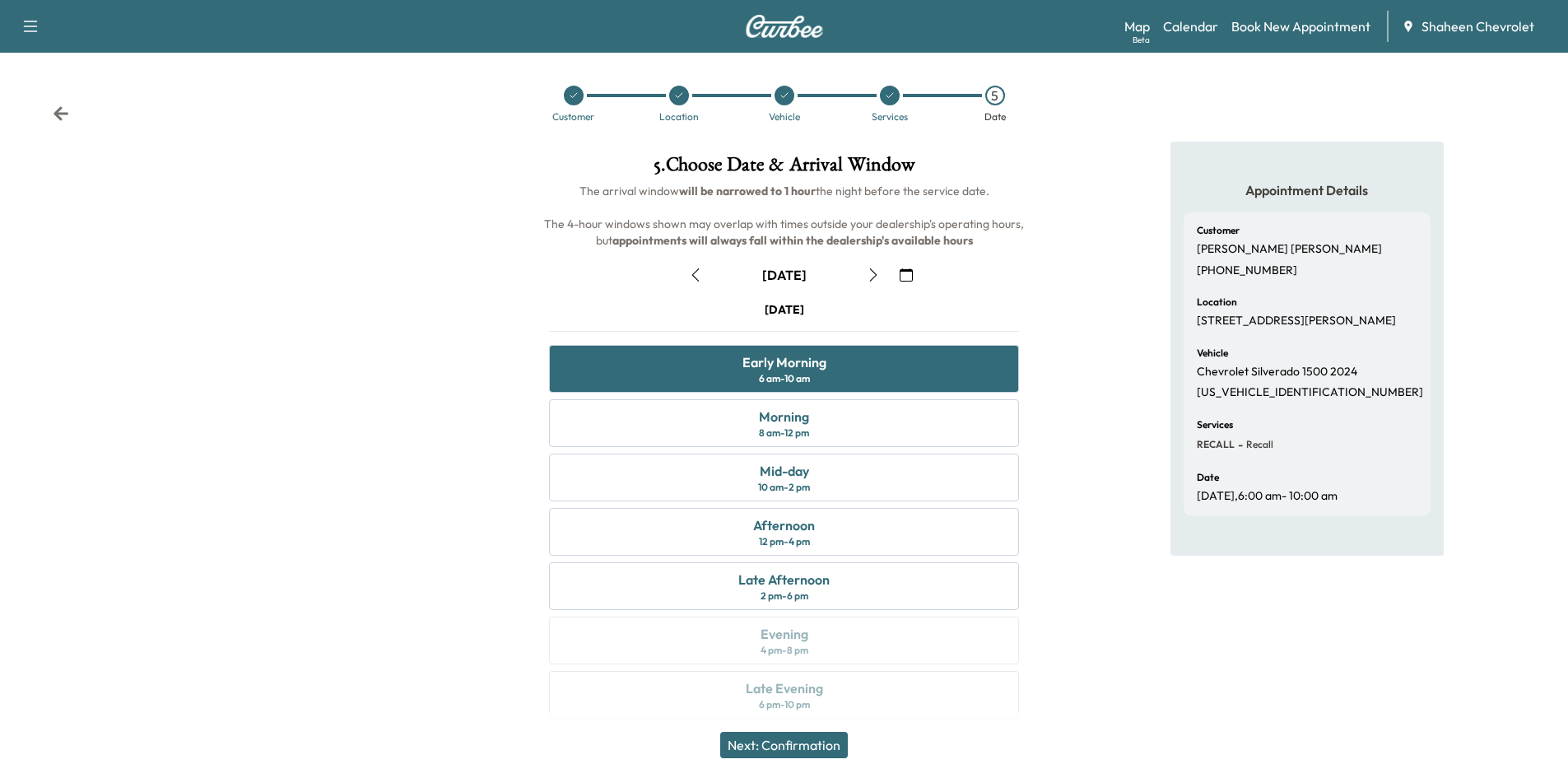
click at [823, 749] on button "Next: Confirmation" at bounding box center [784, 745] width 127 height 26
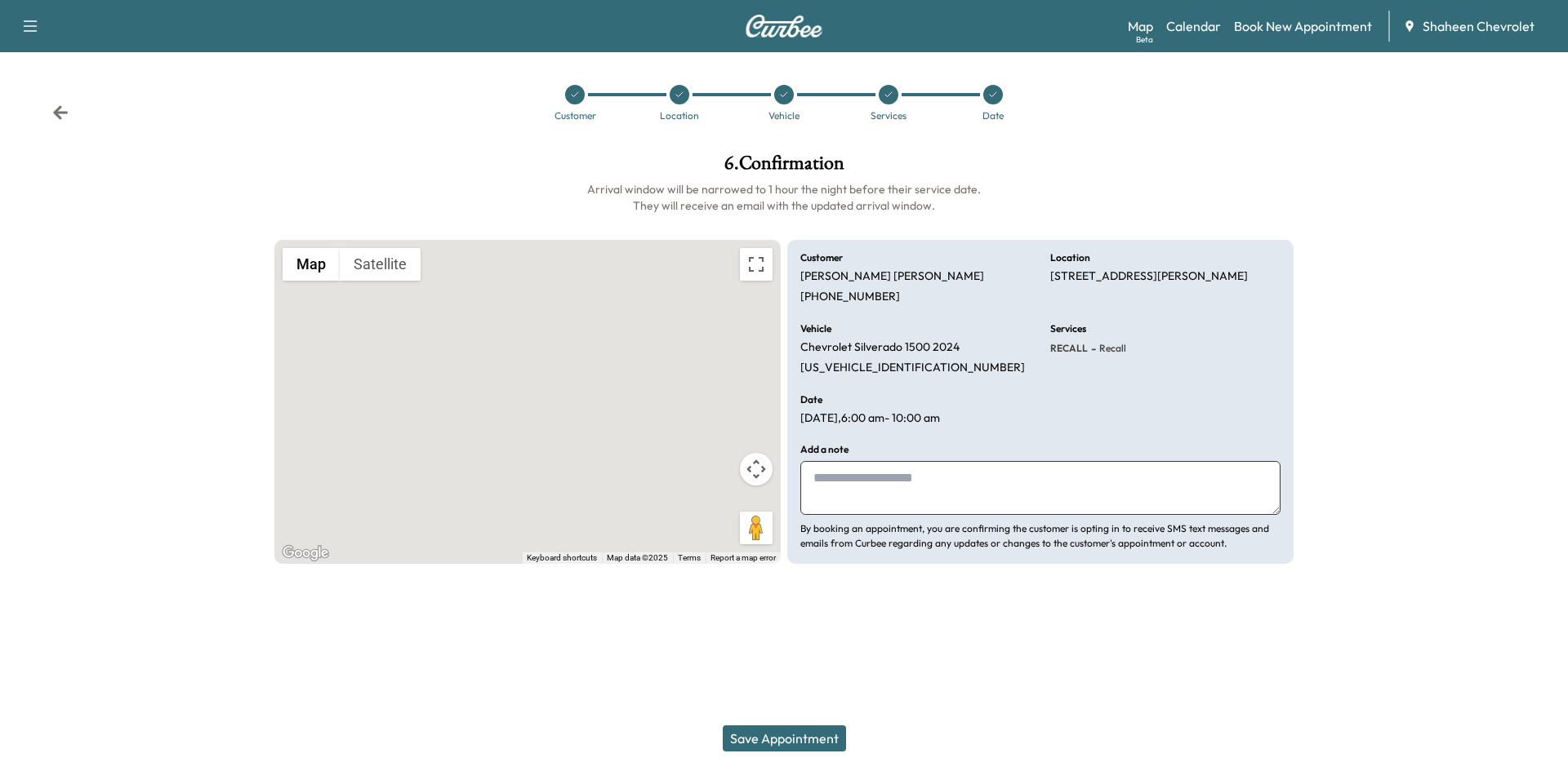
click at [53, 114] on icon at bounding box center [60, 113] width 16 height 16
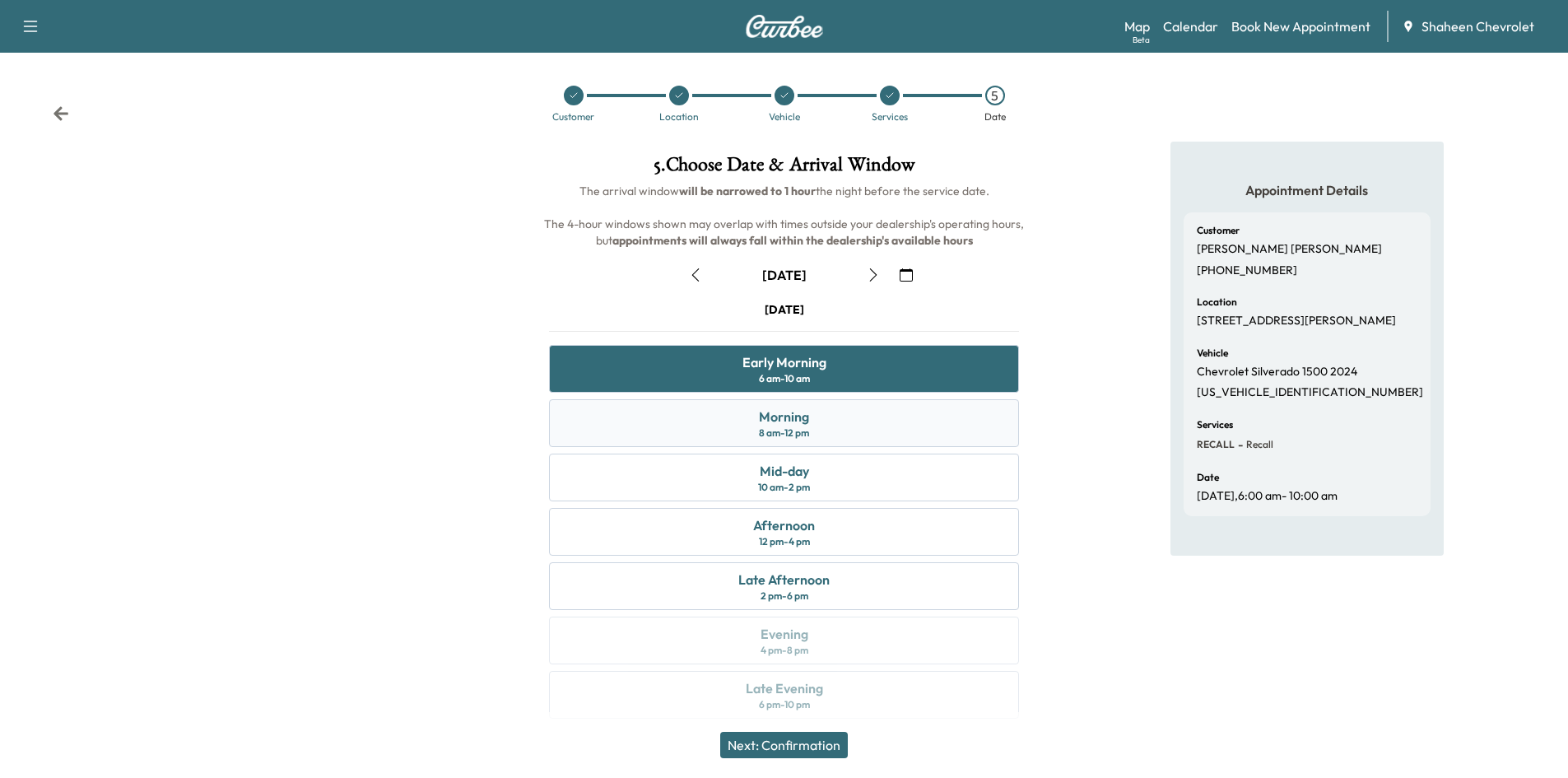
click at [803, 424] on div "Morning" at bounding box center [784, 417] width 50 height 20
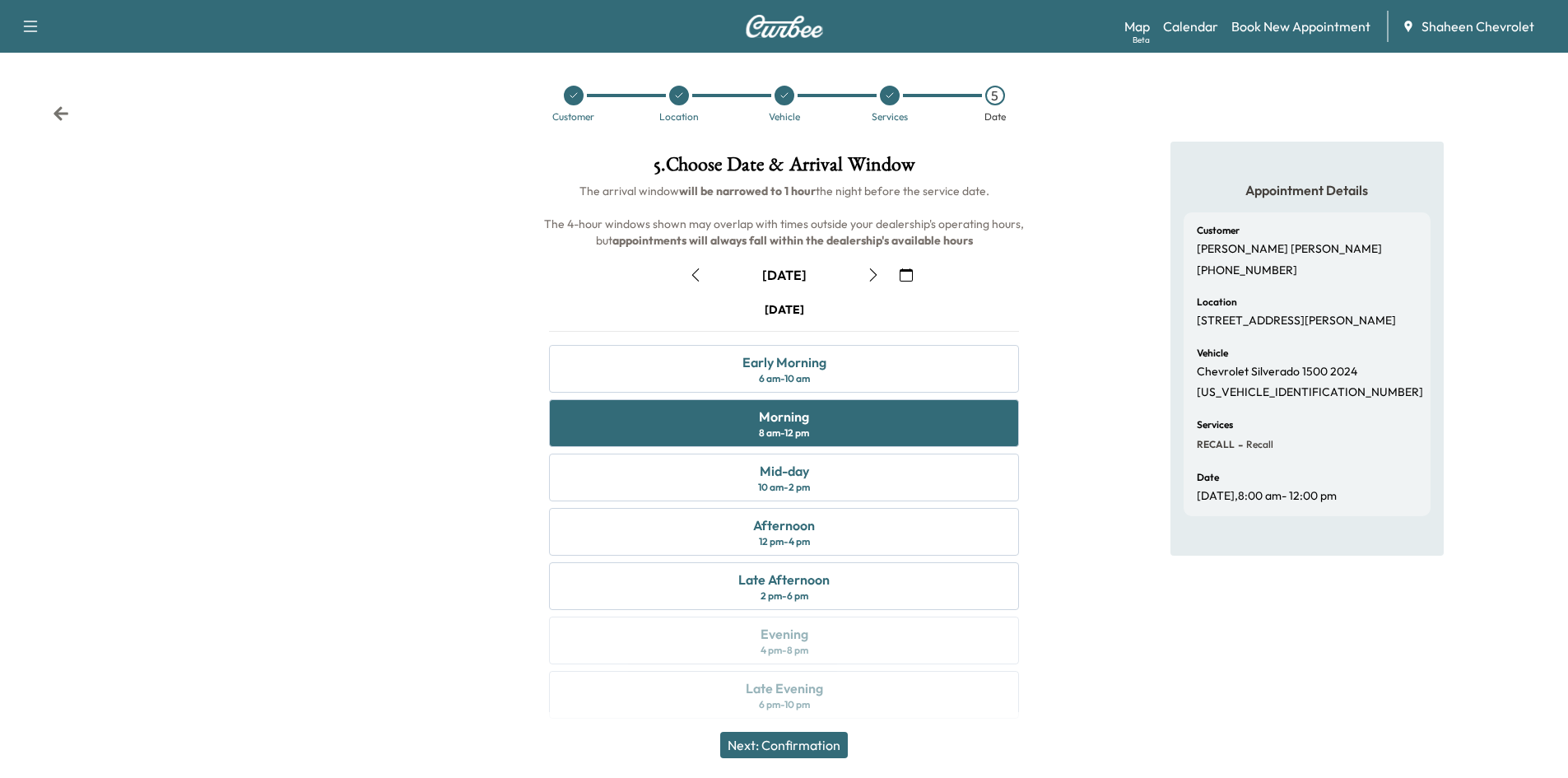
click at [797, 736] on button "Next: Confirmation" at bounding box center [784, 745] width 127 height 26
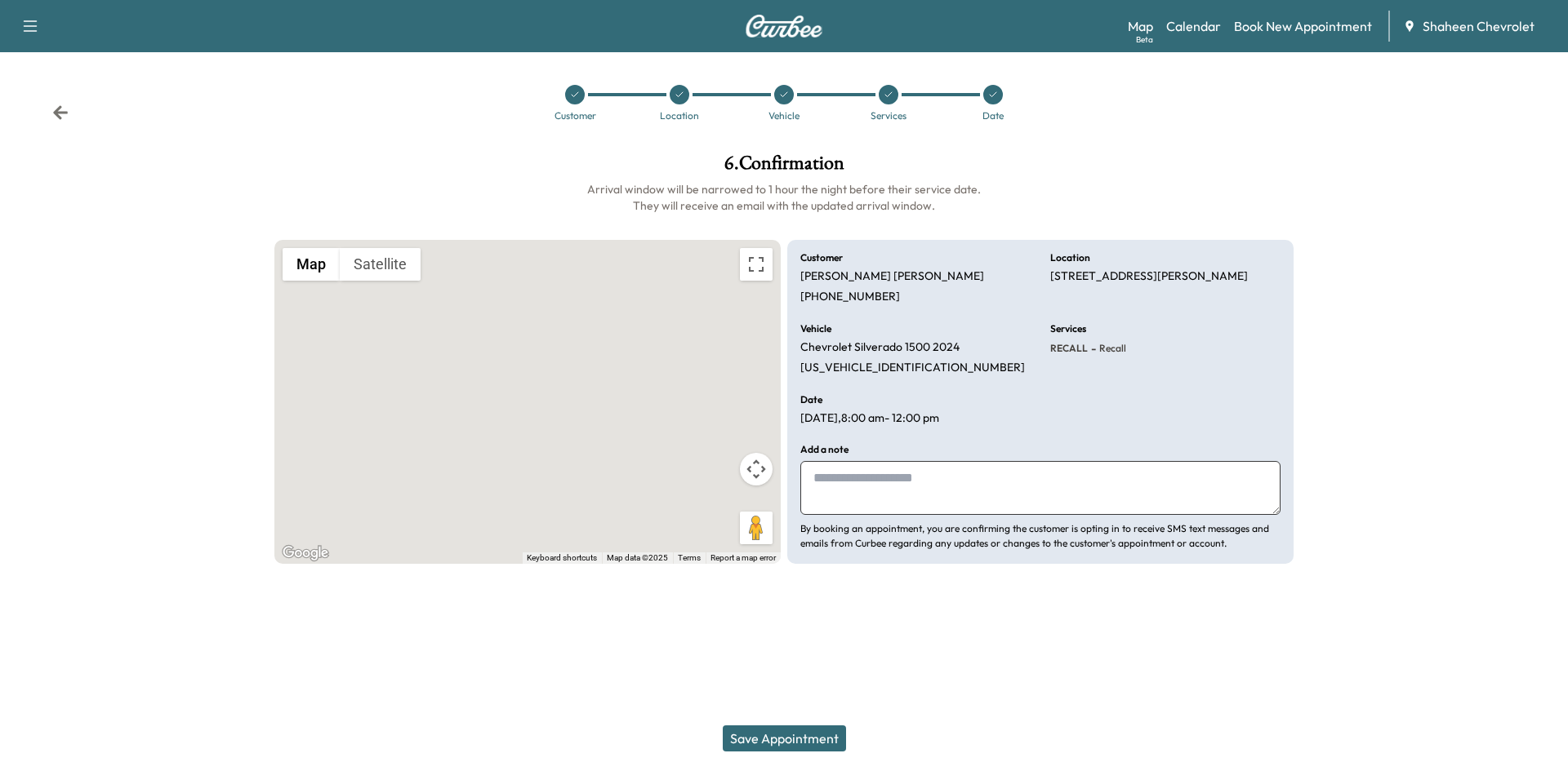
click at [807, 740] on button "Save Appointment" at bounding box center [784, 739] width 124 height 26
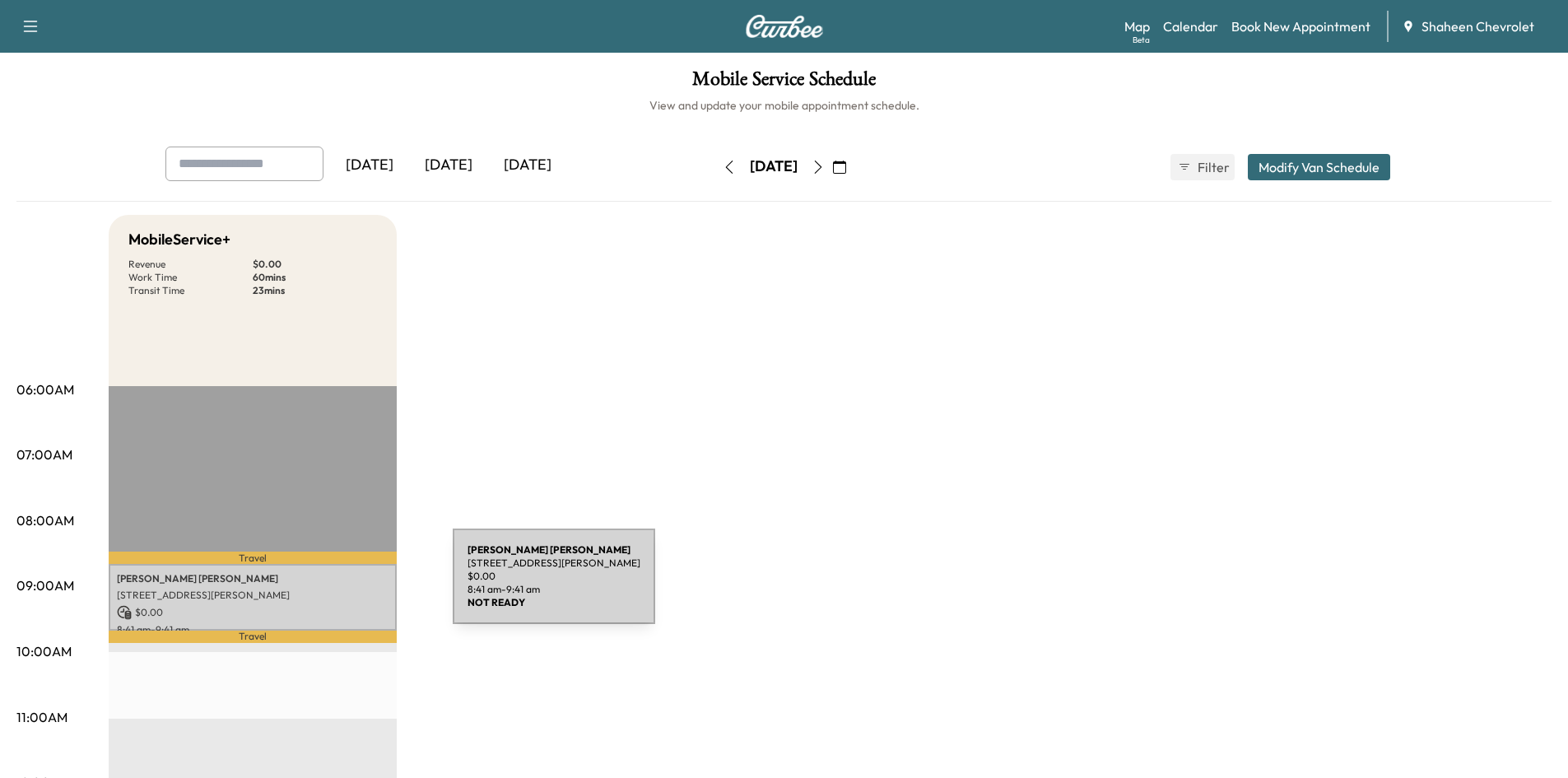
click at [329, 589] on p "[STREET_ADDRESS][PERSON_NAME]" at bounding box center [253, 595] width 272 height 13
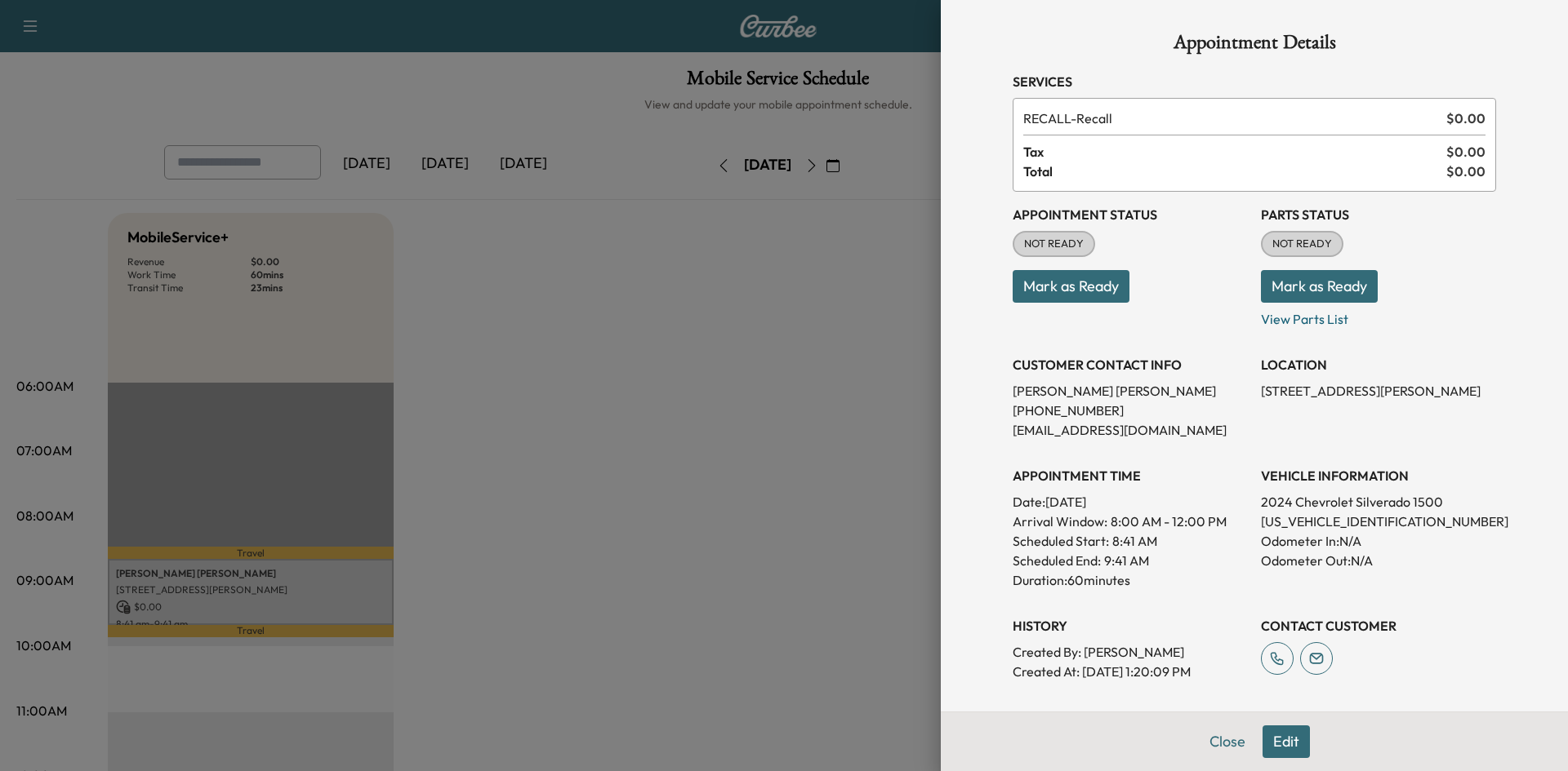
click at [1073, 288] on button "Mark as Ready" at bounding box center [1070, 287] width 116 height 32
click at [1357, 289] on button "Mark as Ready" at bounding box center [1319, 287] width 116 height 32
click at [1063, 284] on button "Mark as Ready" at bounding box center [1070, 287] width 116 height 32
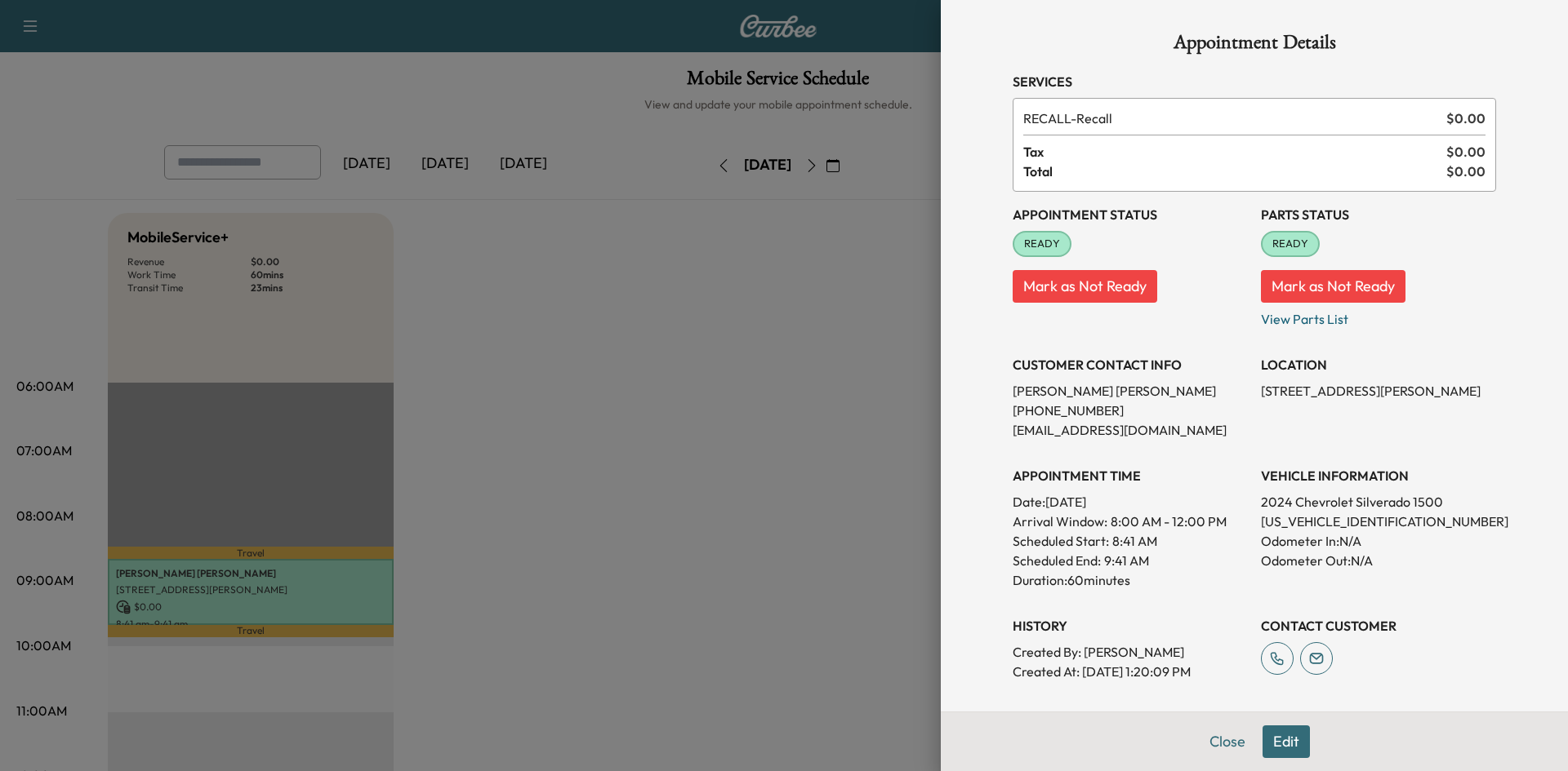
click at [700, 404] on div at bounding box center [784, 385] width 1568 height 771
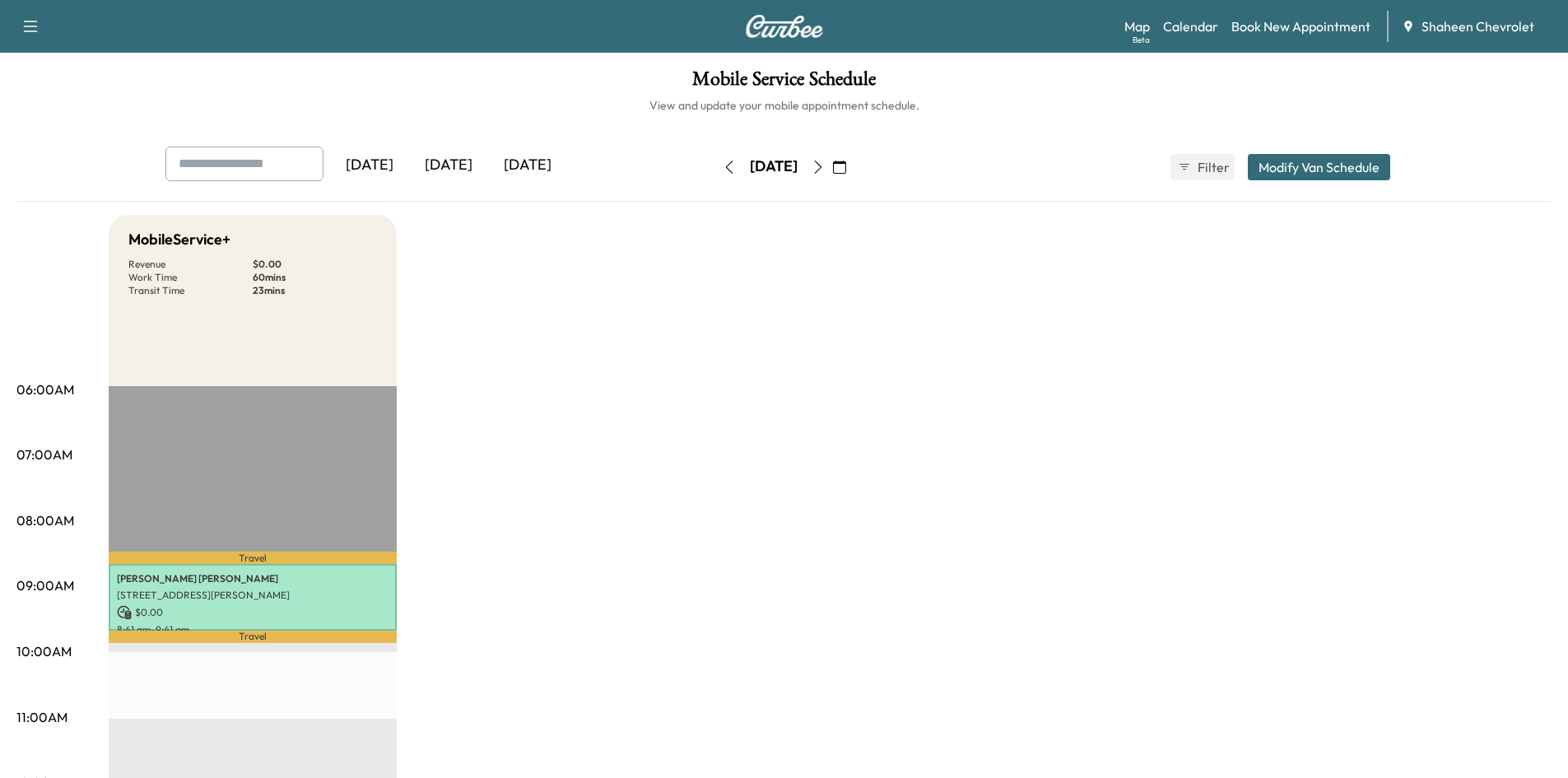
click at [723, 171] on icon "button" at bounding box center [729, 167] width 13 height 13
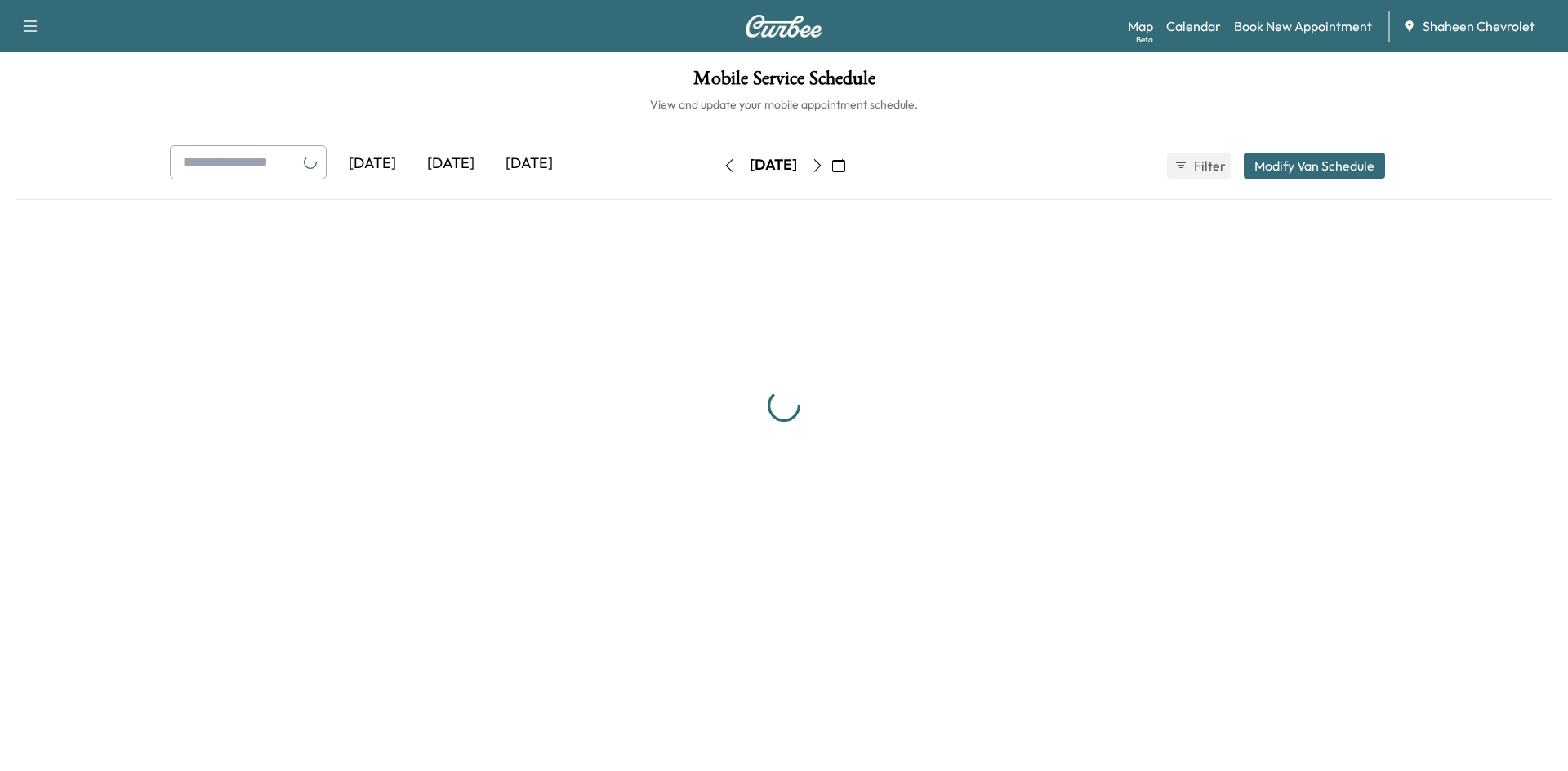
click at [723, 170] on icon "button" at bounding box center [729, 166] width 13 height 13
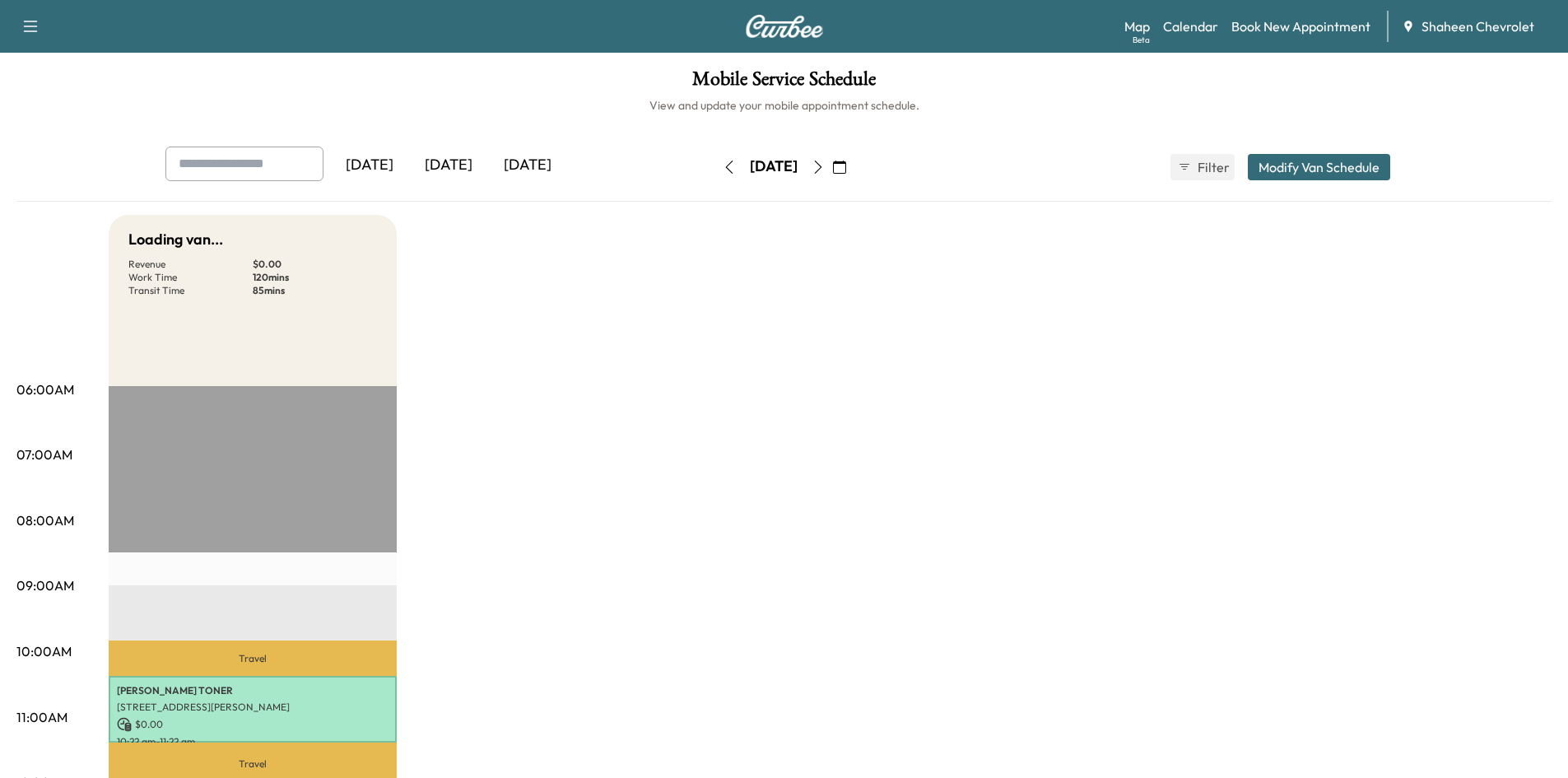
click at [723, 171] on icon "button" at bounding box center [729, 167] width 13 height 13
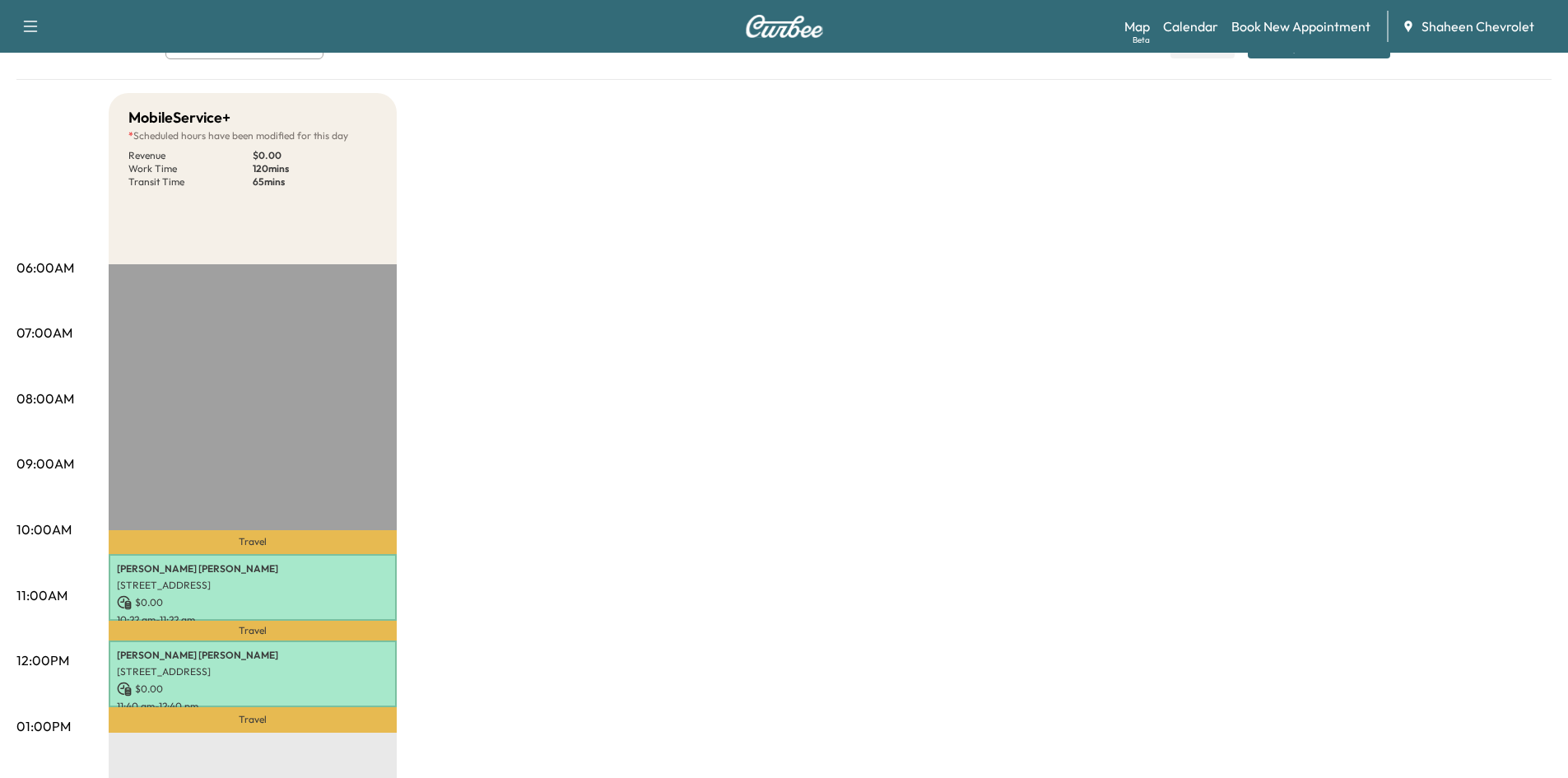
scroll to position [248, 0]
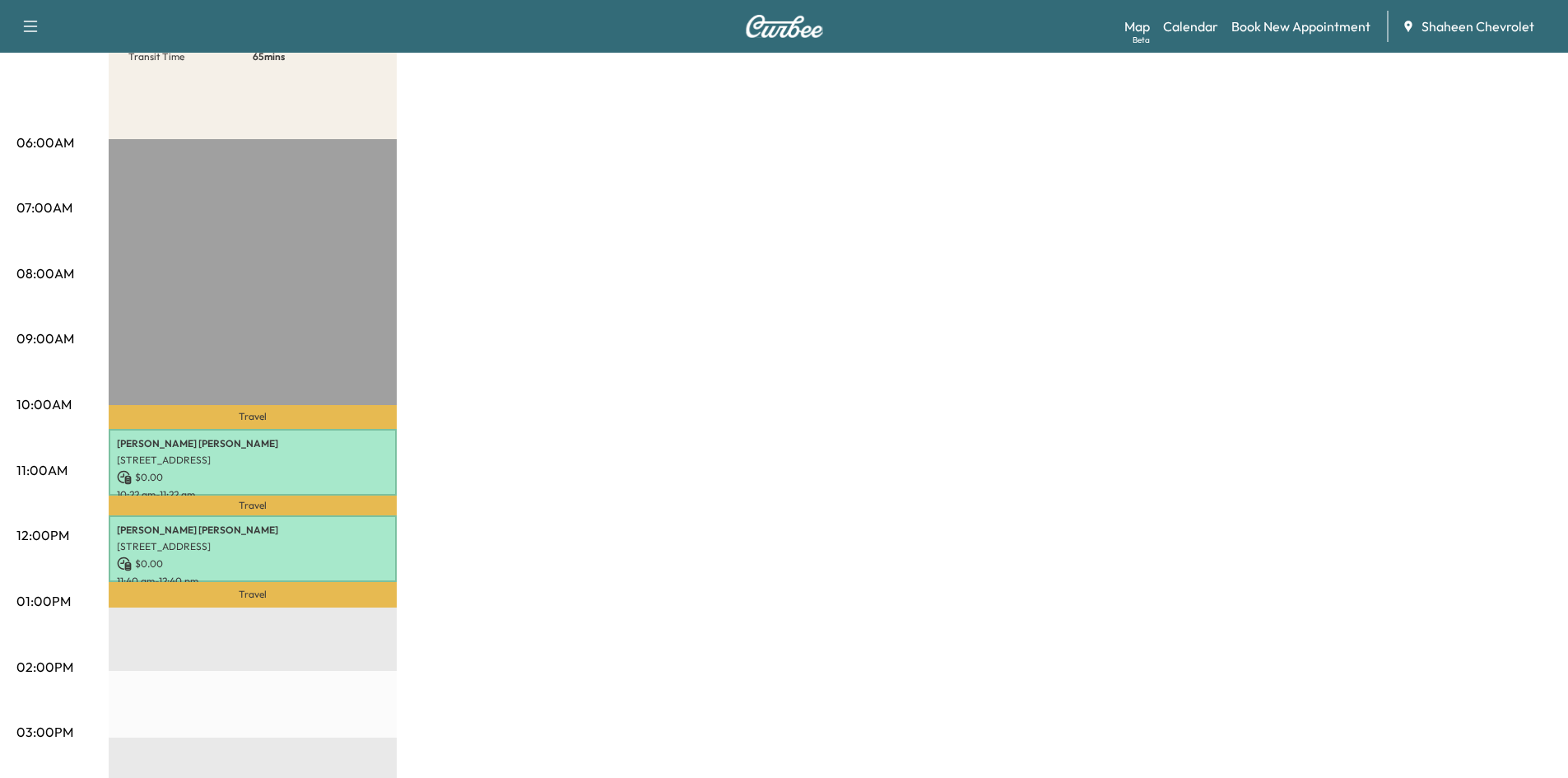
click at [1241, 257] on div "MobileService+ * Scheduled hours have been modified for this day Revenue $ 0.00…" at bounding box center [829, 586] width 1443 height 1236
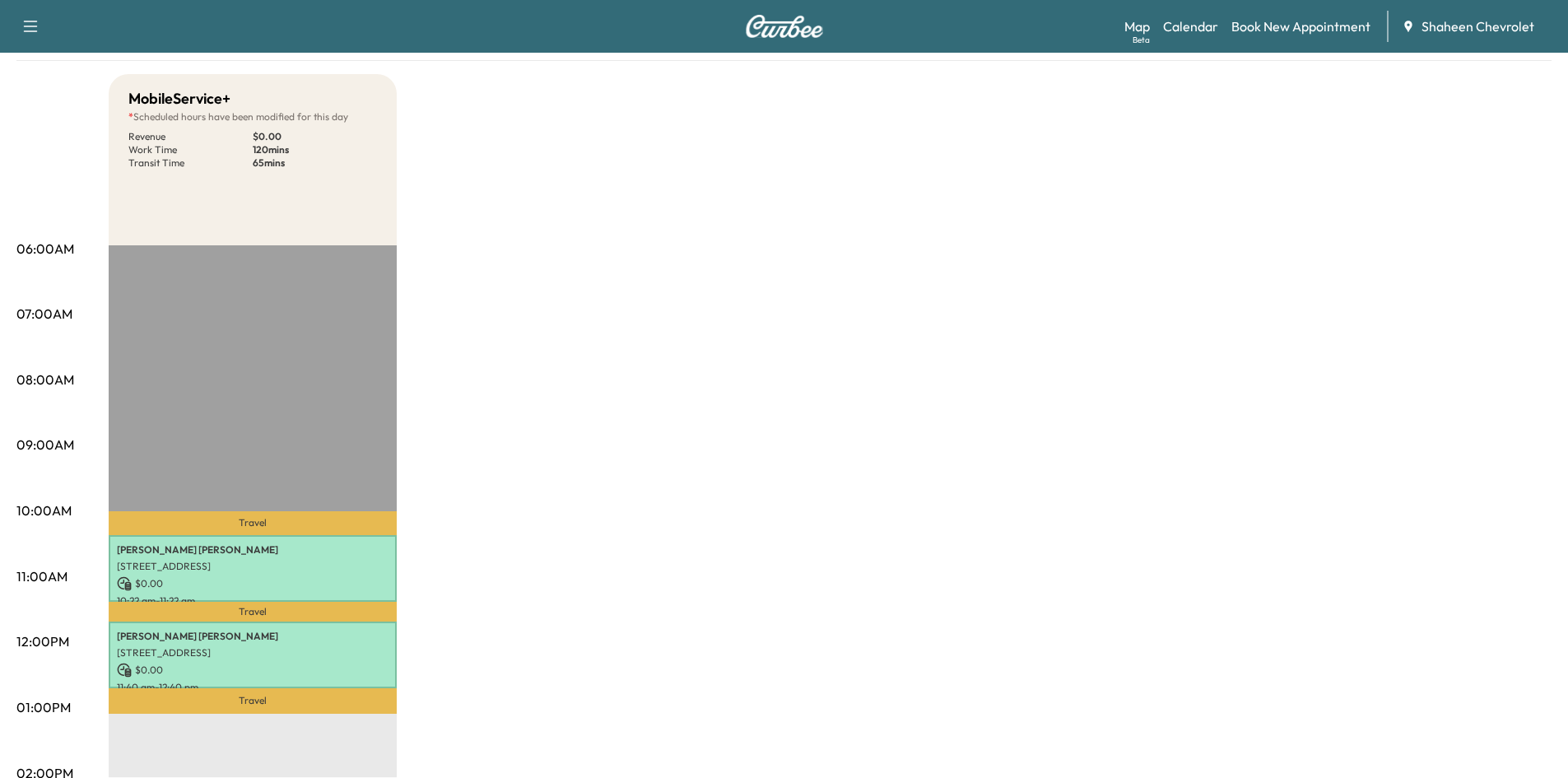
scroll to position [0, 0]
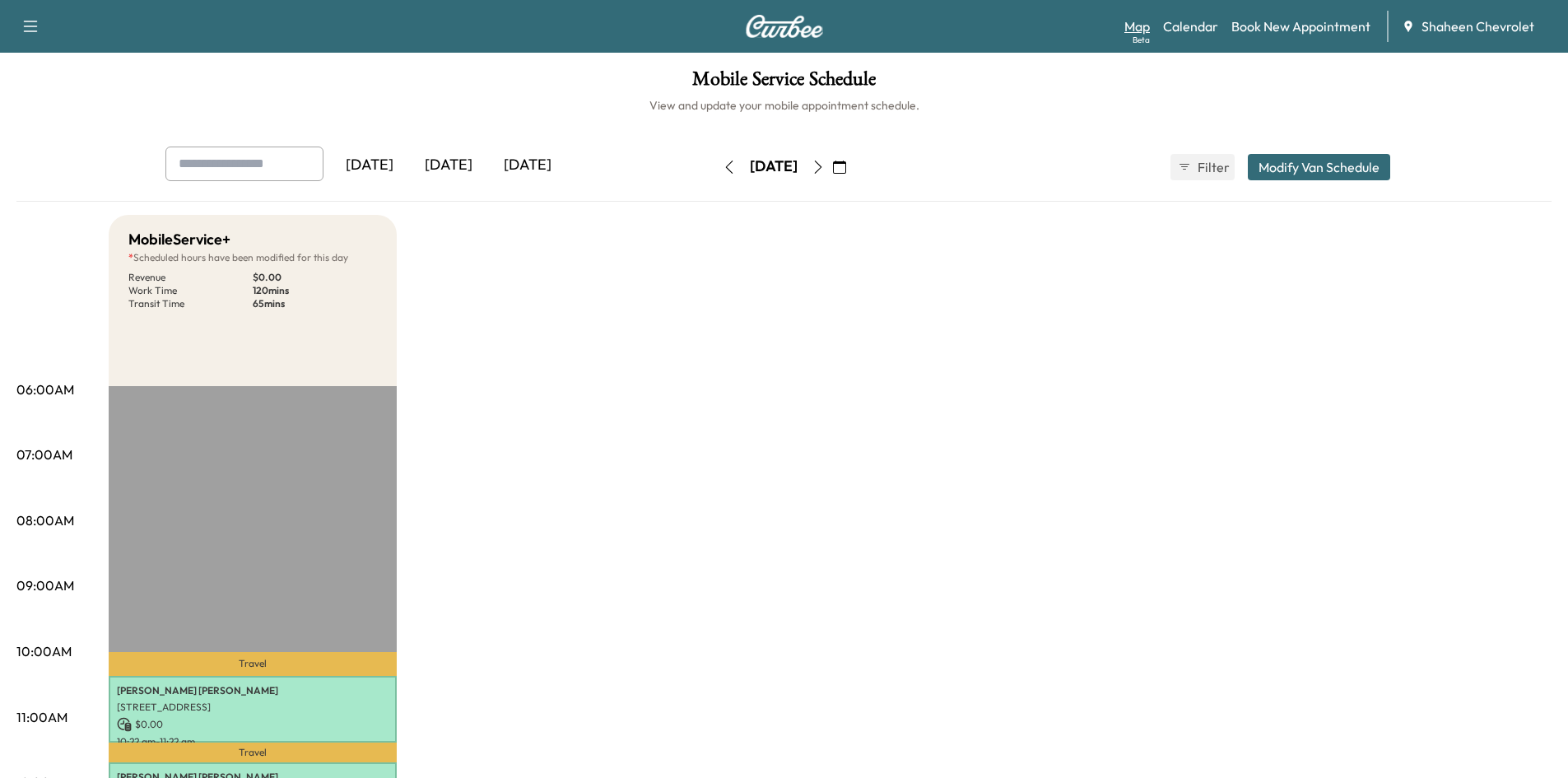
click at [1141, 24] on link "Map Beta" at bounding box center [1137, 26] width 25 height 20
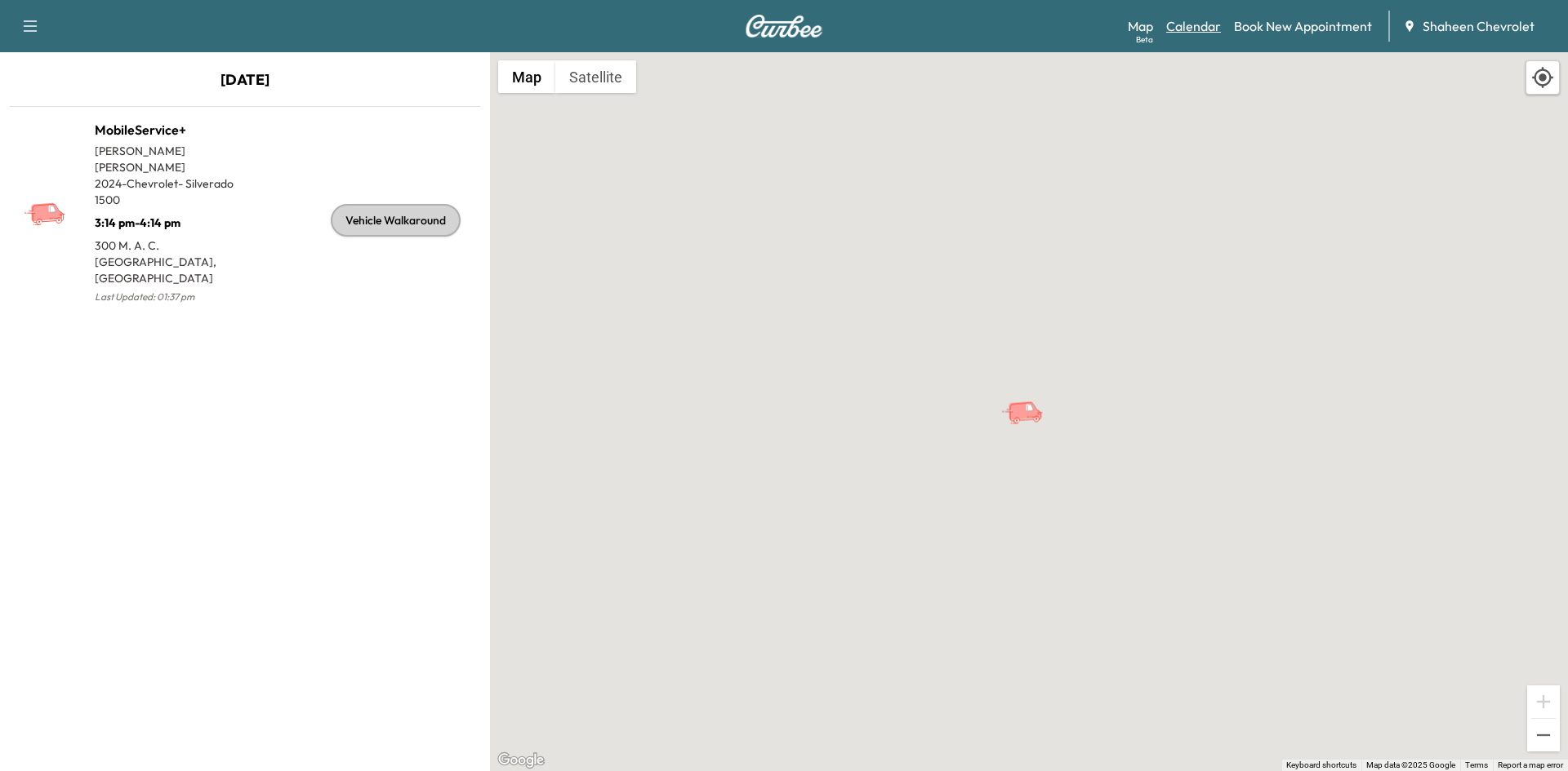
click at [1198, 35] on link "Calendar" at bounding box center [1194, 26] width 55 height 20
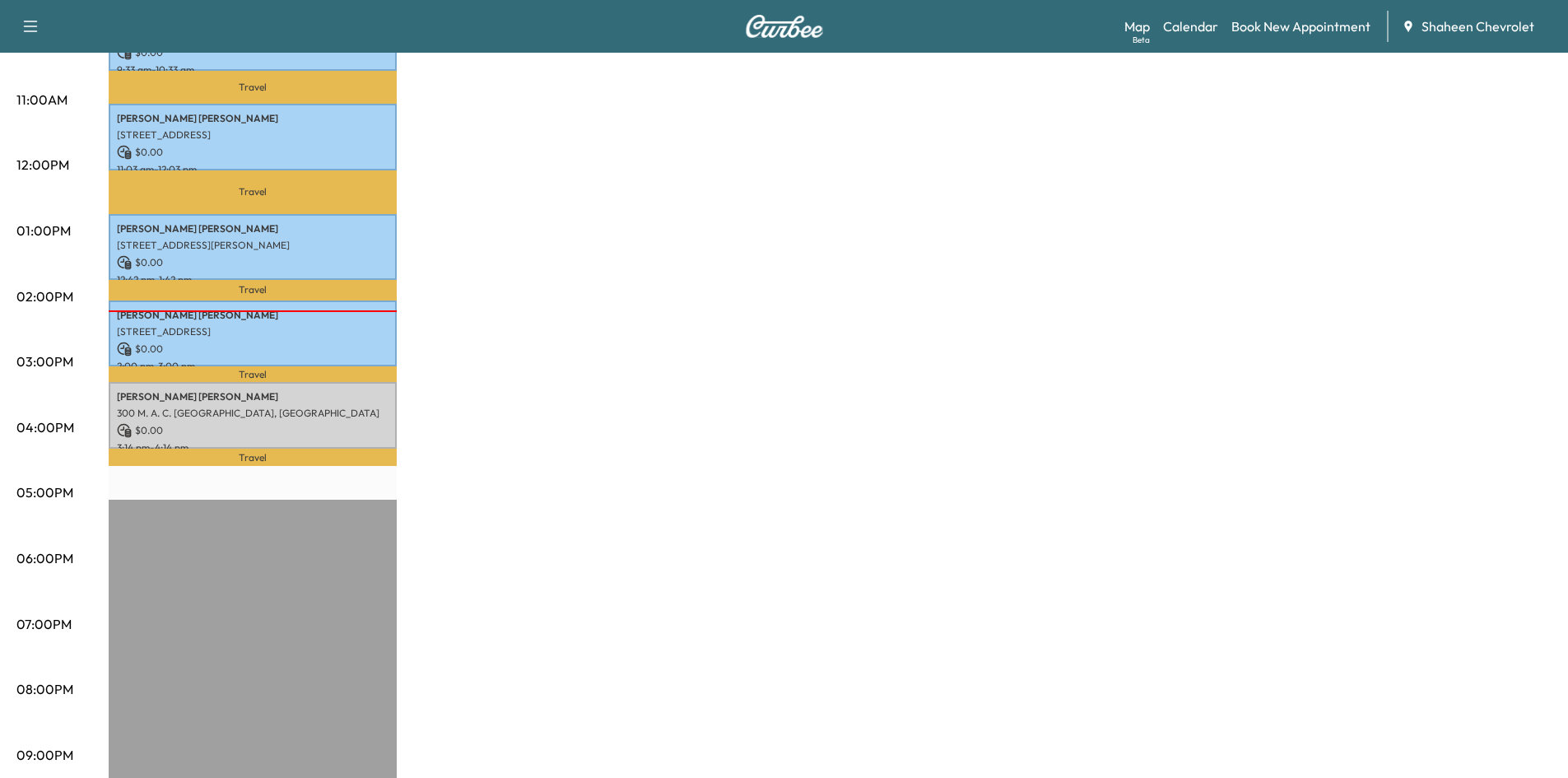
scroll to position [524, 0]
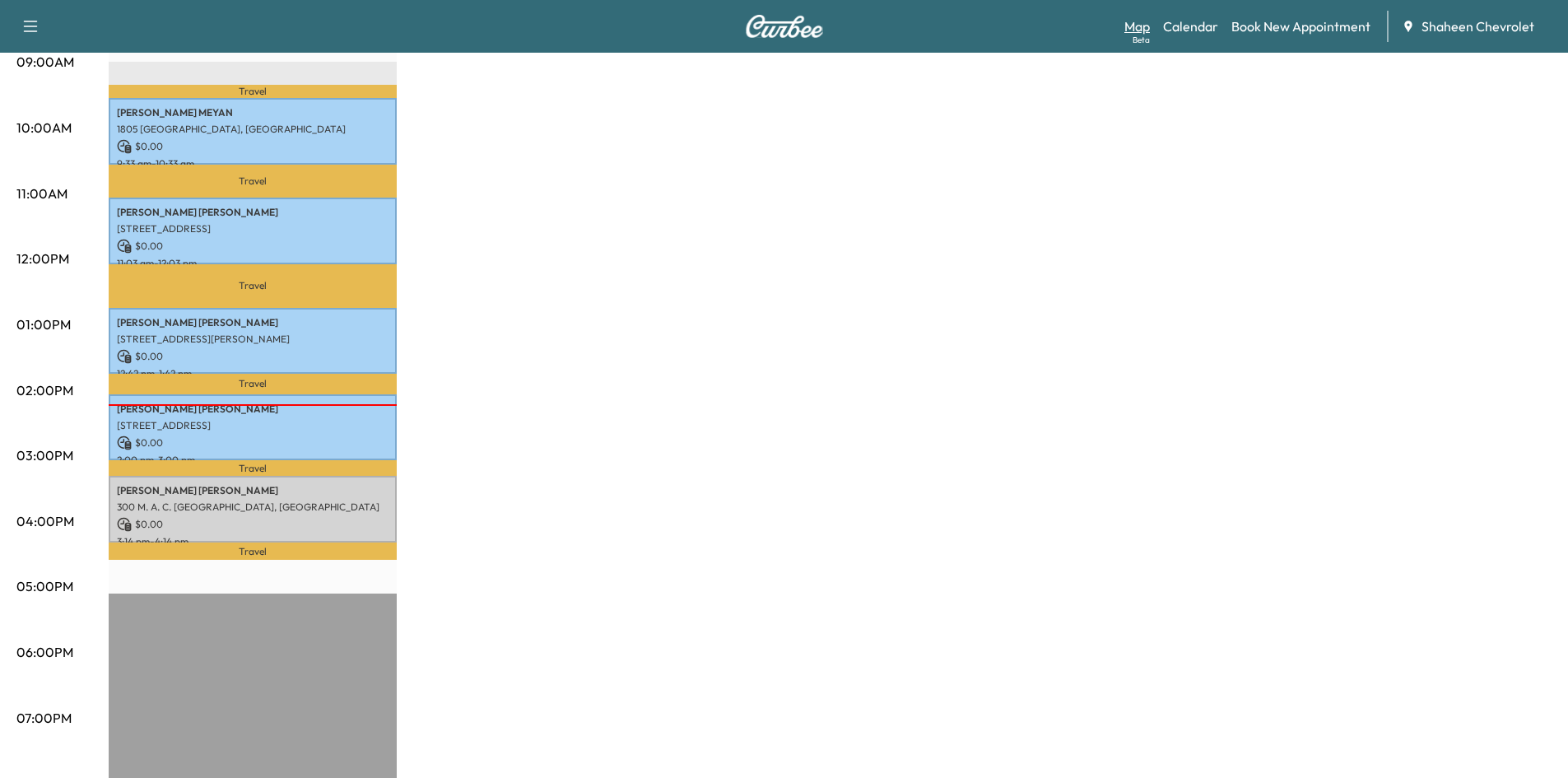
click at [1138, 30] on link "Map Beta" at bounding box center [1137, 26] width 25 height 20
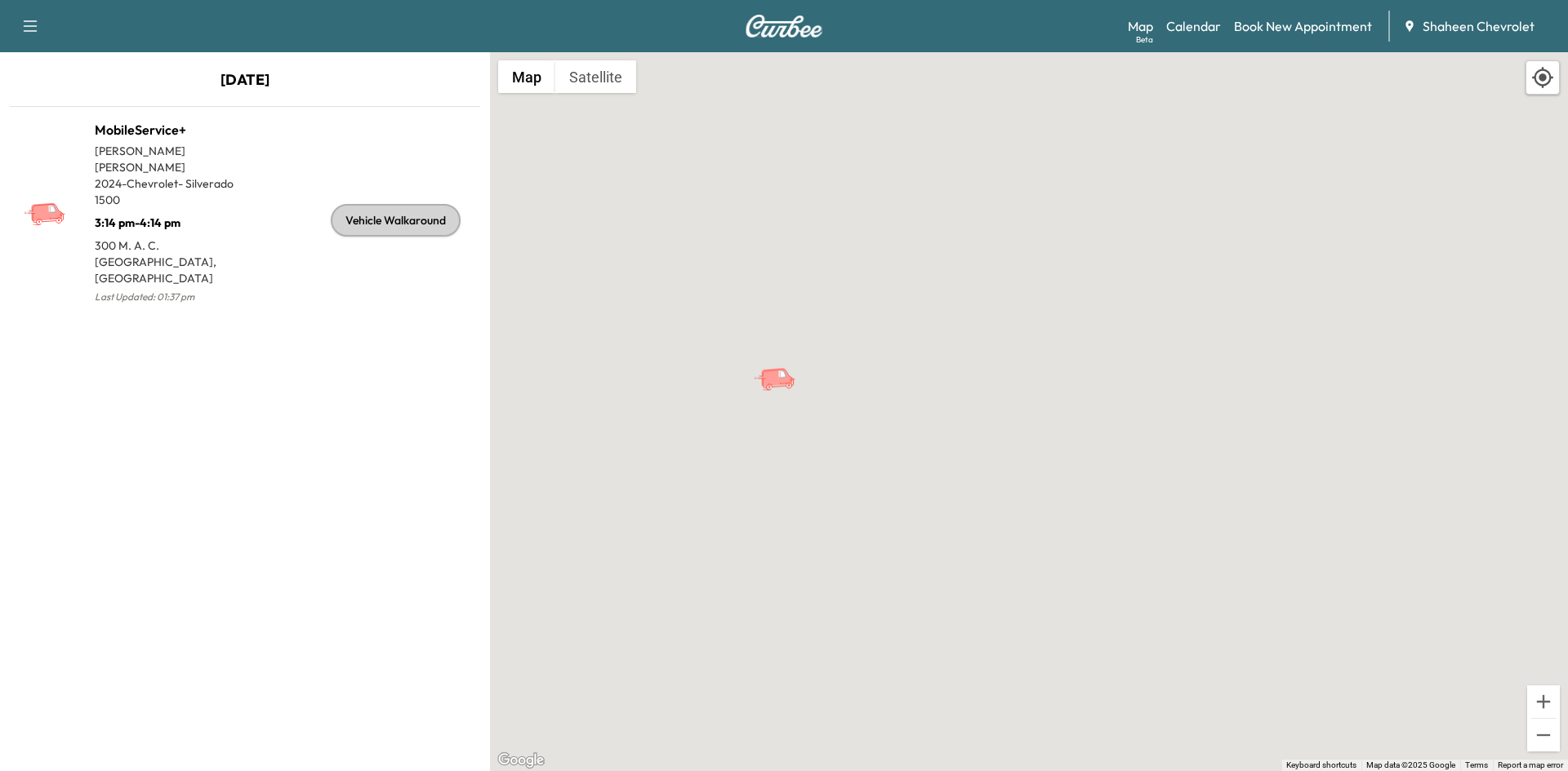
drag, startPoint x: 668, startPoint y: 225, endPoint x: 740, endPoint y: 228, distance: 72.1
click at [740, 228] on div "To activate drag with keyboard, press Alt + Enter. Once in keyboard drag state,…" at bounding box center [1028, 411] width 1078 height 719
click at [598, 90] on button "Satellite" at bounding box center [596, 77] width 81 height 32
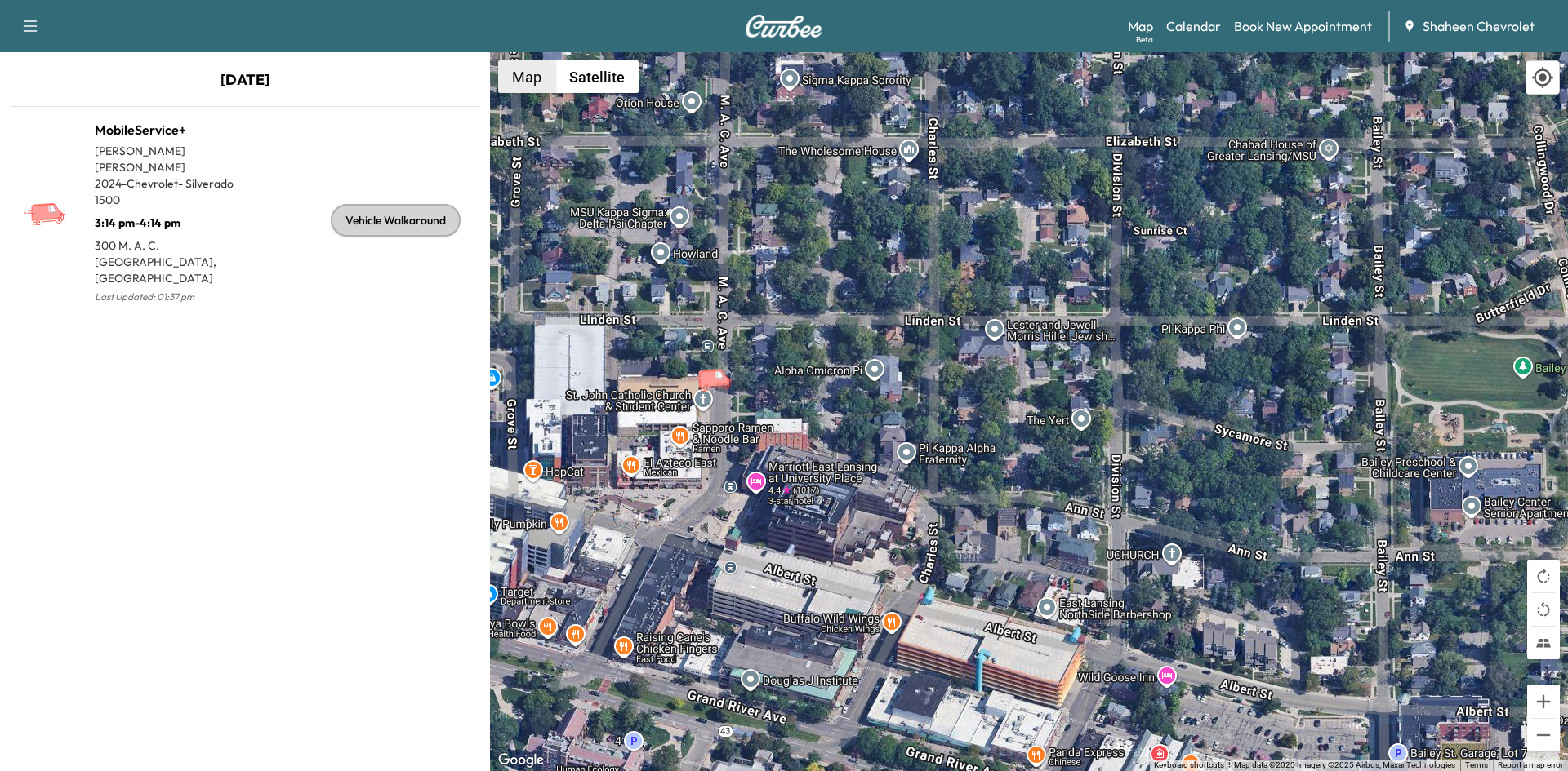
click at [539, 79] on button "Map" at bounding box center [526, 77] width 57 height 32
